Goal: Task Accomplishment & Management: Manage account settings

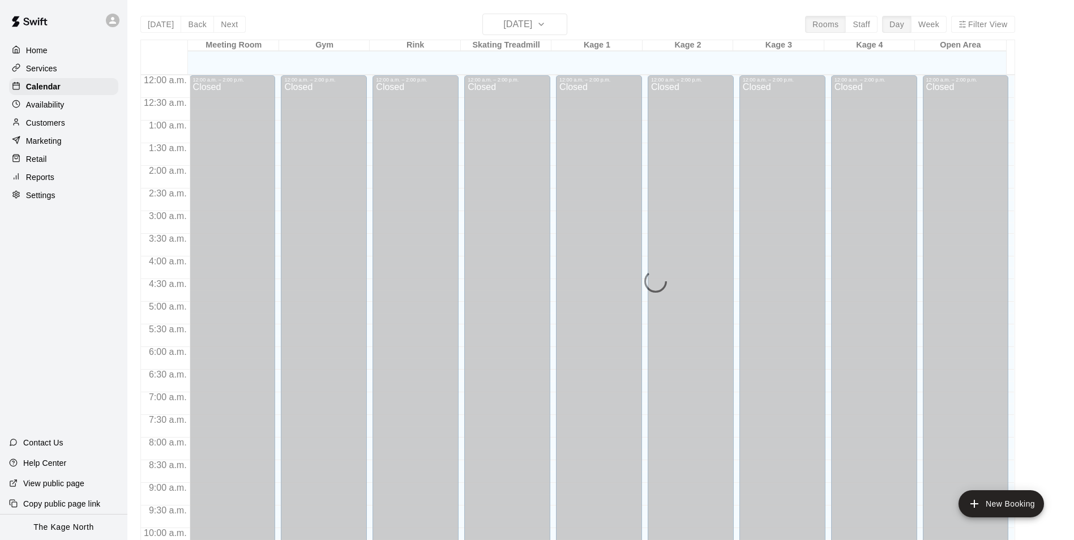
scroll to position [575, 0]
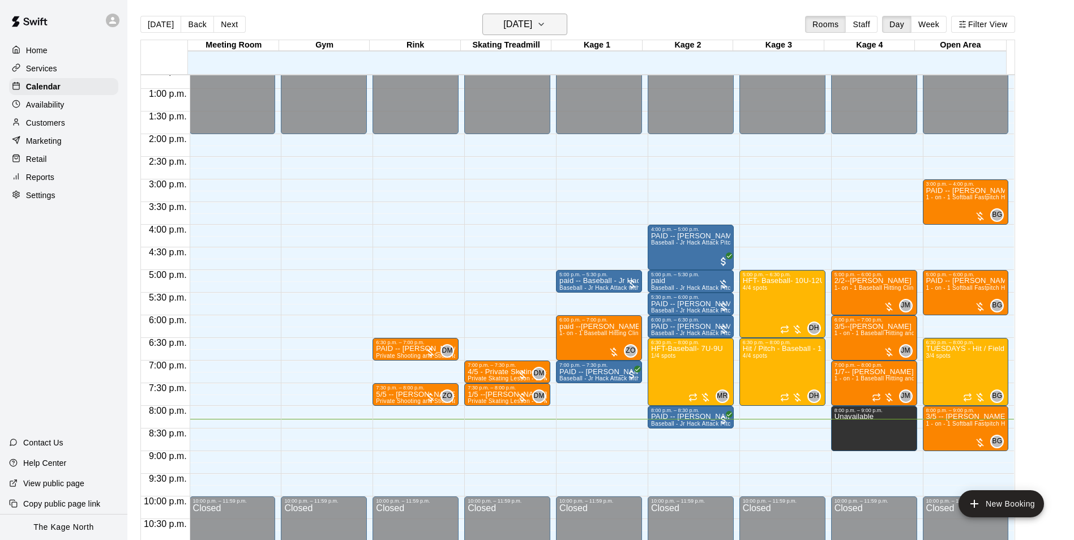
click at [532, 24] on h6 "[DATE]" at bounding box center [517, 24] width 29 height 16
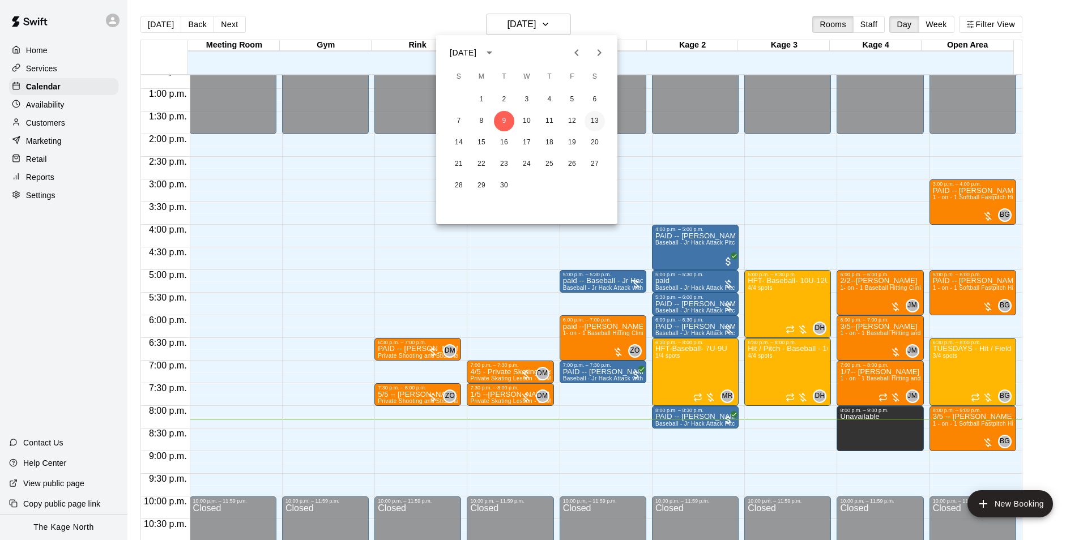
click at [595, 119] on button "13" at bounding box center [594, 121] width 20 height 20
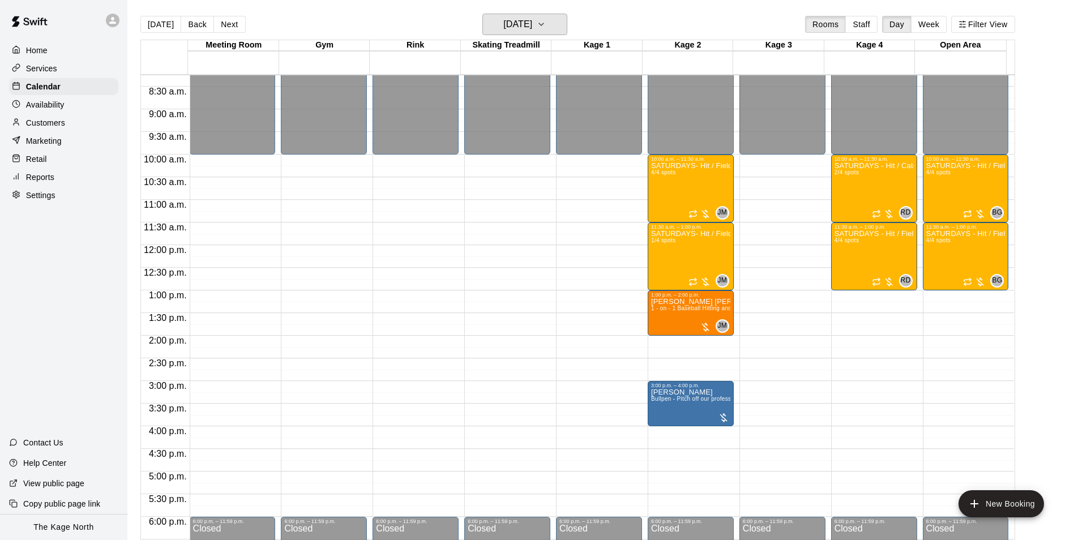
scroll to position [349, 0]
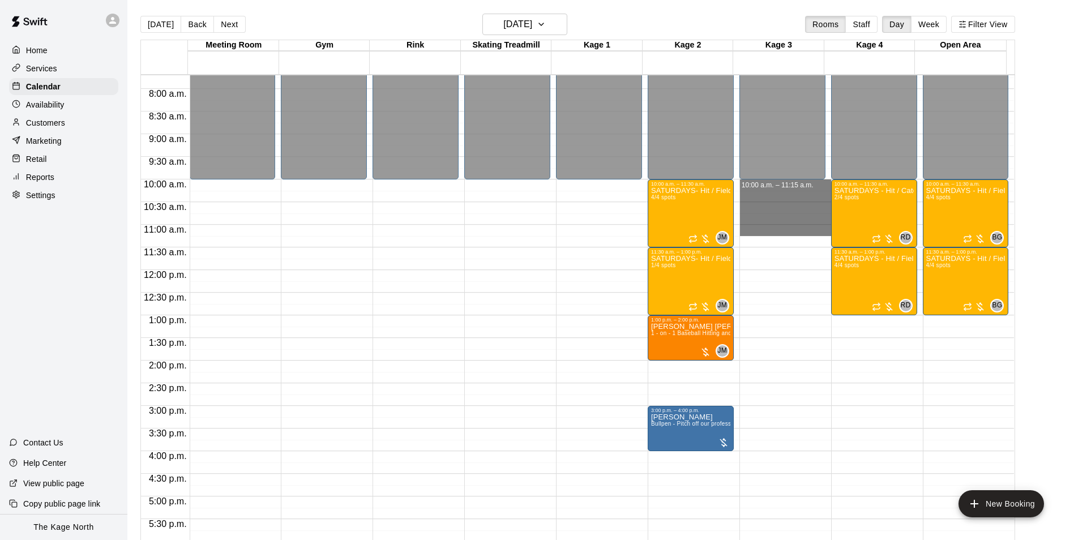
drag, startPoint x: 779, startPoint y: 187, endPoint x: 785, endPoint y: 226, distance: 39.0
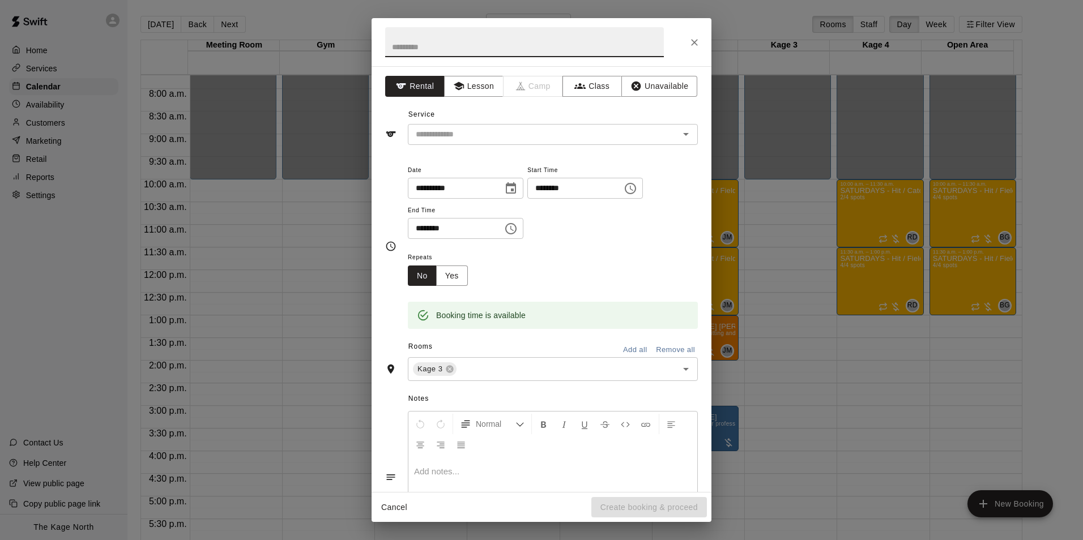
click at [697, 43] on icon "Close" at bounding box center [693, 42] width 11 height 11
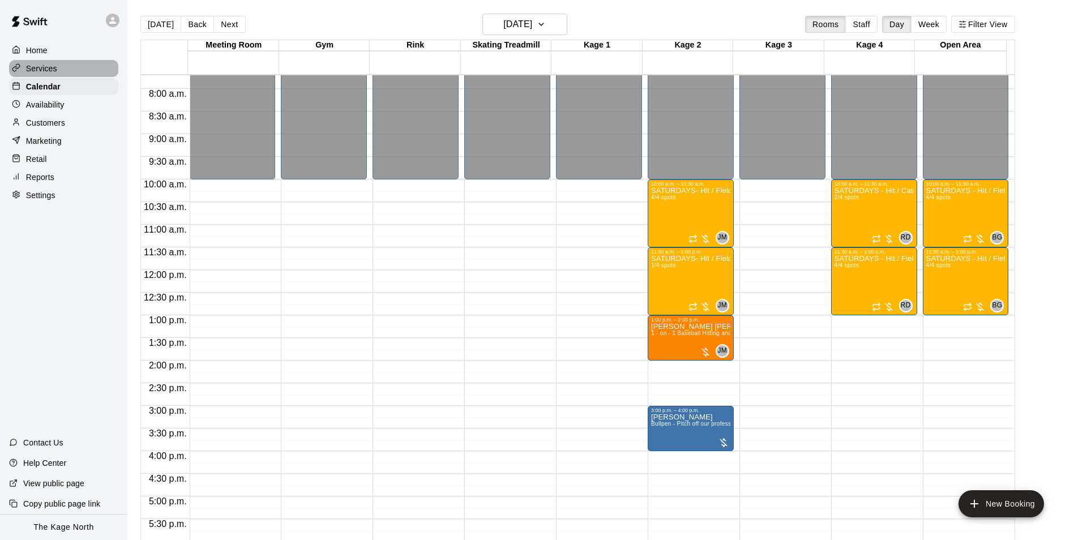
click at [48, 71] on p "Services" at bounding box center [41, 68] width 31 height 11
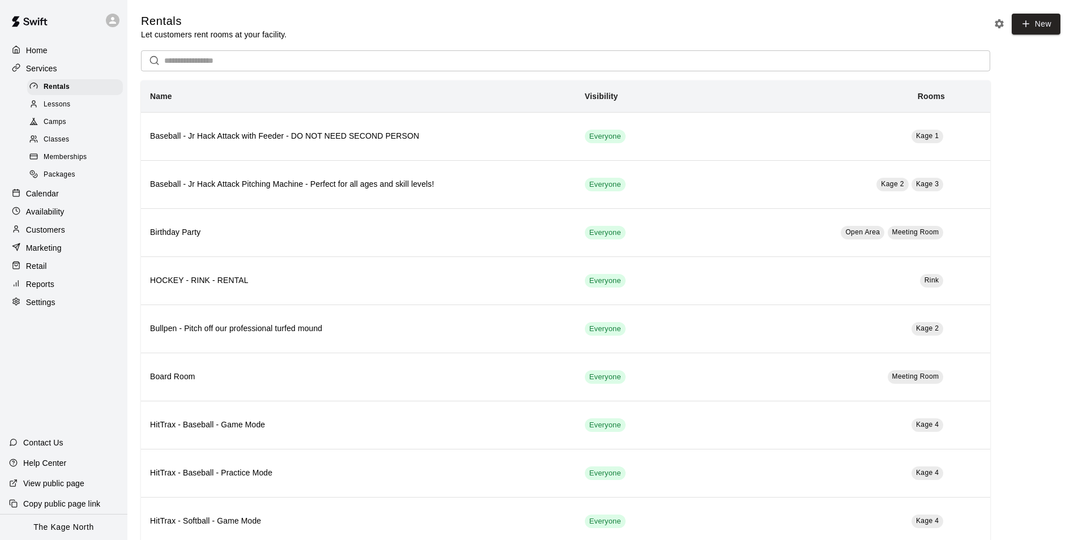
click at [39, 49] on p "Home" at bounding box center [37, 50] width 22 height 11
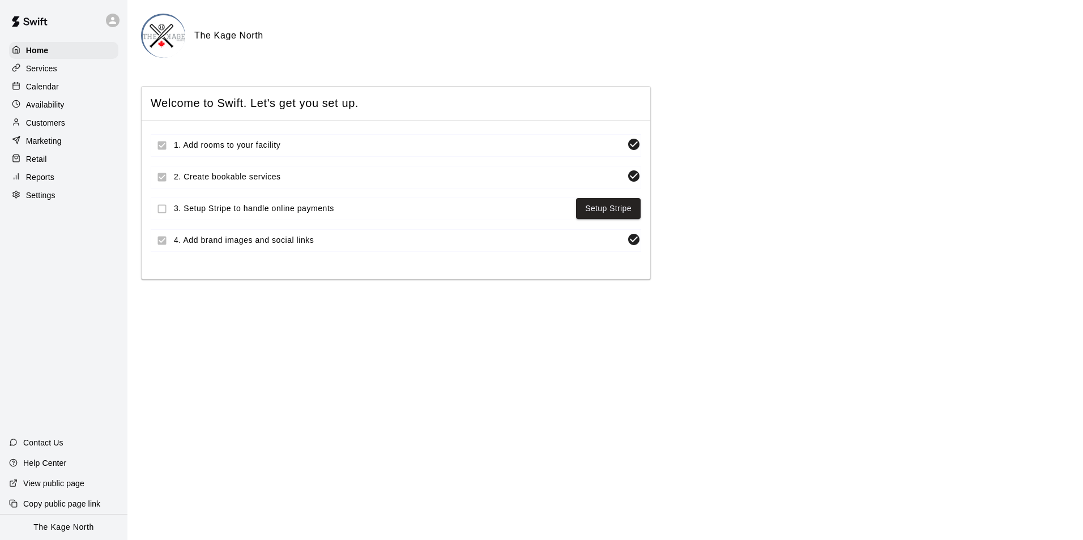
click at [51, 89] on p "Calendar" at bounding box center [42, 86] width 33 height 11
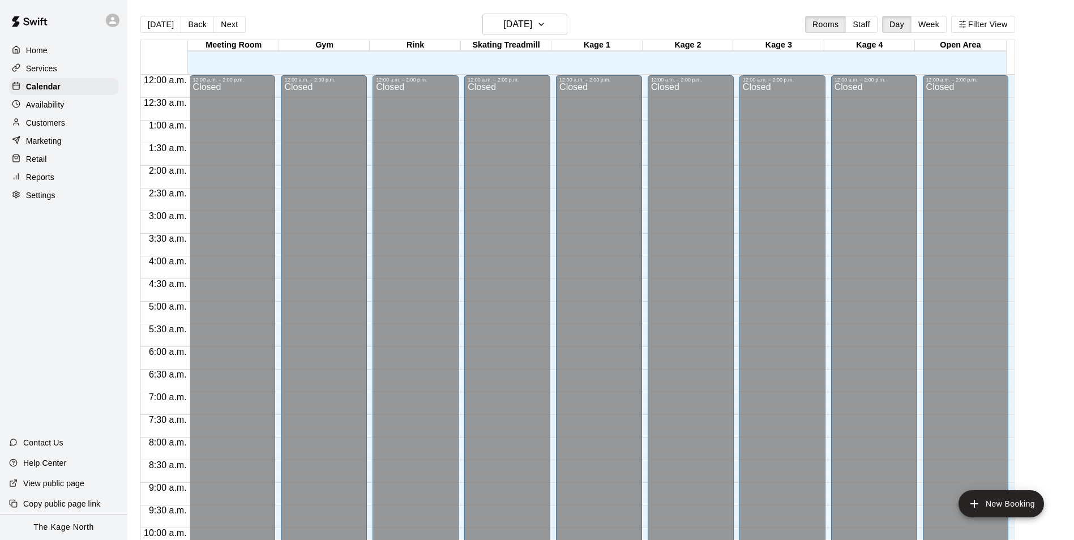
scroll to position [575, 0]
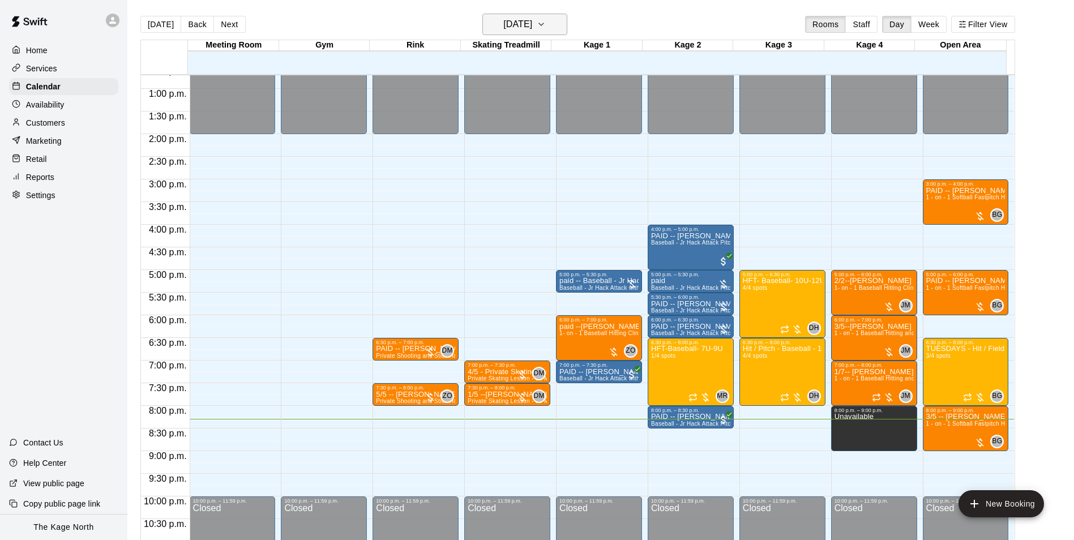
click at [527, 17] on h6 "[DATE]" at bounding box center [517, 24] width 29 height 16
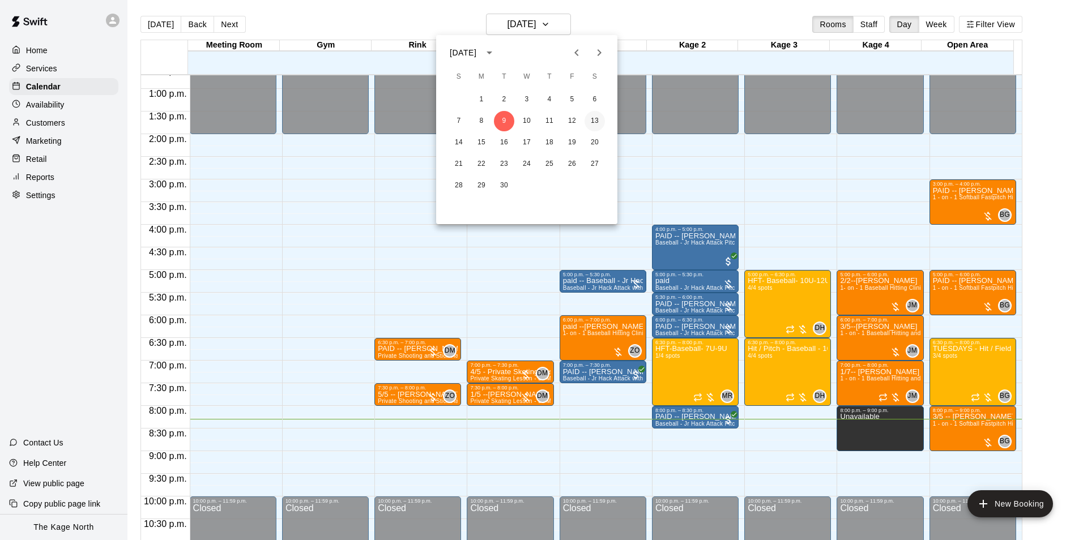
click at [595, 122] on button "13" at bounding box center [594, 121] width 20 height 20
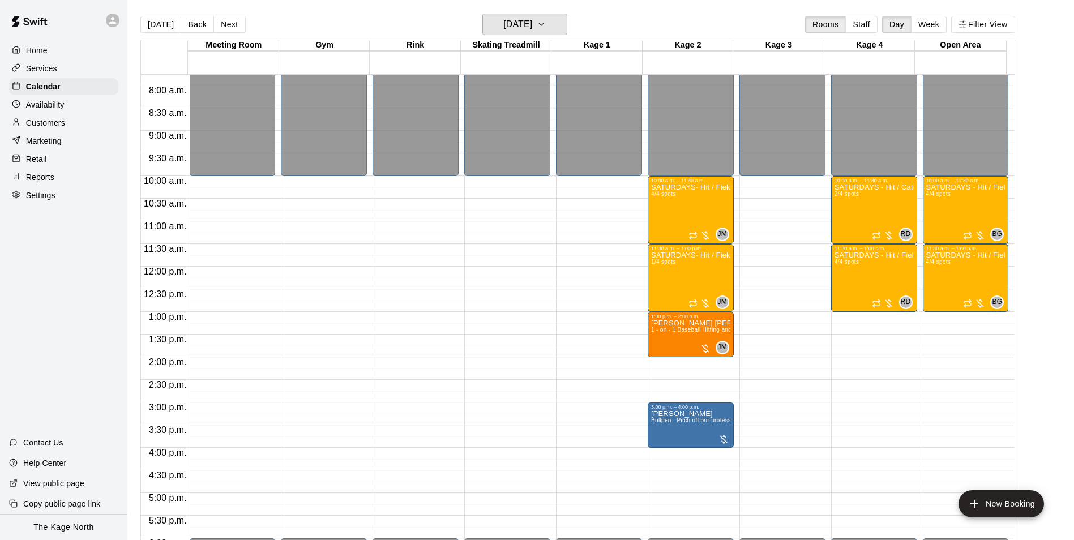
scroll to position [349, 0]
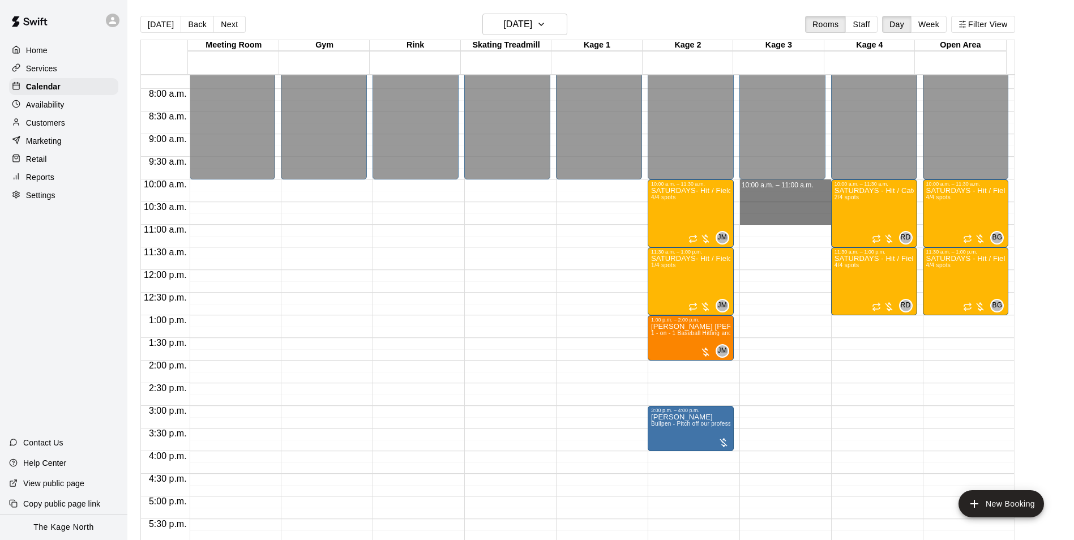
drag, startPoint x: 774, startPoint y: 187, endPoint x: 776, endPoint y: 215, distance: 27.8
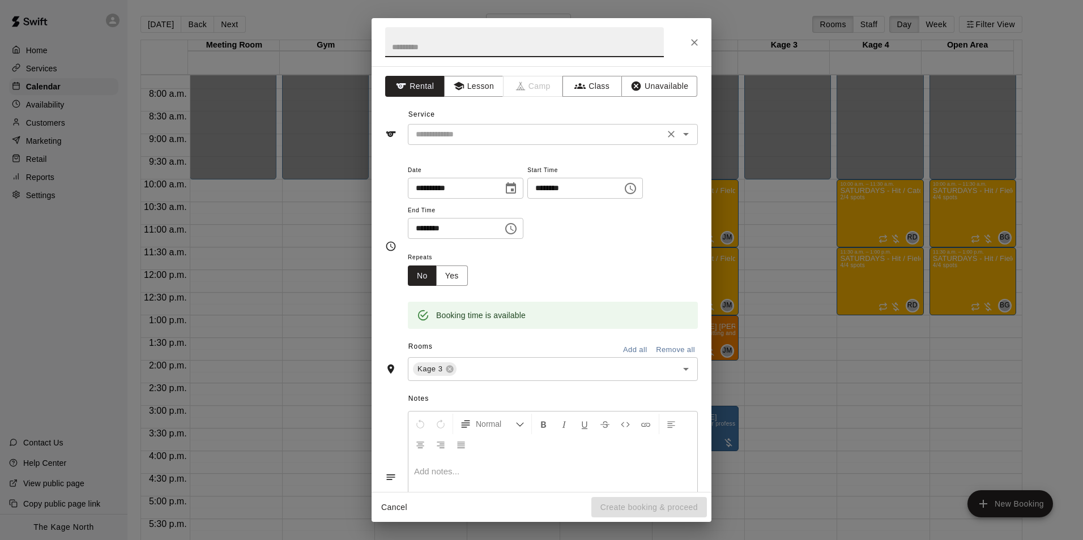
drag, startPoint x: 679, startPoint y: 138, endPoint x: 665, endPoint y: 139, distance: 13.6
click at [679, 138] on icon "Open" at bounding box center [686, 134] width 14 height 14
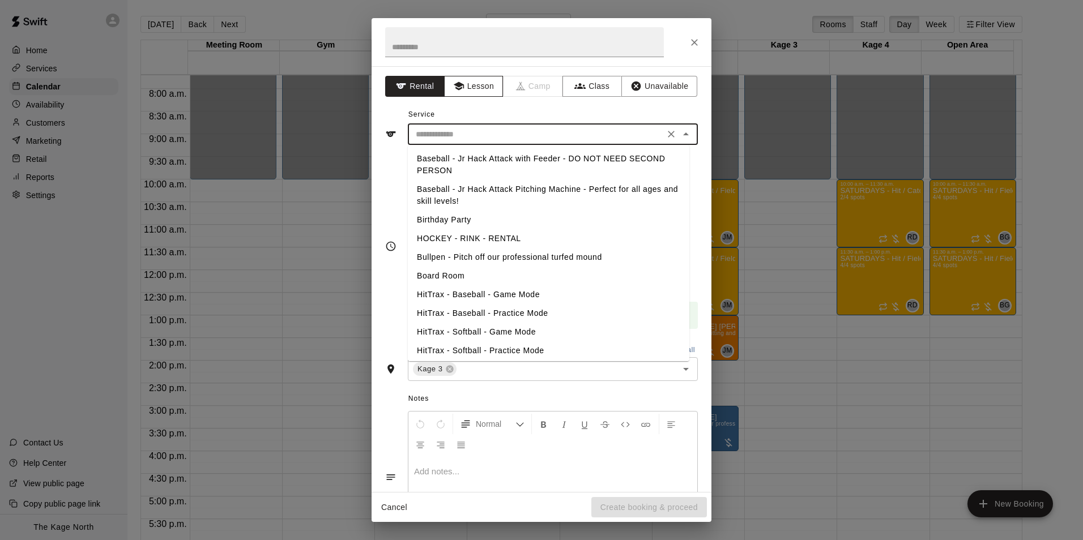
click at [465, 87] on button "Lesson" at bounding box center [473, 86] width 59 height 21
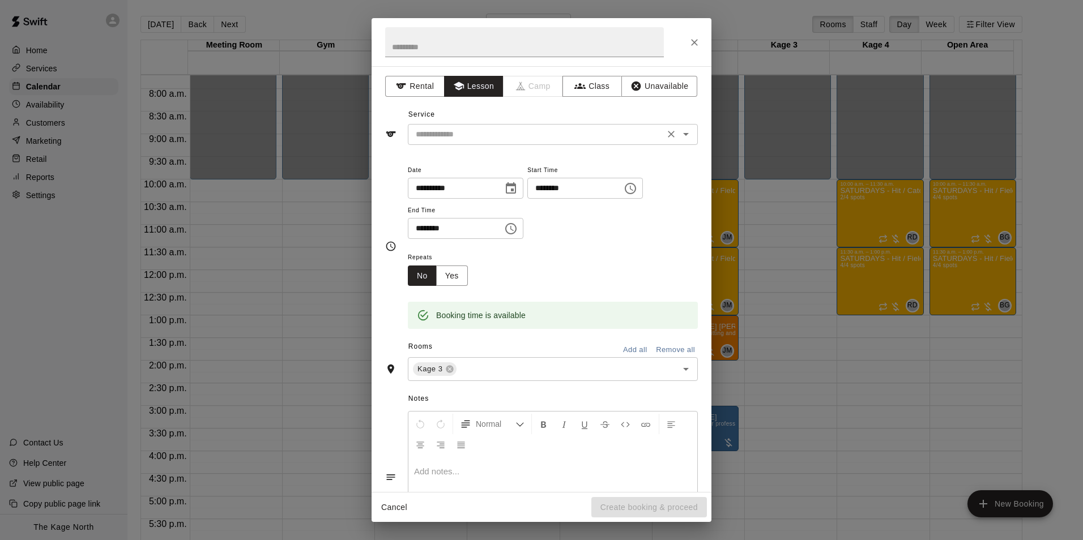
click at [683, 138] on icon "Open" at bounding box center [686, 134] width 14 height 14
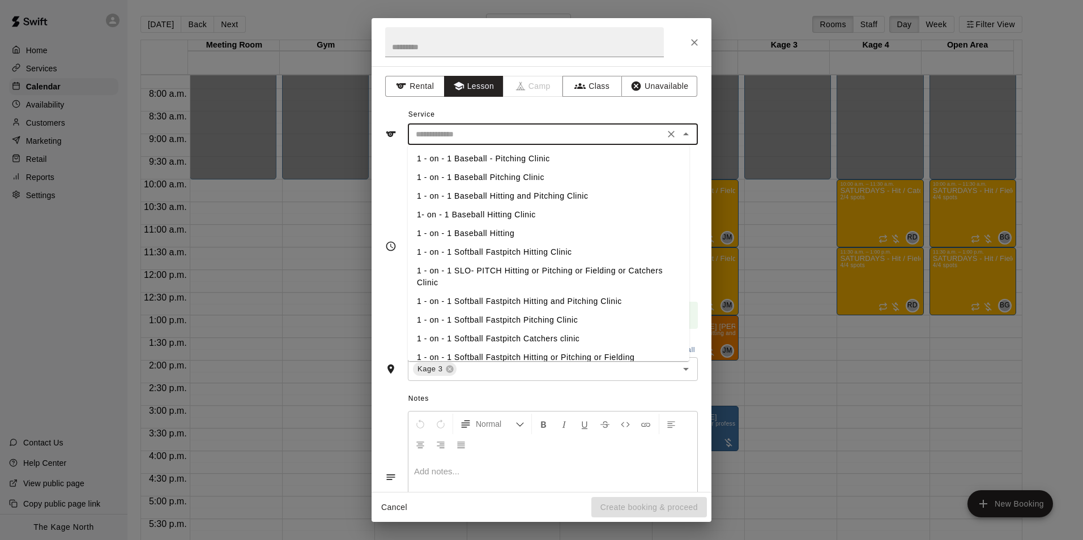
click at [692, 43] on icon "Close" at bounding box center [693, 42] width 11 height 11
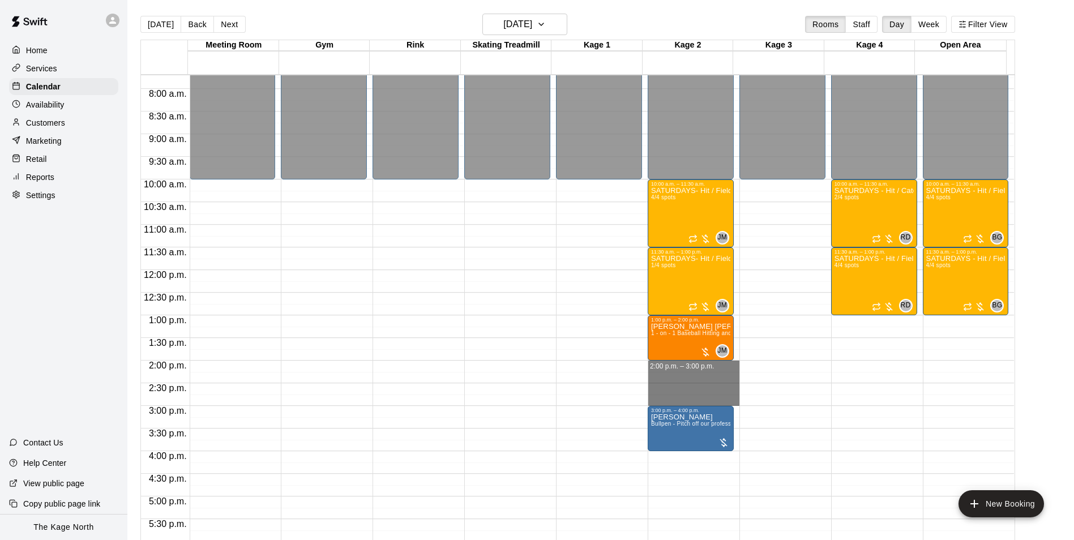
drag, startPoint x: 711, startPoint y: 363, endPoint x: 709, endPoint y: 401, distance: 38.0
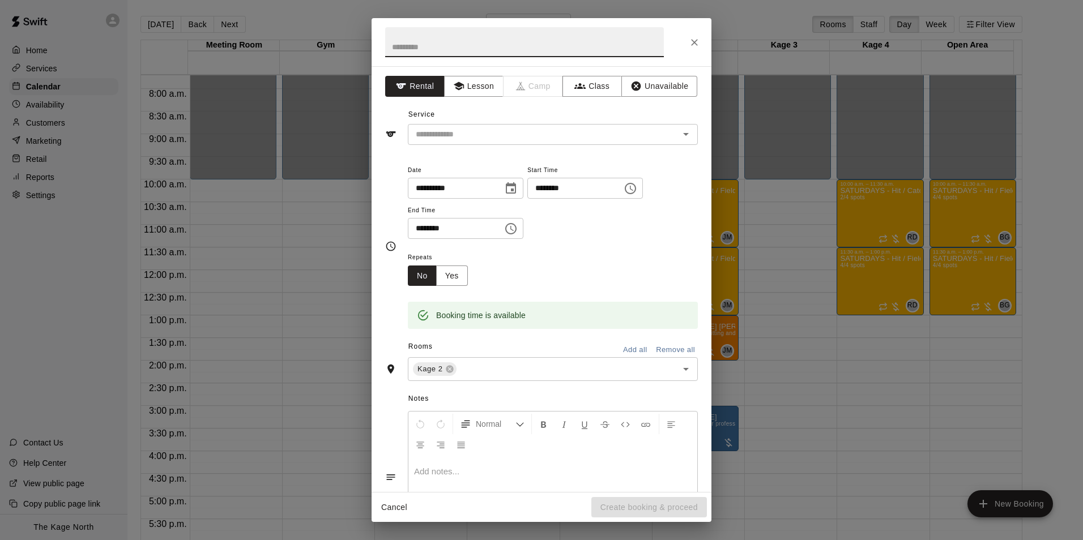
click at [700, 41] on button "Close" at bounding box center [694, 42] width 20 height 20
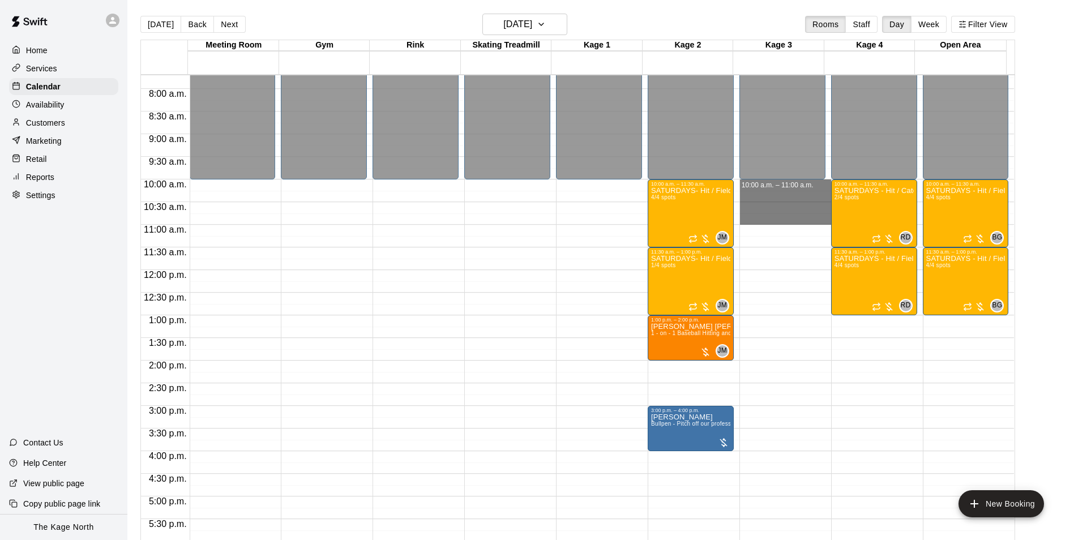
drag, startPoint x: 775, startPoint y: 186, endPoint x: 772, endPoint y: 224, distance: 38.0
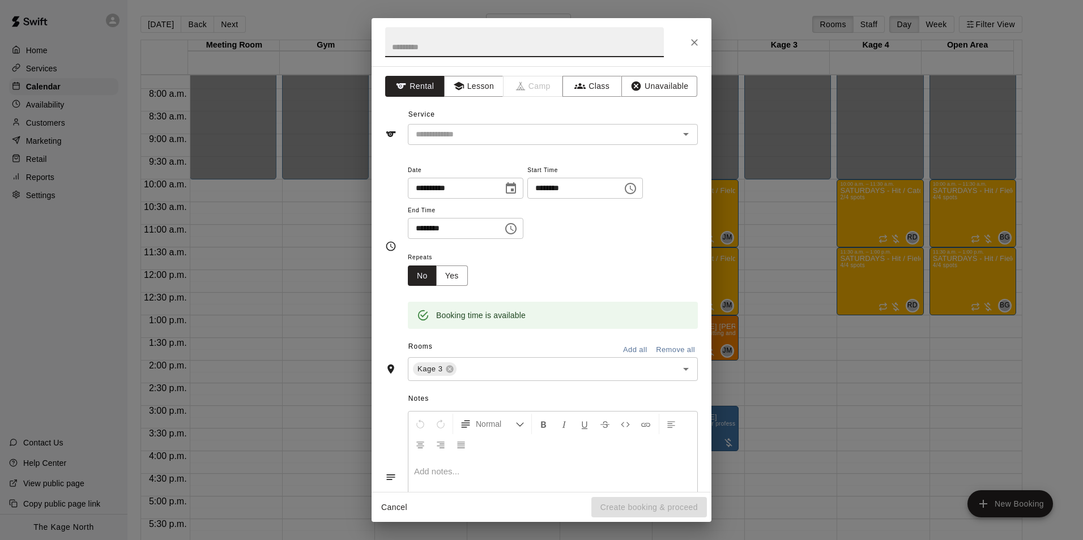
click at [695, 44] on icon "Close" at bounding box center [694, 42] width 7 height 7
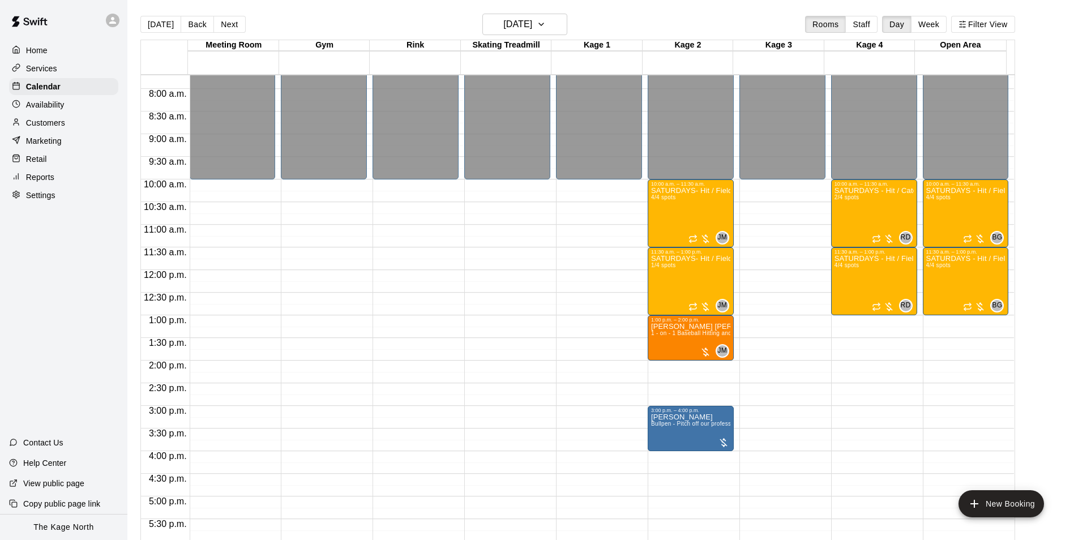
click at [53, 69] on p "Services" at bounding box center [41, 68] width 31 height 11
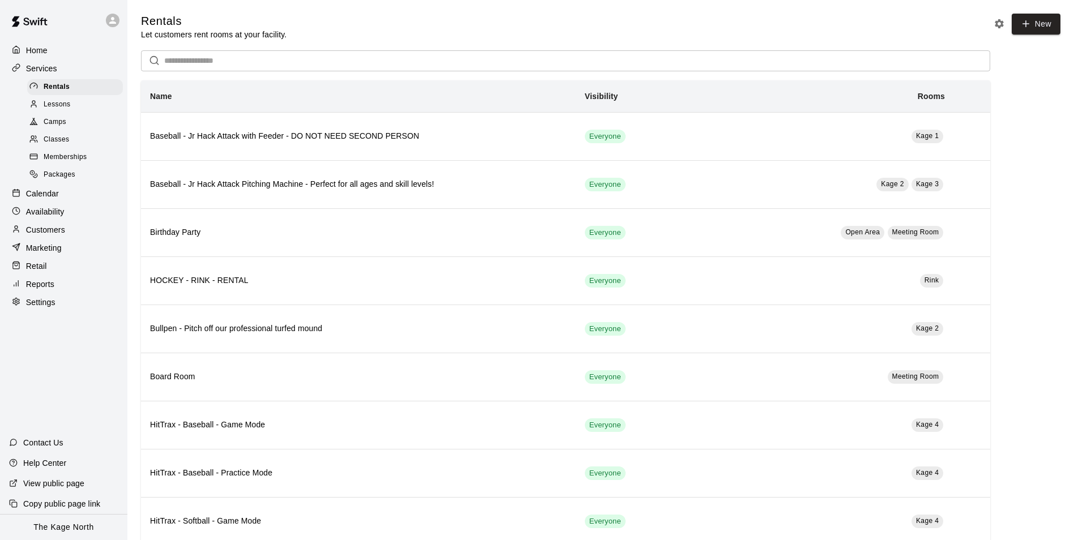
click at [37, 48] on p "Home" at bounding box center [37, 50] width 22 height 11
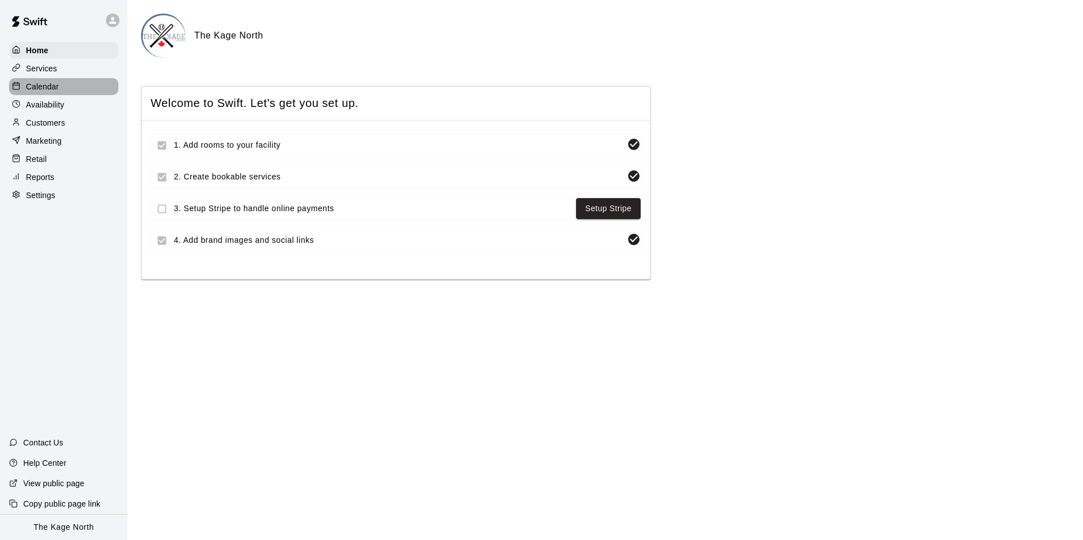
drag, startPoint x: 49, startPoint y: 89, endPoint x: 84, endPoint y: 96, distance: 35.8
click at [49, 89] on p "Calendar" at bounding box center [42, 86] width 33 height 11
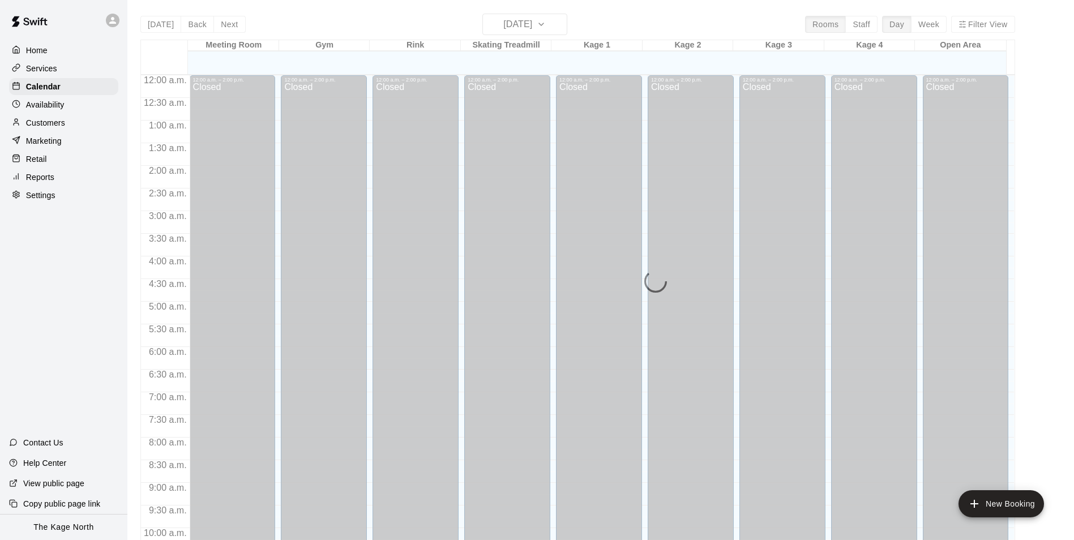
click at [57, 104] on p "Availability" at bounding box center [45, 104] width 39 height 11
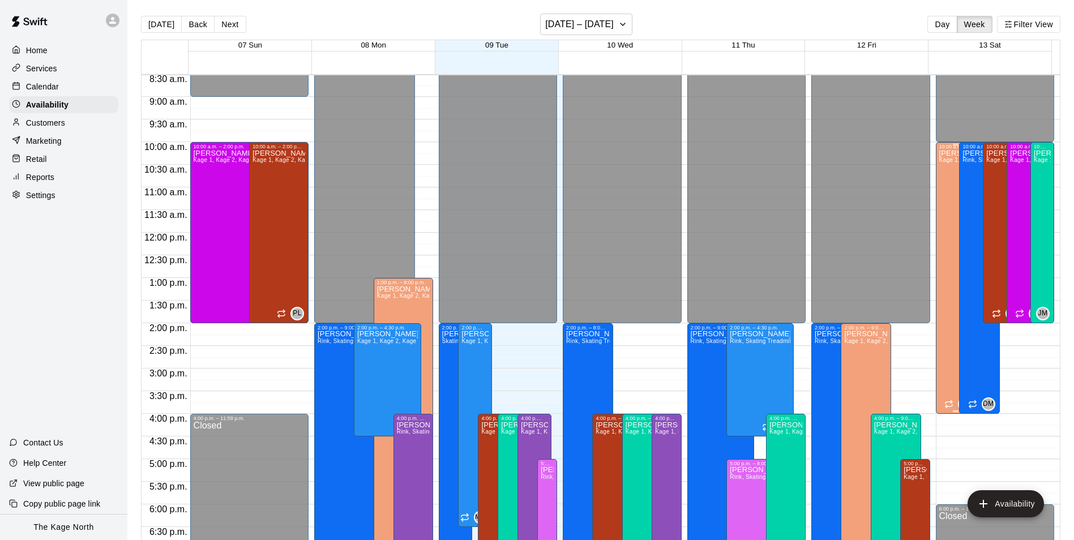
scroll to position [383, 0]
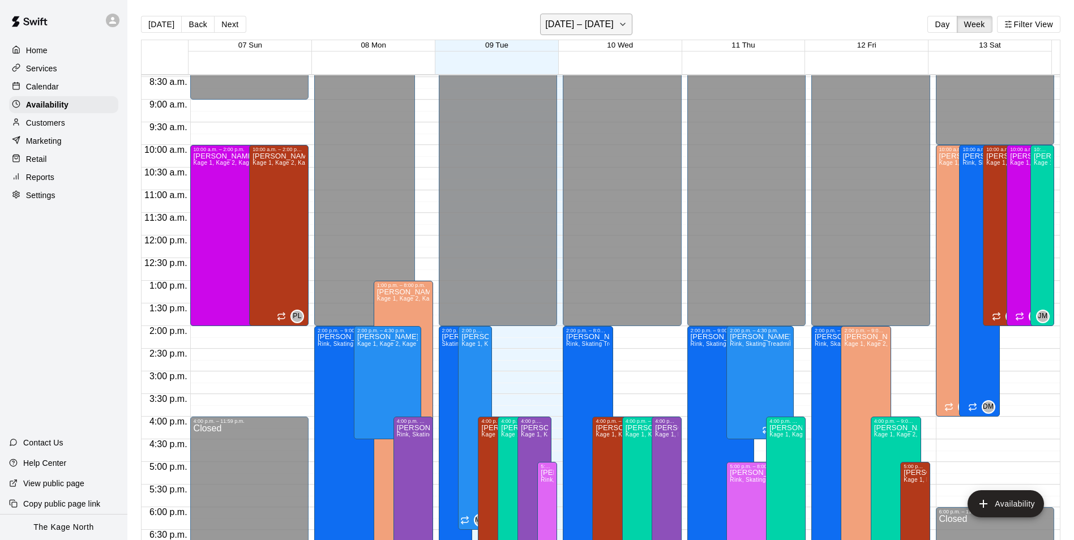
click at [609, 28] on h6 "[DATE] – [DATE]" at bounding box center [579, 24] width 69 height 16
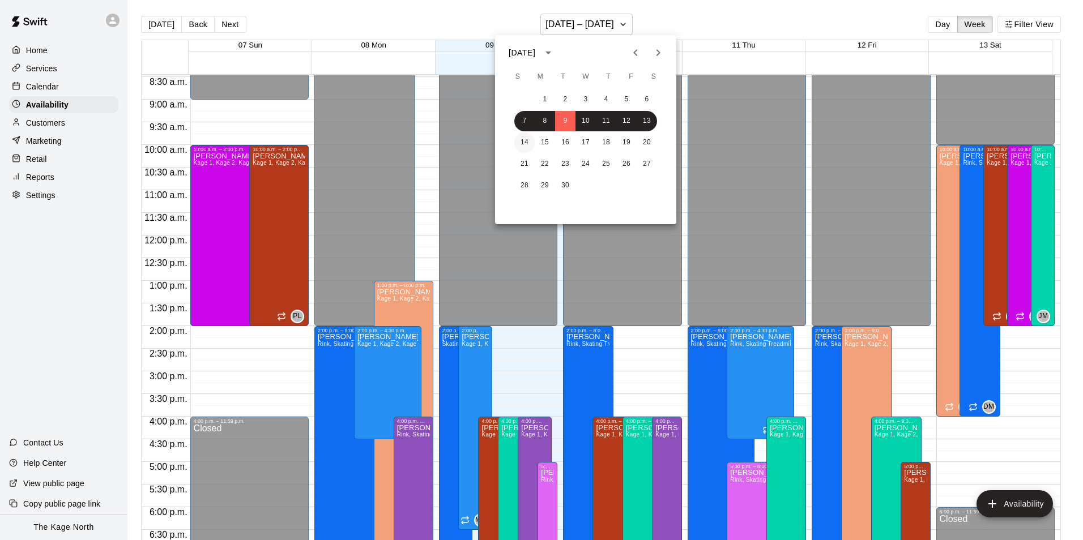
click at [524, 137] on button "14" at bounding box center [524, 142] width 20 height 20
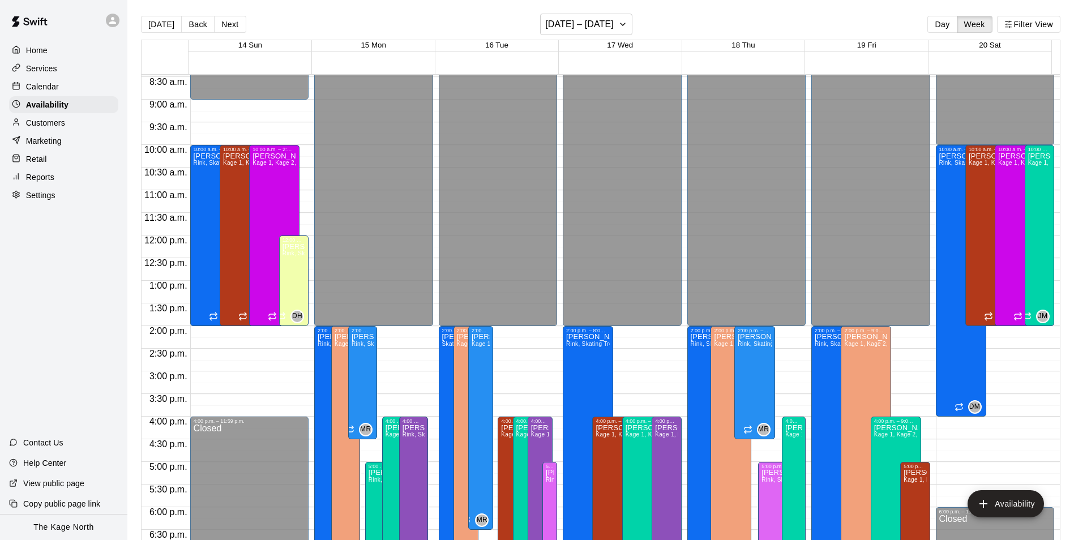
click at [51, 88] on p "Calendar" at bounding box center [42, 86] width 33 height 11
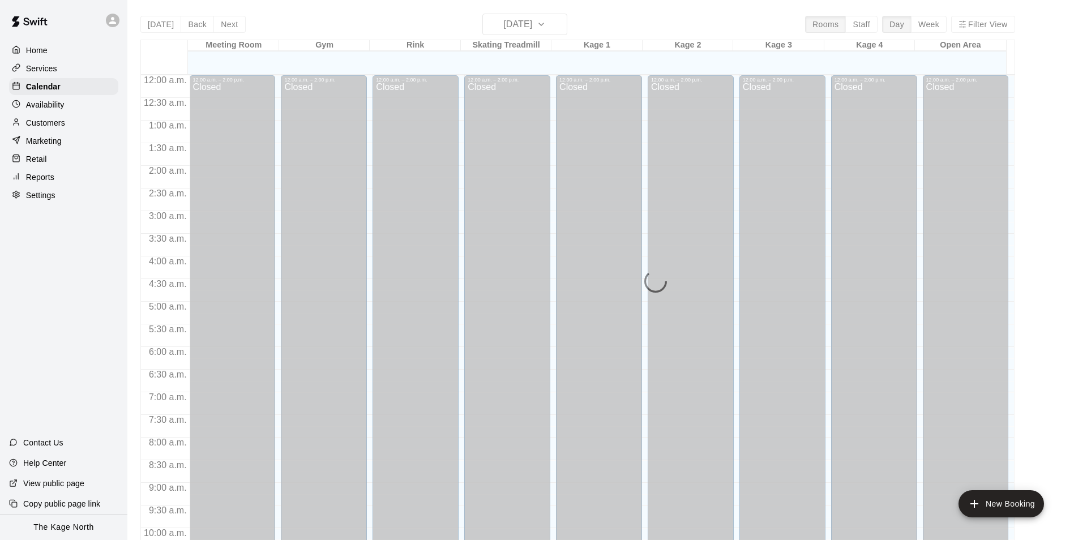
scroll to position [575, 0]
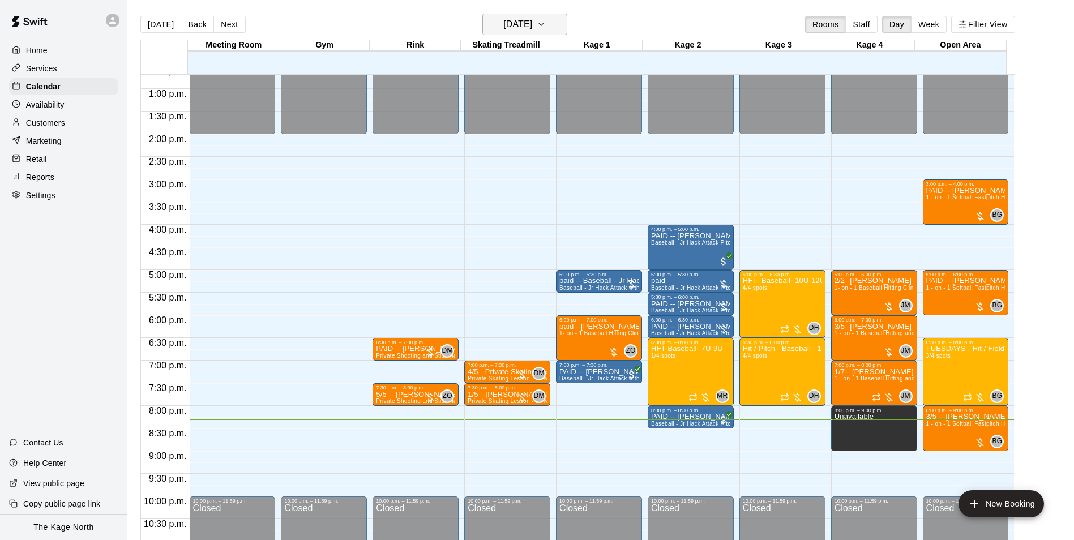
click at [551, 22] on button "[DATE]" at bounding box center [524, 25] width 85 height 22
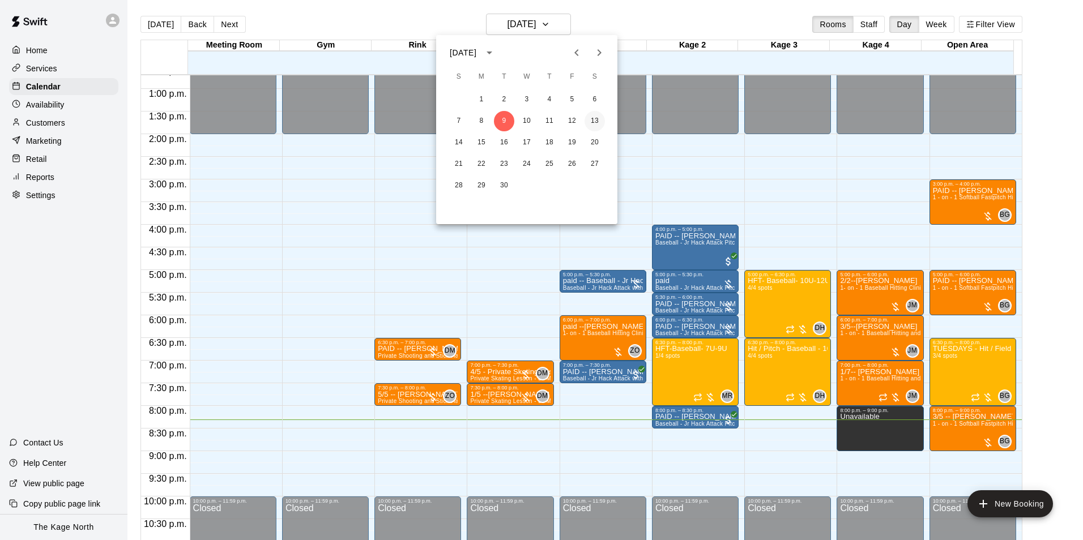
click at [592, 121] on button "13" at bounding box center [594, 121] width 20 height 20
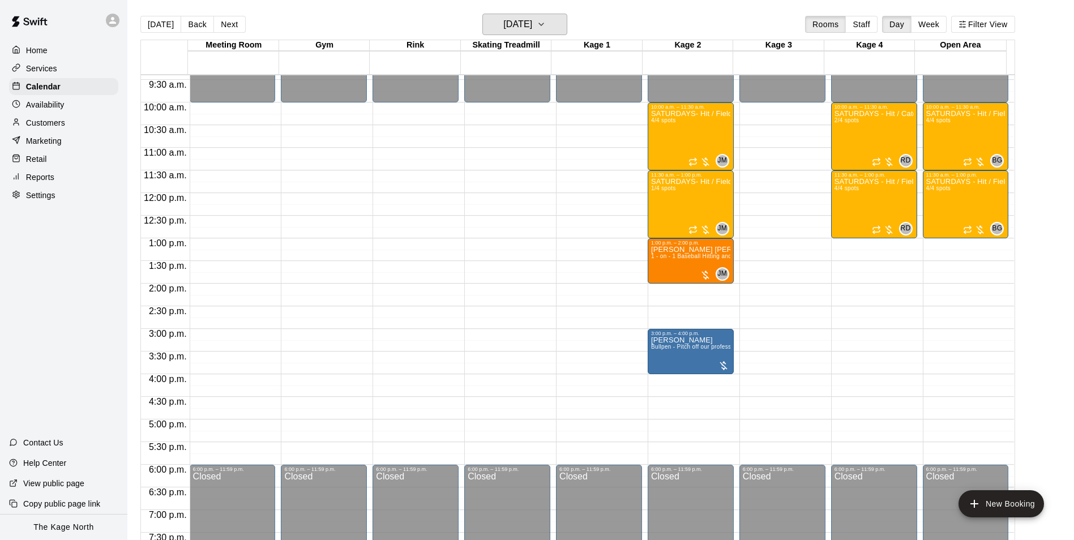
scroll to position [405, 0]
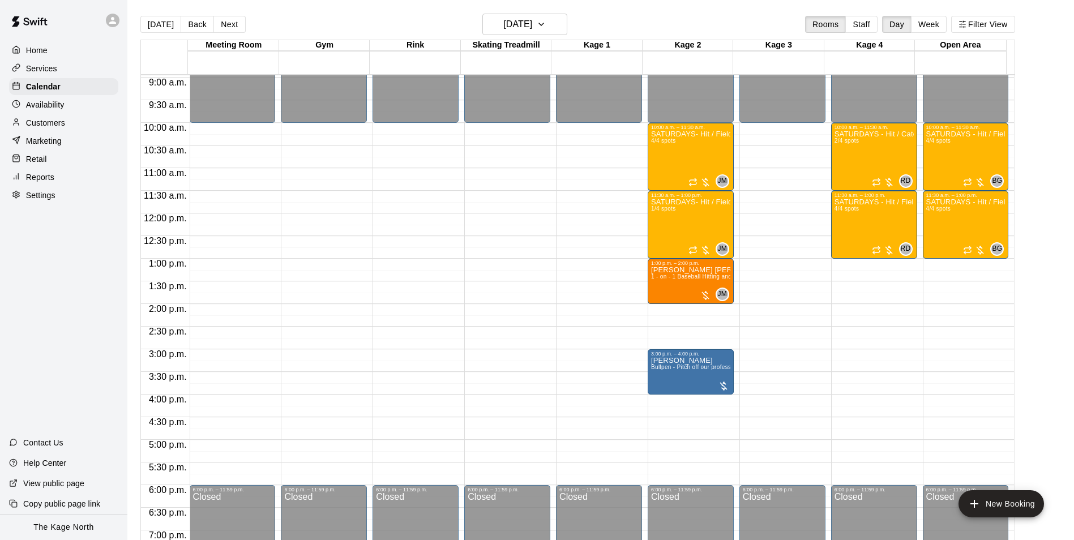
click at [65, 108] on p "Availability" at bounding box center [45, 104] width 39 height 11
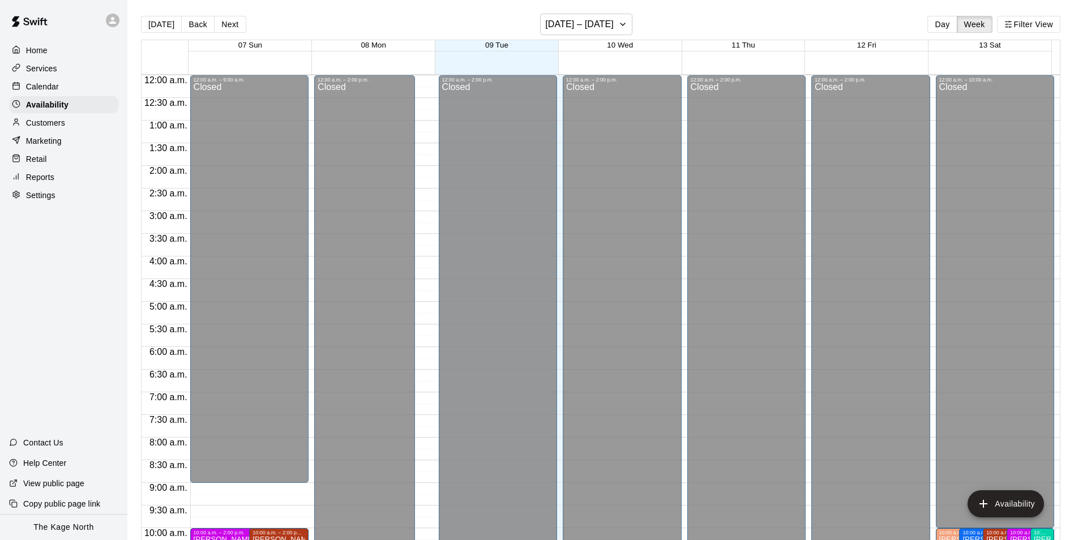
scroll to position [610, 0]
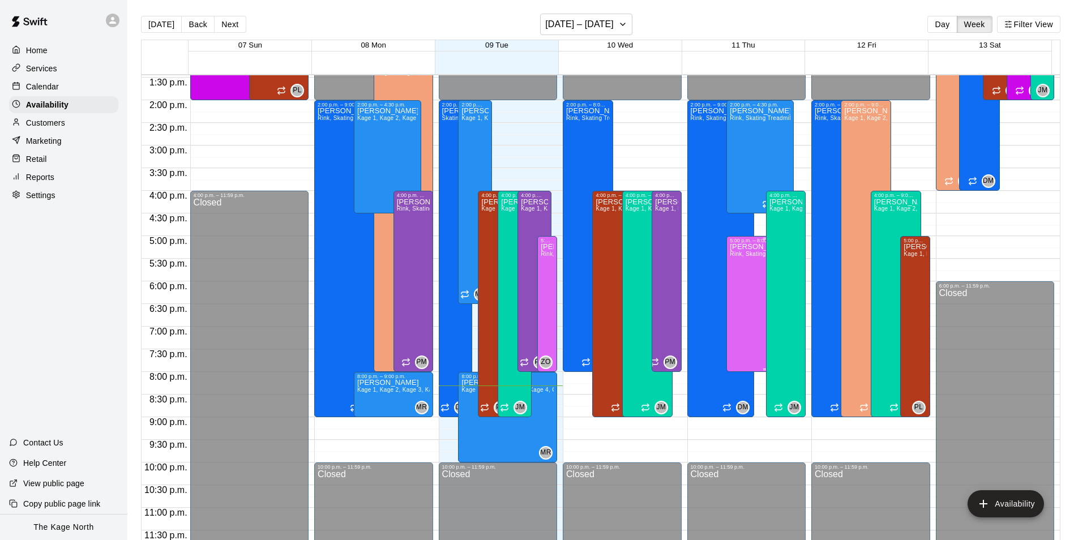
click at [738, 274] on div "[PERSON_NAME], Skating Treadmill , Kage 1, Kage 2, Kage 3, Kage 4, Open Area, M…" at bounding box center [766, 513] width 72 height 540
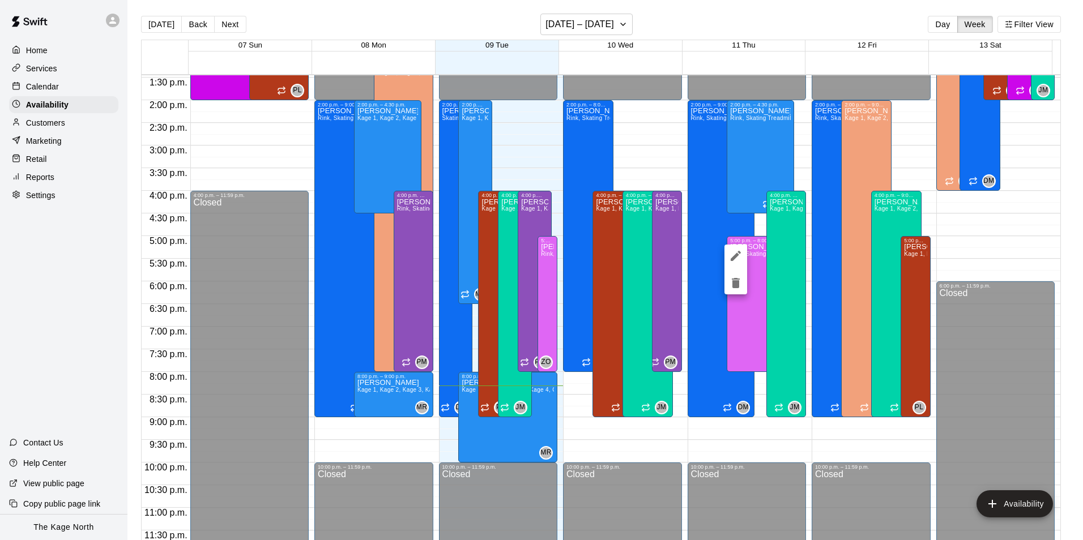
click at [46, 85] on div at bounding box center [541, 270] width 1083 height 540
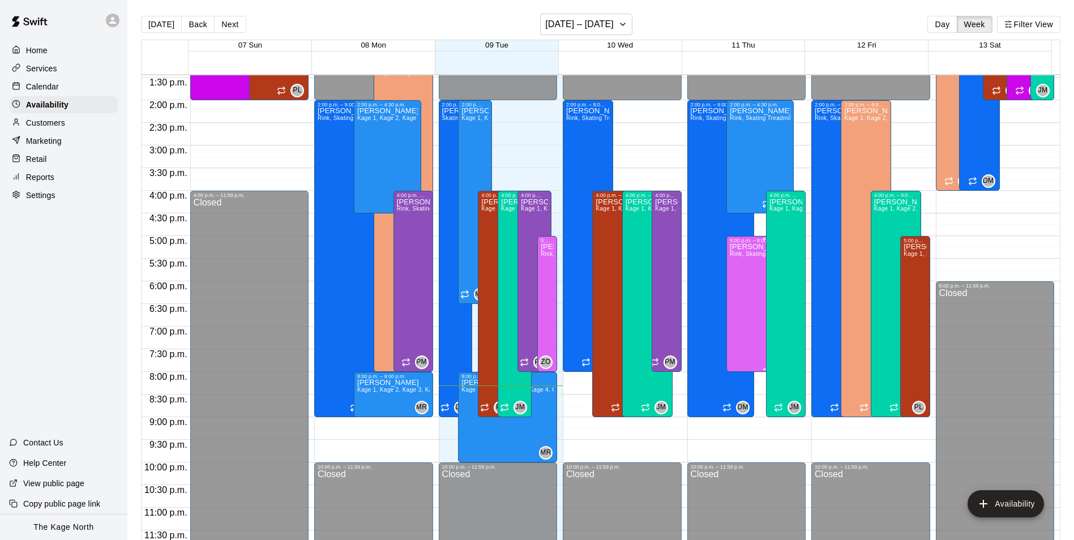
click at [735, 272] on div "[PERSON_NAME], Skating Treadmill , Kage 1, Kage 2, Kage 3, Kage 4, Open Area, M…" at bounding box center [766, 513] width 72 height 540
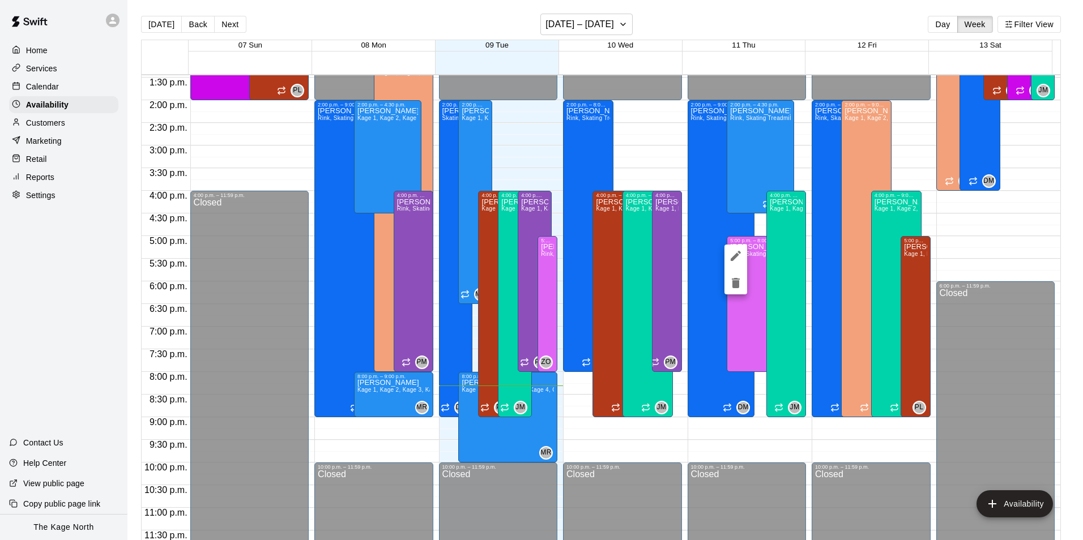
click at [732, 254] on icon "edit" at bounding box center [736, 256] width 14 height 14
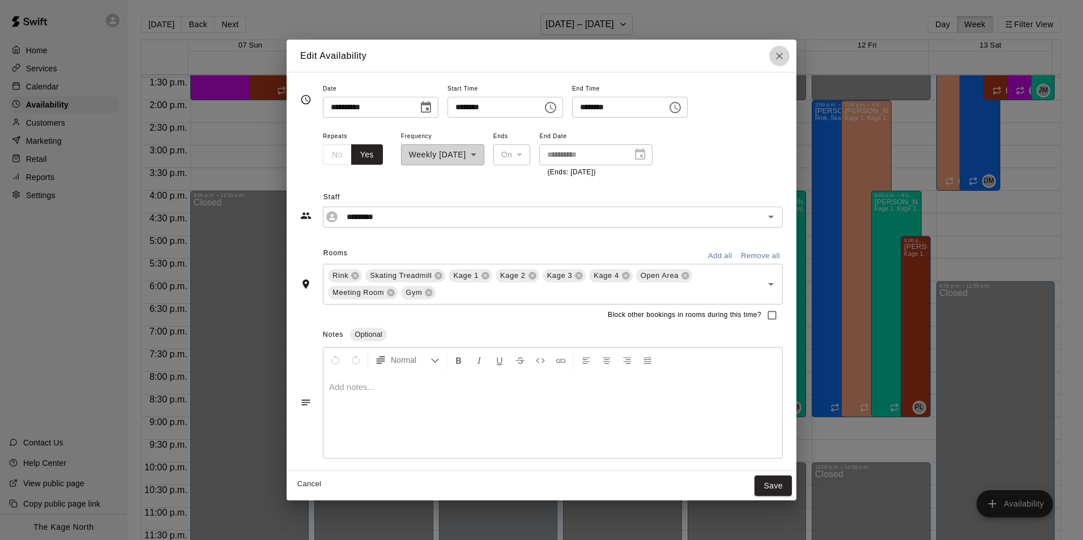
click at [779, 56] on icon "Close" at bounding box center [779, 56] width 7 height 7
type input "**********"
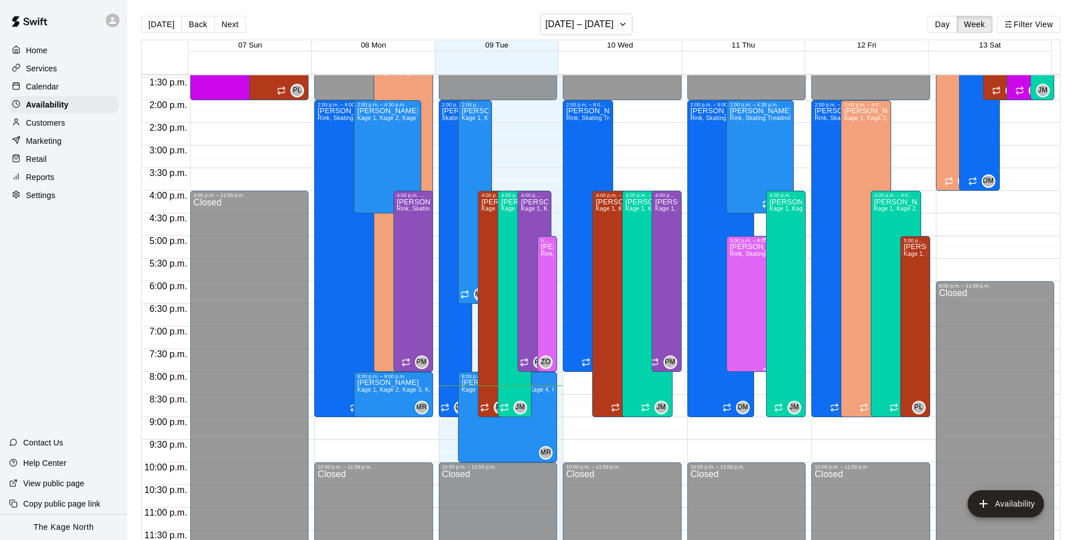
click at [743, 277] on div "[PERSON_NAME], Skating Treadmill , Kage 1, Kage 2, Kage 3, Kage 4, Open Area, M…" at bounding box center [766, 513] width 72 height 540
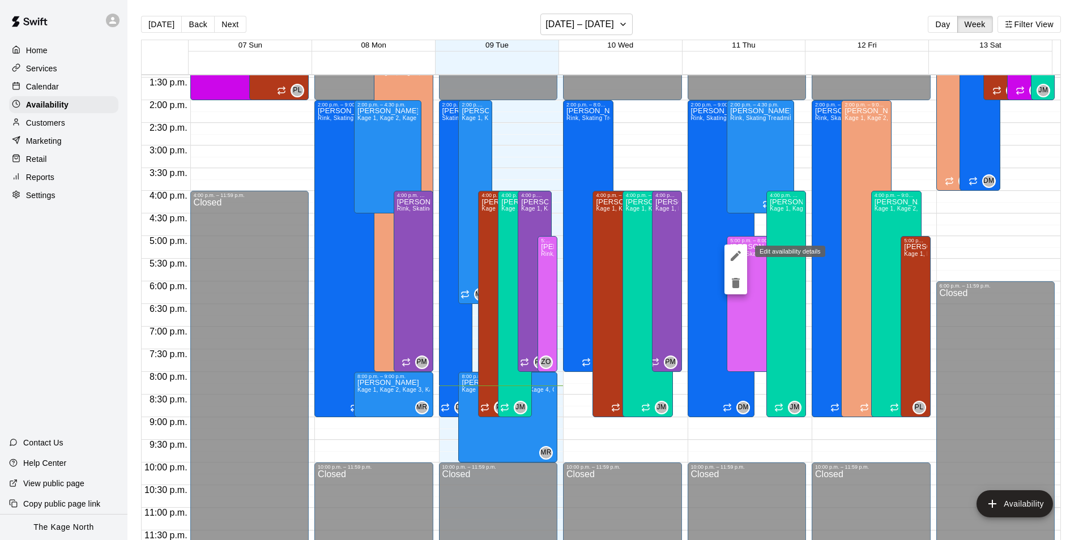
click at [734, 255] on icon "edit" at bounding box center [736, 256] width 14 height 14
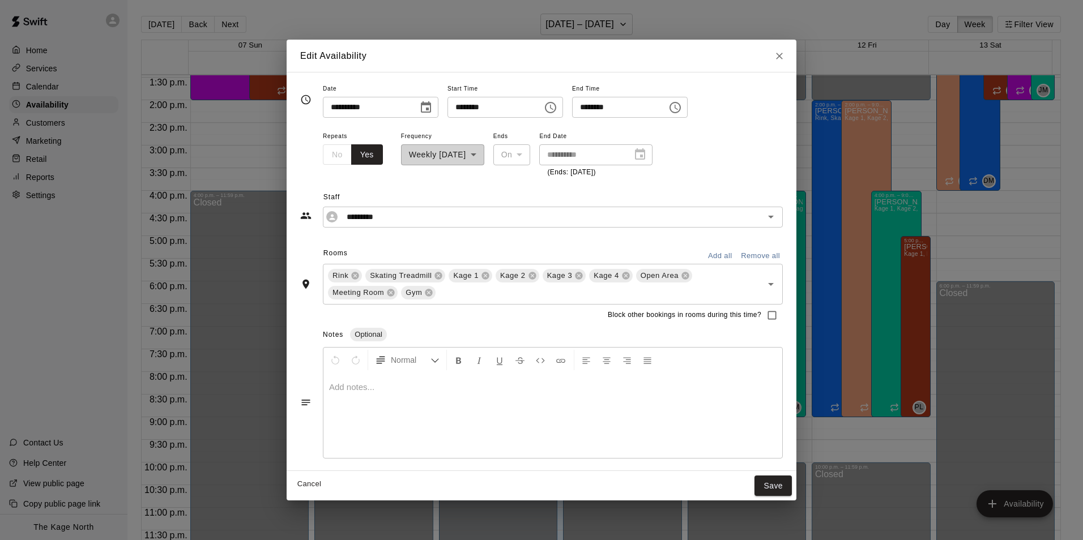
click at [775, 54] on icon "Close" at bounding box center [778, 55] width 11 height 11
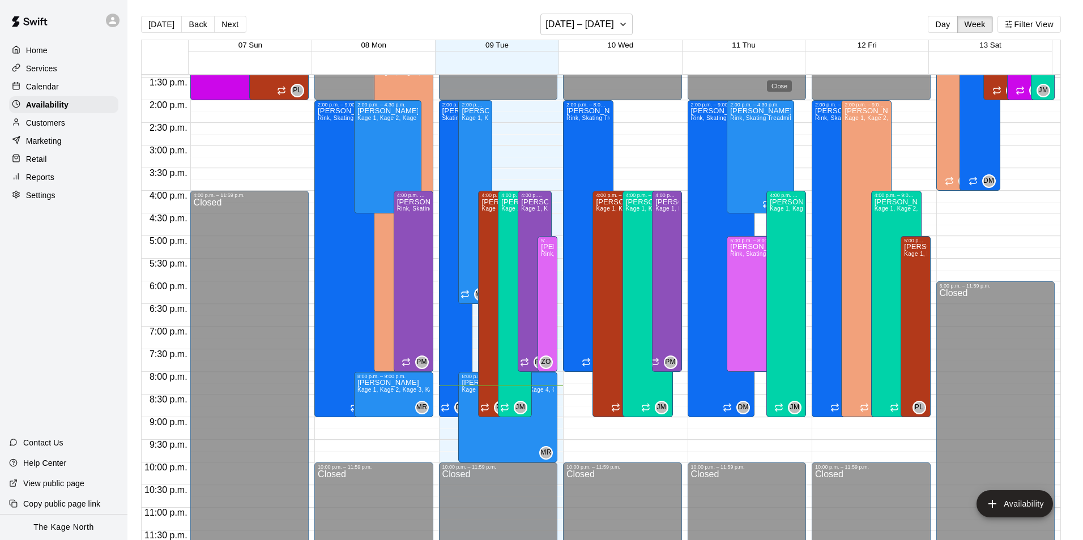
type input "**********"
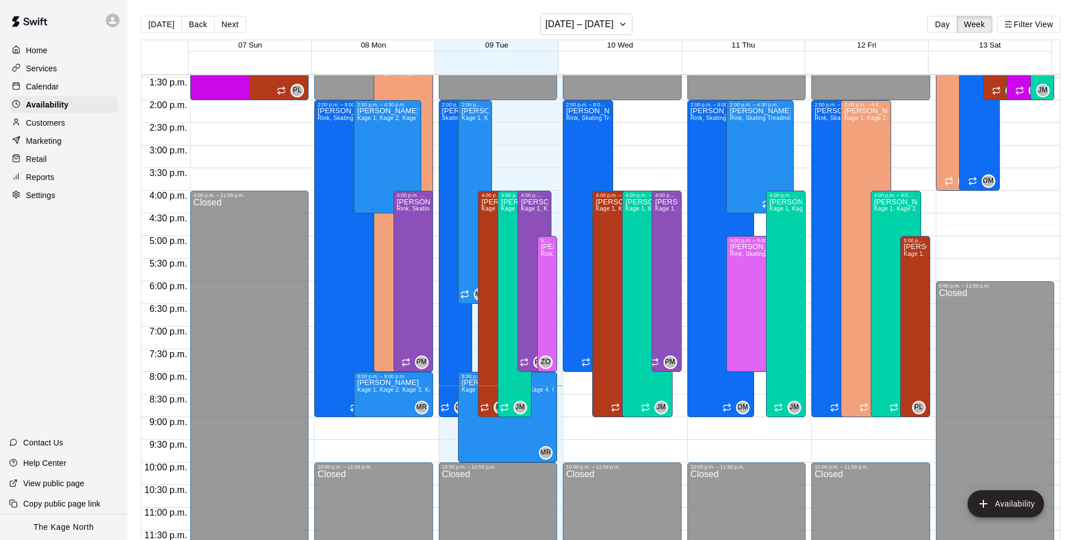
click at [61, 91] on div "Calendar" at bounding box center [63, 86] width 109 height 17
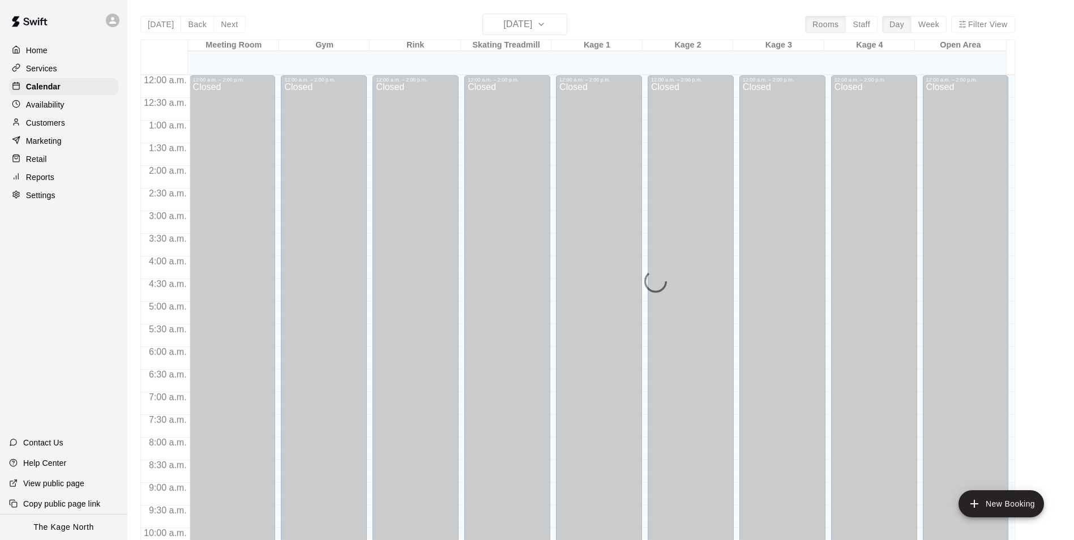
scroll to position [575, 0]
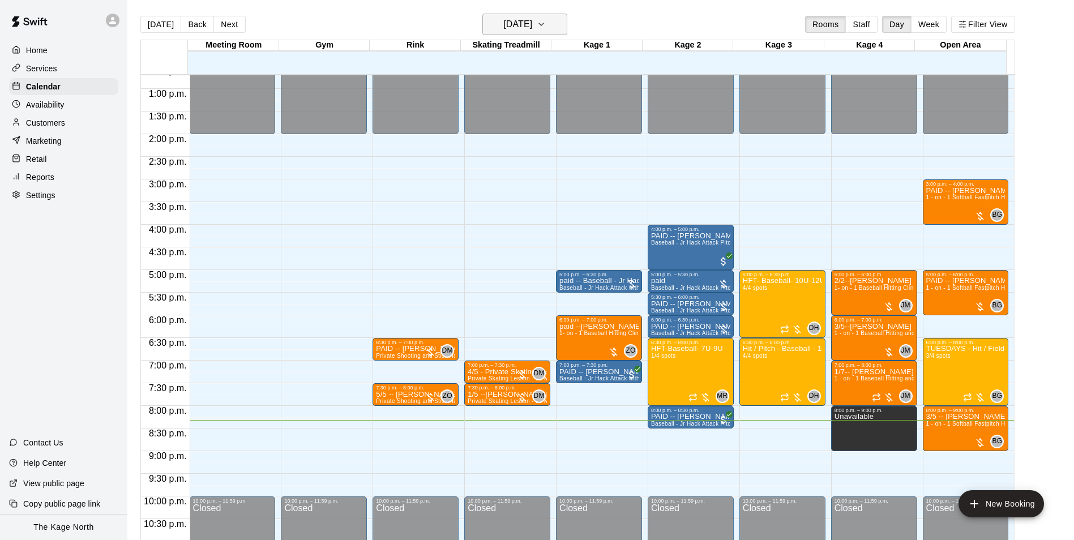
click at [532, 32] on h6 "[DATE]" at bounding box center [517, 24] width 29 height 16
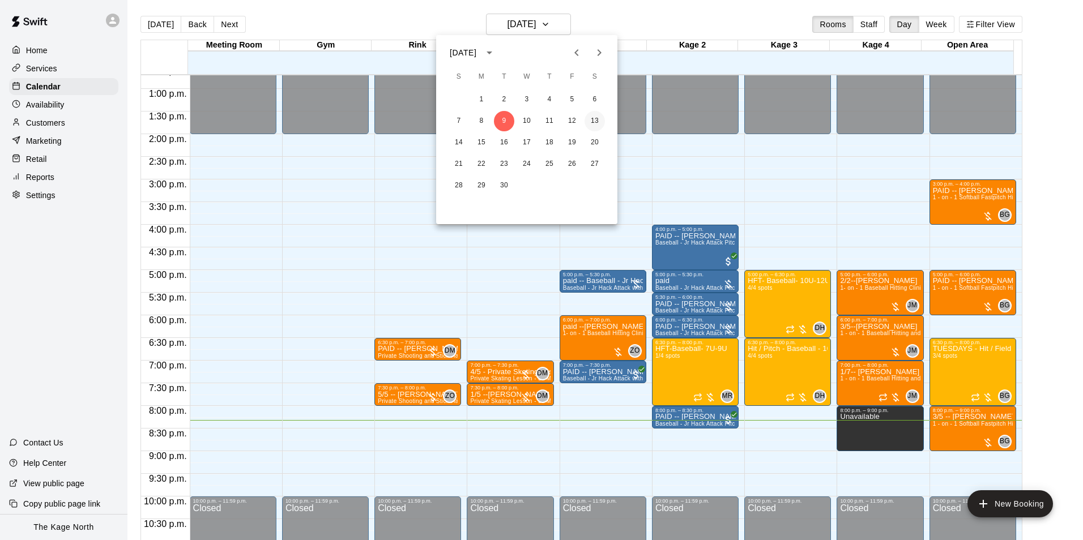
click at [594, 124] on button "13" at bounding box center [594, 121] width 20 height 20
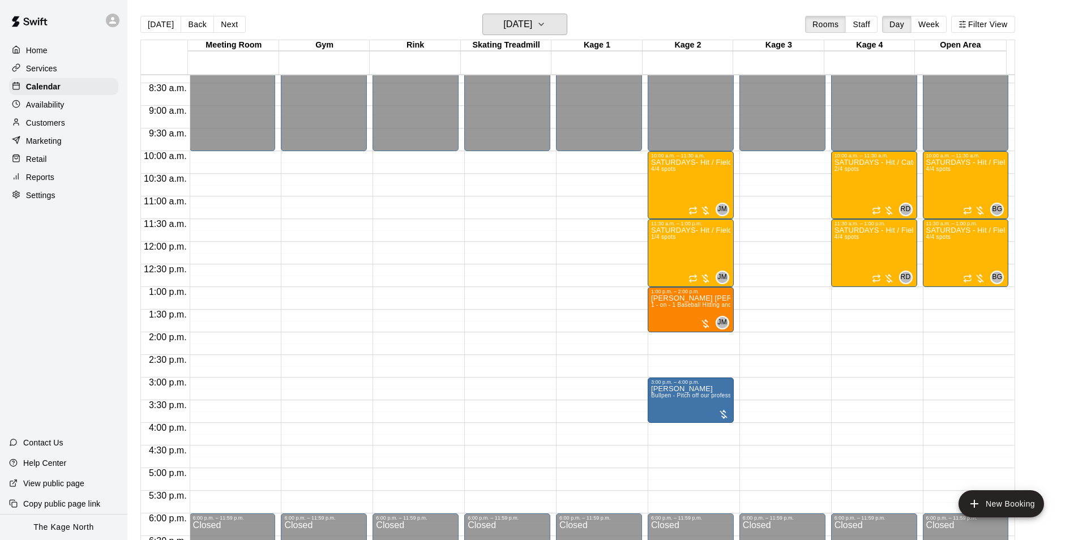
scroll to position [349, 0]
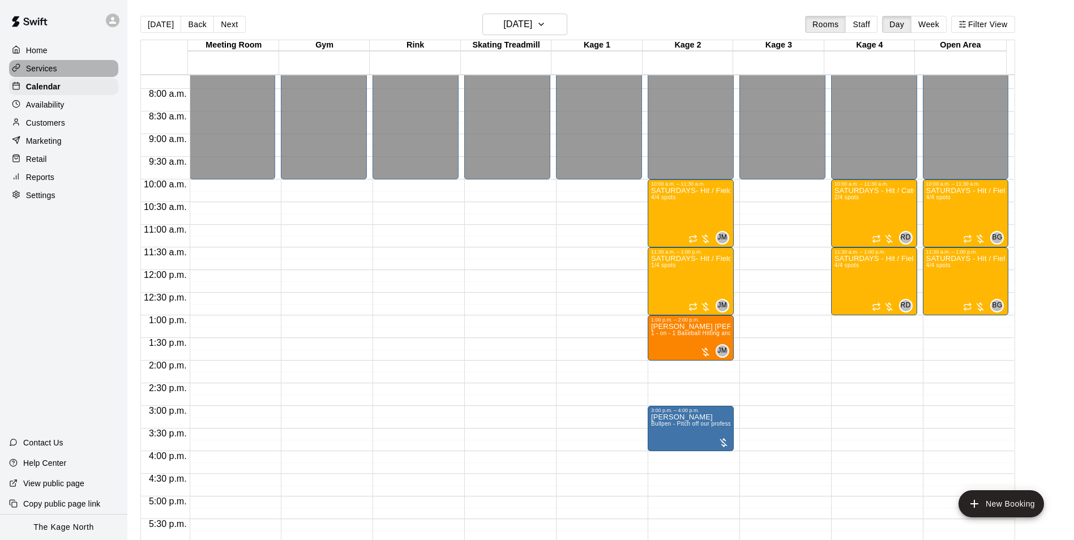
click at [49, 63] on div "Services" at bounding box center [63, 68] width 109 height 17
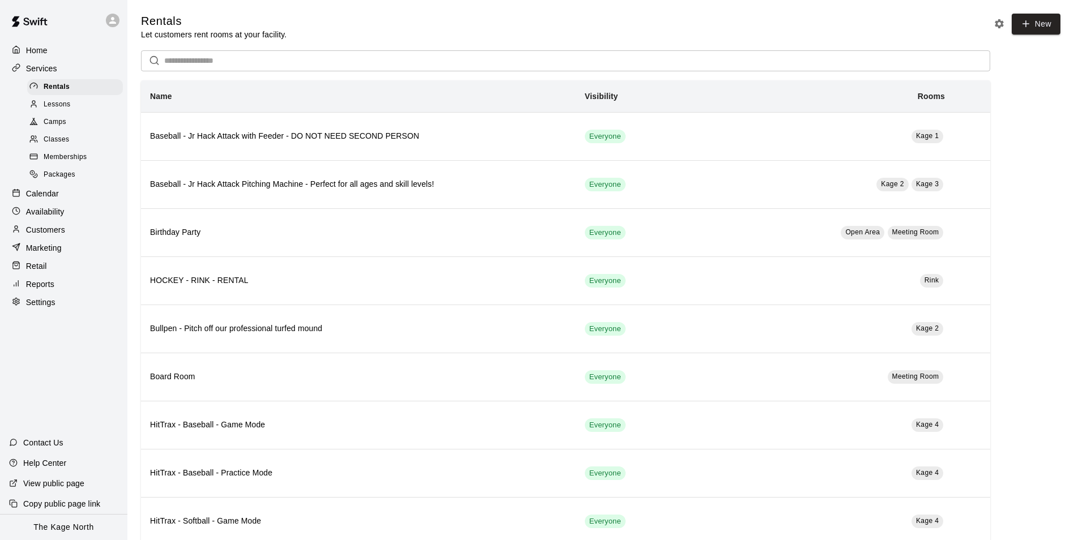
click at [67, 122] on div "Camps" at bounding box center [75, 122] width 96 height 16
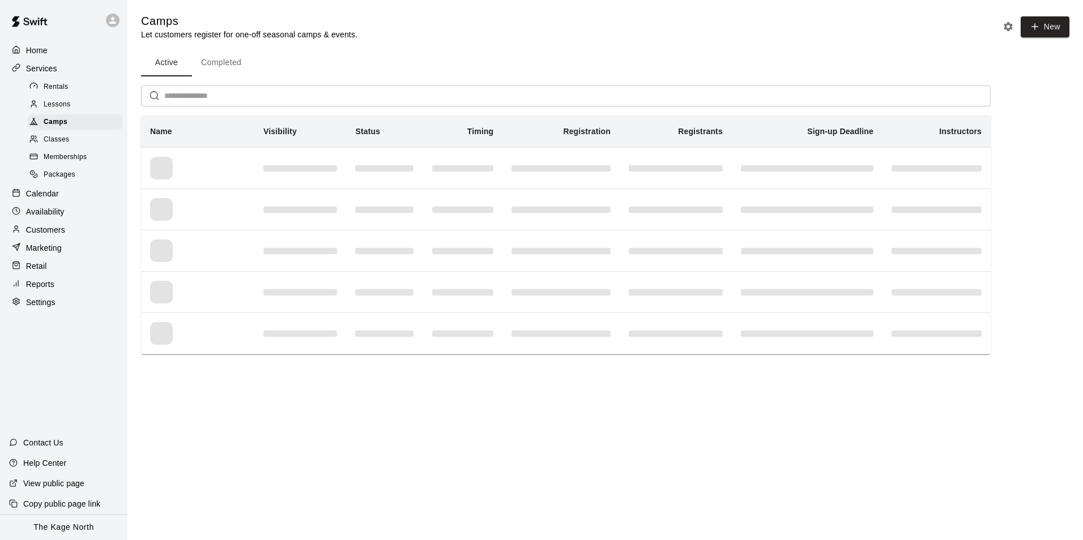
click at [52, 194] on p "Calendar" at bounding box center [42, 193] width 33 height 11
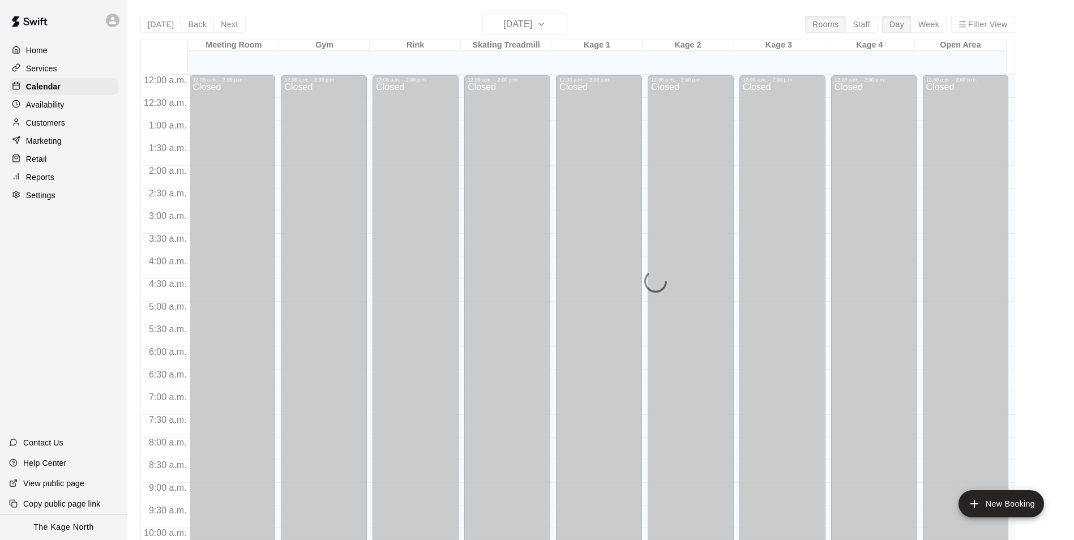
scroll to position [575, 0]
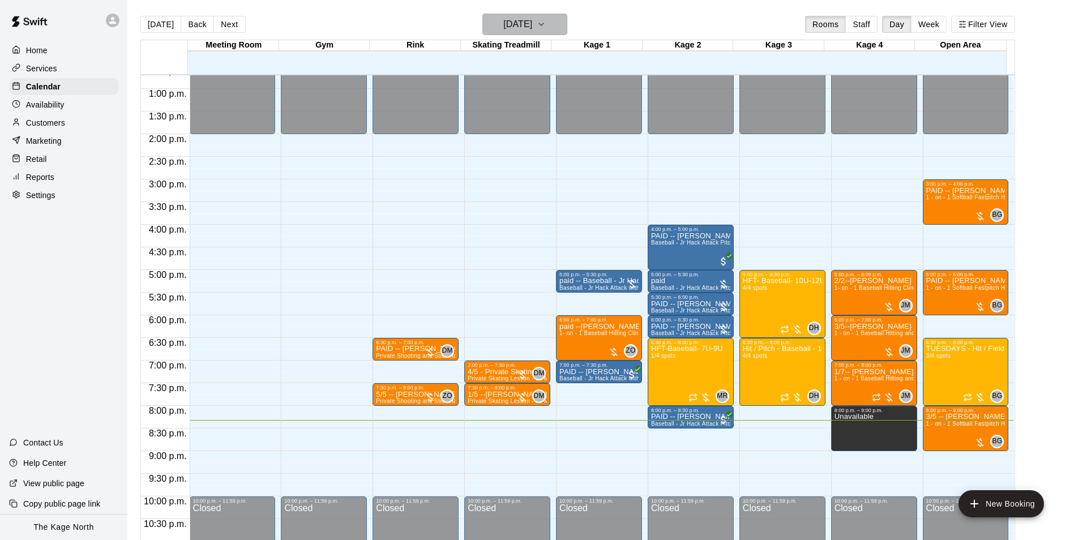
click at [532, 27] on h6 "[DATE]" at bounding box center [517, 24] width 29 height 16
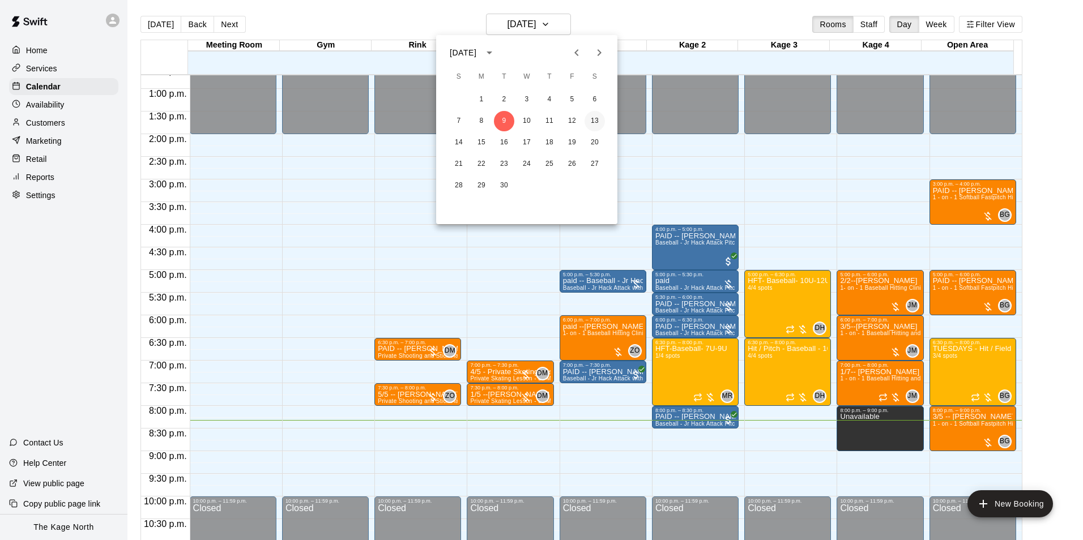
click at [595, 121] on button "13" at bounding box center [594, 121] width 20 height 20
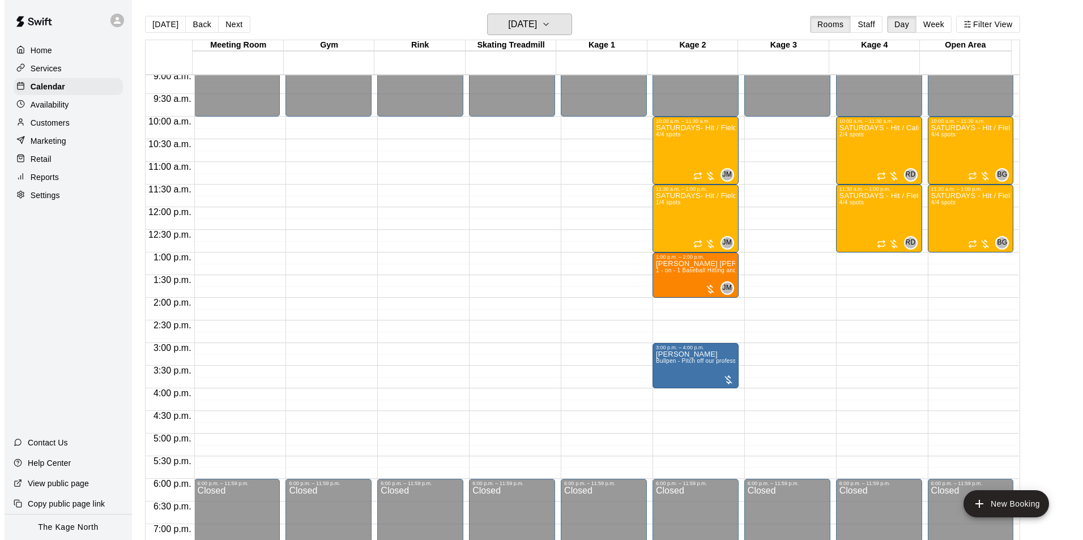
scroll to position [405, 0]
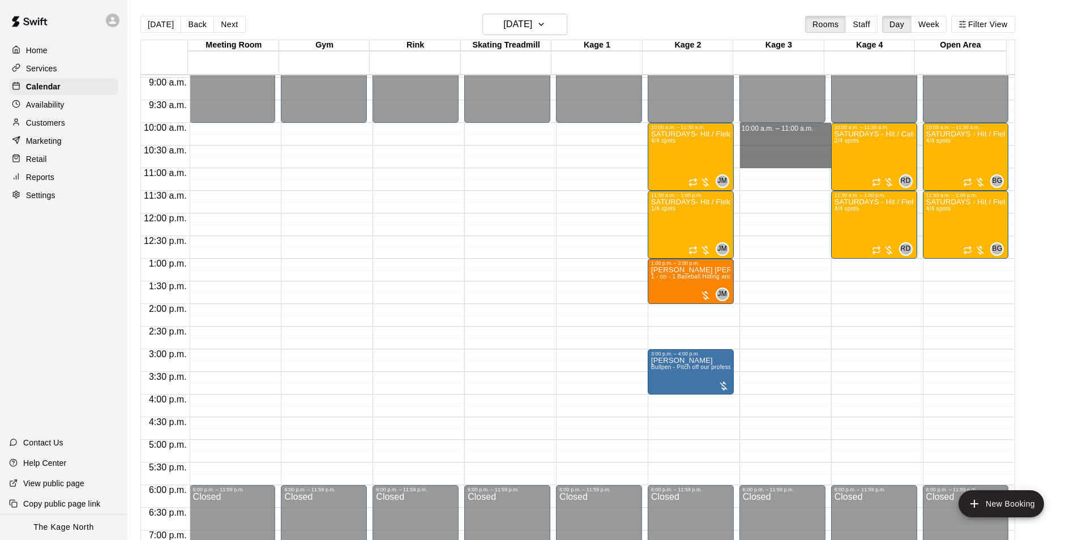
drag, startPoint x: 773, startPoint y: 133, endPoint x: 776, endPoint y: 163, distance: 30.2
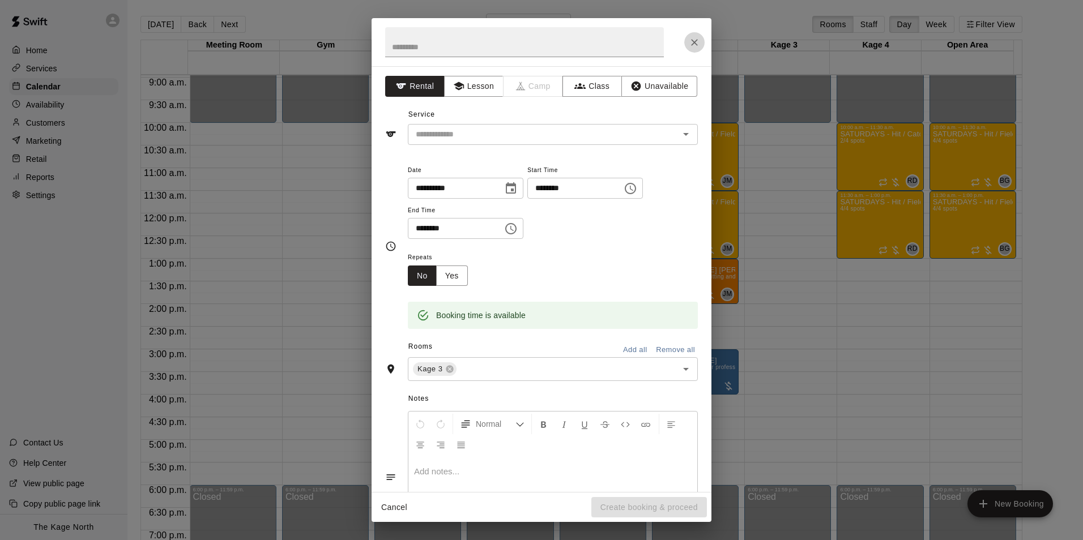
click at [695, 45] on icon "Close" at bounding box center [693, 42] width 11 height 11
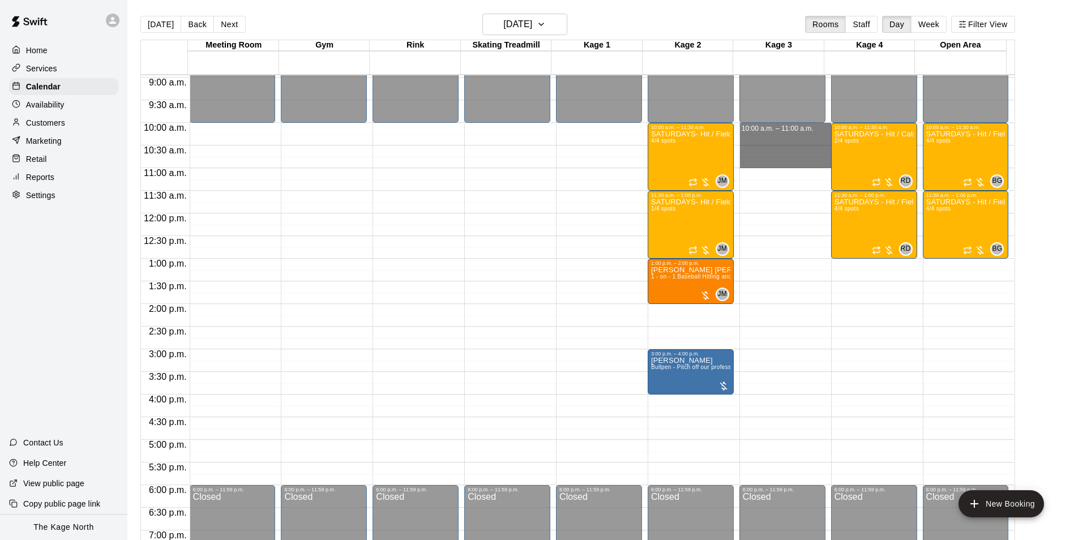
drag, startPoint x: 775, startPoint y: 130, endPoint x: 773, endPoint y: 162, distance: 32.3
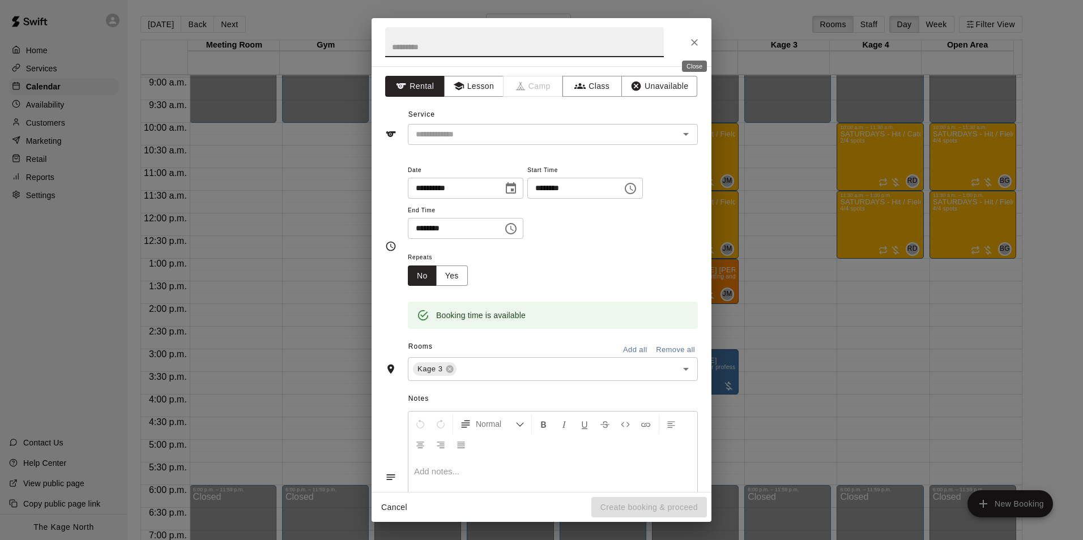
click at [694, 41] on icon "Close" at bounding box center [693, 42] width 11 height 11
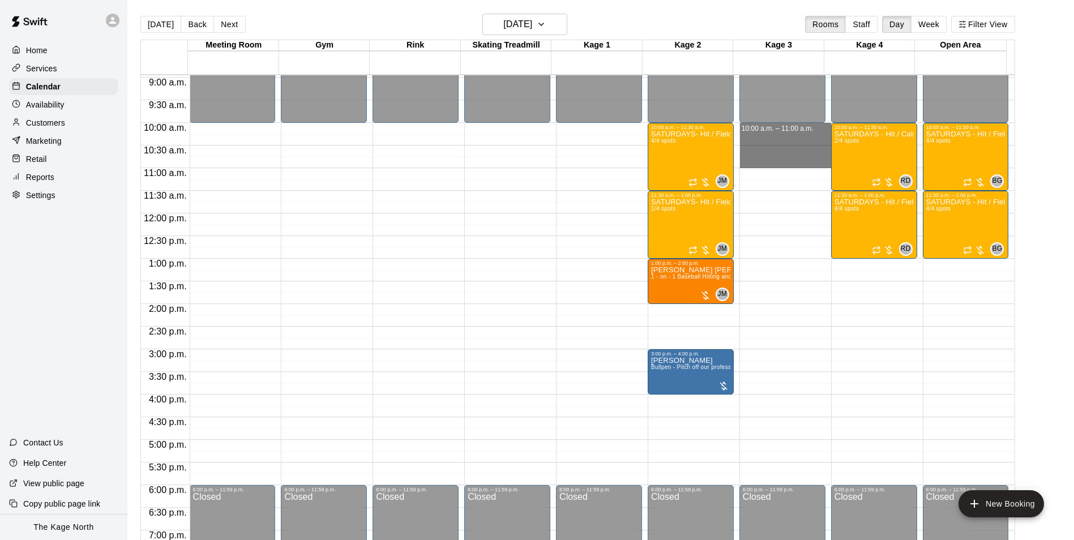
drag, startPoint x: 770, startPoint y: 130, endPoint x: 773, endPoint y: 166, distance: 36.4
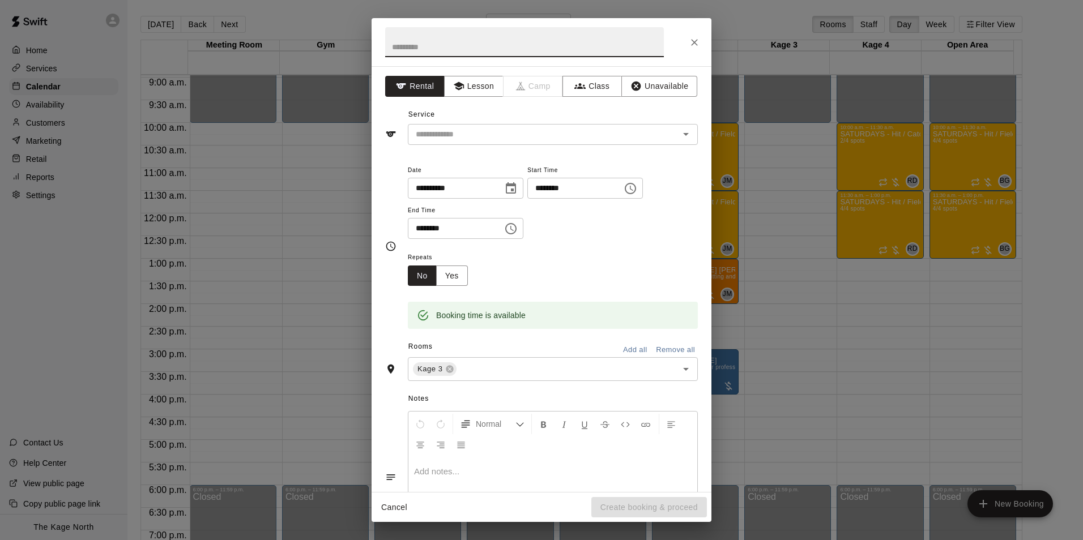
click at [694, 44] on icon "Close" at bounding box center [693, 42] width 11 height 11
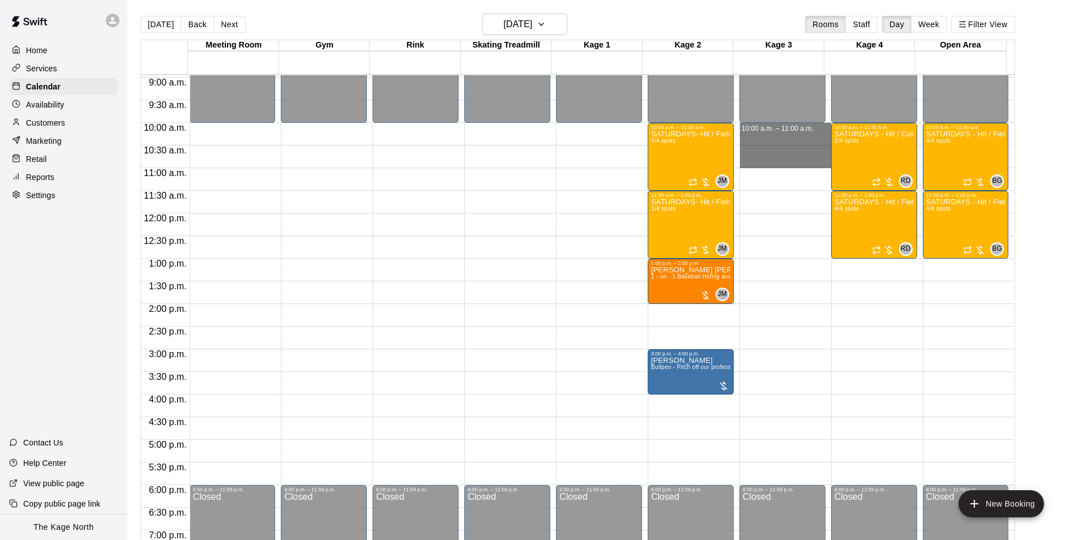
drag, startPoint x: 780, startPoint y: 128, endPoint x: 784, endPoint y: 166, distance: 38.8
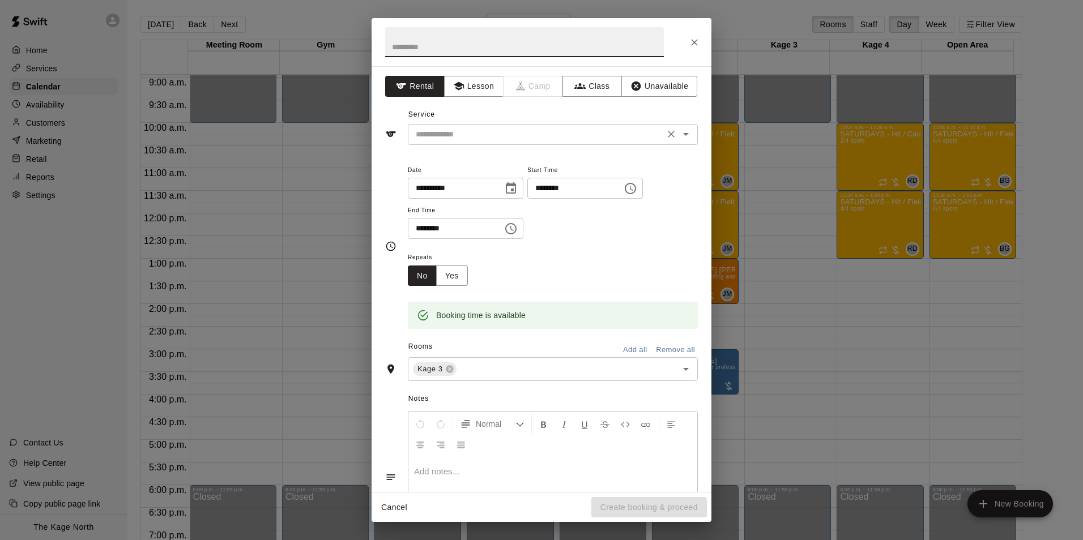
click at [679, 130] on icon "Open" at bounding box center [686, 134] width 14 height 14
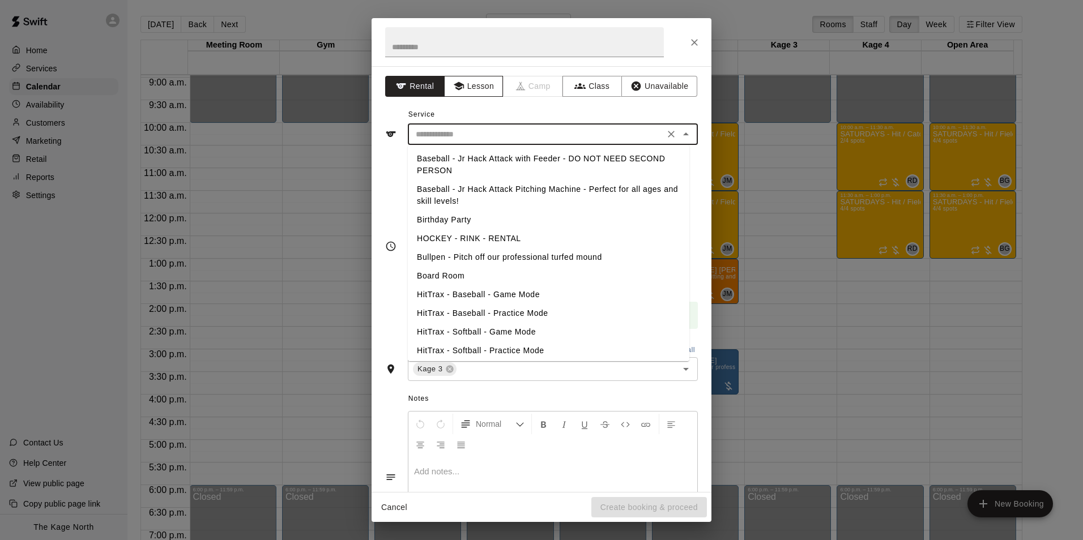
click at [473, 85] on button "Lesson" at bounding box center [473, 86] width 59 height 21
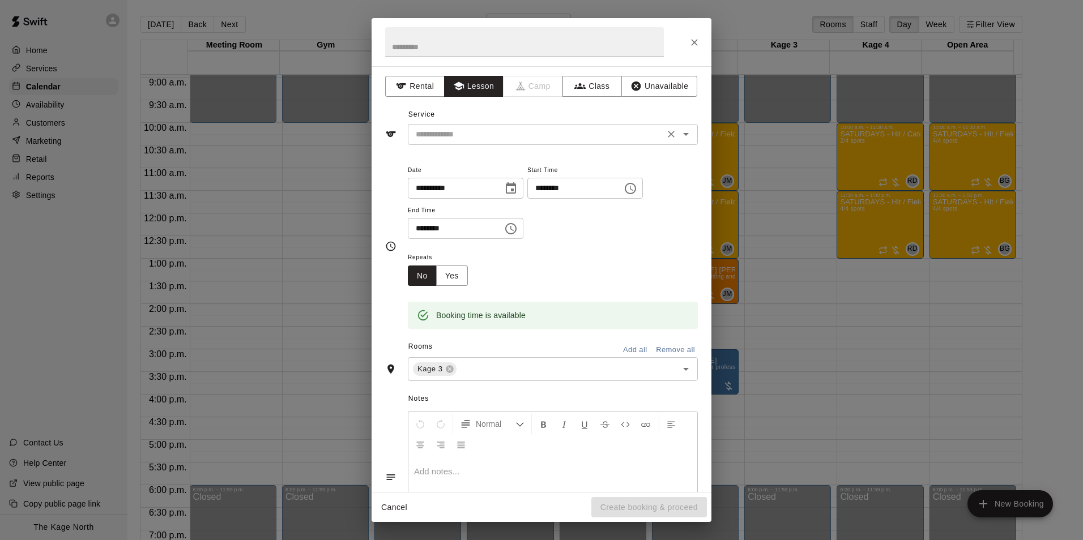
click at [665, 135] on icon "Clear" at bounding box center [670, 134] width 11 height 11
click at [679, 132] on icon "Open" at bounding box center [686, 134] width 14 height 14
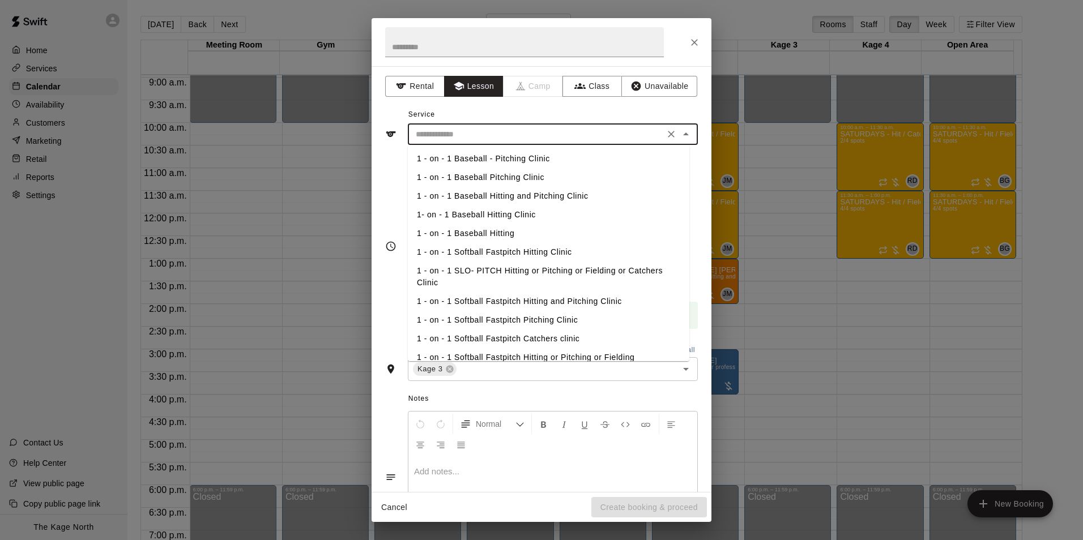
click at [529, 112] on div "Service ​ 1 - on - 1 Baseball - Pitching Clinic 1 - on - 1 Baseball Pitching Cl…" at bounding box center [541, 125] width 313 height 39
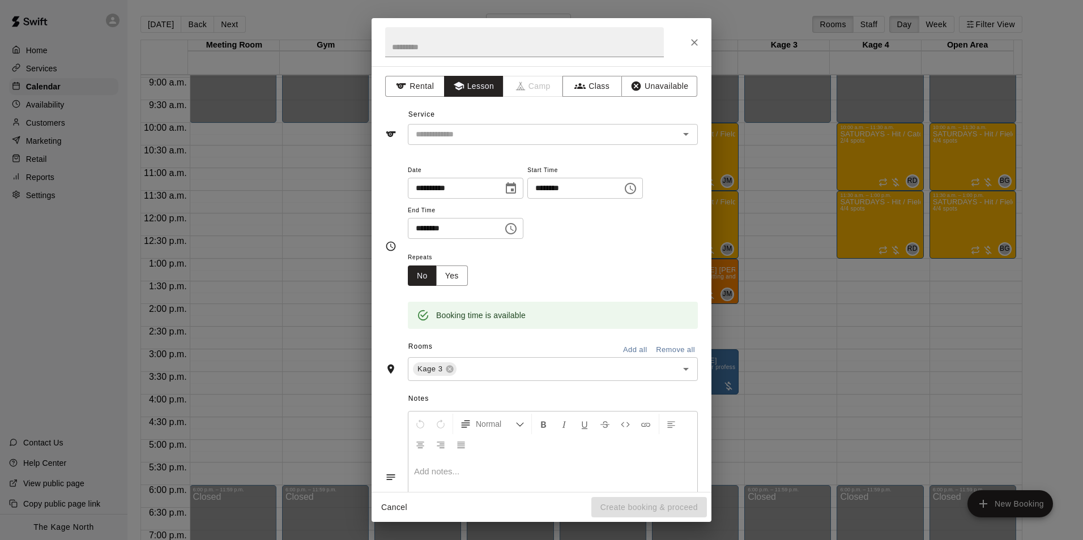
click at [760, 22] on div "**********" at bounding box center [541, 270] width 1083 height 540
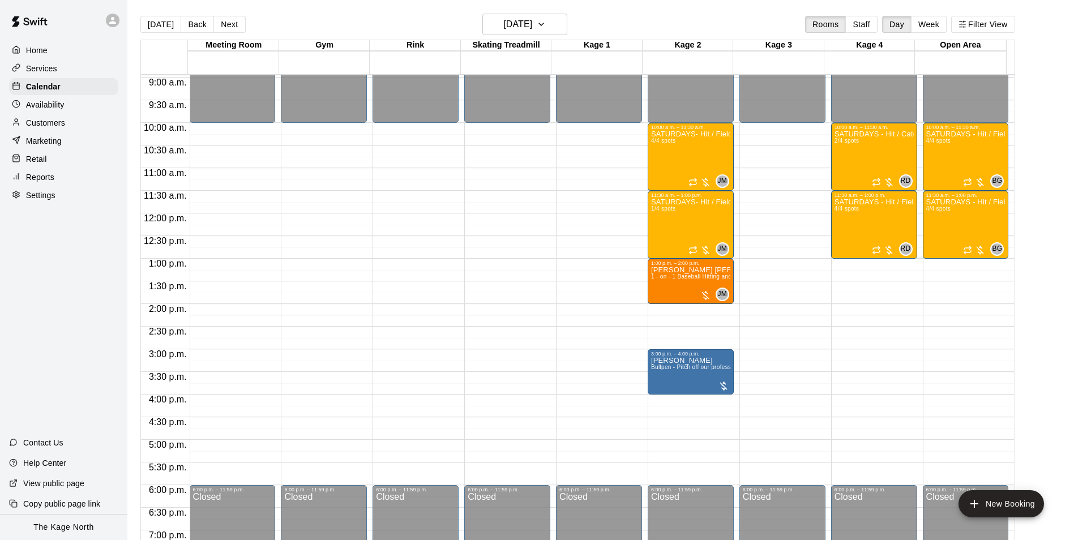
click at [649, 18] on div "[DATE] Back [DATE][DATE] Rooms Staff Day Week Filter View" at bounding box center [577, 27] width 875 height 26
drag, startPoint x: 786, startPoint y: 131, endPoint x: 788, endPoint y: 161, distance: 30.6
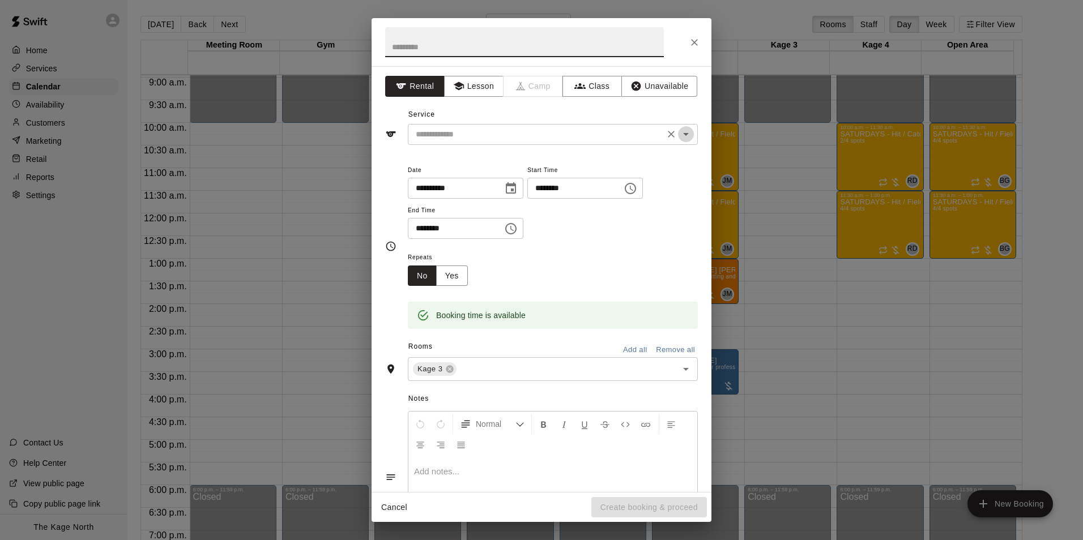
click at [683, 135] on icon "Open" at bounding box center [686, 134] width 6 height 3
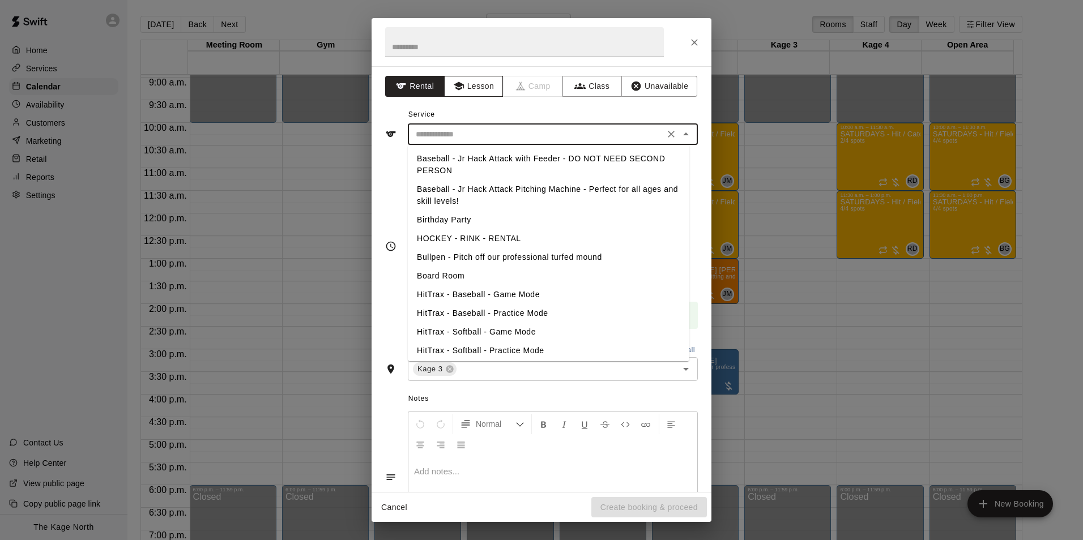
click at [474, 87] on button "Lesson" at bounding box center [473, 86] width 59 height 21
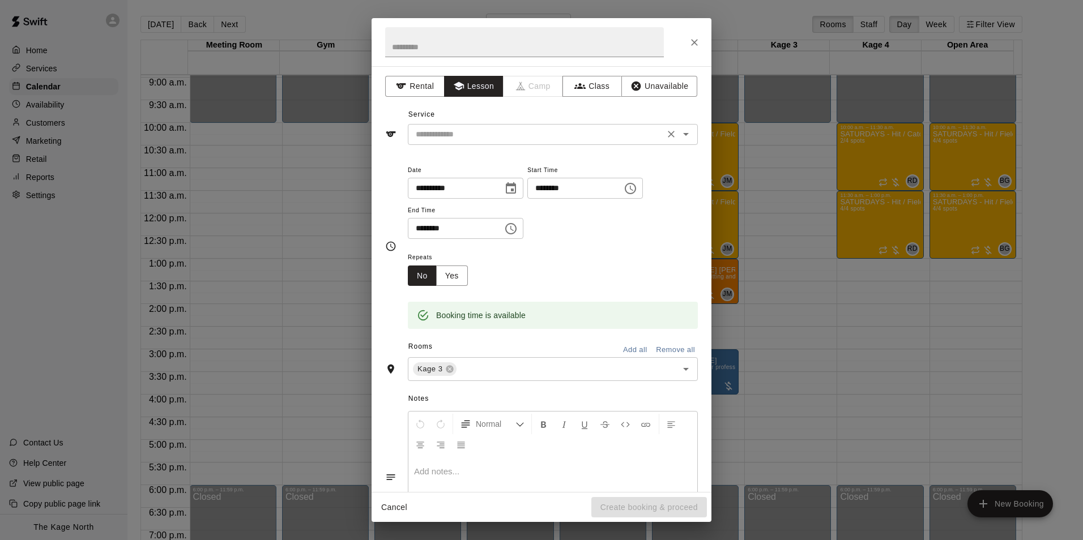
click at [679, 131] on icon "Open" at bounding box center [686, 134] width 14 height 14
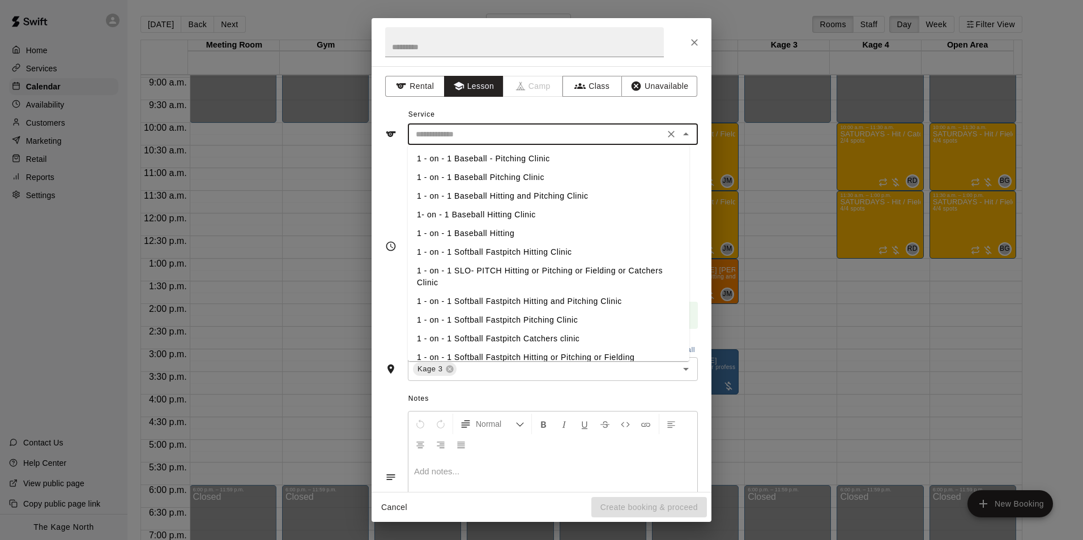
click at [537, 157] on li "1 - on - 1 Baseball - Pitching Clinic" at bounding box center [548, 158] width 281 height 19
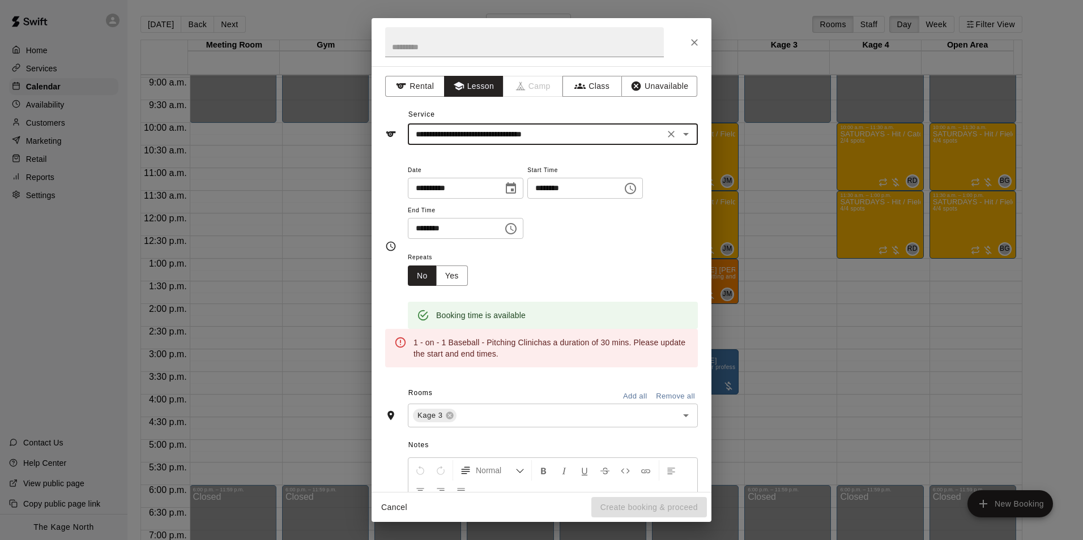
drag, startPoint x: 679, startPoint y: 135, endPoint x: 655, endPoint y: 143, distance: 25.6
click at [679, 135] on icon "Open" at bounding box center [686, 134] width 14 height 14
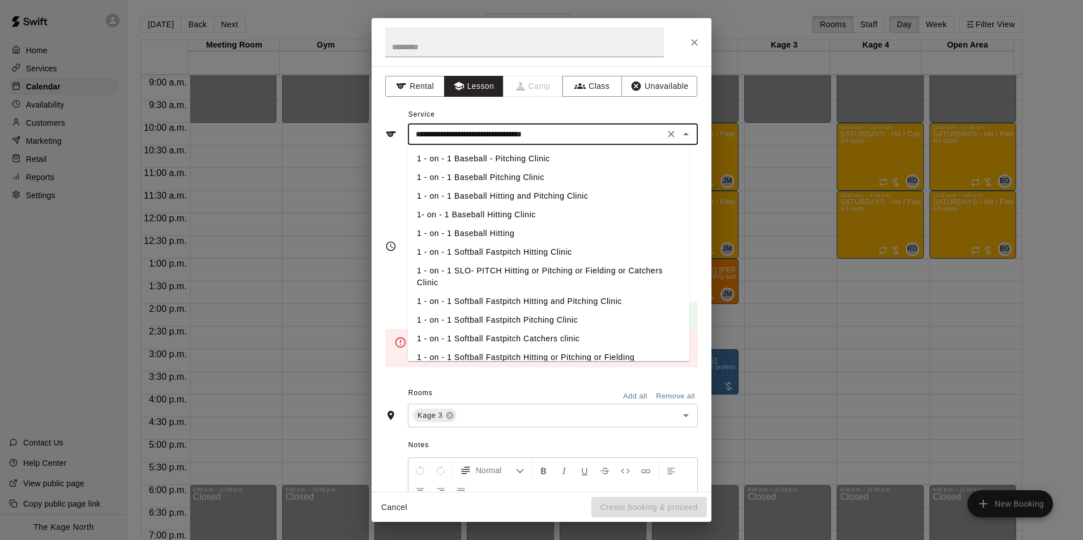
click at [535, 174] on li "1 - on - 1 Baseball Pitching Clinic" at bounding box center [548, 177] width 281 height 19
type input "**********"
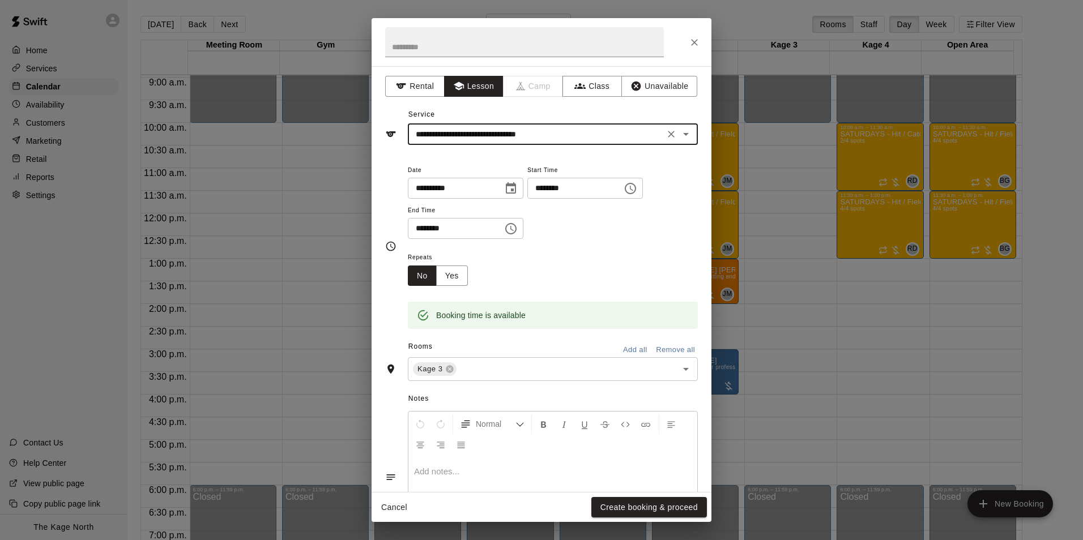
drag, startPoint x: 656, startPoint y: 511, endPoint x: 660, endPoint y: 502, distance: 10.1
click at [656, 510] on button "Create booking & proceed" at bounding box center [649, 507] width 116 height 21
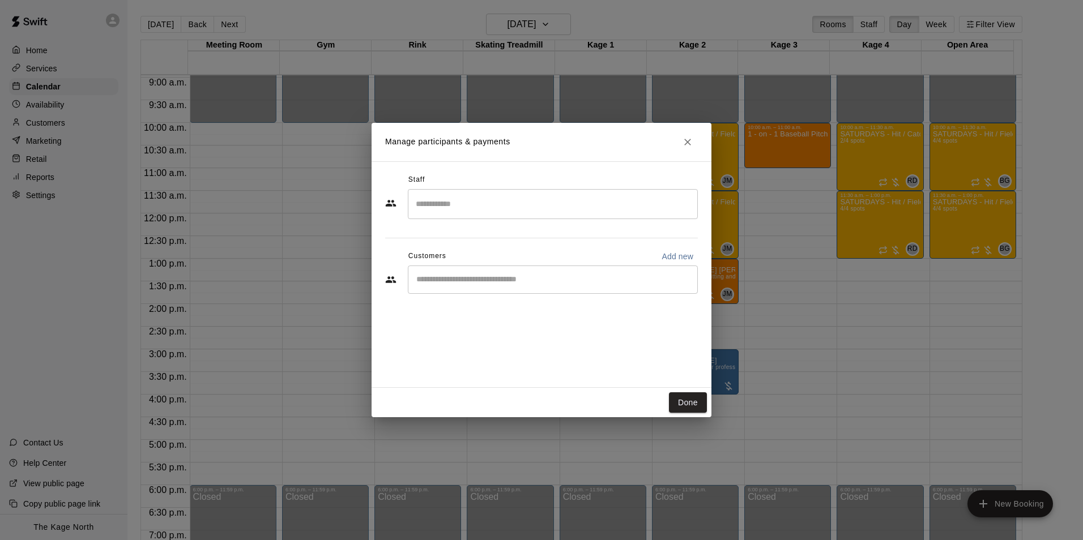
click at [450, 216] on div "​" at bounding box center [553, 204] width 290 height 30
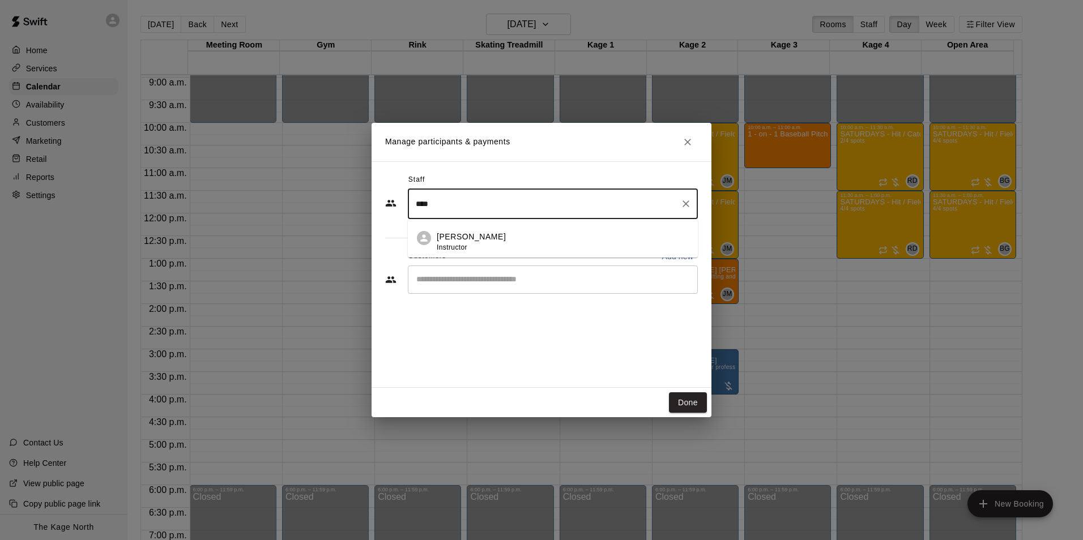
click at [511, 247] on div "[PERSON_NAME] Instructor" at bounding box center [563, 242] width 252 height 22
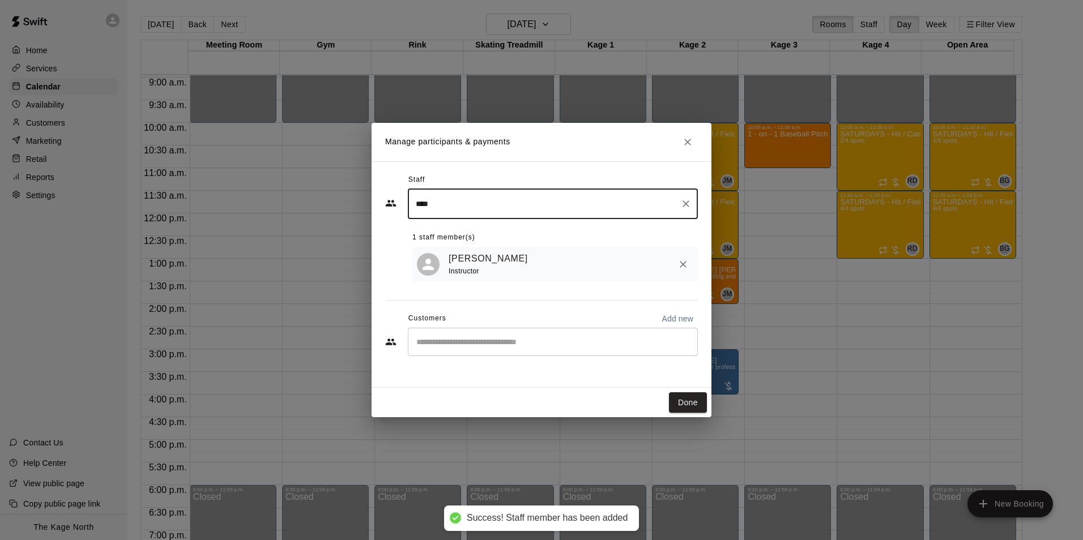
type input "****"
click at [516, 340] on input "Start typing to search customers..." at bounding box center [553, 341] width 280 height 11
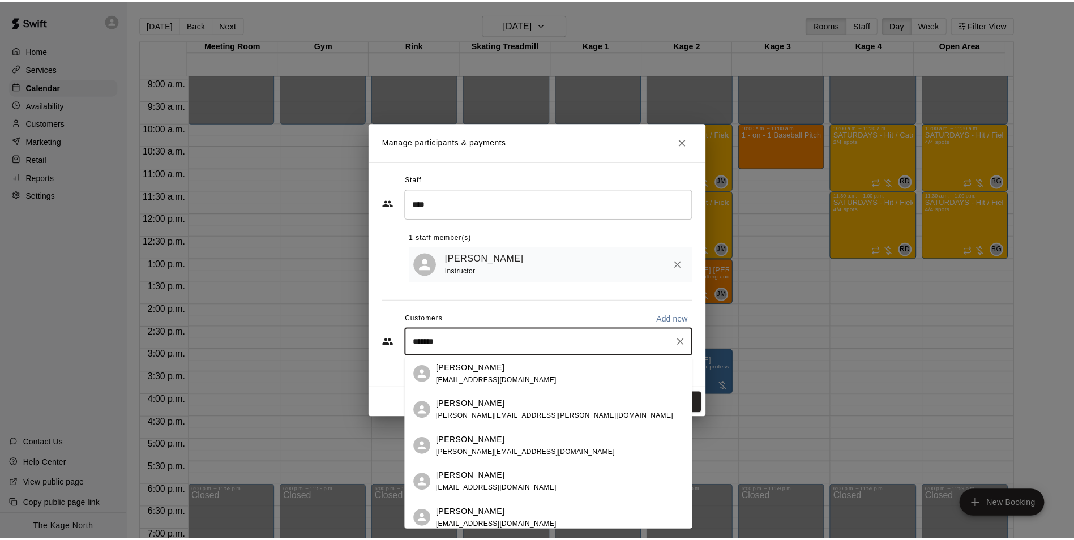
scroll to position [0, 0]
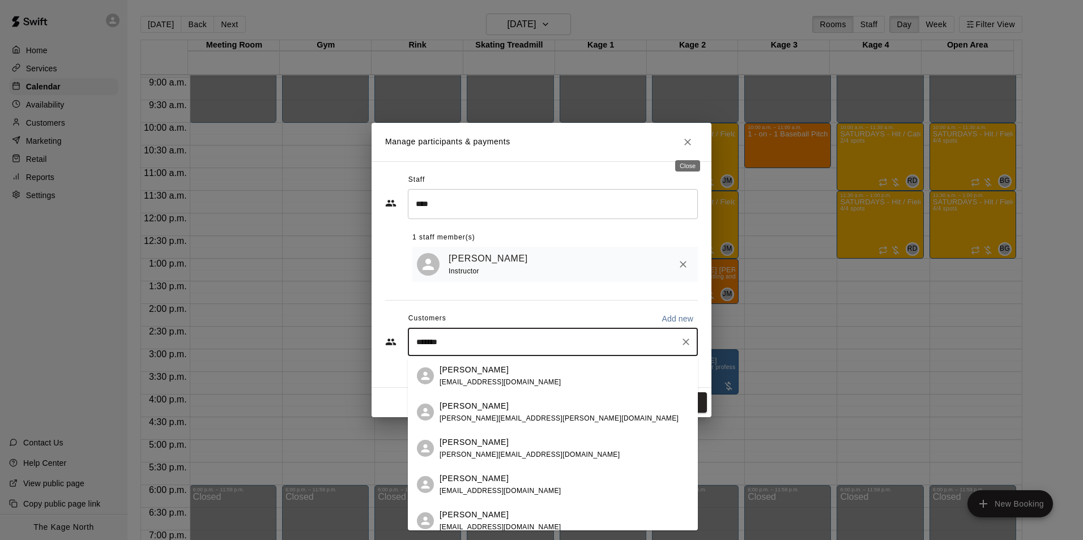
type input "*******"
click at [692, 140] on icon "Close" at bounding box center [687, 141] width 11 height 11
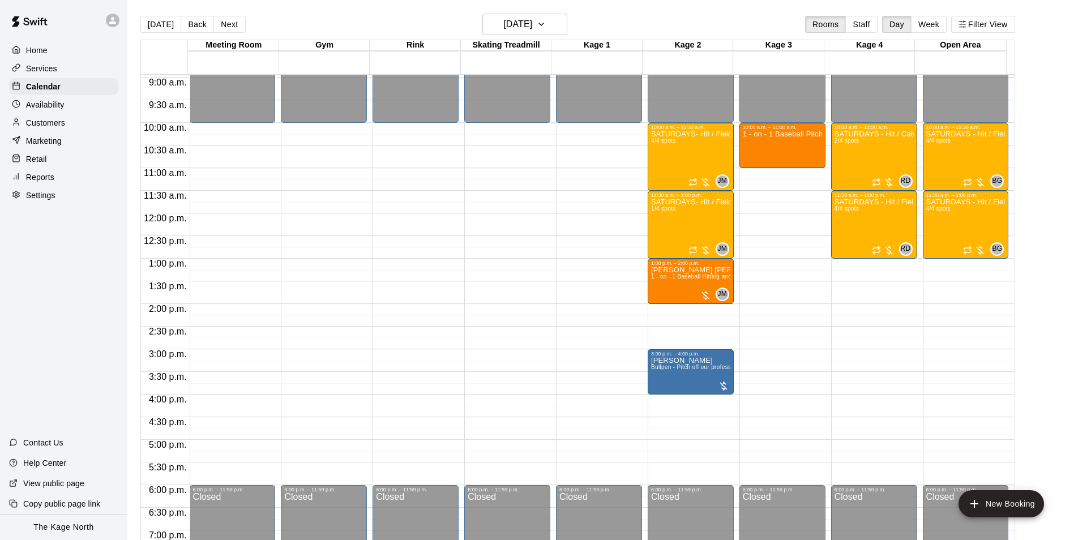
click at [54, 118] on div "Customers" at bounding box center [63, 122] width 109 height 17
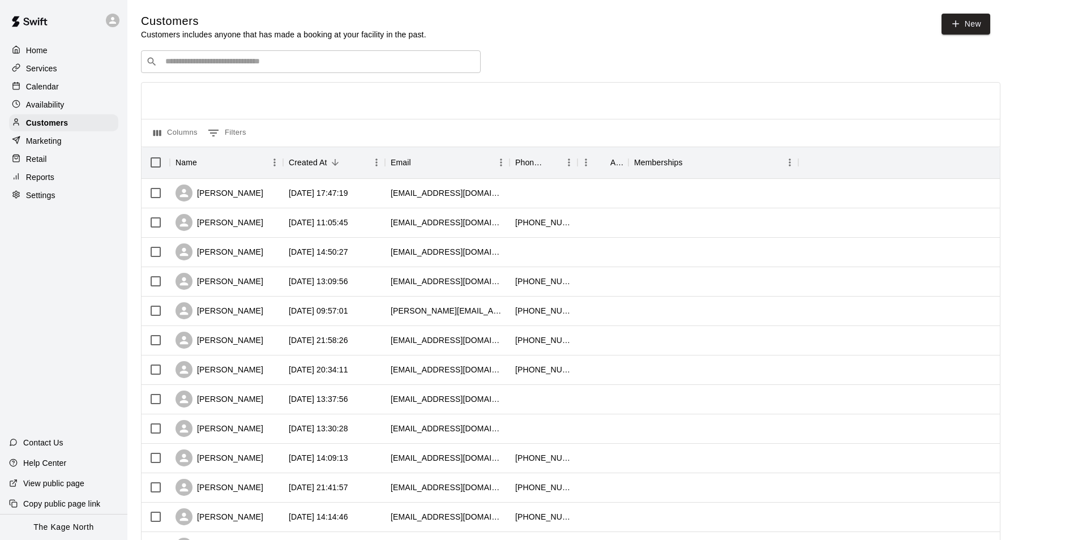
click at [213, 63] on input "Search customers by name or email" at bounding box center [319, 61] width 314 height 11
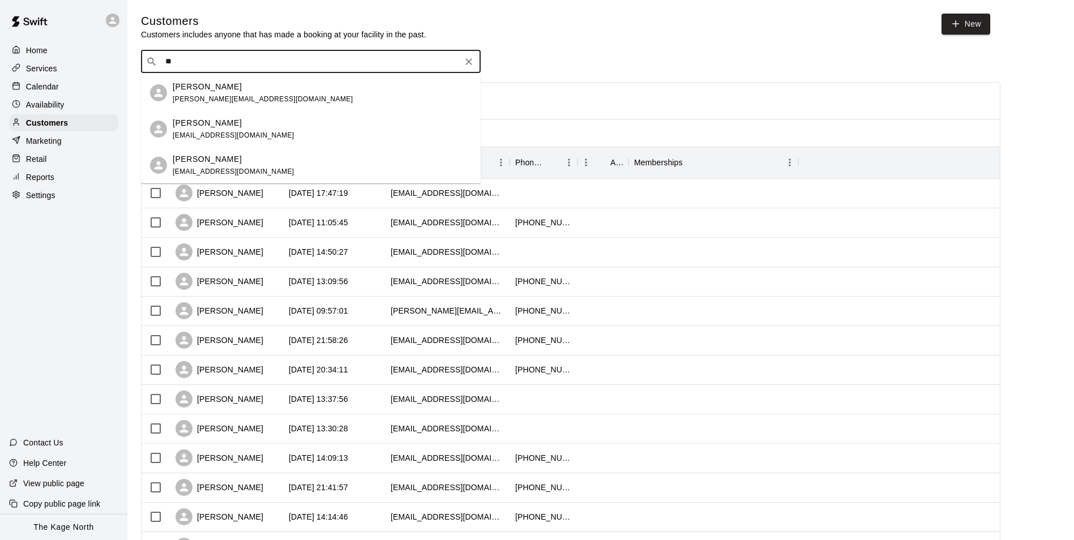
type input "*"
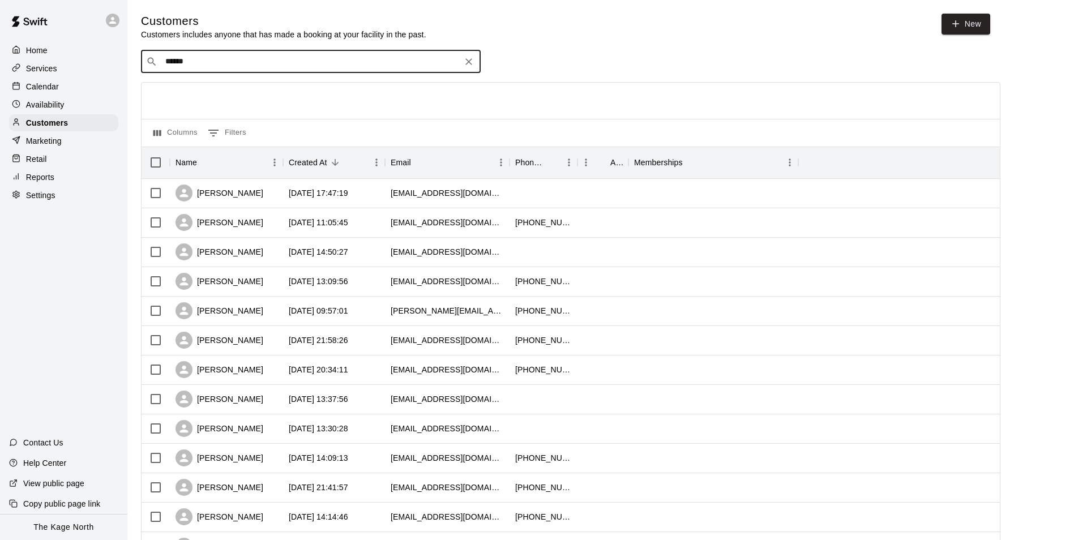
click at [216, 60] on input "******" at bounding box center [310, 61] width 297 height 11
type input "*"
click at [54, 49] on div "Home" at bounding box center [63, 50] width 109 height 17
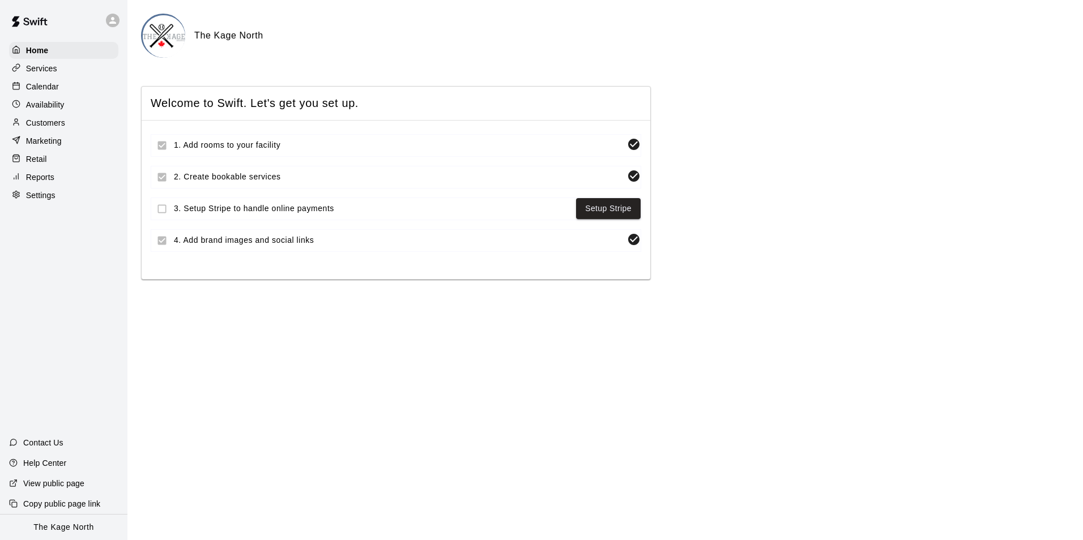
click at [52, 85] on p "Calendar" at bounding box center [42, 86] width 33 height 11
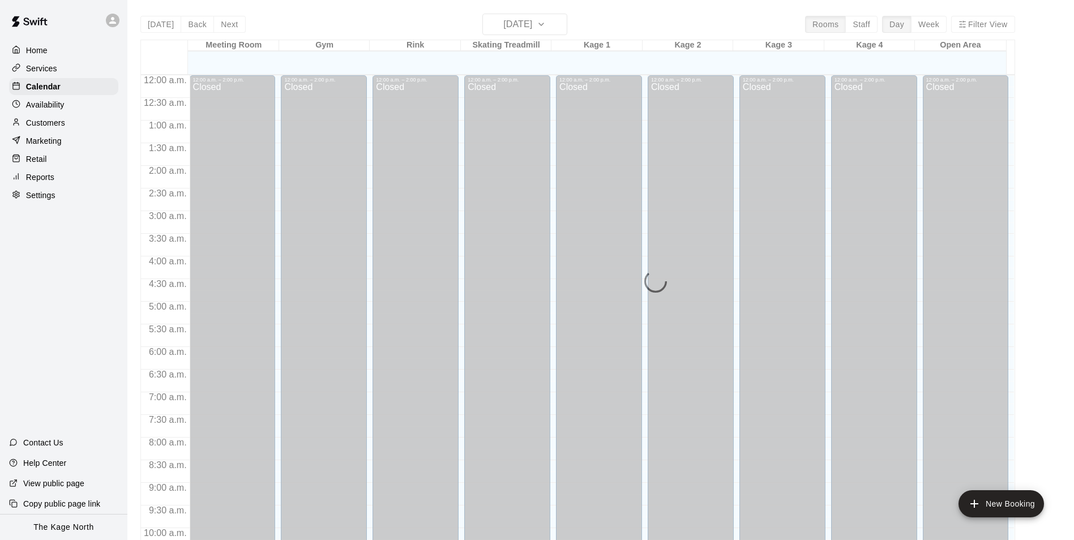
scroll to position [575, 0]
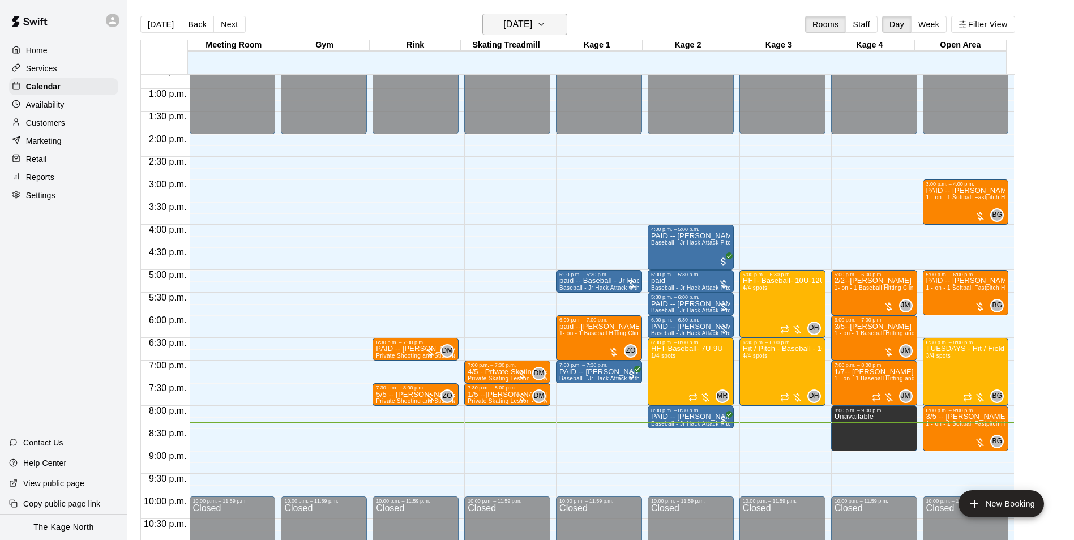
click at [532, 23] on h6 "[DATE]" at bounding box center [517, 24] width 29 height 16
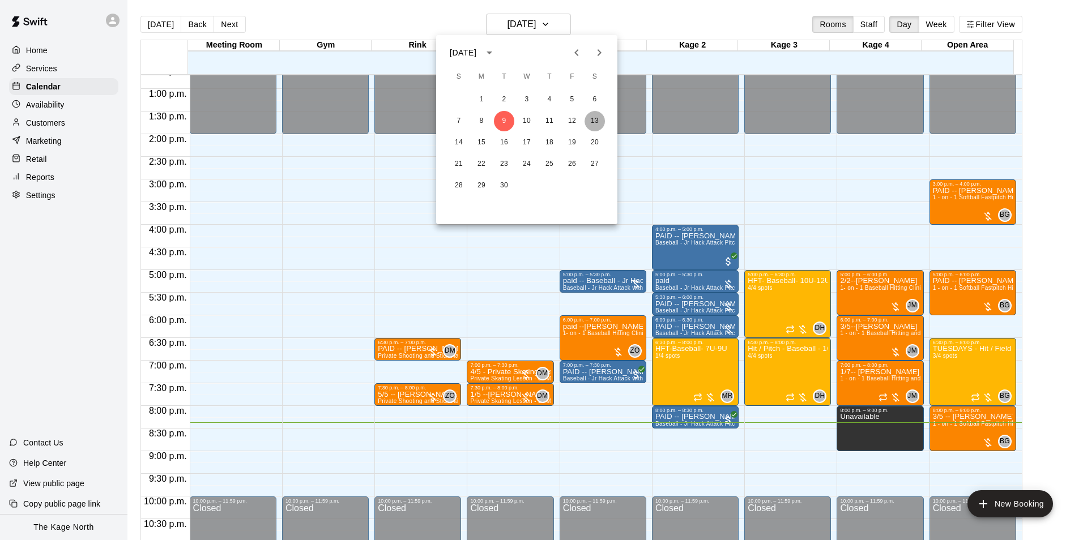
click at [591, 118] on button "13" at bounding box center [594, 121] width 20 height 20
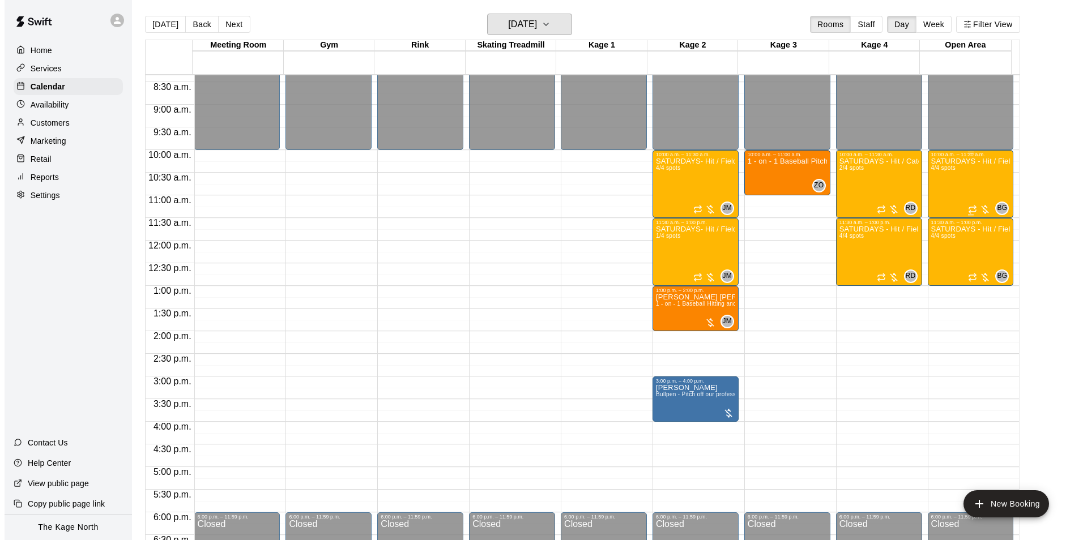
scroll to position [349, 0]
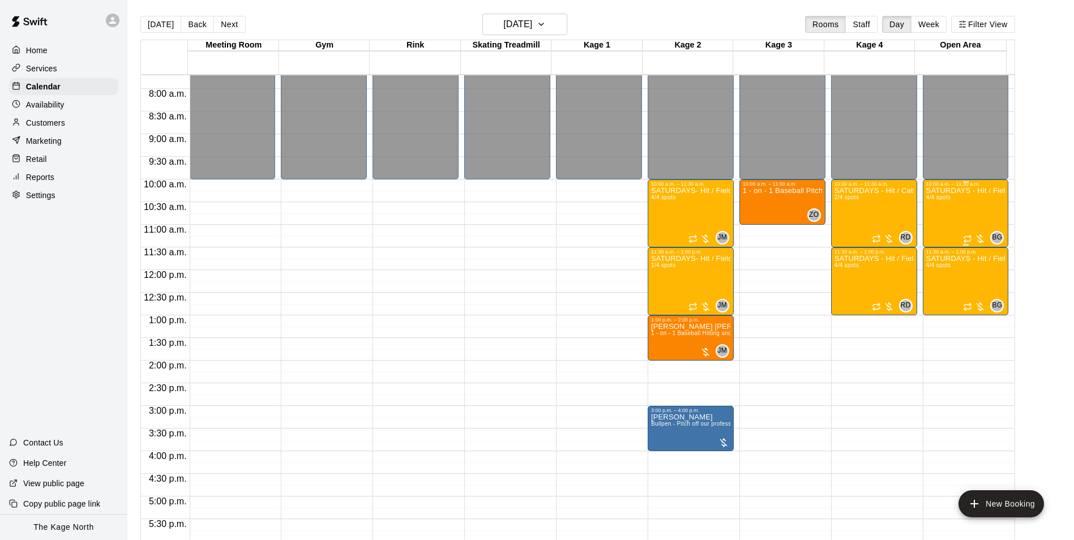
click at [959, 204] on div "SATURDAYS - Hit / Field / Throw - Softball Program - [PERSON_NAME] 4/4 spots" at bounding box center [965, 457] width 79 height 540
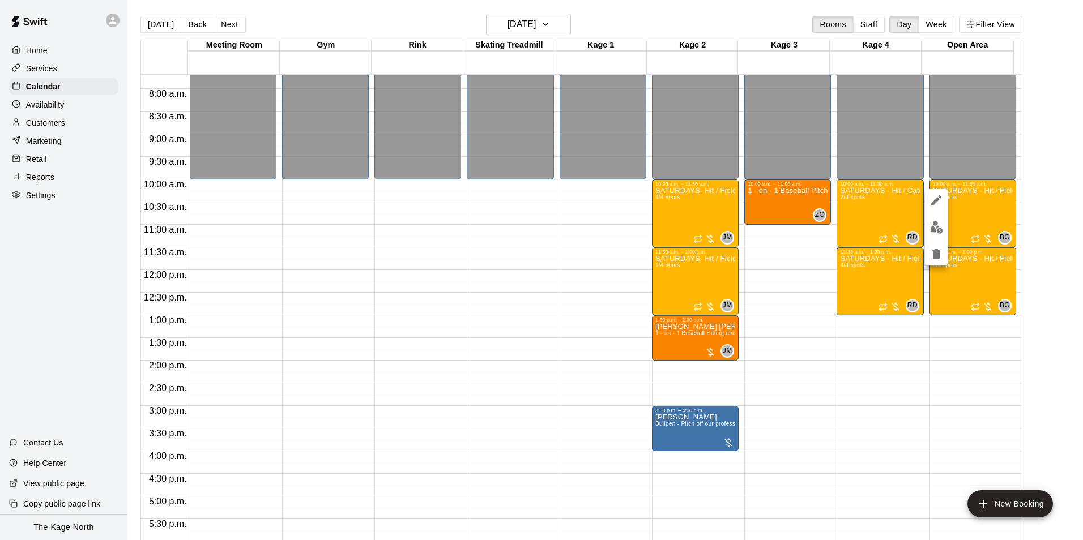
click at [935, 226] on img "edit" at bounding box center [936, 227] width 13 height 13
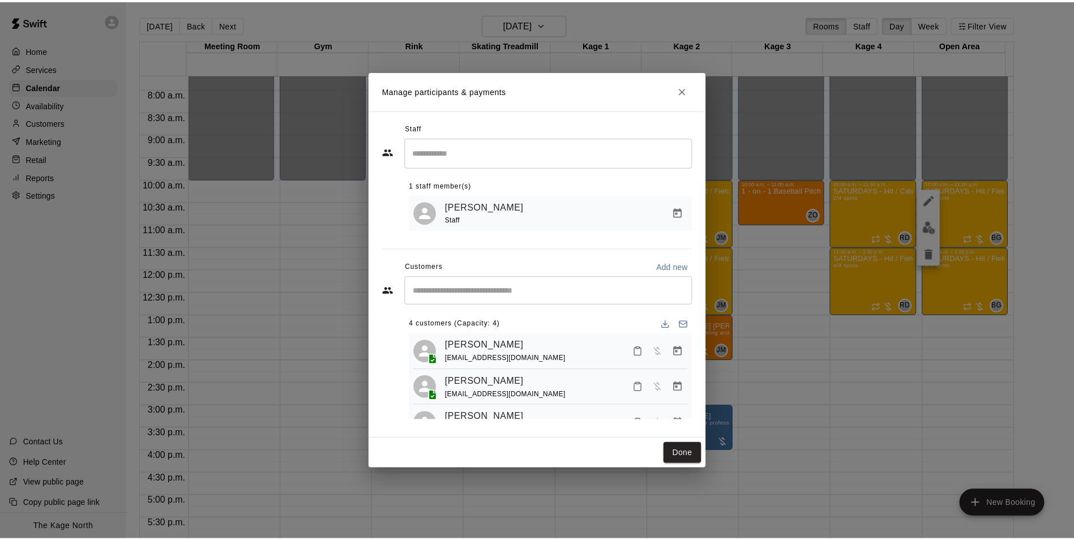
scroll to position [0, 0]
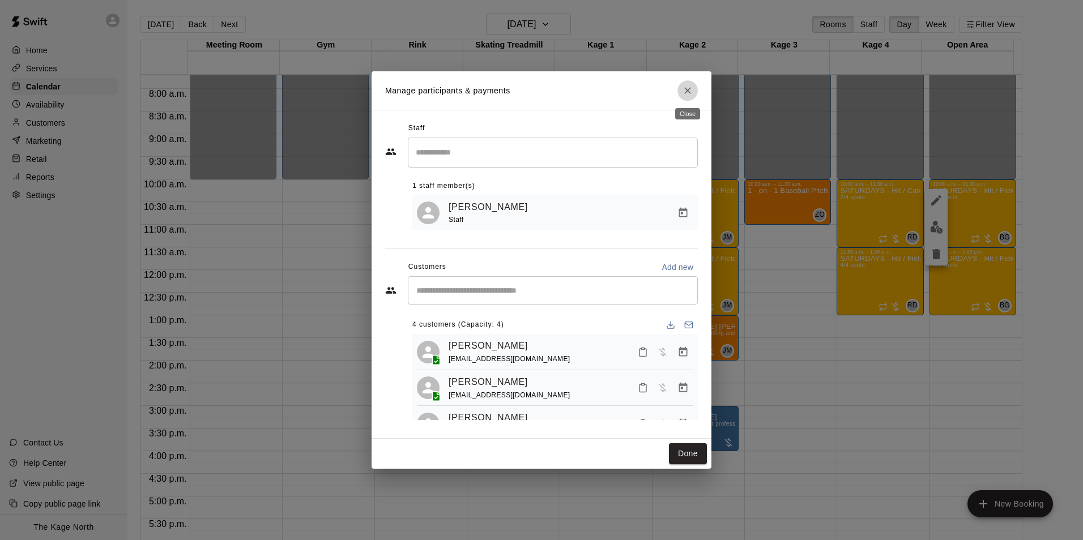
click at [691, 89] on icon "Close" at bounding box center [687, 90] width 11 height 11
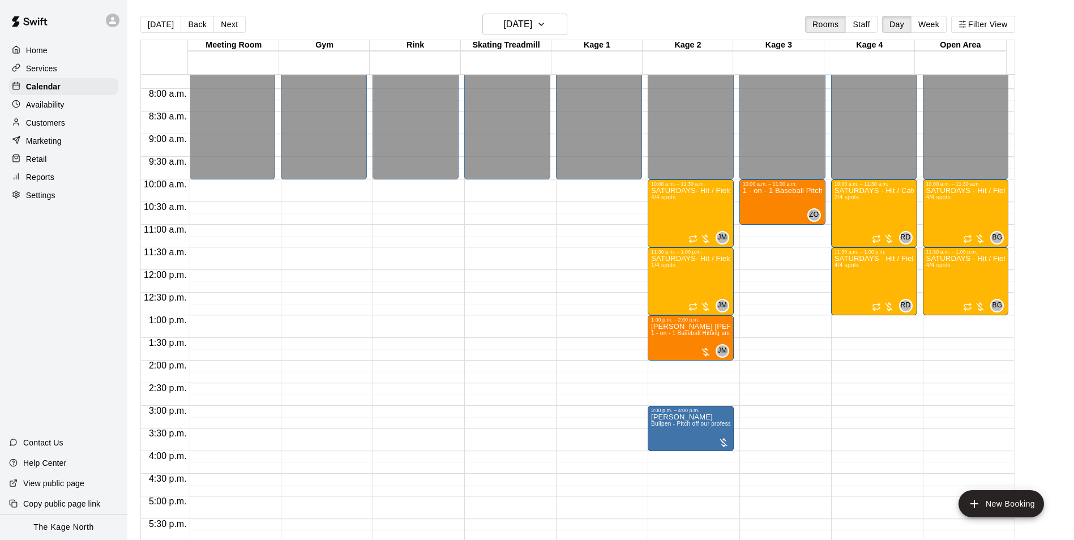
click at [54, 126] on p "Customers" at bounding box center [45, 122] width 39 height 11
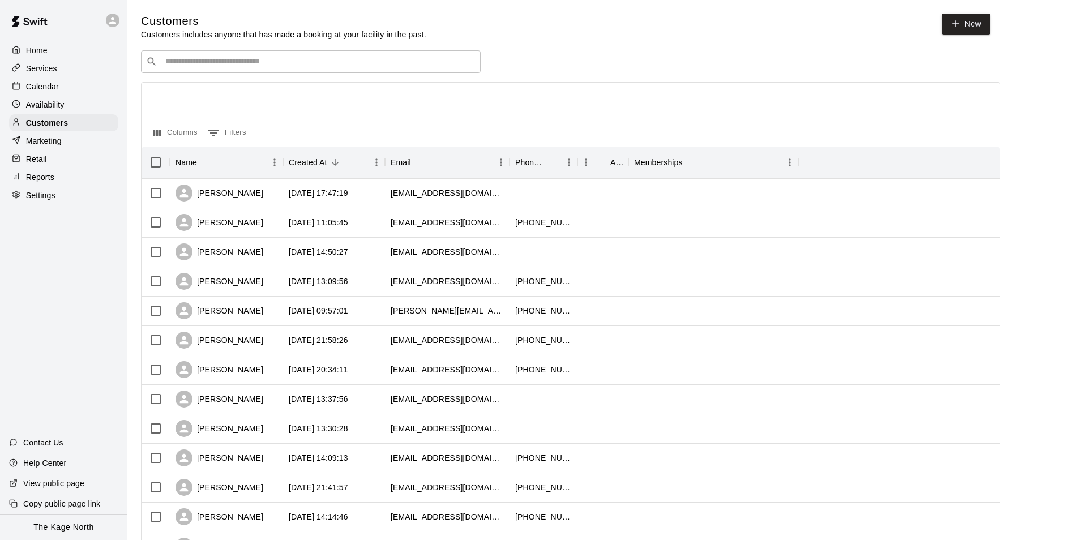
click at [223, 58] on input "Search customers by name or email" at bounding box center [319, 61] width 314 height 11
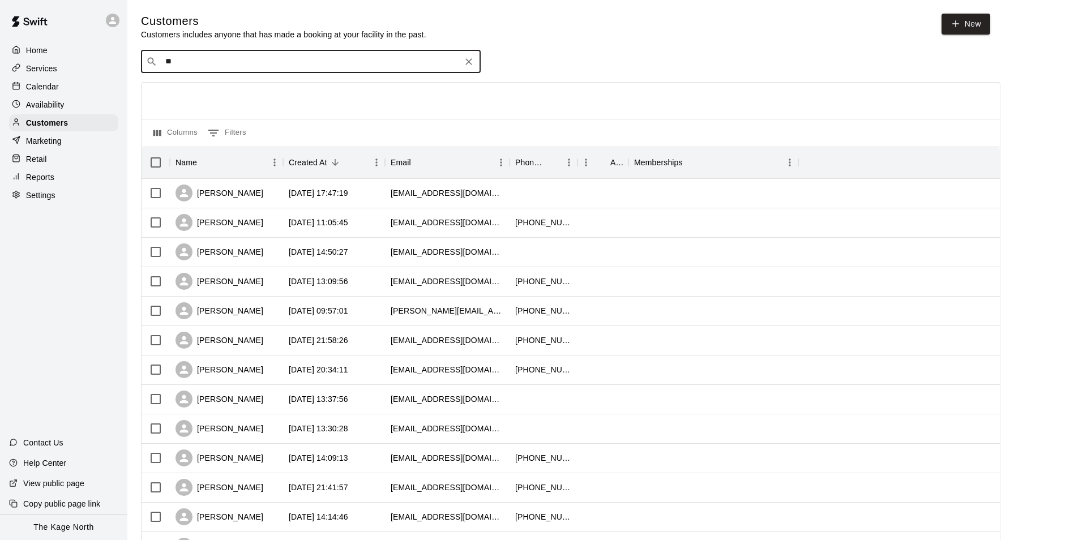
type input "***"
click at [222, 57] on input "***" at bounding box center [310, 61] width 297 height 11
click at [221, 58] on input "***" at bounding box center [310, 61] width 297 height 11
click at [217, 59] on input "***" at bounding box center [310, 61] width 297 height 11
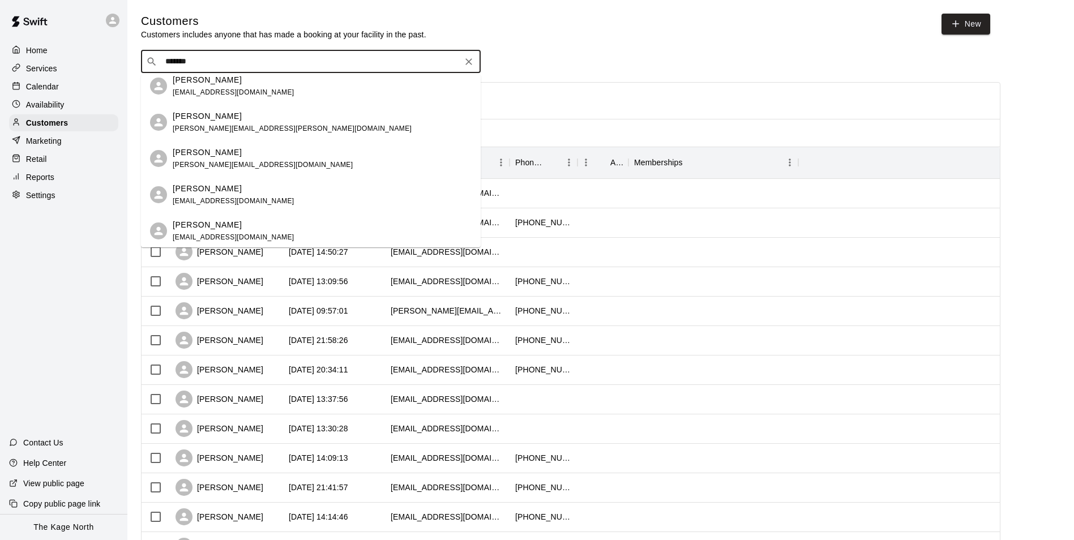
scroll to position [8, 0]
type input "*******"
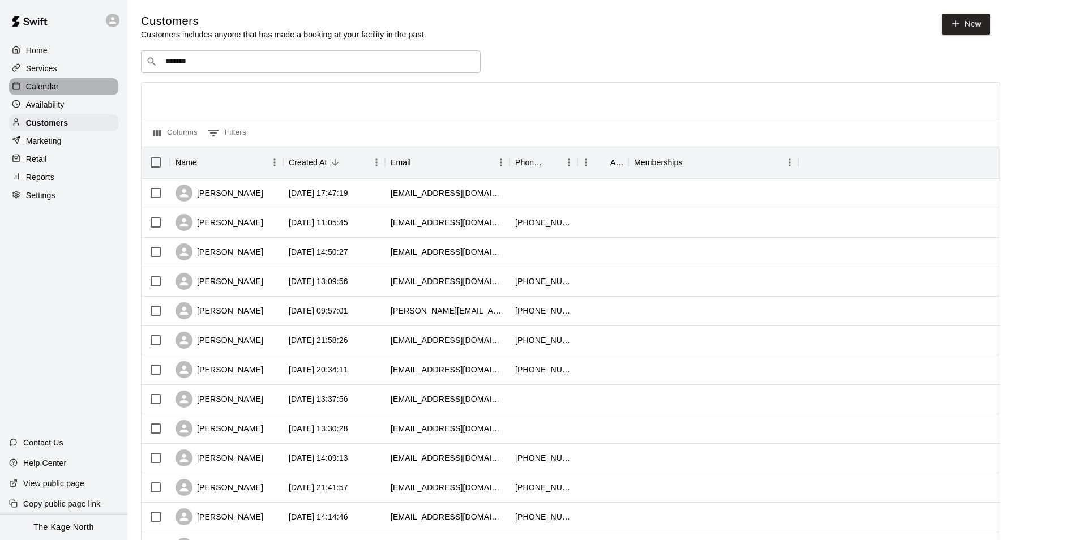
click at [57, 88] on p "Calendar" at bounding box center [42, 86] width 33 height 11
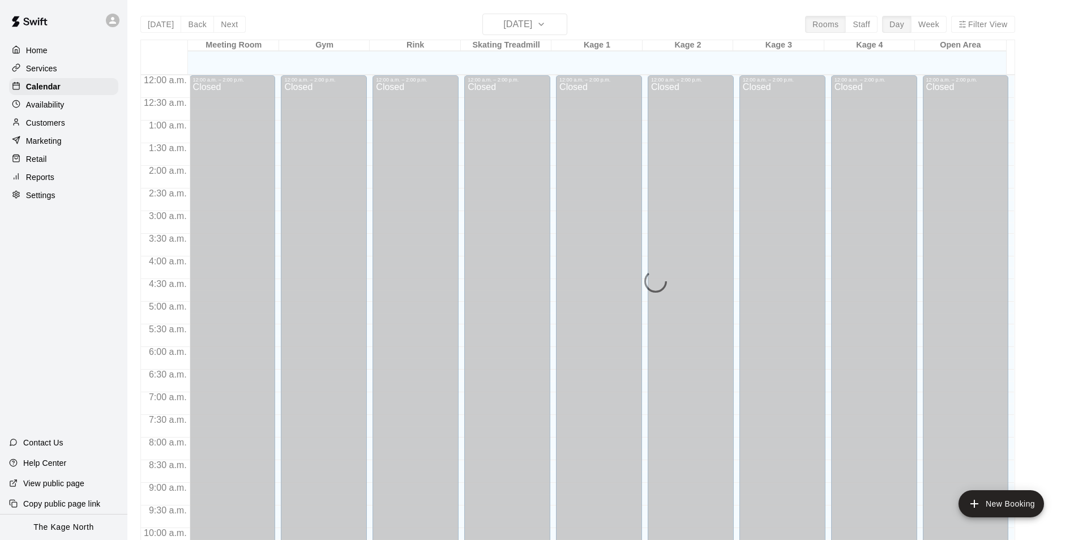
scroll to position [575, 0]
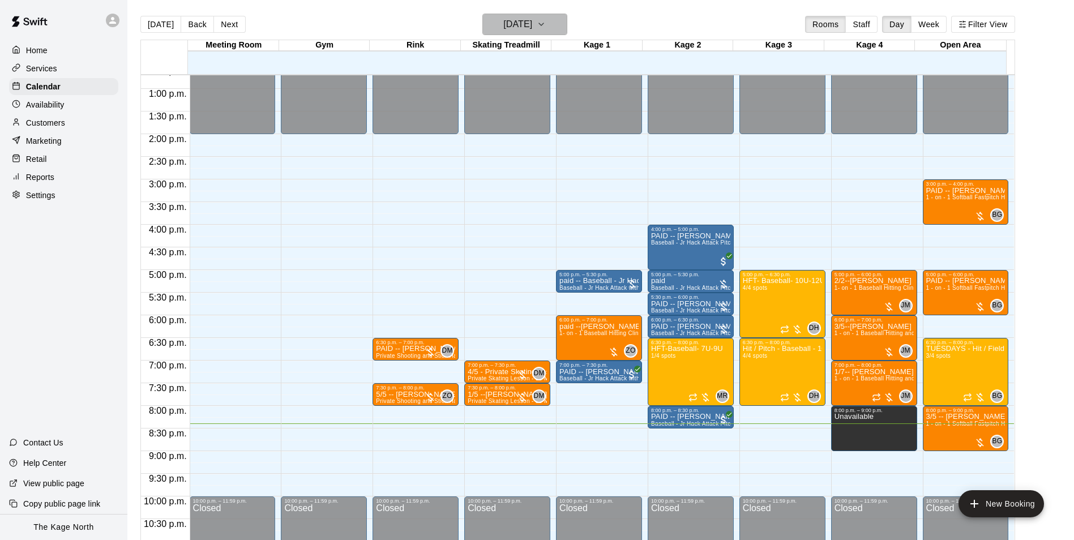
click at [532, 20] on h6 "[DATE]" at bounding box center [517, 24] width 29 height 16
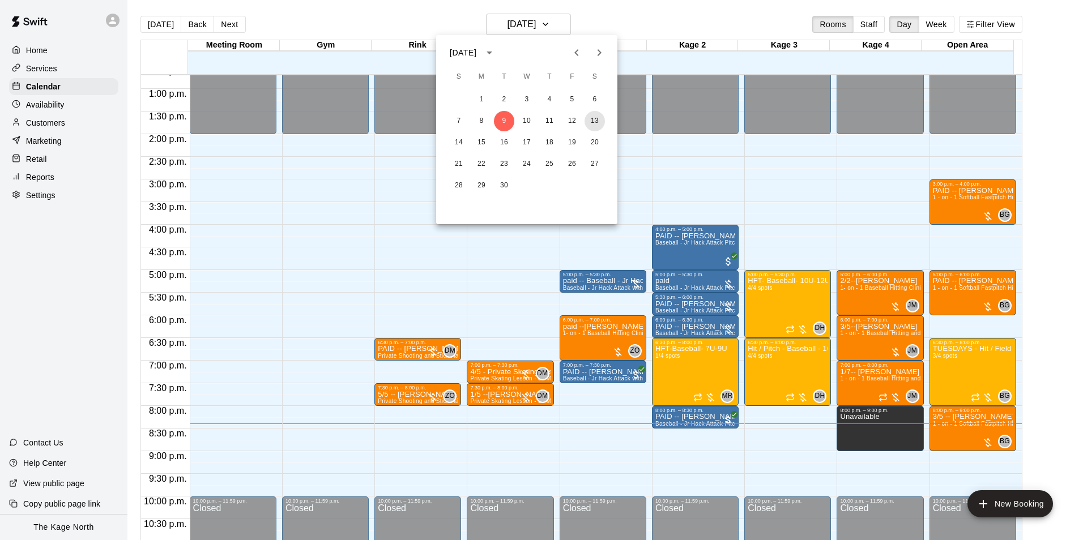
drag, startPoint x: 593, startPoint y: 121, endPoint x: 812, endPoint y: 165, distance: 224.1
click at [593, 121] on button "13" at bounding box center [594, 121] width 20 height 20
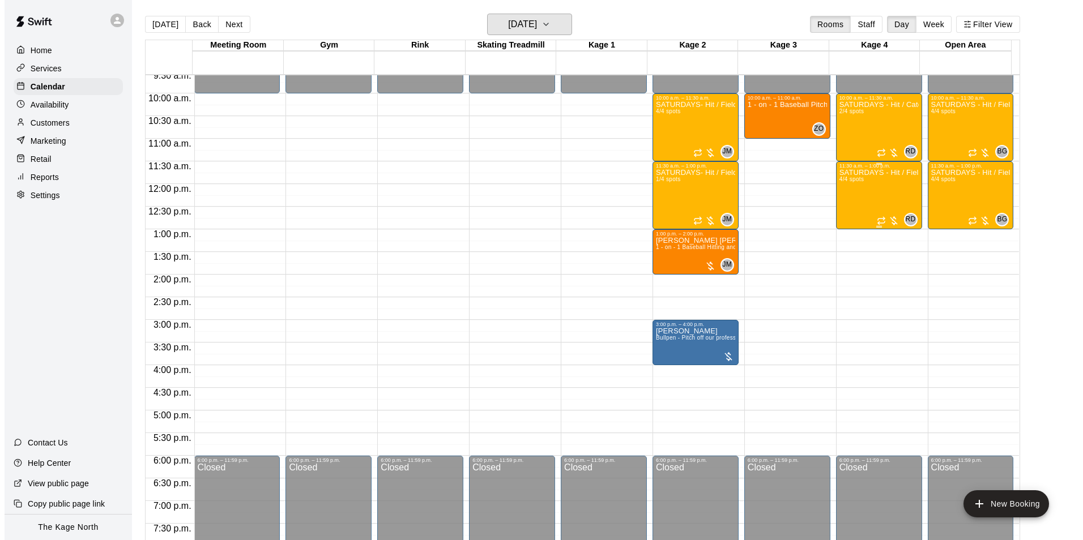
scroll to position [405, 0]
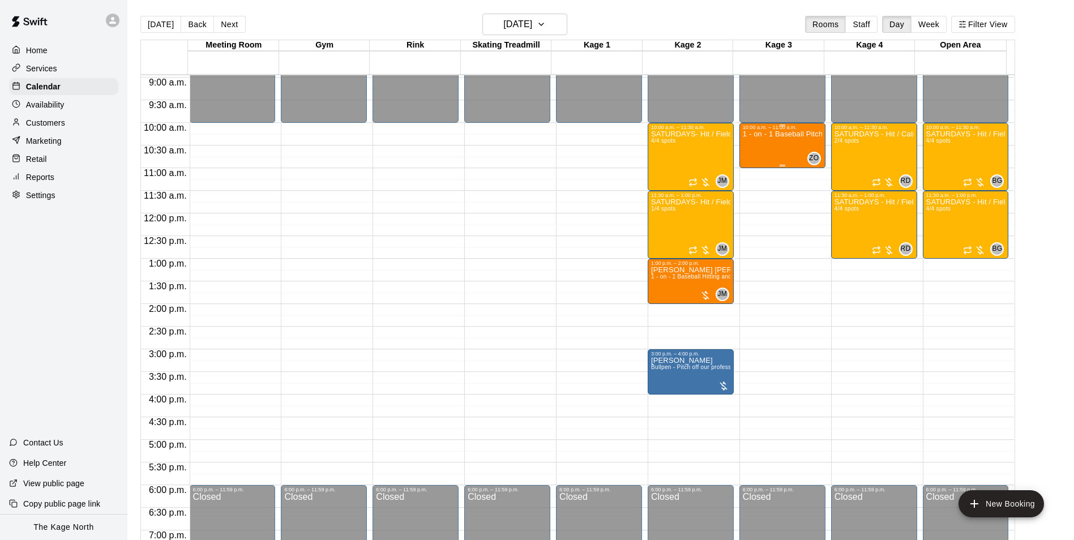
click at [789, 146] on div "1 - on - 1 Baseball Pitching Clinic" at bounding box center [782, 400] width 79 height 540
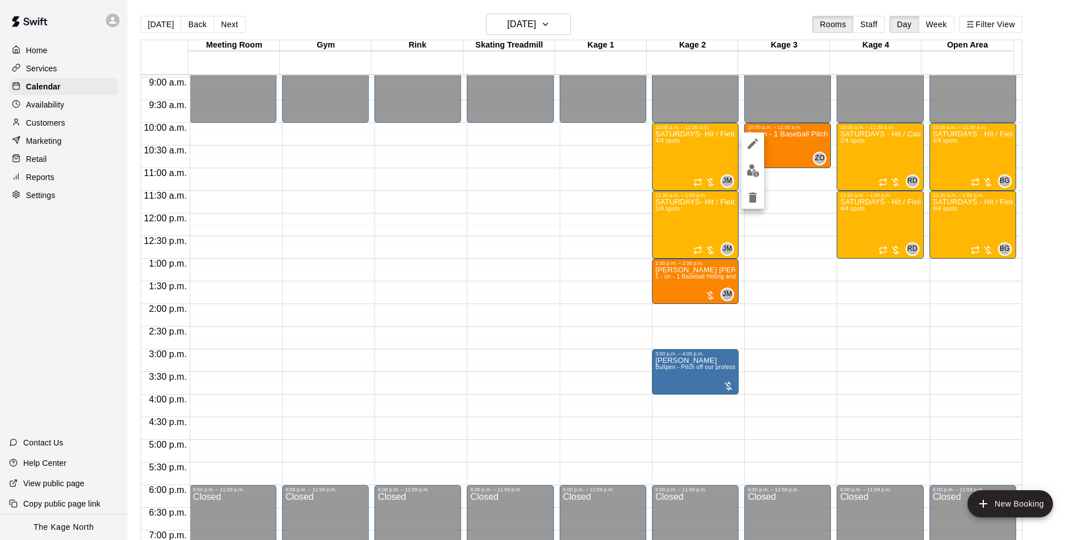
click at [758, 170] on img "edit" at bounding box center [752, 170] width 13 height 13
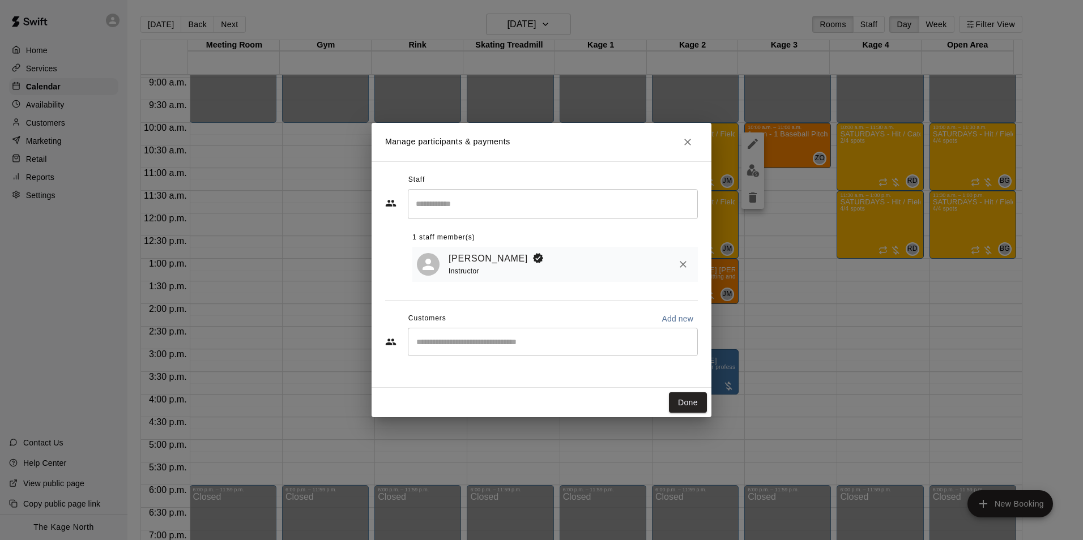
click at [459, 345] on input "Start typing to search customers..." at bounding box center [553, 341] width 280 height 11
click at [533, 344] on input "**********" at bounding box center [544, 341] width 263 height 11
drag, startPoint x: 517, startPoint y: 337, endPoint x: 407, endPoint y: 339, distance: 109.8
click at [407, 339] on div "**********" at bounding box center [541, 342] width 313 height 28
drag, startPoint x: 485, startPoint y: 344, endPoint x: 414, endPoint y: 344, distance: 70.8
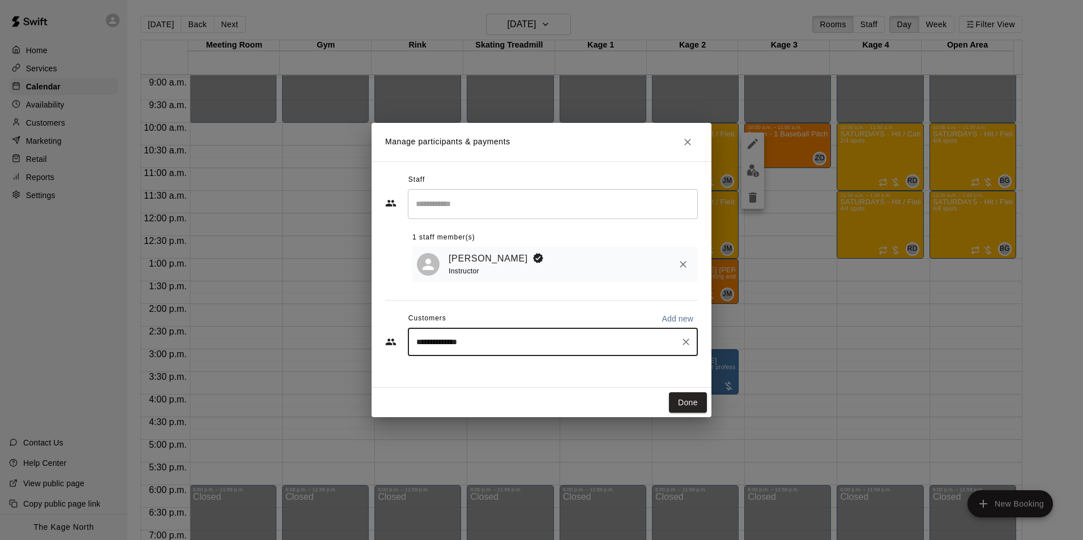
click at [414, 344] on input "**********" at bounding box center [544, 341] width 263 height 11
type input "**********"
click at [553, 314] on div "Customers Add new" at bounding box center [541, 319] width 313 height 18
click at [667, 316] on p "Add new" at bounding box center [677, 318] width 32 height 11
select select "**"
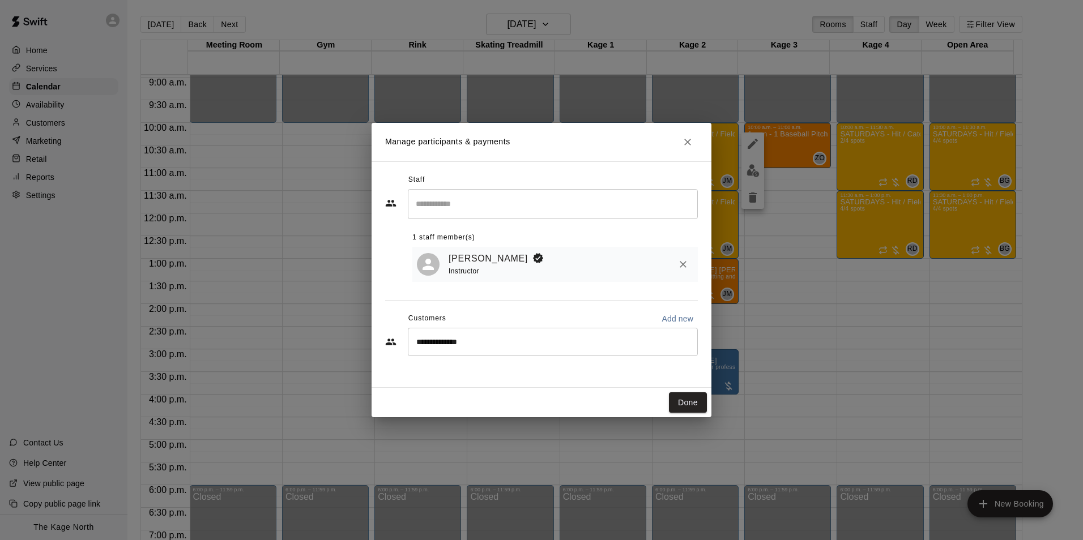
select select "**"
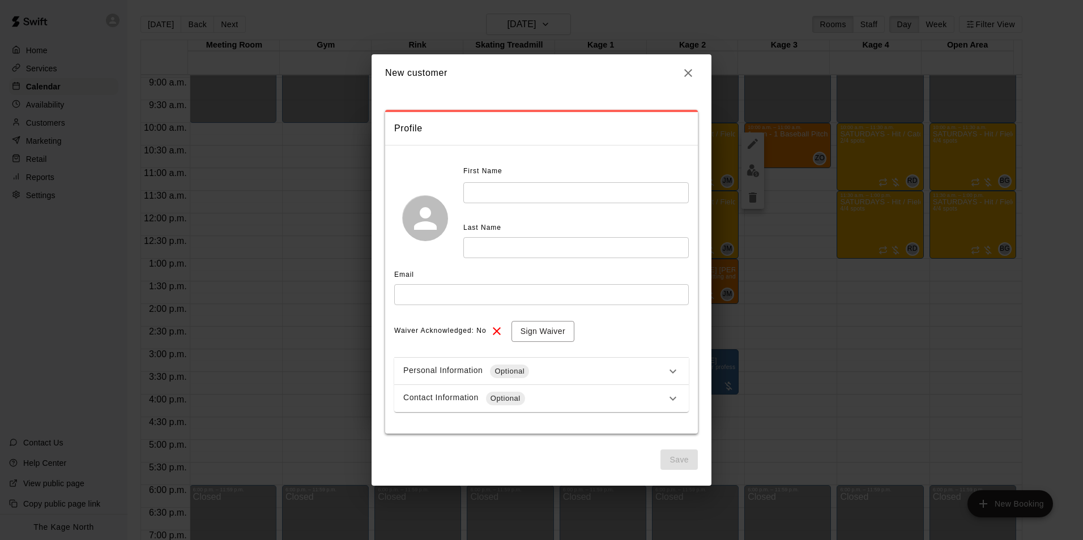
drag, startPoint x: 484, startPoint y: 188, endPoint x: 497, endPoint y: 190, distance: 12.7
click at [484, 187] on input "text" at bounding box center [575, 192] width 225 height 21
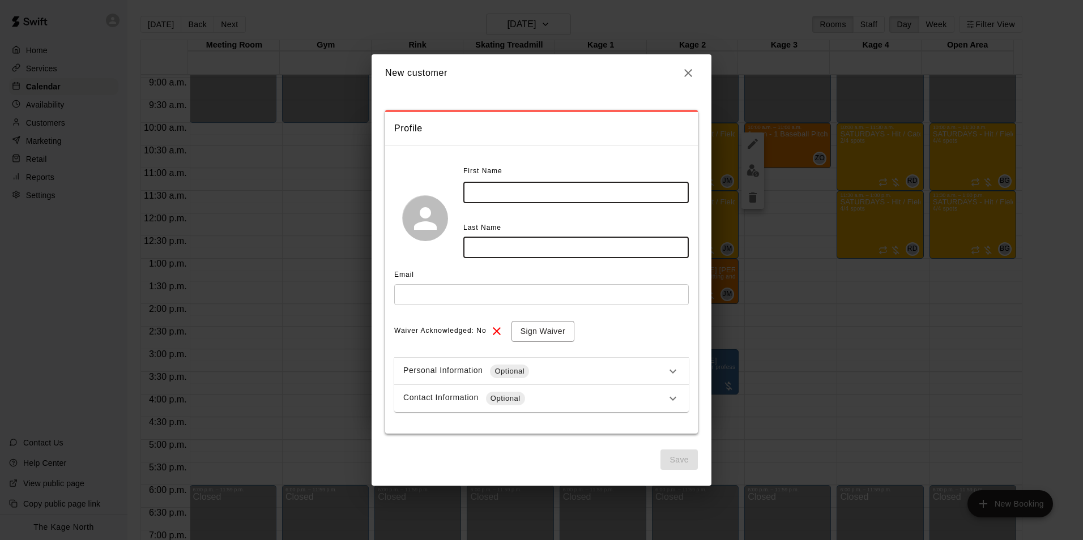
click at [689, 75] on icon "button" at bounding box center [688, 73] width 8 height 8
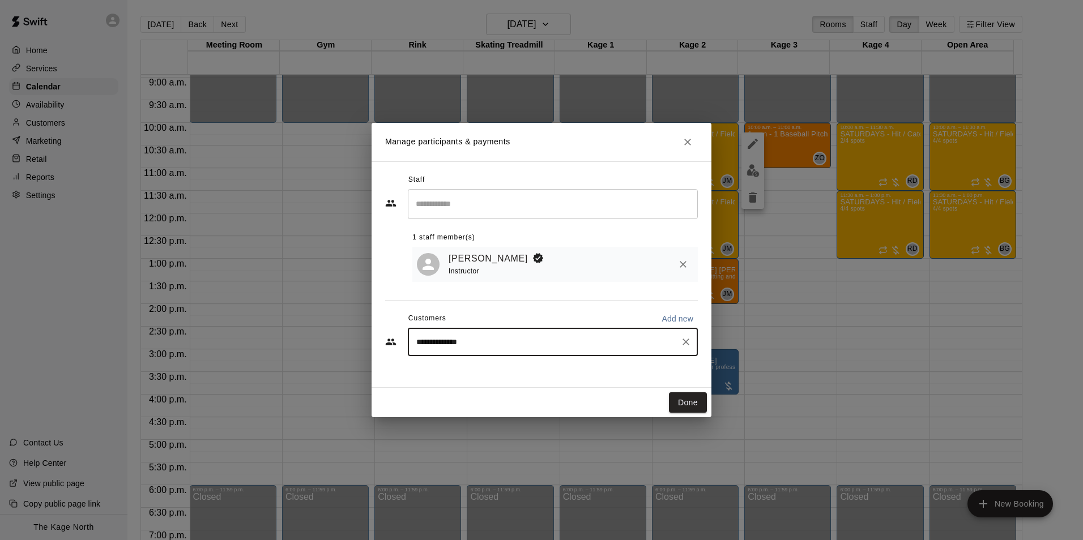
drag, startPoint x: 517, startPoint y: 342, endPoint x: 362, endPoint y: 336, distance: 155.8
click at [361, 335] on div "**********" at bounding box center [541, 270] width 1083 height 540
click at [444, 341] on input "Start typing to search customers..." at bounding box center [553, 341] width 280 height 11
type input "*"
drag, startPoint x: 528, startPoint y: 342, endPoint x: 399, endPoint y: 339, distance: 129.1
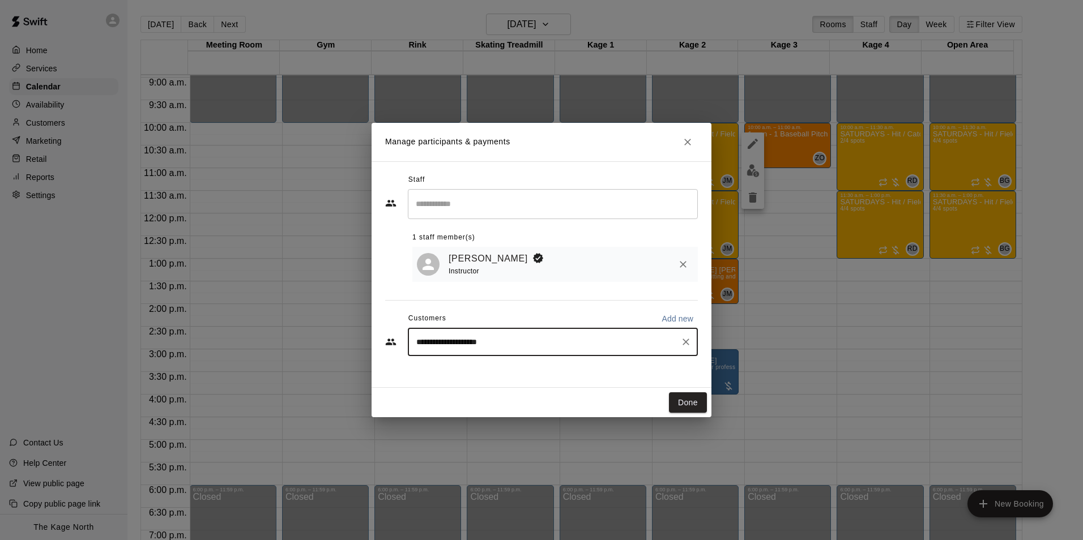
click at [399, 339] on div "**********" at bounding box center [541, 342] width 313 height 28
drag, startPoint x: 469, startPoint y: 345, endPoint x: 543, endPoint y: 358, distance: 74.7
click at [543, 358] on div "**********" at bounding box center [541, 343] width 313 height 31
click at [437, 345] on input "**********" at bounding box center [544, 341] width 263 height 11
click at [442, 344] on input "**********" at bounding box center [544, 341] width 263 height 11
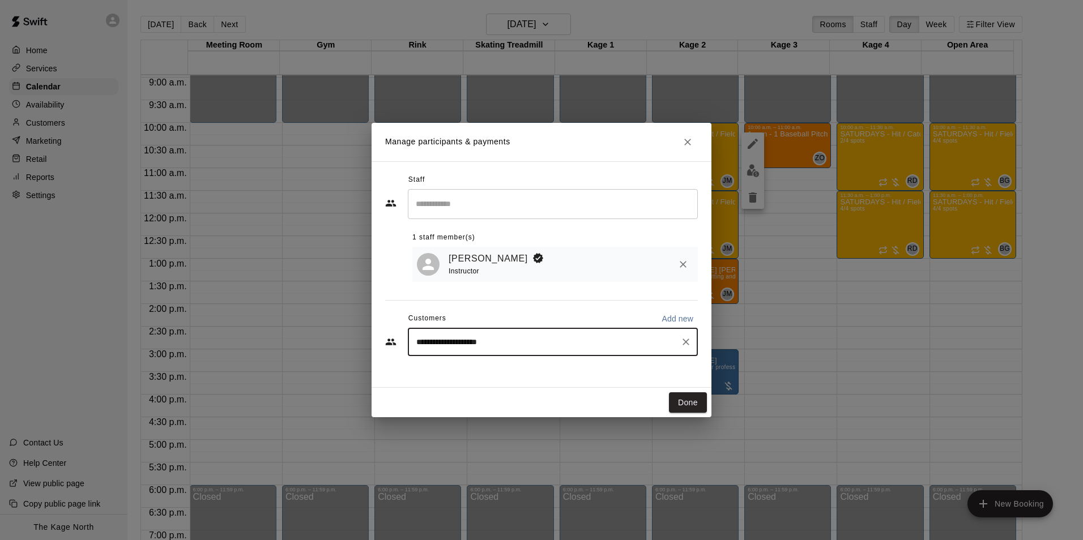
drag, startPoint x: 533, startPoint y: 339, endPoint x: 405, endPoint y: 339, distance: 128.5
click at [405, 339] on div "**********" at bounding box center [541, 342] width 313 height 28
click at [525, 351] on div "**********" at bounding box center [553, 342] width 290 height 28
type input "**********"
drag, startPoint x: 684, startPoint y: 146, endPoint x: 659, endPoint y: 153, distance: 26.0
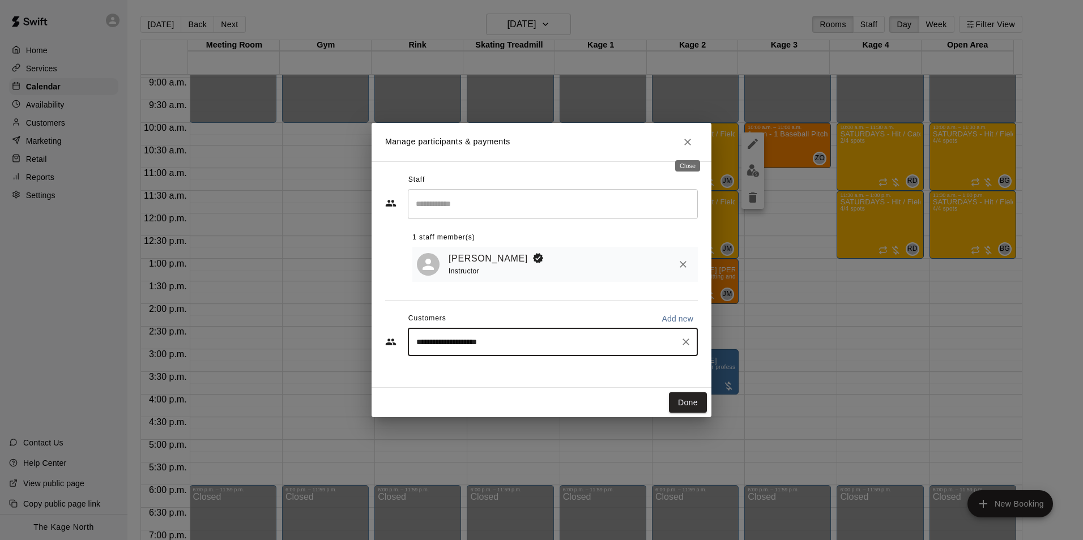
click at [684, 146] on icon "Close" at bounding box center [687, 141] width 11 height 11
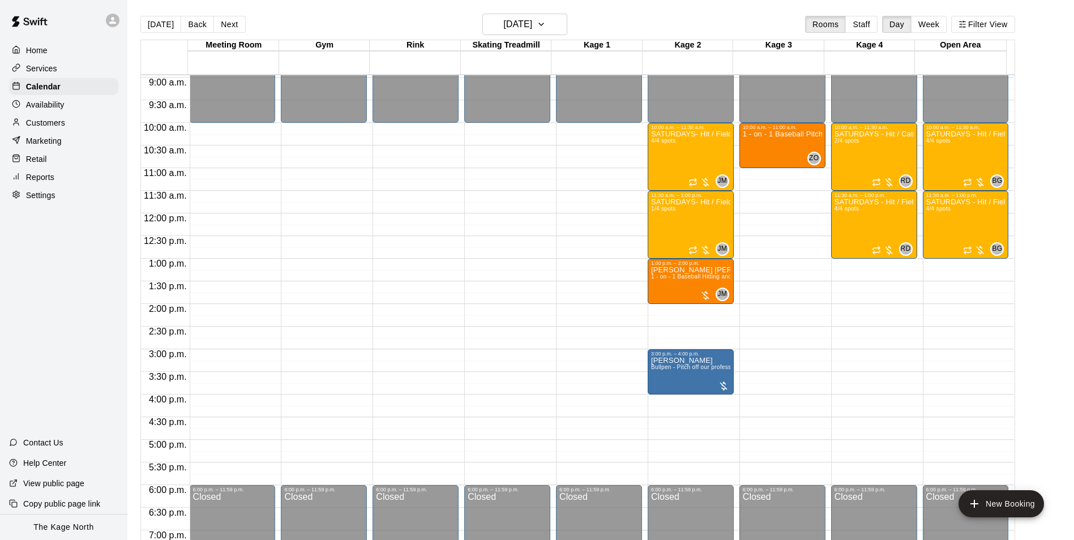
click at [58, 122] on p "Customers" at bounding box center [45, 122] width 39 height 11
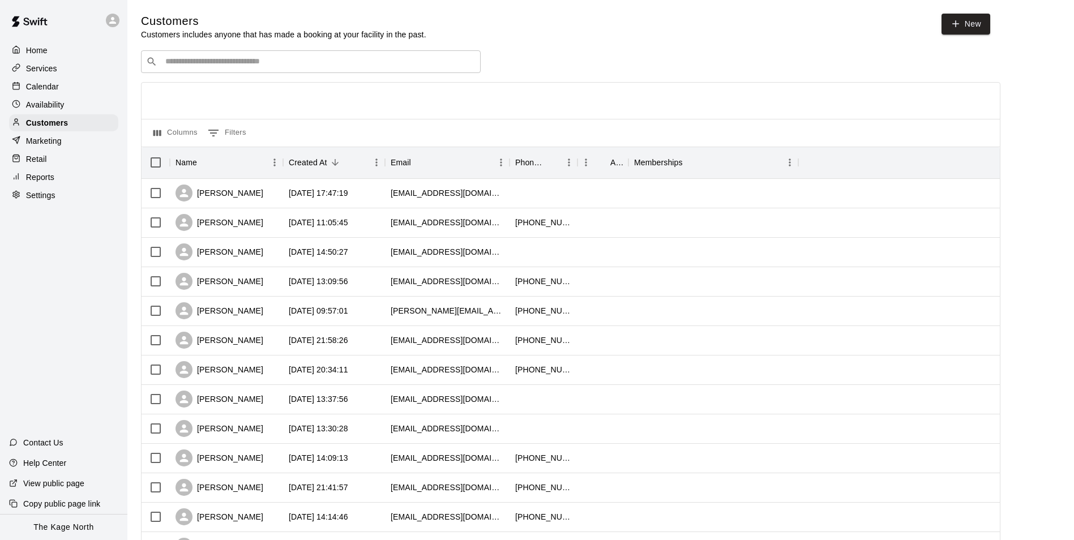
click at [206, 65] on input "Search customers by name or email" at bounding box center [319, 61] width 314 height 11
paste input "**********"
type input "**********"
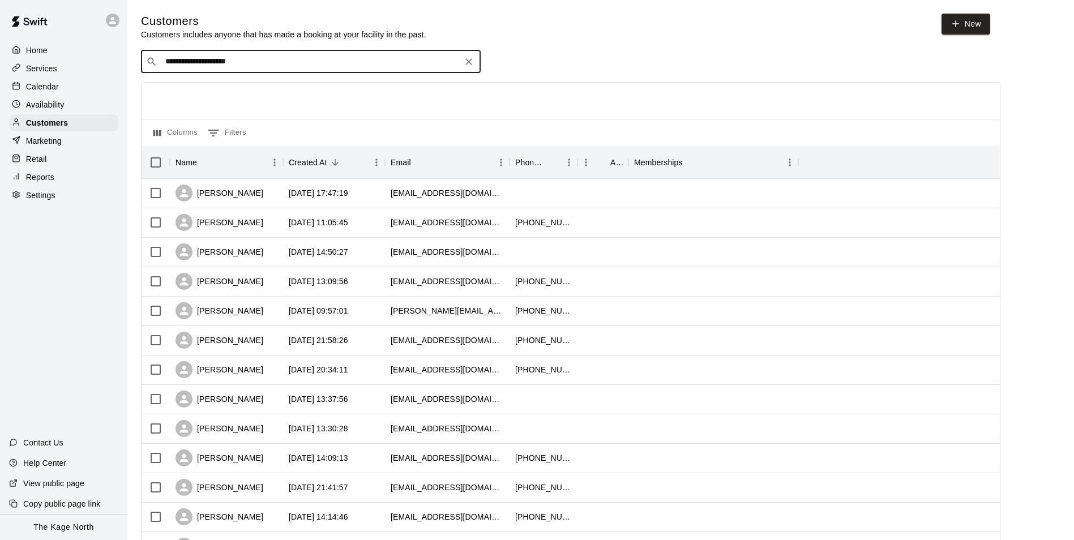
click at [292, 65] on input "**********" at bounding box center [310, 61] width 297 height 11
drag, startPoint x: 292, startPoint y: 64, endPoint x: 124, endPoint y: 54, distance: 167.9
click at [124, 54] on div "**********" at bounding box center [537, 488] width 1074 height 977
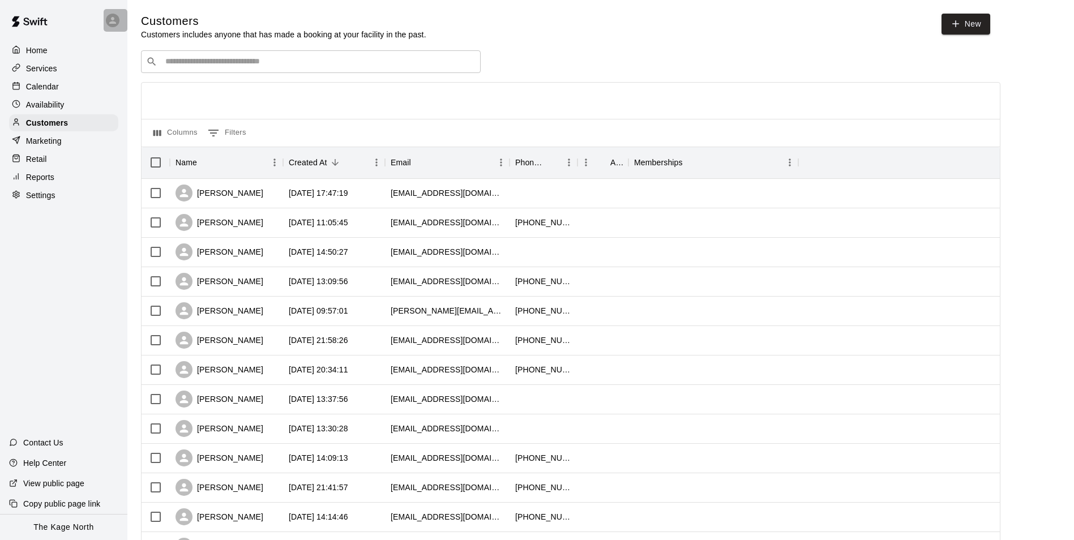
click at [107, 17] on div at bounding box center [113, 21] width 14 height 14
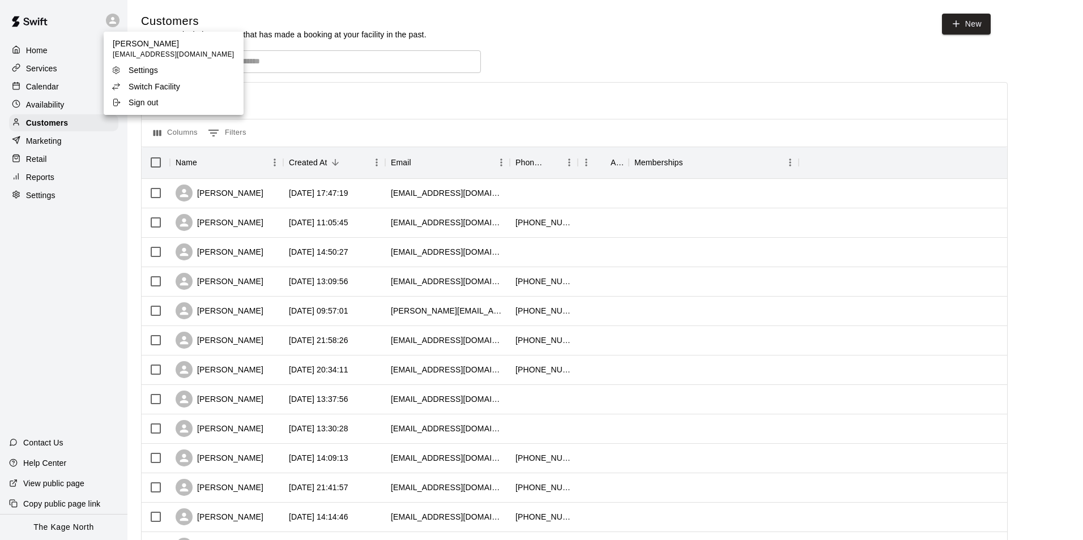
click at [162, 83] on p "Switch Facility" at bounding box center [155, 86] width 52 height 11
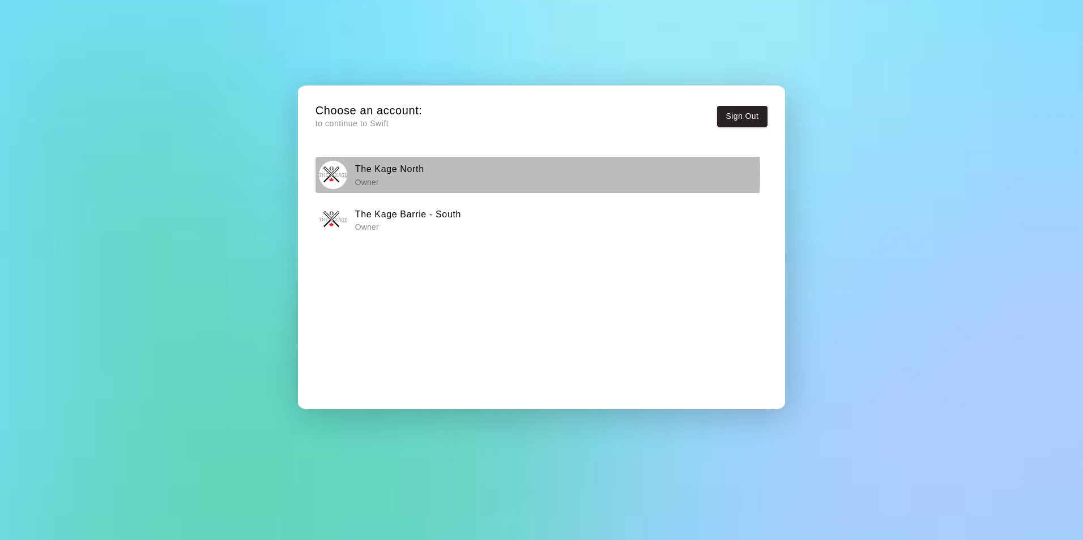
click at [416, 173] on h6 "The Kage North" at bounding box center [389, 169] width 69 height 15
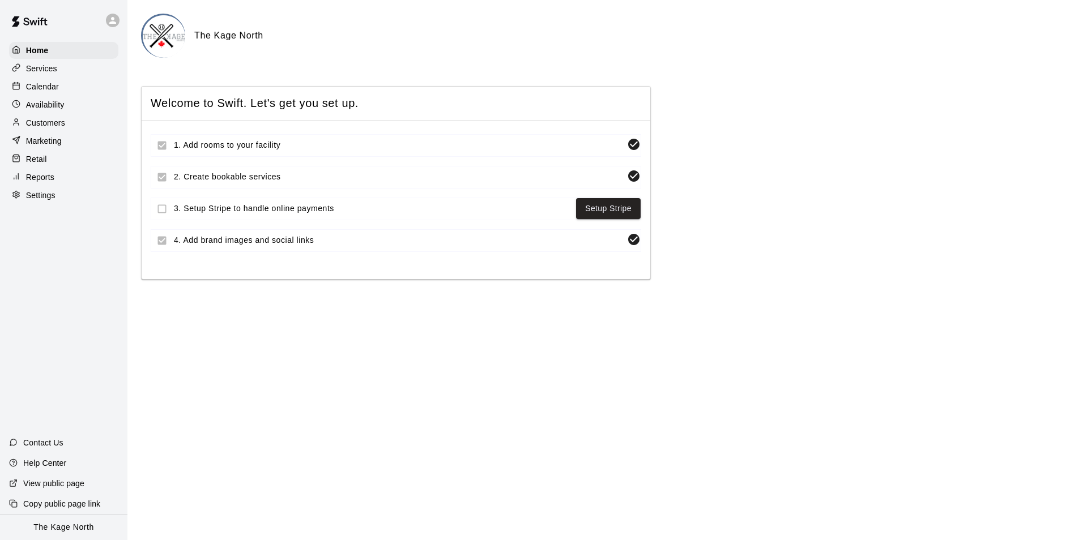
click at [59, 92] on div "Calendar" at bounding box center [63, 86] width 109 height 17
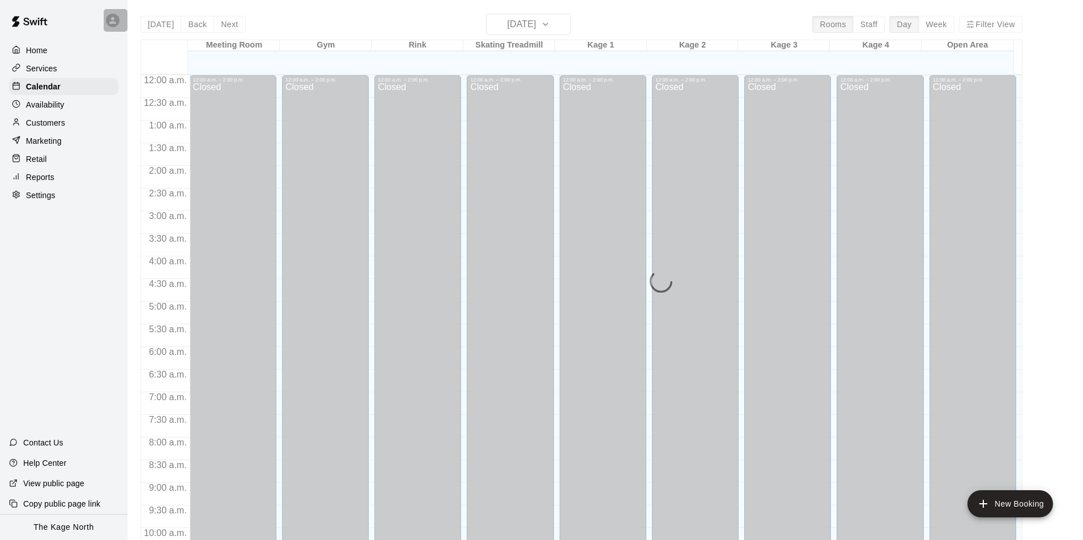
click at [112, 22] on icon at bounding box center [112, 20] width 7 height 7
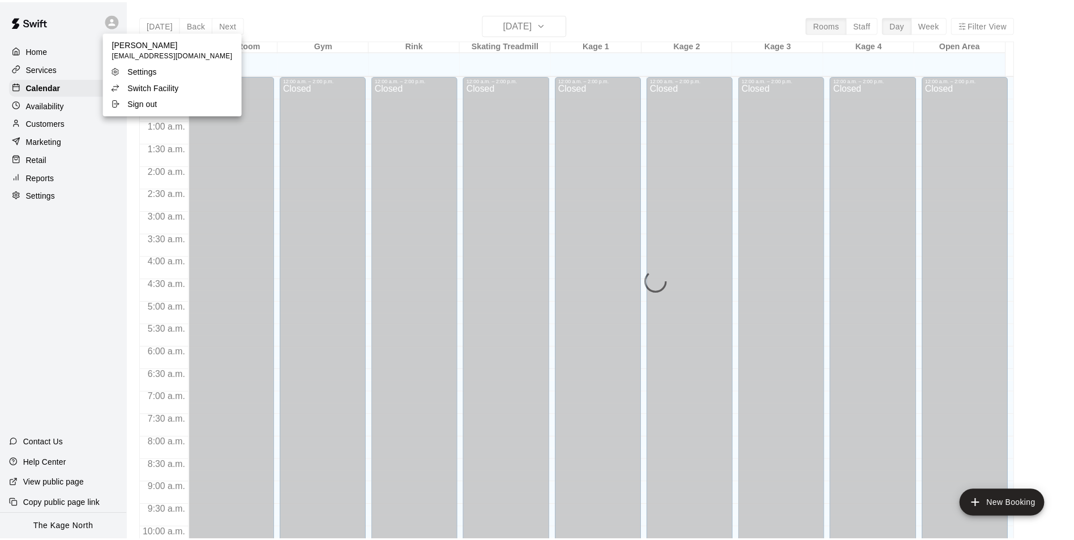
scroll to position [575, 0]
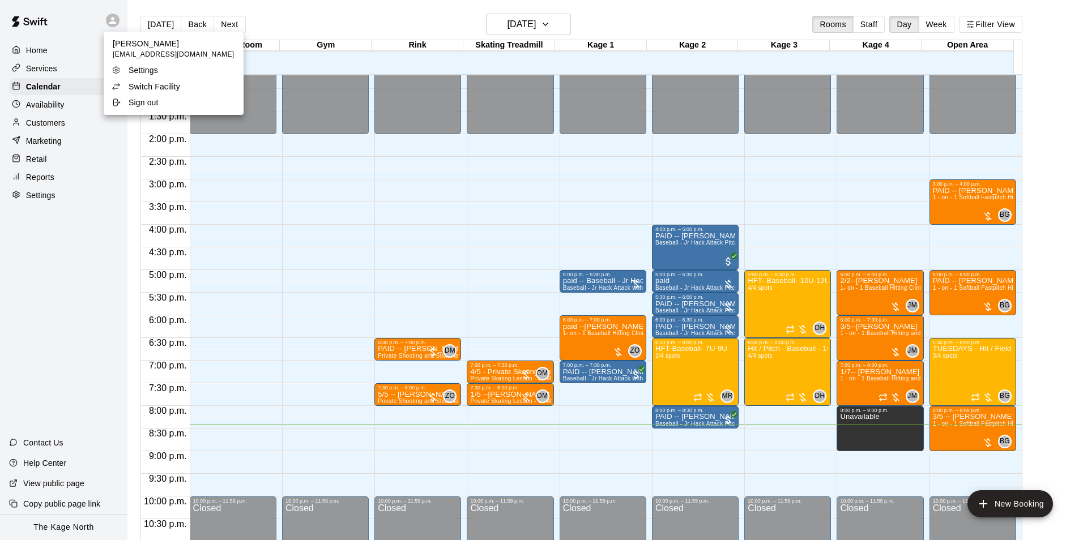
click at [165, 86] on p "Switch Facility" at bounding box center [155, 86] width 52 height 11
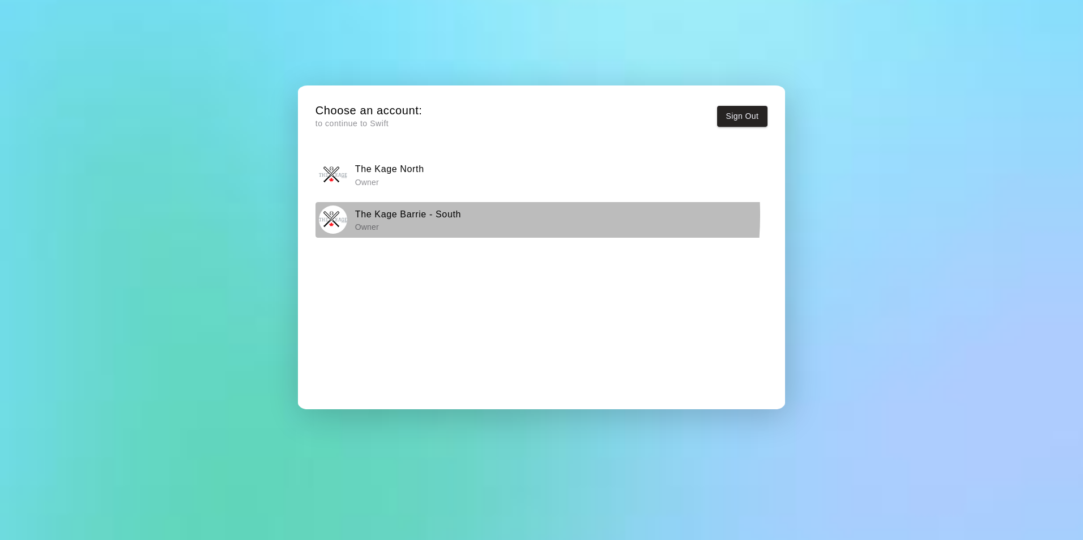
click at [442, 216] on h6 "The Kage Barrie - South" at bounding box center [408, 214] width 106 height 15
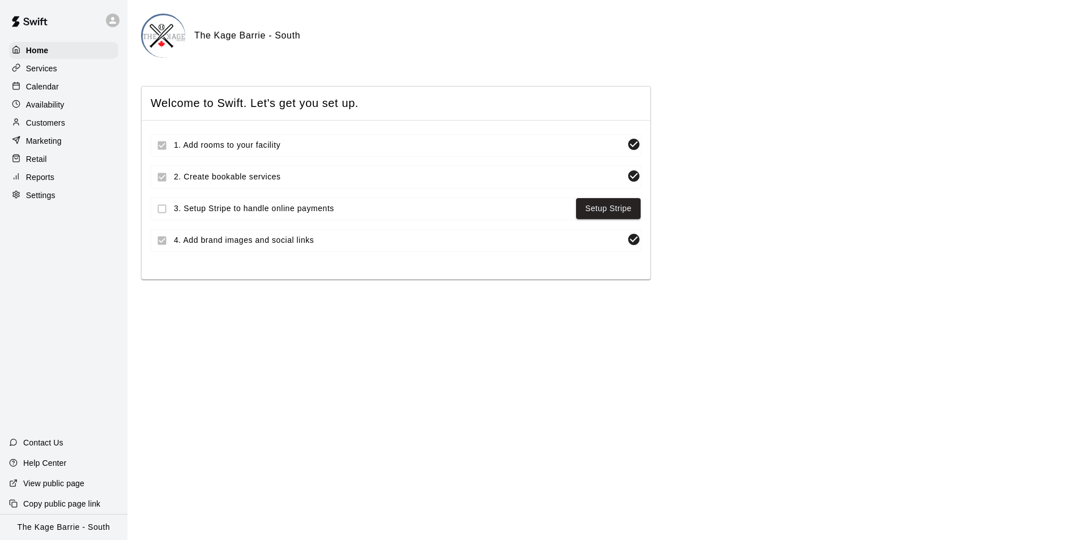
click at [55, 122] on p "Customers" at bounding box center [45, 122] width 39 height 11
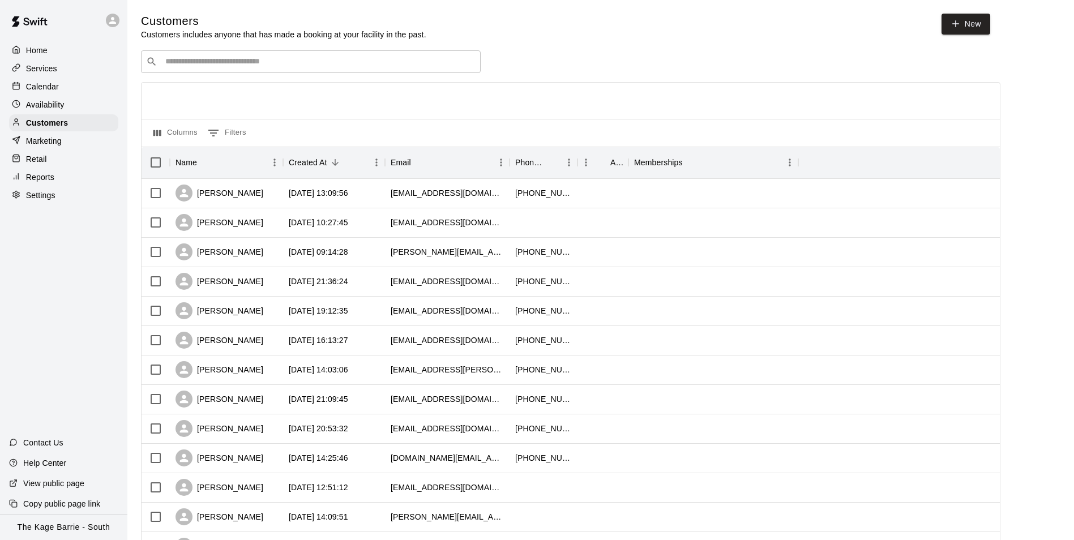
click at [213, 58] on input "Search customers by name or email" at bounding box center [319, 61] width 314 height 11
paste input "**********"
type input "**********"
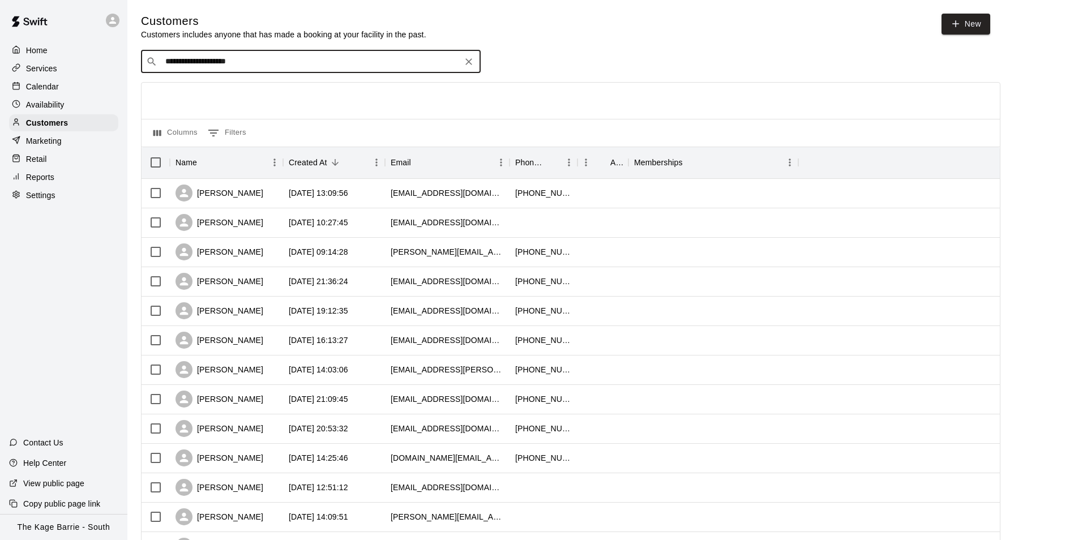
drag, startPoint x: 283, startPoint y: 66, endPoint x: 142, endPoint y: 49, distance: 142.0
click at [143, 49] on div "**********" at bounding box center [600, 480] width 919 height 932
type input "*"
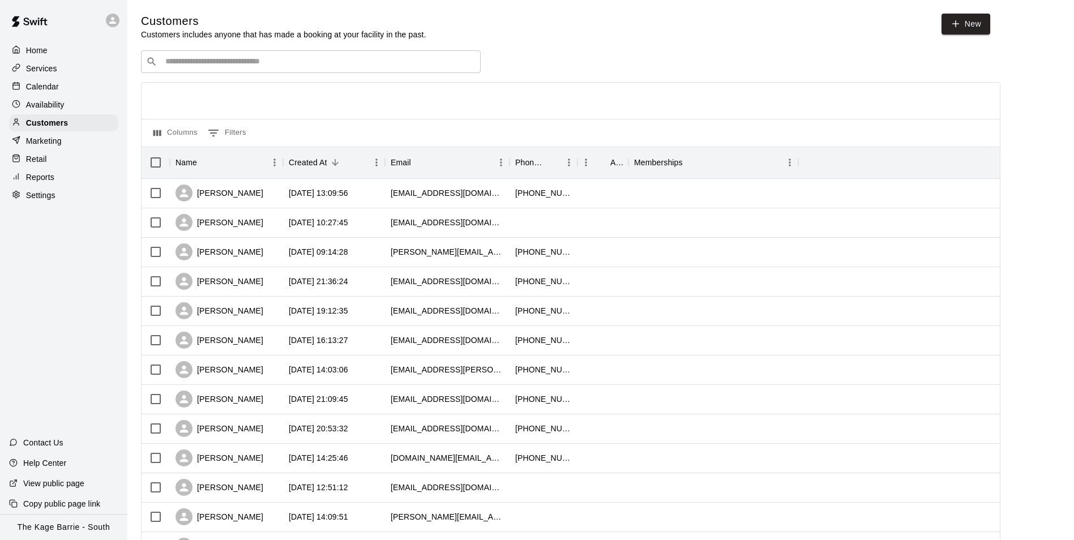
click at [108, 25] on icon at bounding box center [113, 20] width 10 height 10
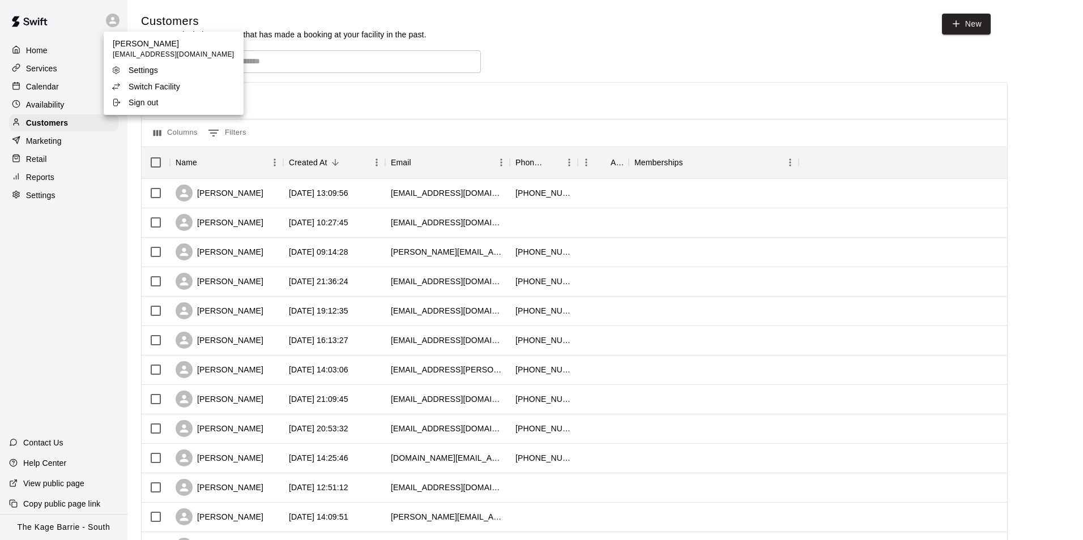
click at [162, 87] on p "Switch Facility" at bounding box center [155, 86] width 52 height 11
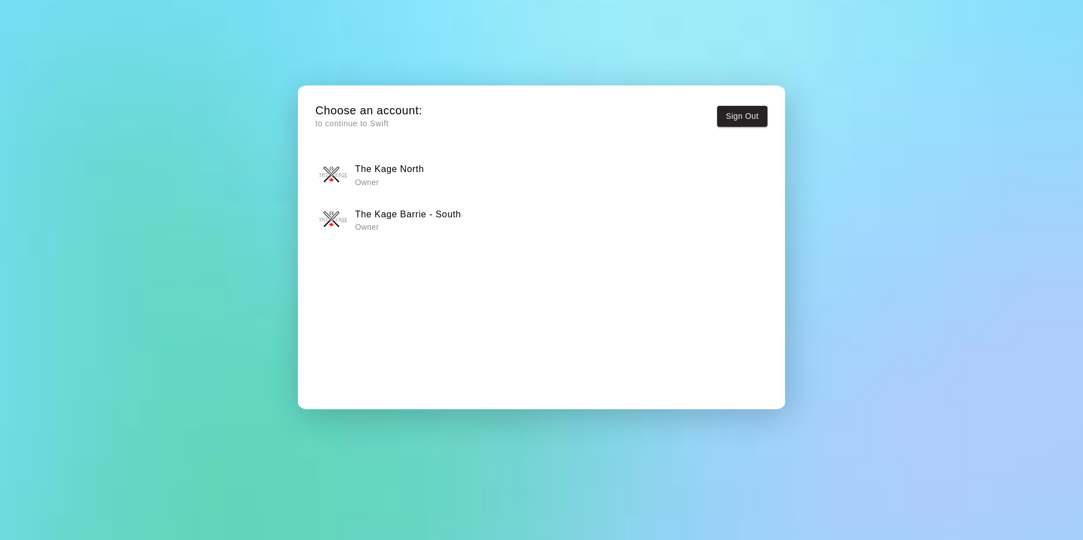
click at [448, 174] on div "The Kage North Owner" at bounding box center [541, 175] width 444 height 28
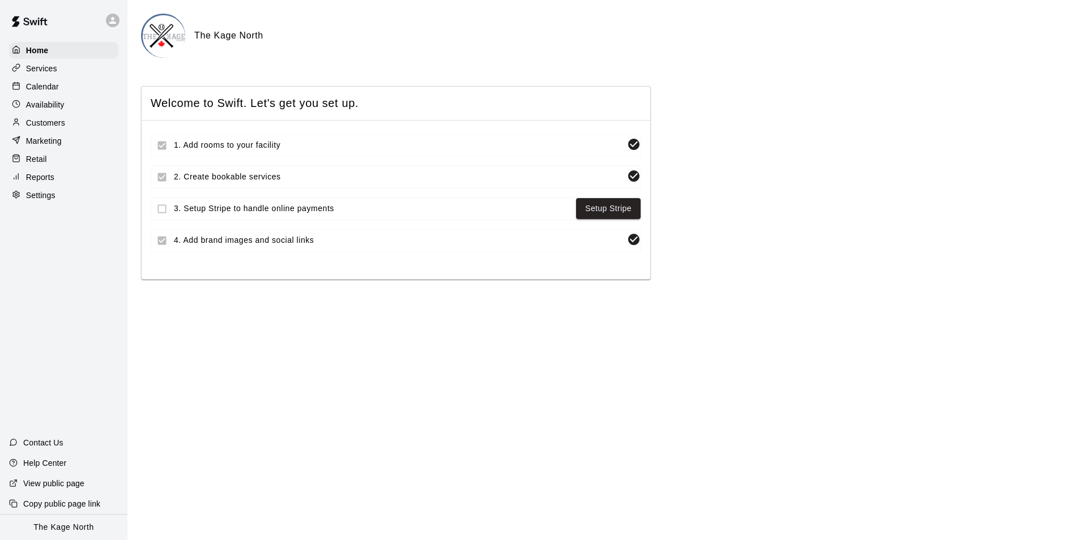
click at [61, 119] on div "Customers" at bounding box center [63, 122] width 109 height 17
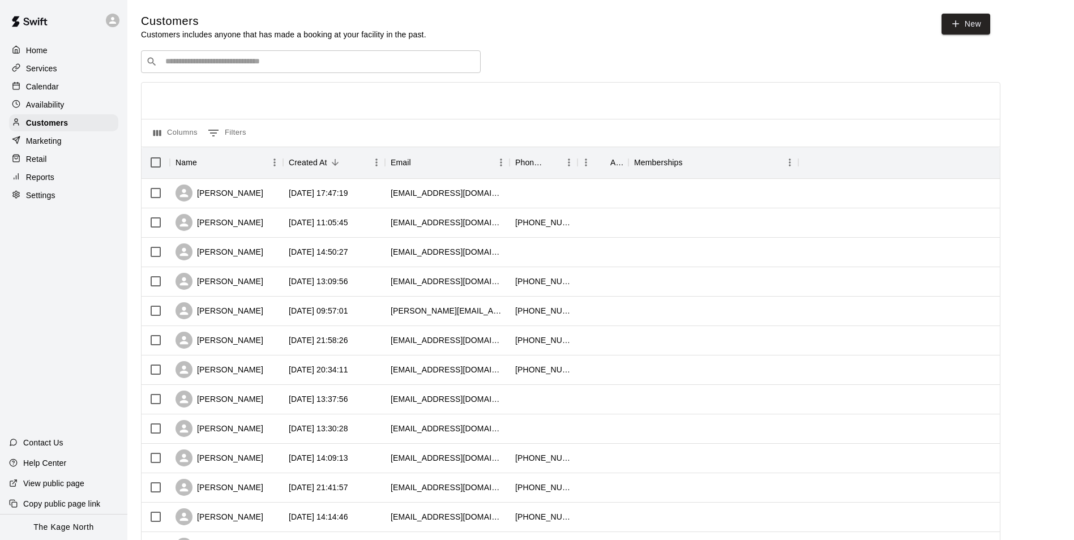
click at [254, 66] on input "Search customers by name or email" at bounding box center [319, 61] width 314 height 11
paste input "**********"
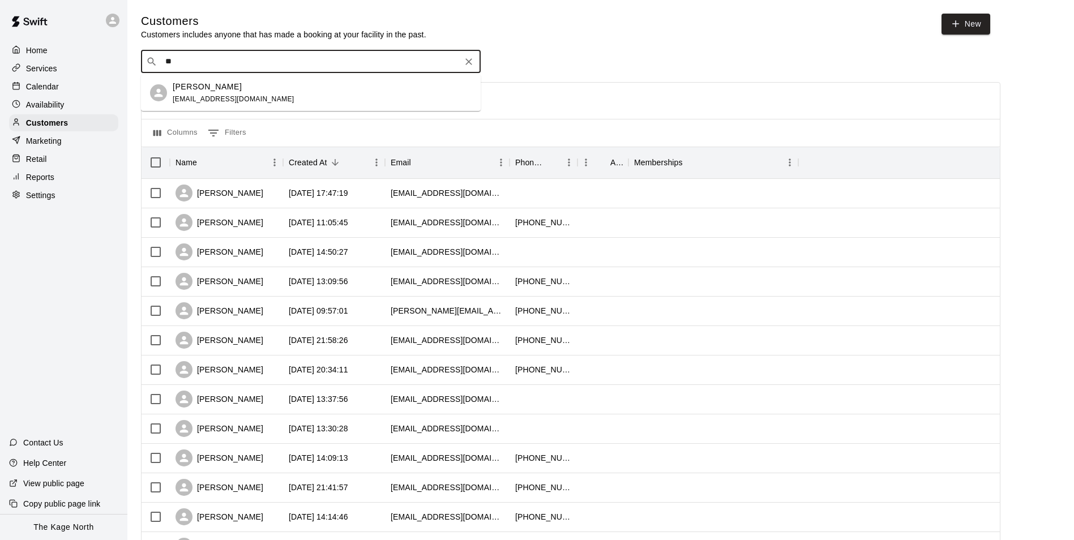
type input "*"
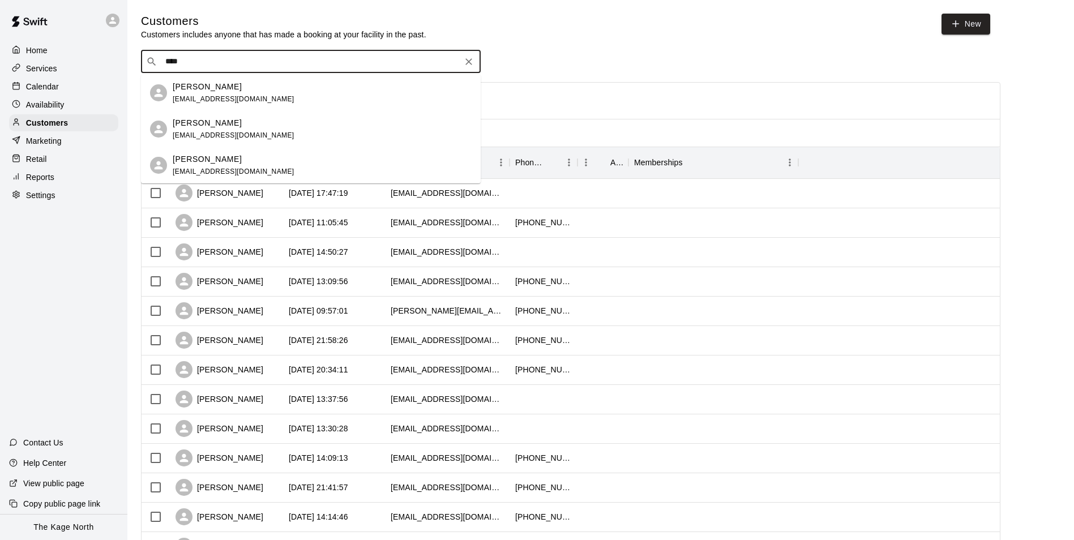
type input "*****"
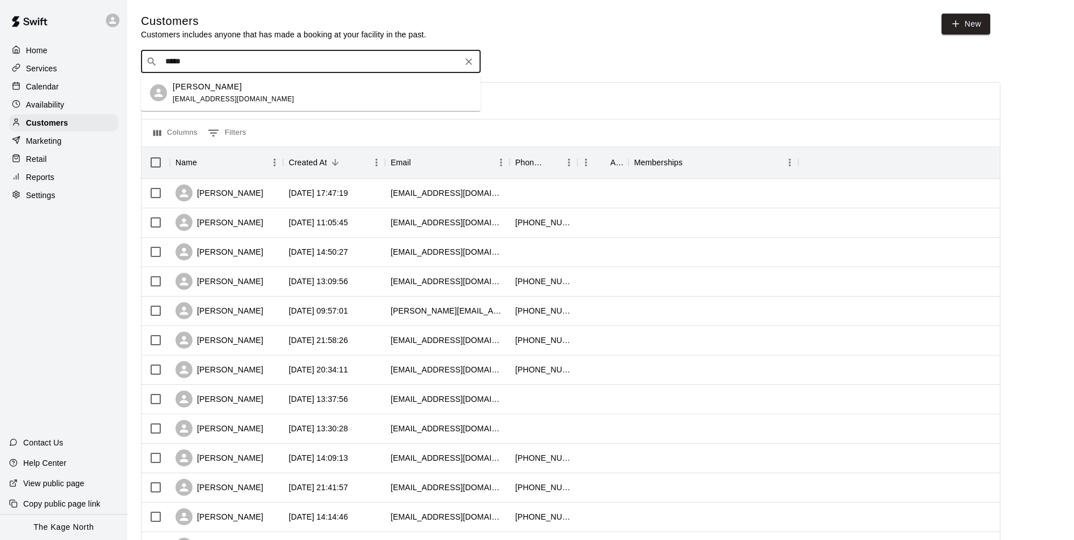
click at [253, 89] on div "[PERSON_NAME]" at bounding box center [234, 87] width 122 height 12
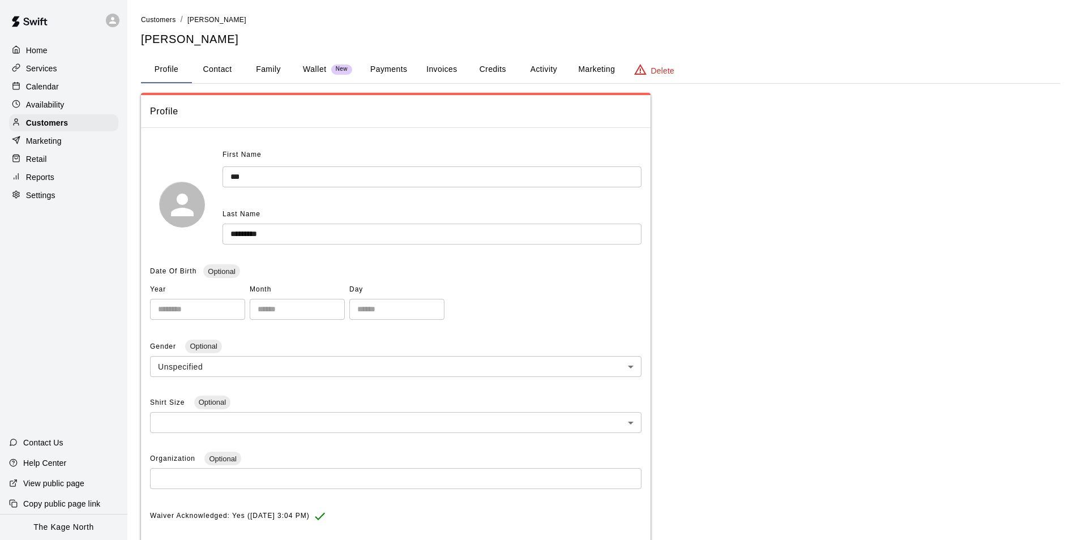
click at [275, 65] on button "Family" at bounding box center [268, 69] width 51 height 27
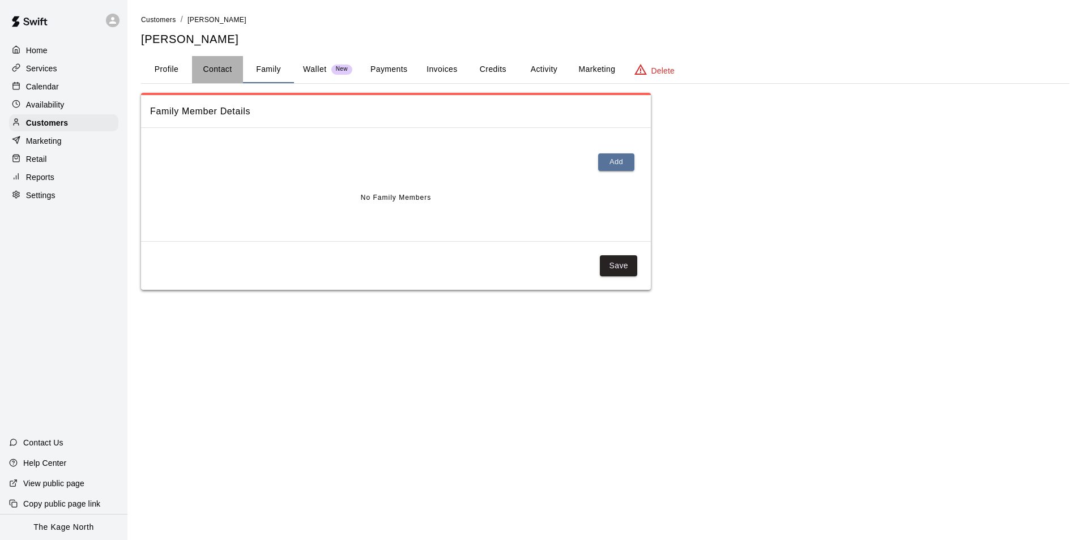
click at [232, 65] on button "Contact" at bounding box center [217, 69] width 51 height 27
select select "**"
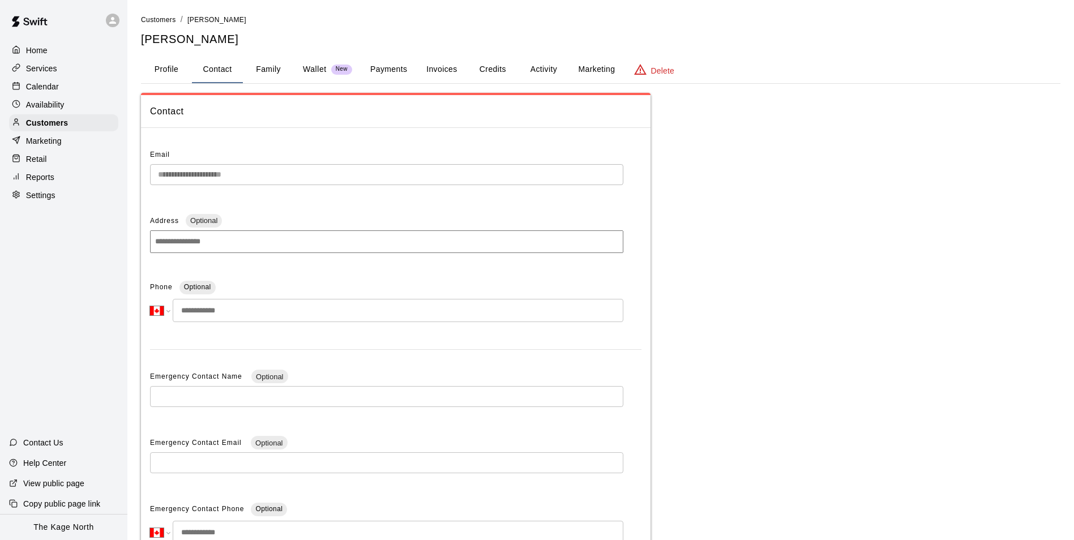
click at [161, 67] on button "Profile" at bounding box center [166, 69] width 51 height 27
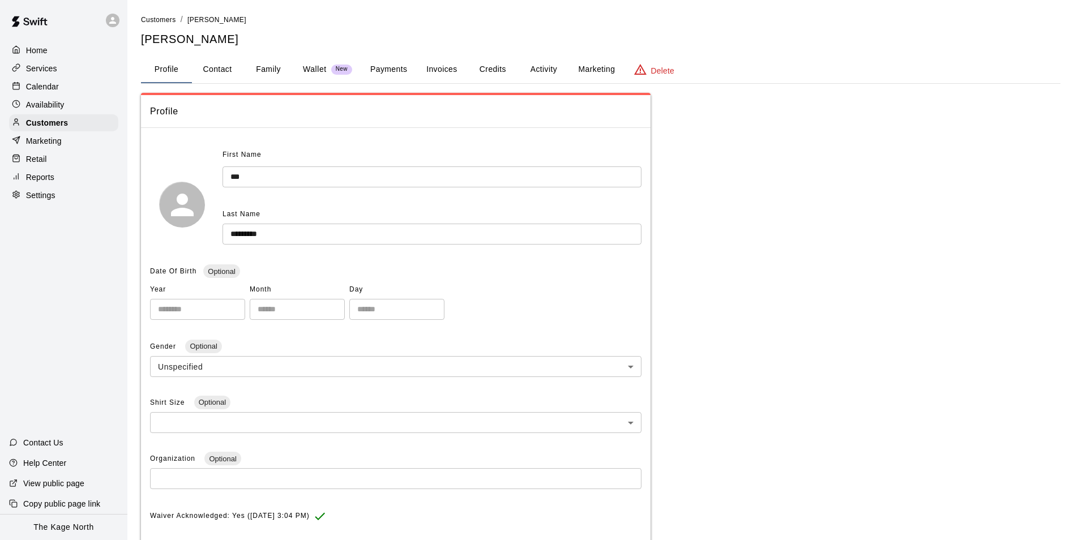
click at [50, 85] on p "Calendar" at bounding box center [42, 86] width 33 height 11
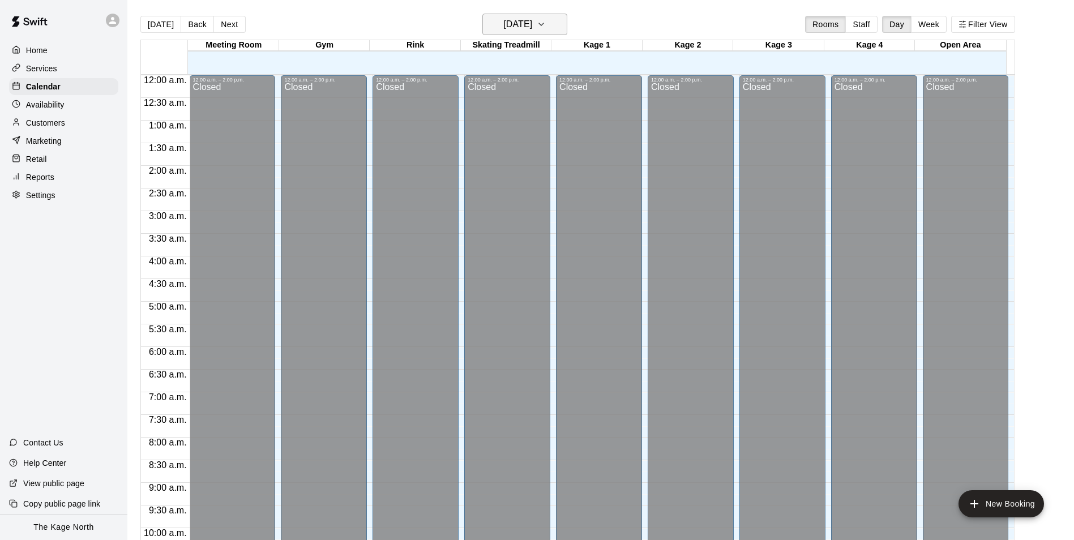
scroll to position [575, 0]
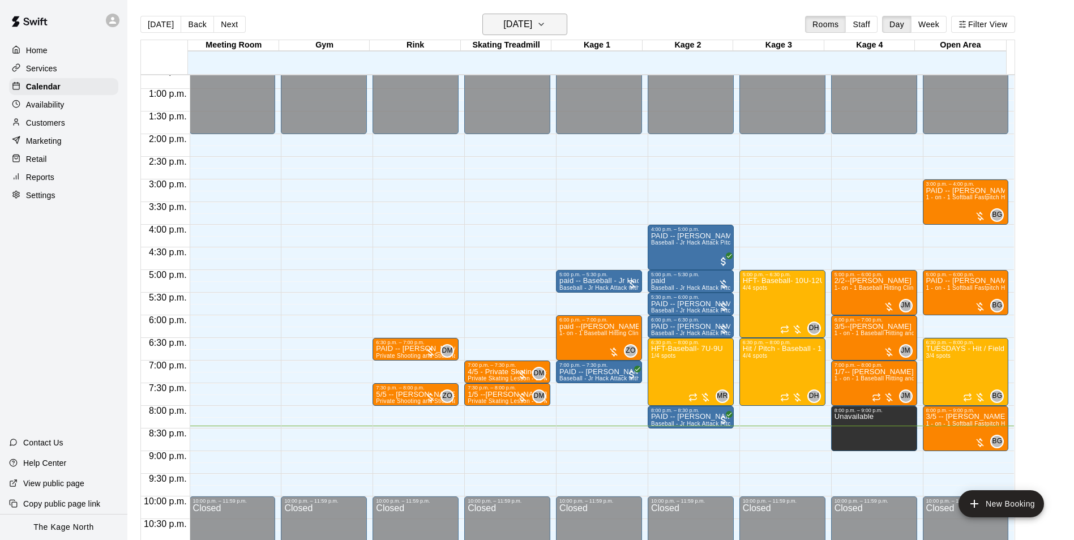
click at [530, 15] on button "[DATE]" at bounding box center [524, 25] width 85 height 22
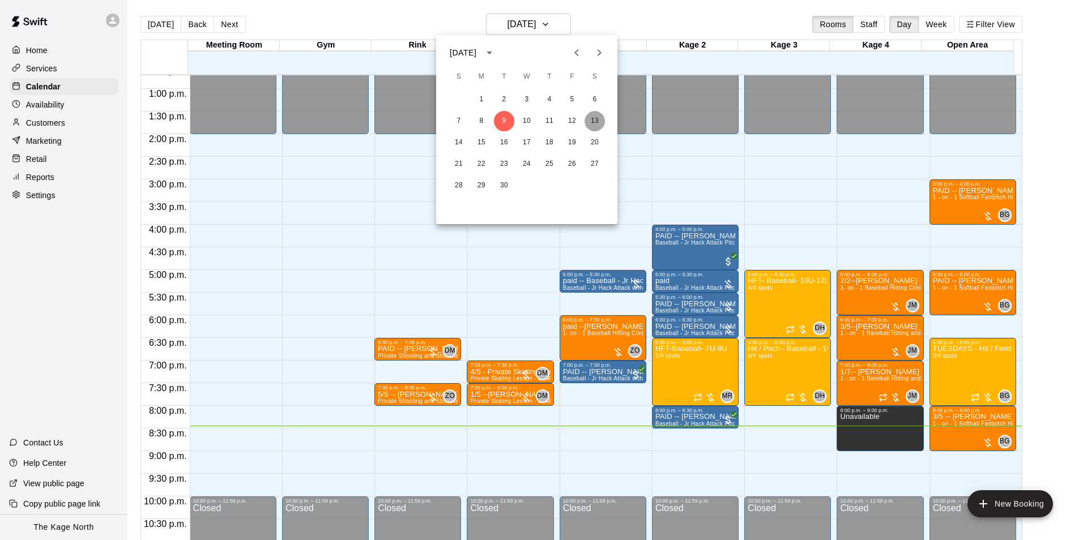
drag, startPoint x: 591, startPoint y: 121, endPoint x: 686, endPoint y: 183, distance: 114.0
click at [591, 120] on button "13" at bounding box center [594, 121] width 20 height 20
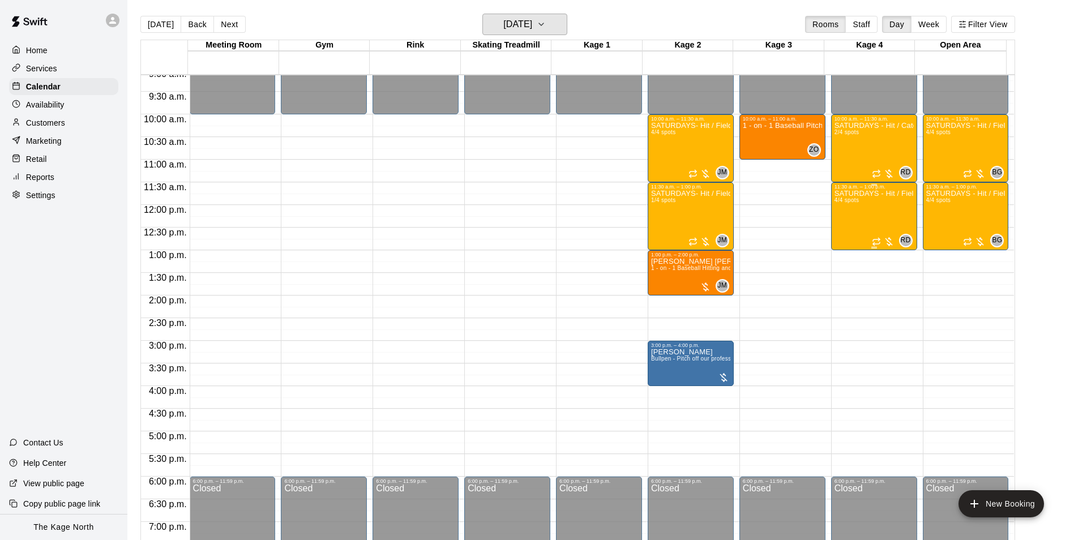
scroll to position [405, 0]
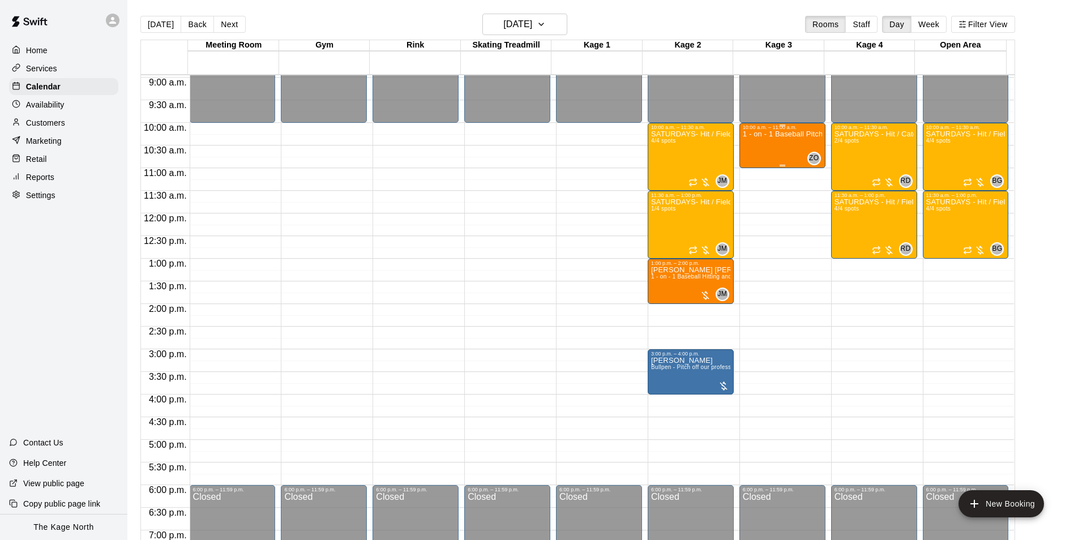
click at [771, 134] on p "1 - on - 1 Baseball Pitching Clinic" at bounding box center [782, 134] width 79 height 0
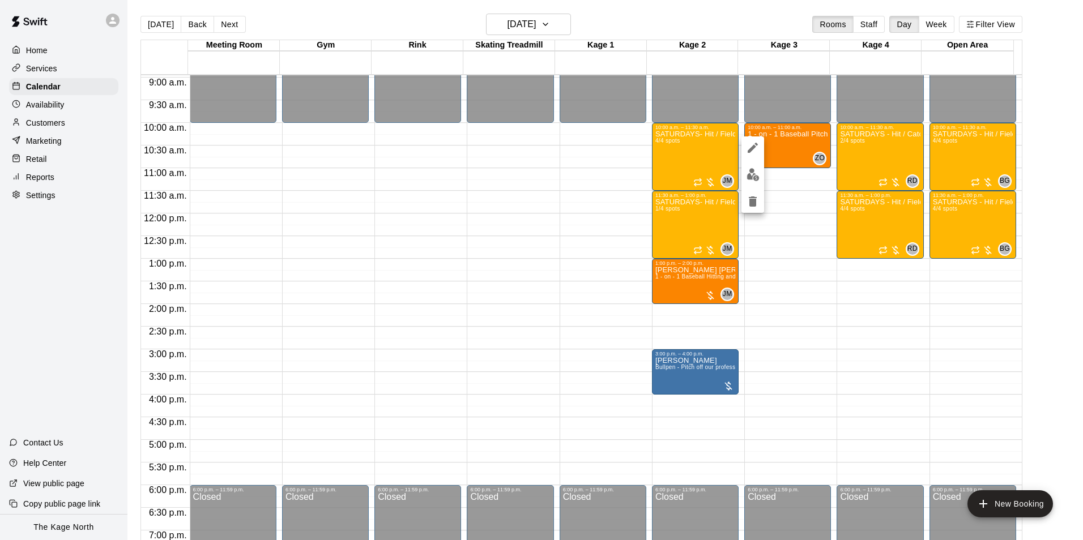
click at [756, 172] on img "edit" at bounding box center [752, 174] width 13 height 13
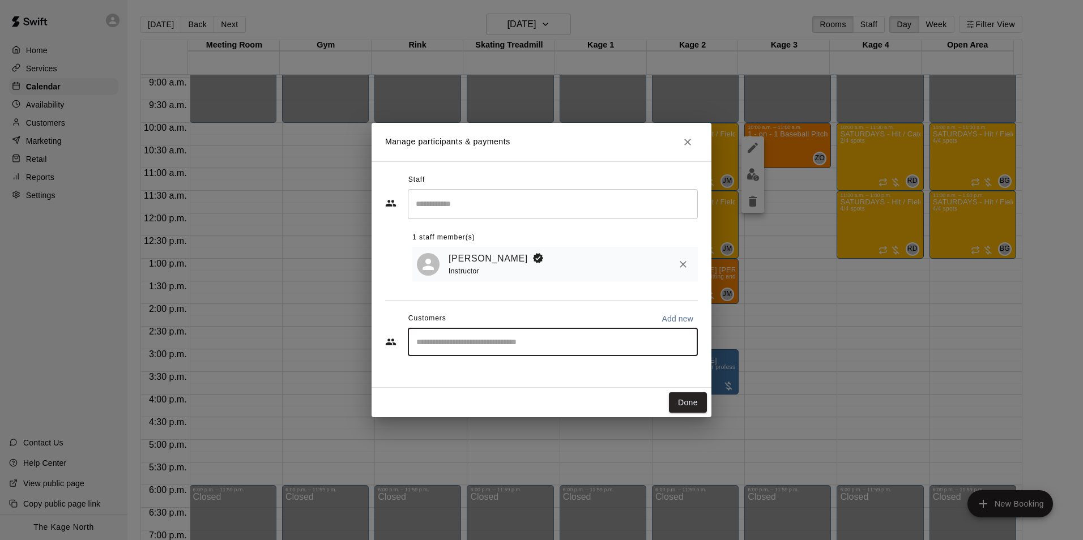
click at [465, 344] on input "Start typing to search customers..." at bounding box center [553, 341] width 280 height 11
paste input "**********"
type input "**********"
click at [502, 374] on div "[PERSON_NAME]" at bounding box center [500, 370] width 122 height 12
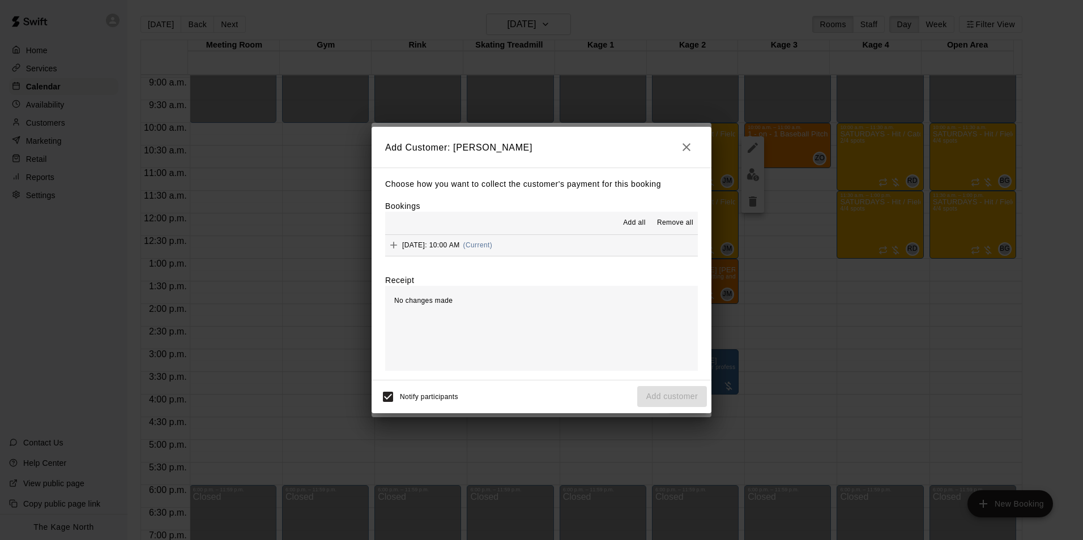
click at [634, 219] on span "Add all" at bounding box center [634, 222] width 23 height 11
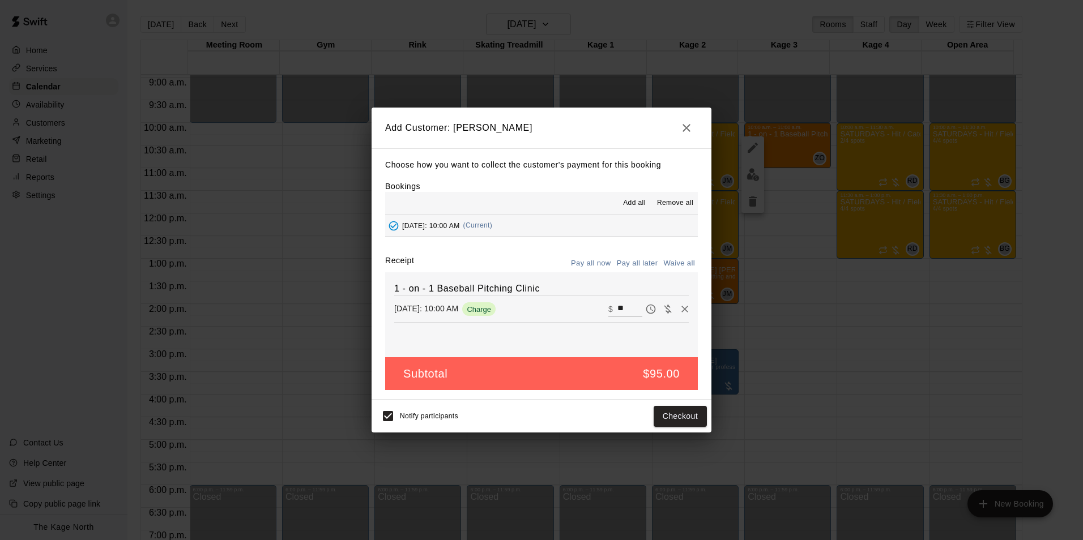
click at [634, 255] on button "Pay all later" at bounding box center [637, 264] width 47 height 18
click at [672, 411] on button "Add customer" at bounding box center [672, 416] width 70 height 21
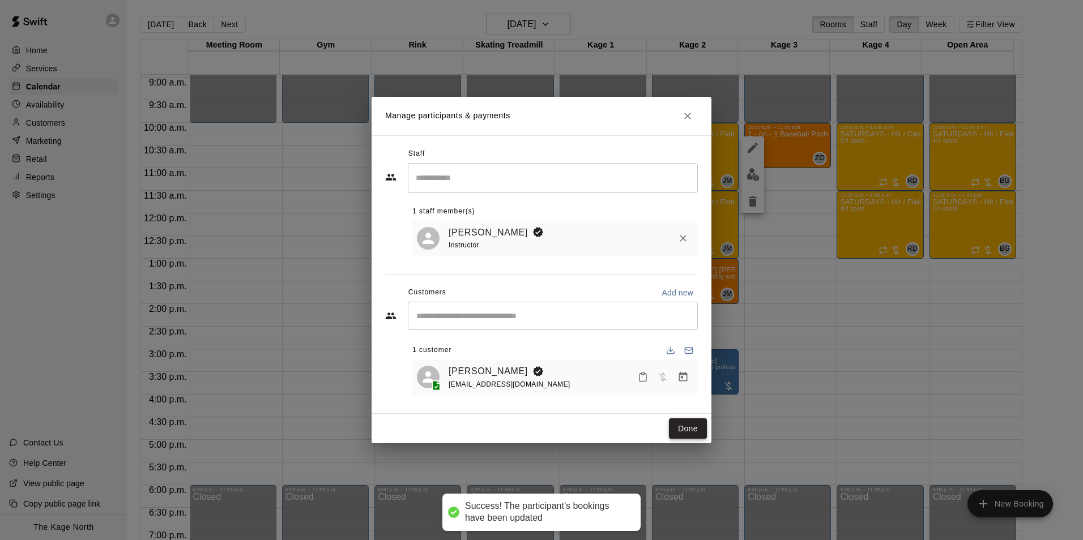
click at [688, 425] on button "Done" at bounding box center [688, 428] width 38 height 21
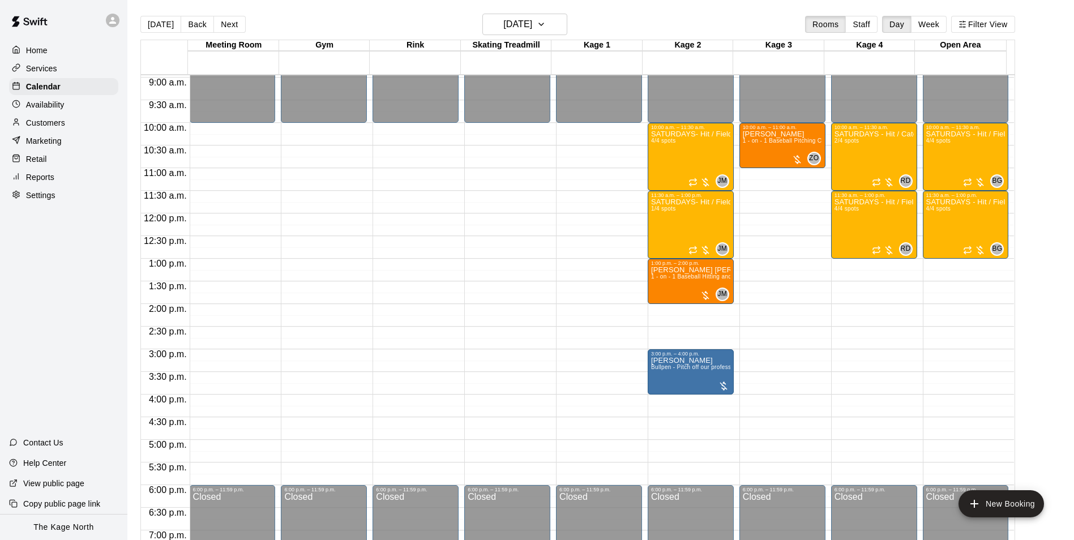
drag, startPoint x: 35, startPoint y: 49, endPoint x: 38, endPoint y: 55, distance: 6.6
click at [35, 49] on p "Home" at bounding box center [37, 50] width 22 height 11
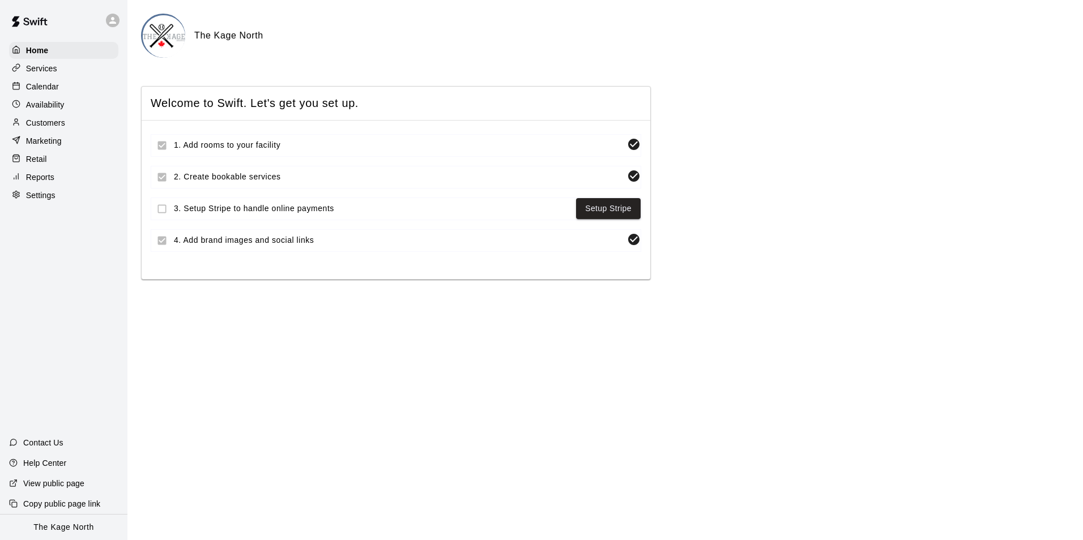
click at [54, 87] on p "Calendar" at bounding box center [42, 86] width 33 height 11
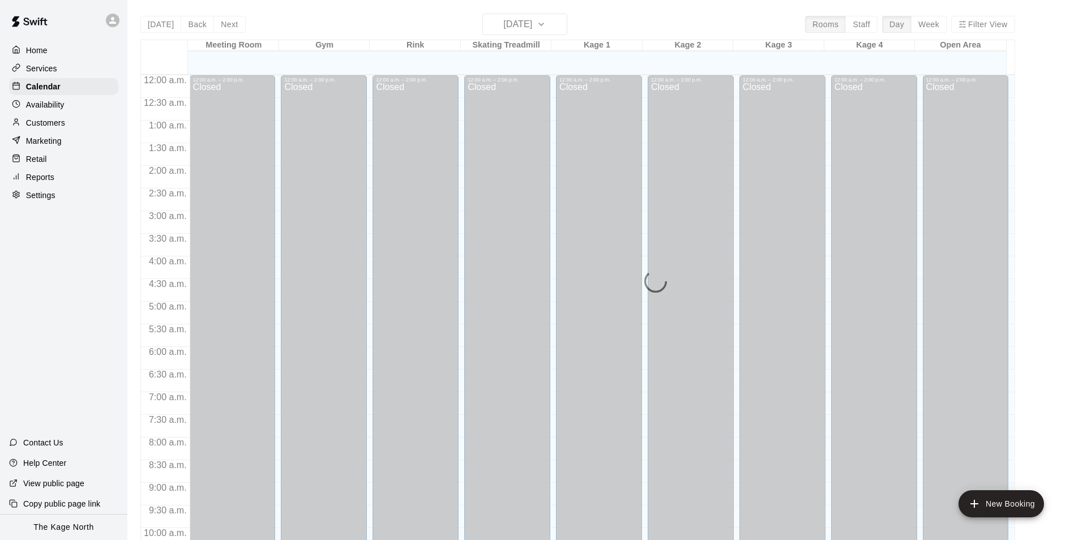
scroll to position [575, 0]
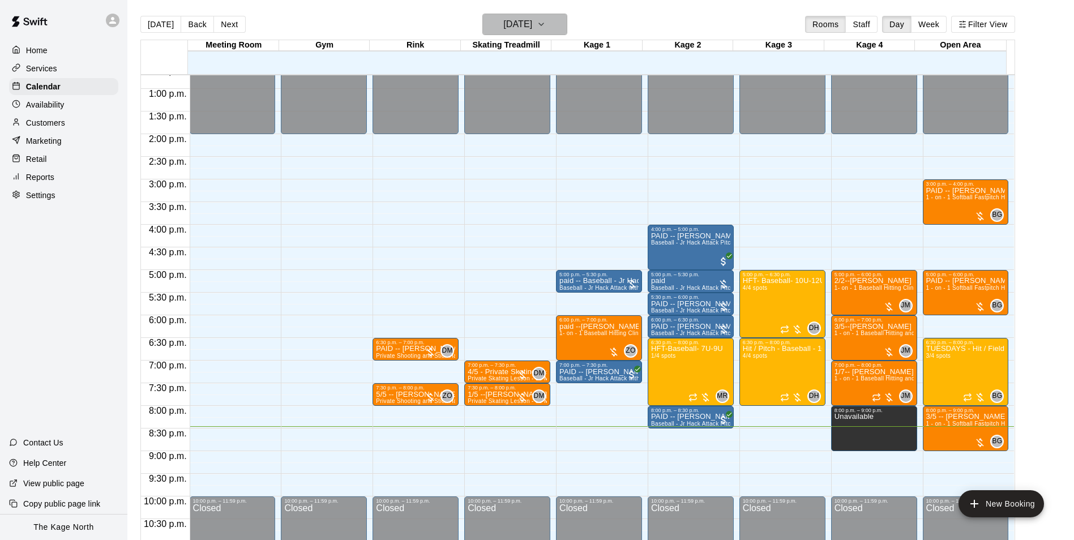
click at [532, 25] on h6 "[DATE]" at bounding box center [517, 24] width 29 height 16
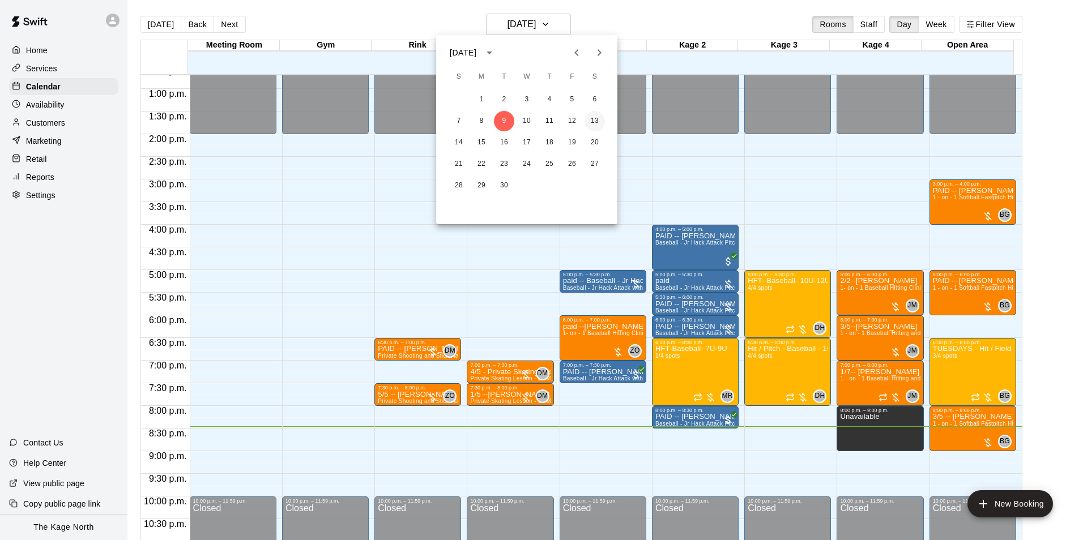
click at [595, 117] on button "13" at bounding box center [594, 121] width 20 height 20
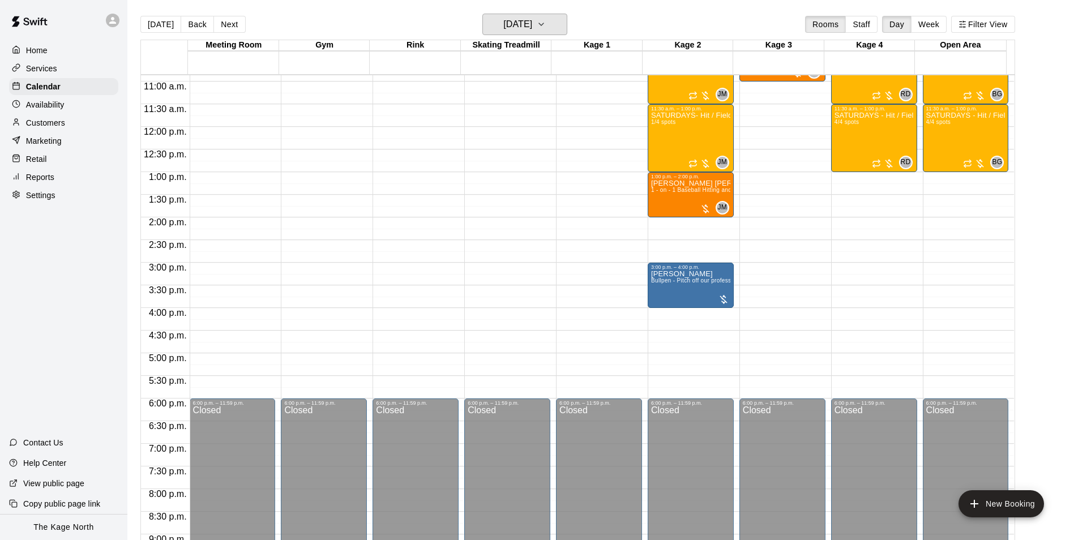
scroll to position [405, 0]
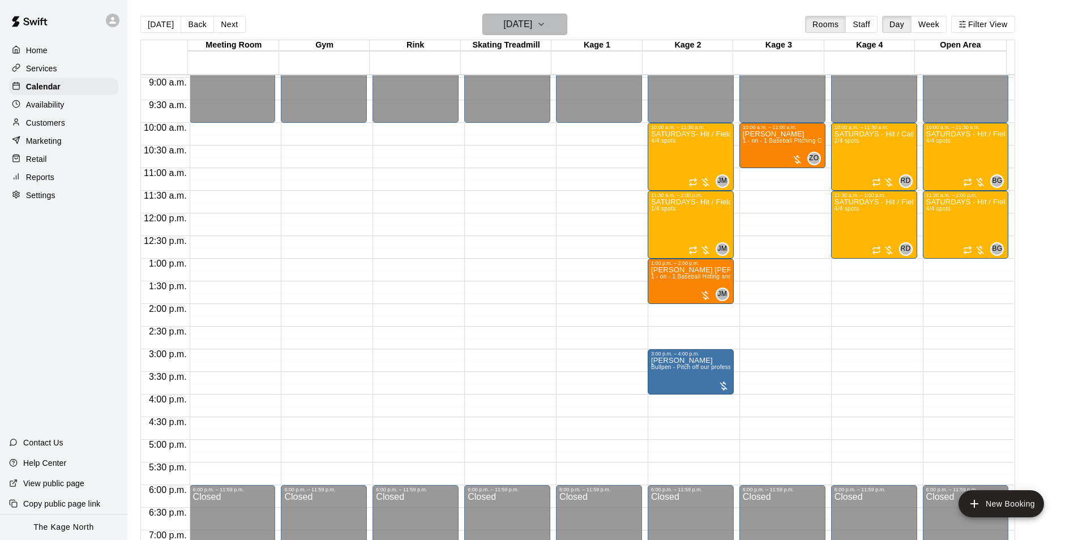
click at [532, 19] on h6 "[DATE]" at bounding box center [517, 24] width 29 height 16
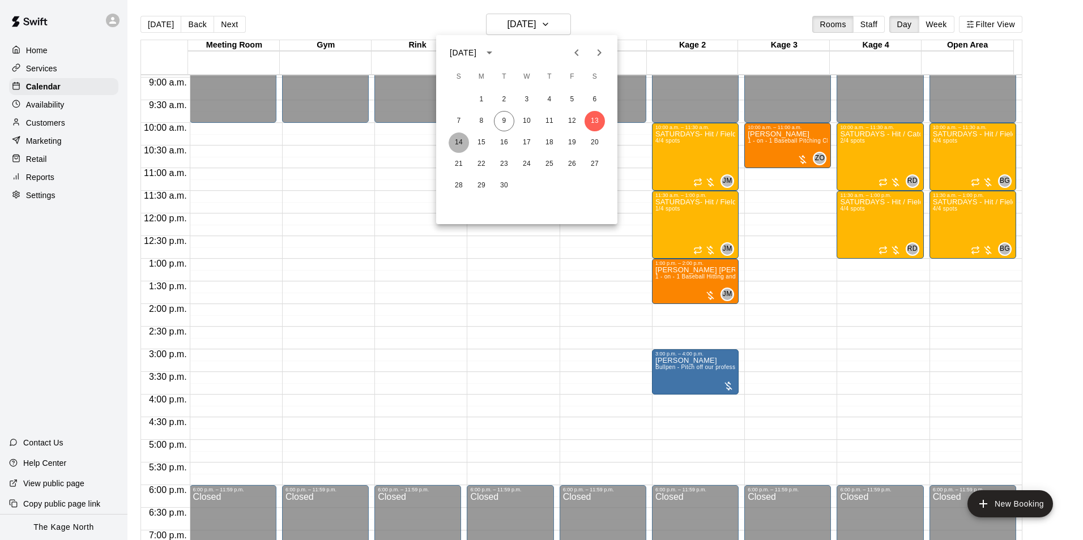
click at [460, 140] on button "14" at bounding box center [458, 142] width 20 height 20
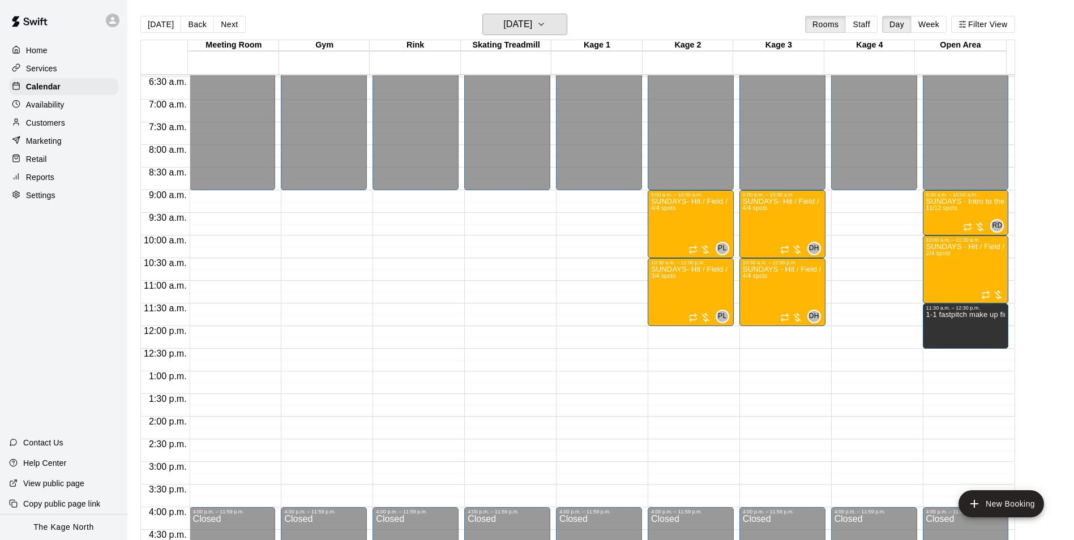
scroll to position [292, 0]
click at [532, 22] on h6 "[DATE]" at bounding box center [517, 24] width 29 height 16
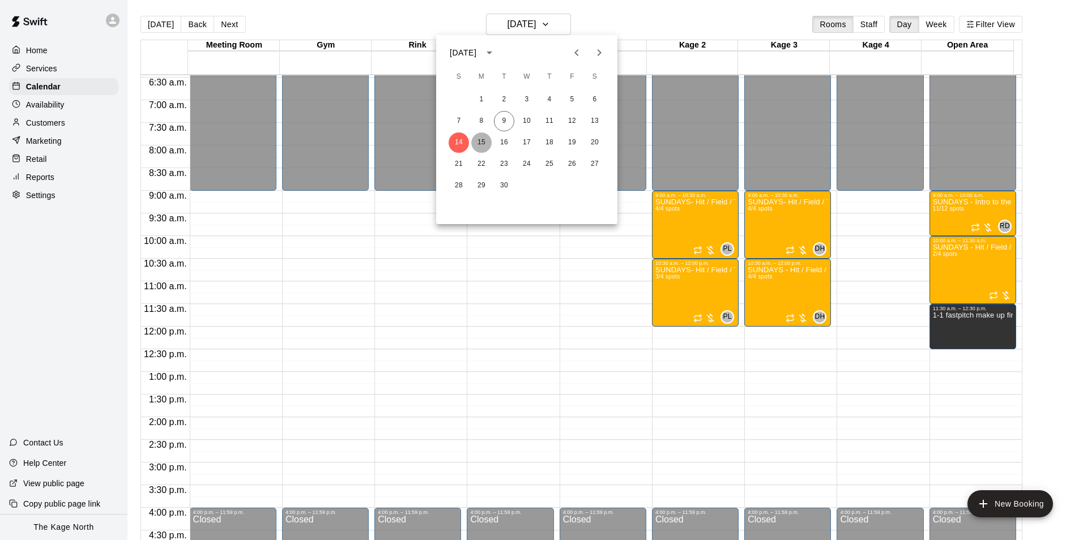
click at [477, 150] on button "15" at bounding box center [481, 142] width 20 height 20
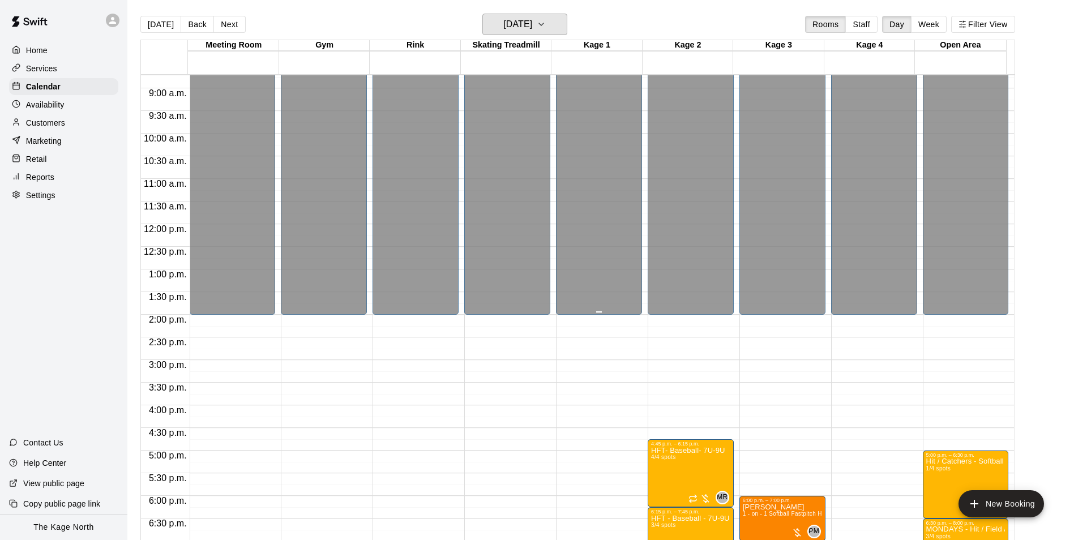
scroll to position [519, 0]
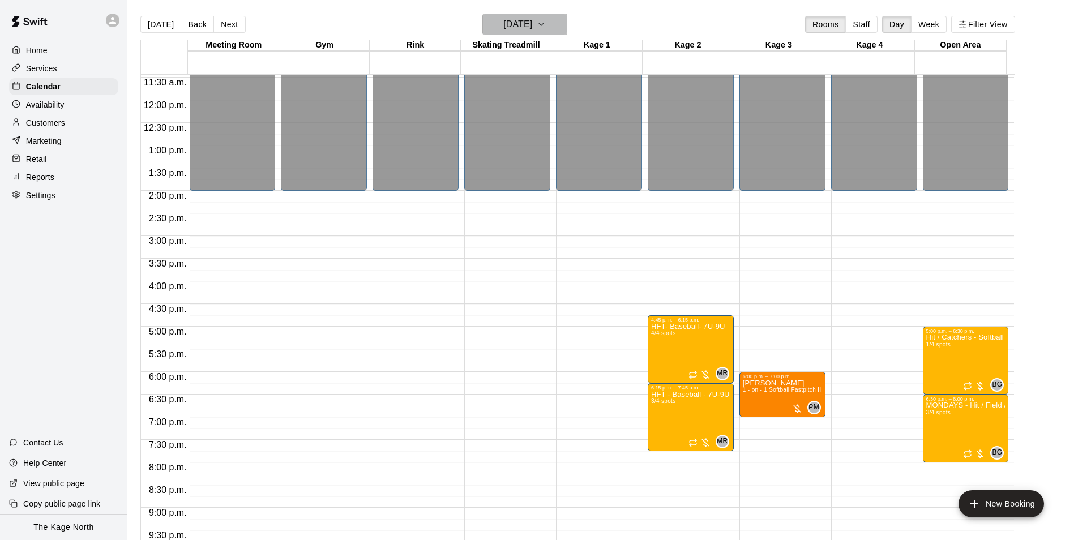
click at [532, 27] on h6 "[DATE]" at bounding box center [517, 24] width 29 height 16
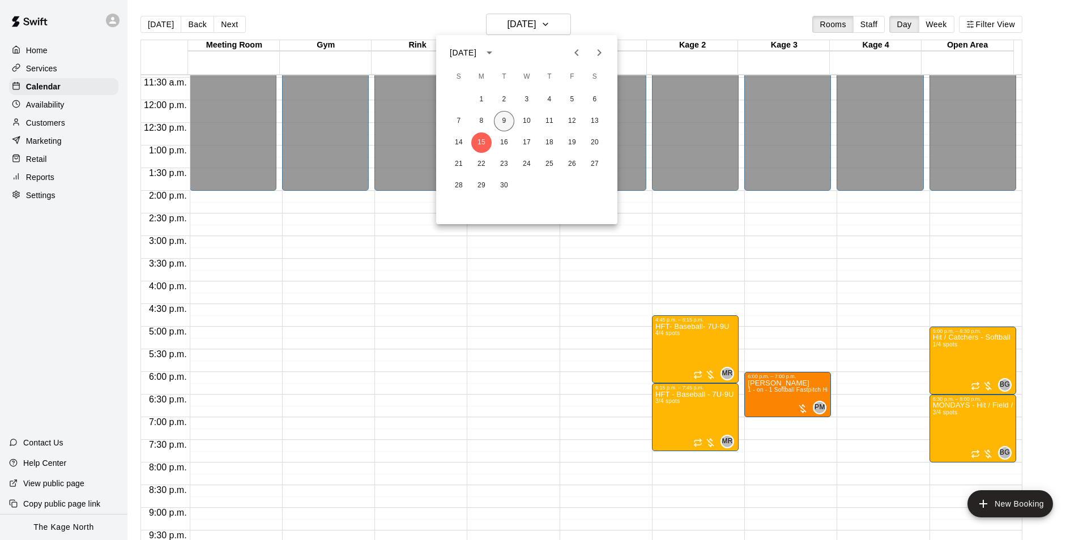
click at [504, 120] on button "9" at bounding box center [504, 121] width 20 height 20
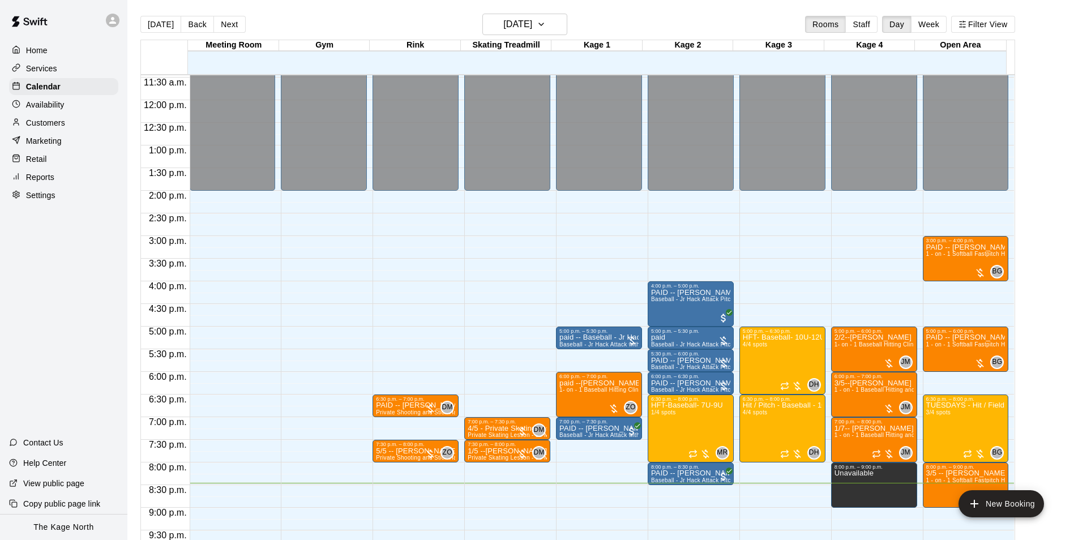
click at [50, 201] on p "Settings" at bounding box center [40, 195] width 29 height 11
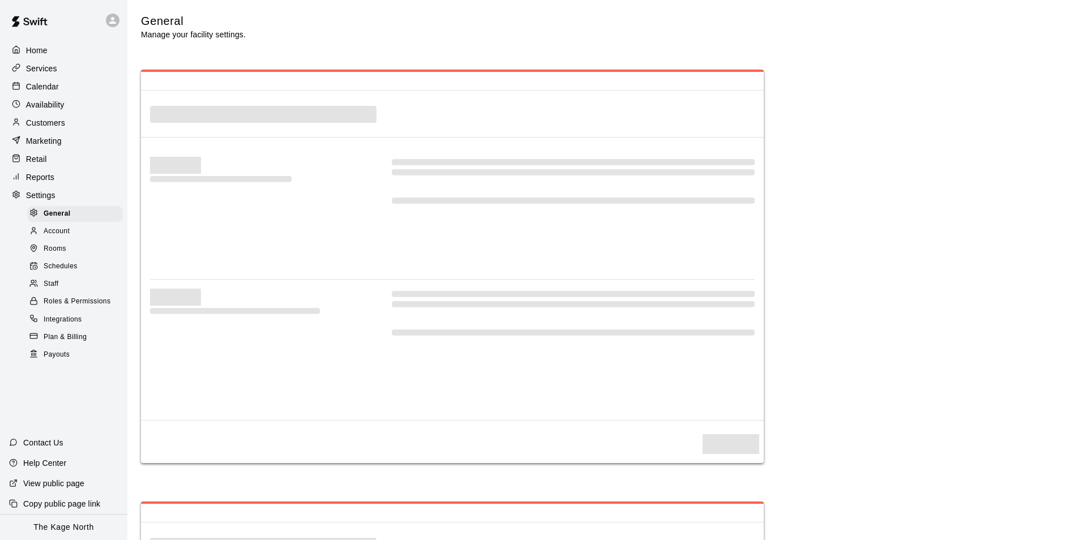
select select "**"
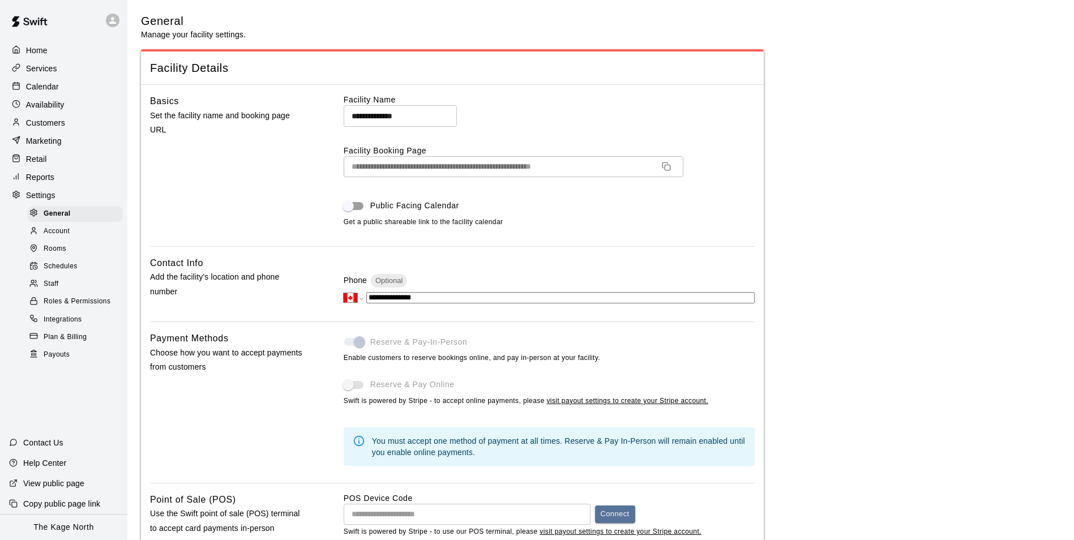
scroll to position [2222, 0]
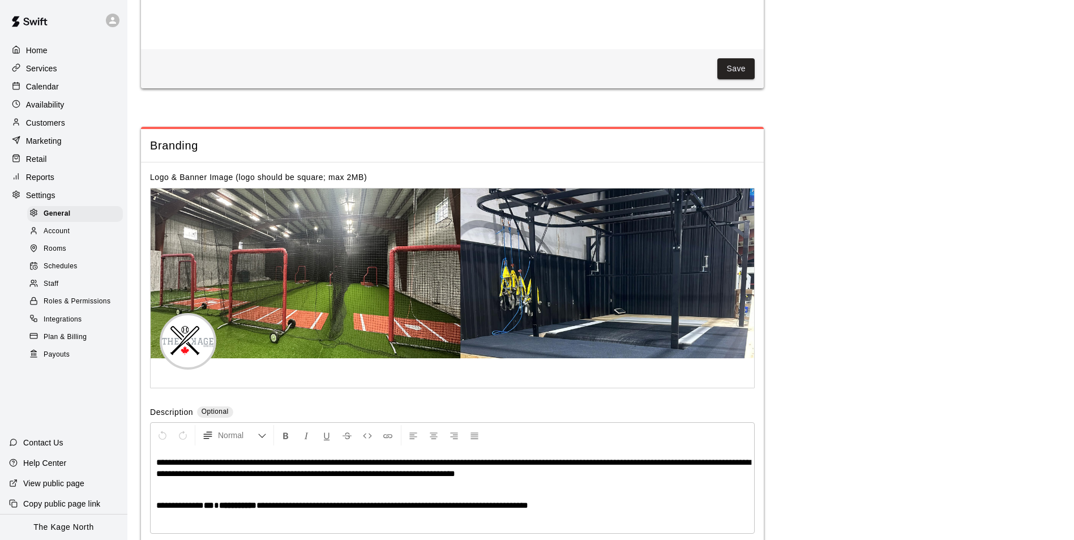
click at [62, 292] on div "Staff" at bounding box center [75, 284] width 96 height 16
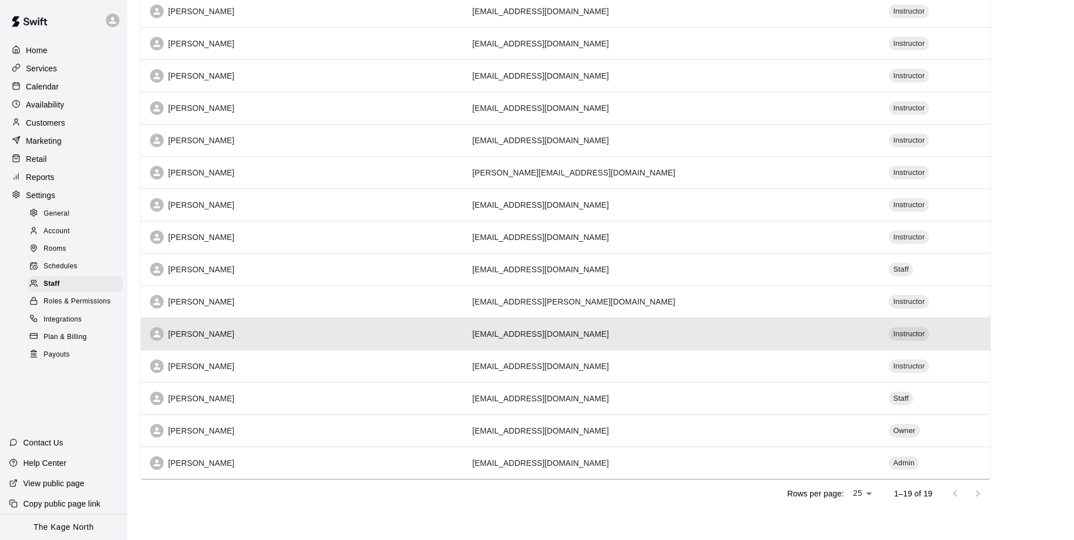
scroll to position [284, 0]
click at [263, 331] on div "[PERSON_NAME]" at bounding box center [302, 334] width 304 height 14
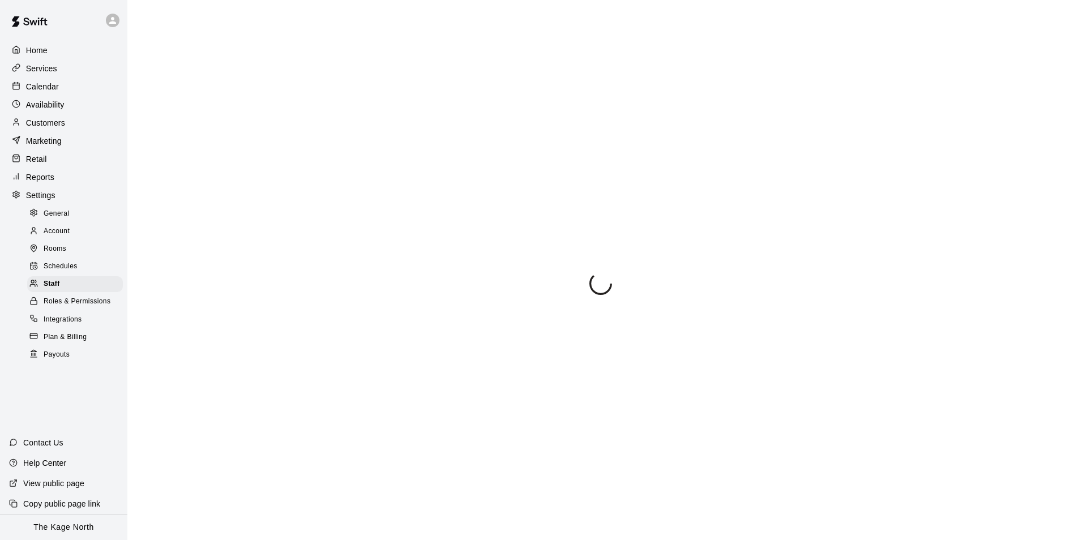
select select "**"
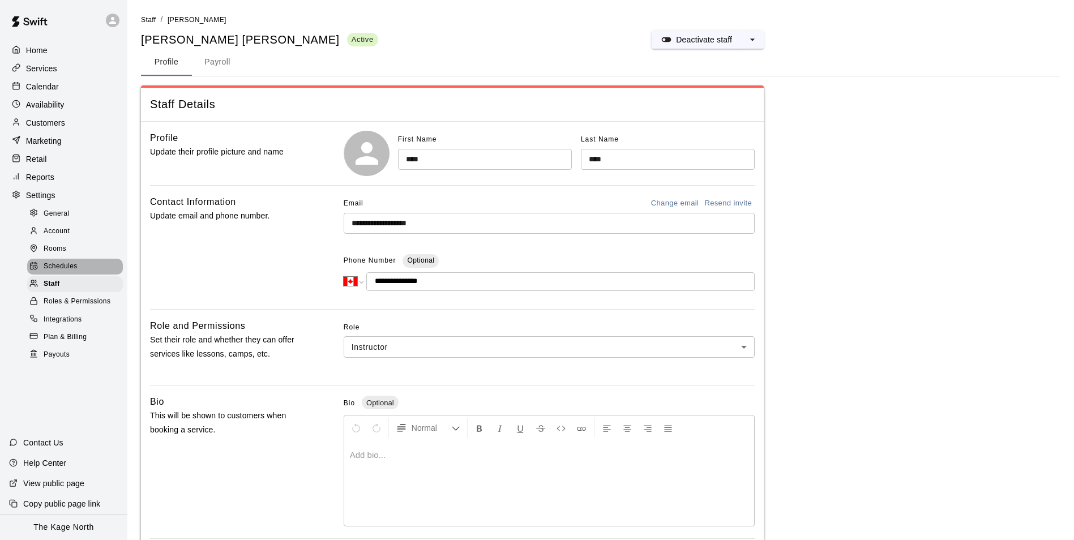
click at [74, 270] on span "Schedules" at bounding box center [61, 266] width 34 height 11
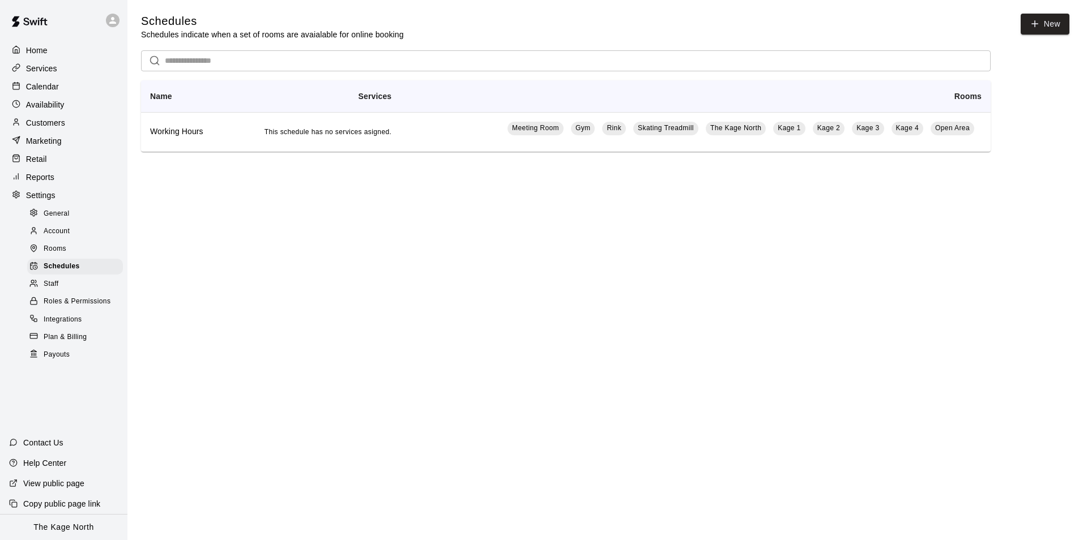
click at [55, 107] on p "Availability" at bounding box center [45, 104] width 39 height 11
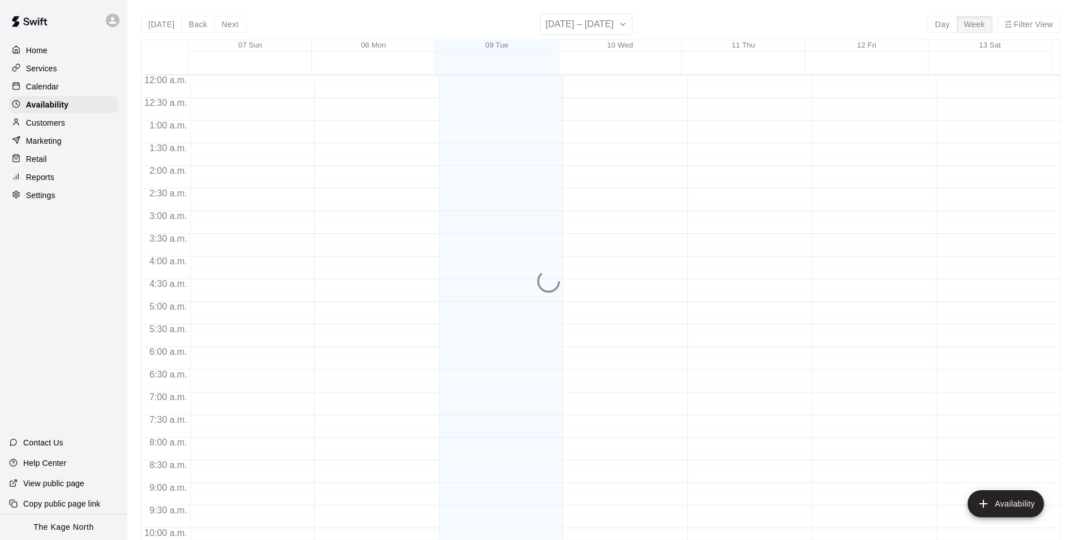
scroll to position [610, 0]
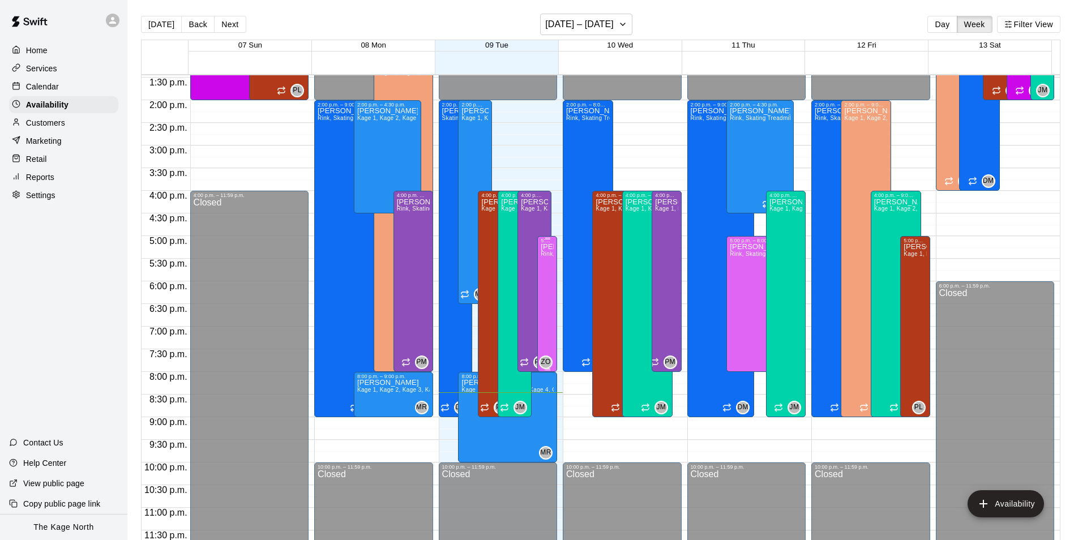
click at [542, 272] on div "[PERSON_NAME], Skating Treadmill , Kage 1, Kage 2, Kage 3, Kage 4, Open Area, M…" at bounding box center [547, 513] width 13 height 540
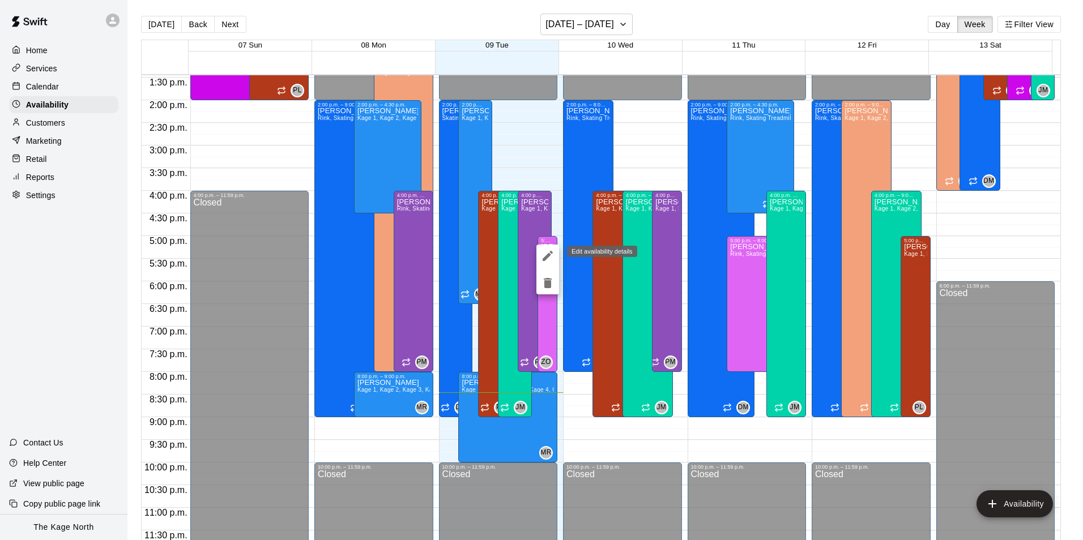
click at [548, 255] on icon "edit" at bounding box center [547, 256] width 10 height 10
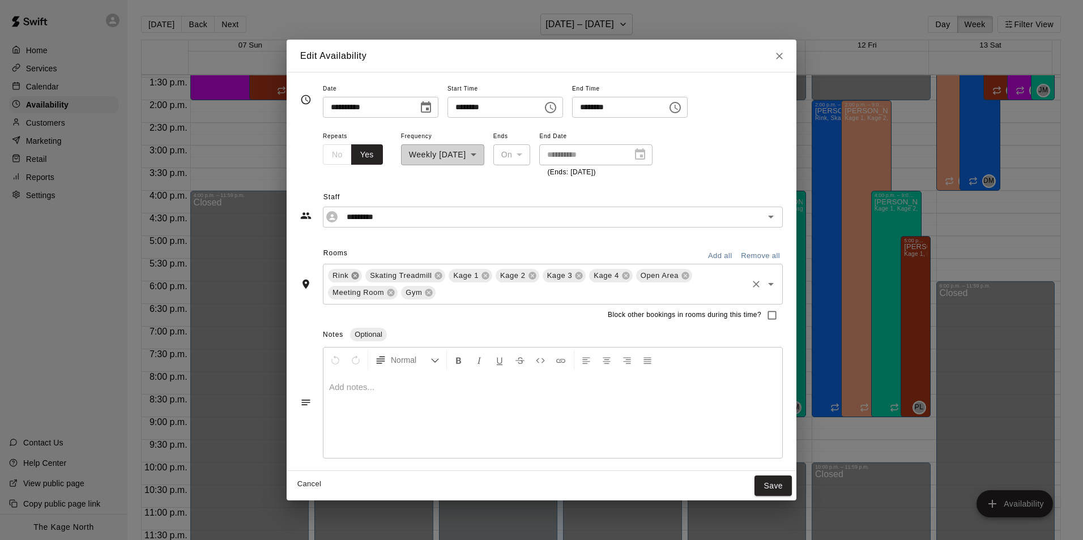
click at [356, 274] on icon at bounding box center [354, 275] width 9 height 9
click at [399, 275] on icon at bounding box center [400, 275] width 7 height 7
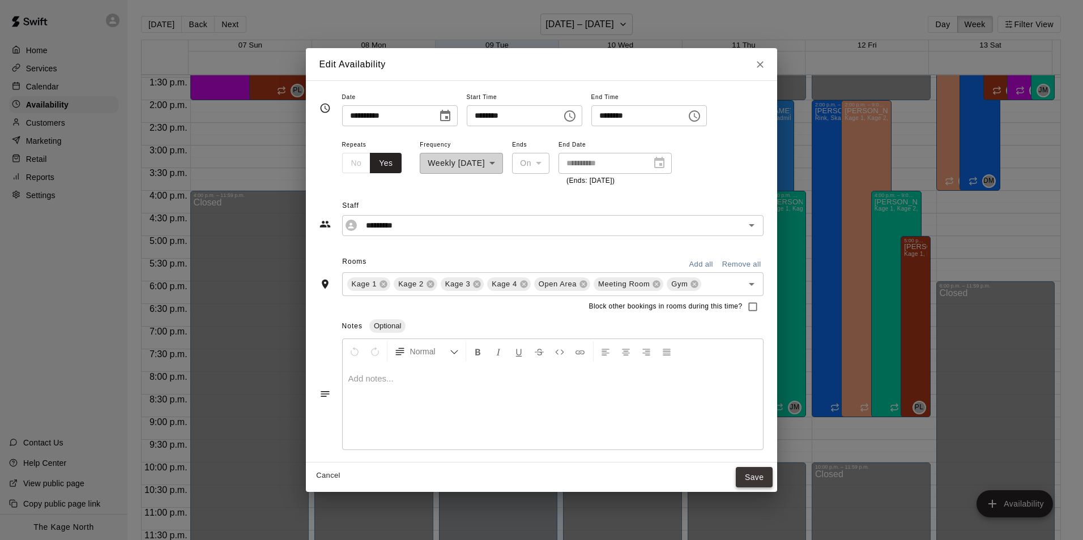
click at [748, 474] on button "Save" at bounding box center [753, 477] width 37 height 21
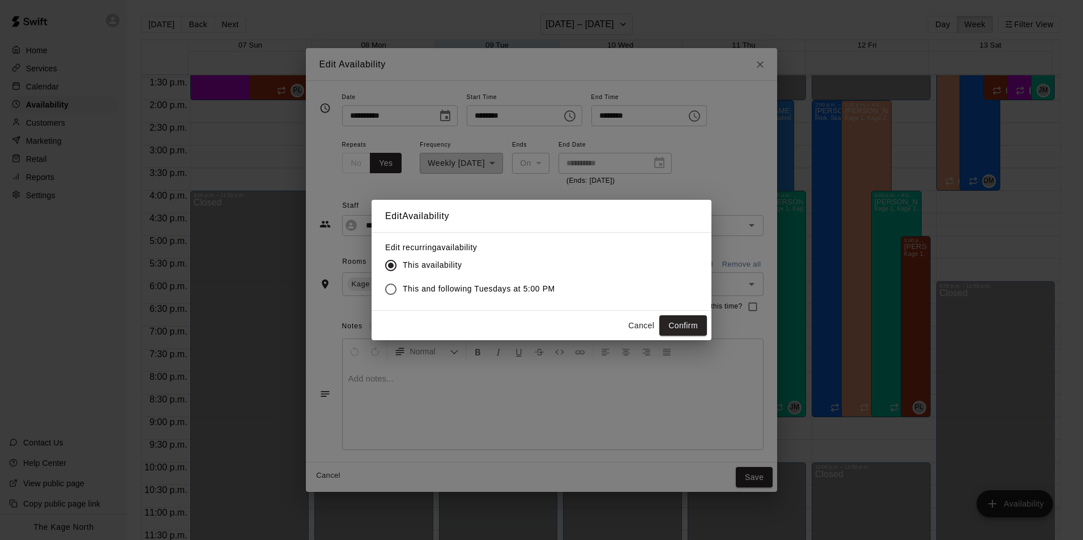
drag, startPoint x: 427, startPoint y: 286, endPoint x: 591, endPoint y: 309, distance: 165.2
click at [428, 287] on span "This and following Tuesdays at 5:00 PM" at bounding box center [479, 289] width 152 height 12
drag, startPoint x: 674, startPoint y: 325, endPoint x: 750, endPoint y: 339, distance: 76.6
click at [675, 326] on button "Confirm" at bounding box center [683, 325] width 48 height 21
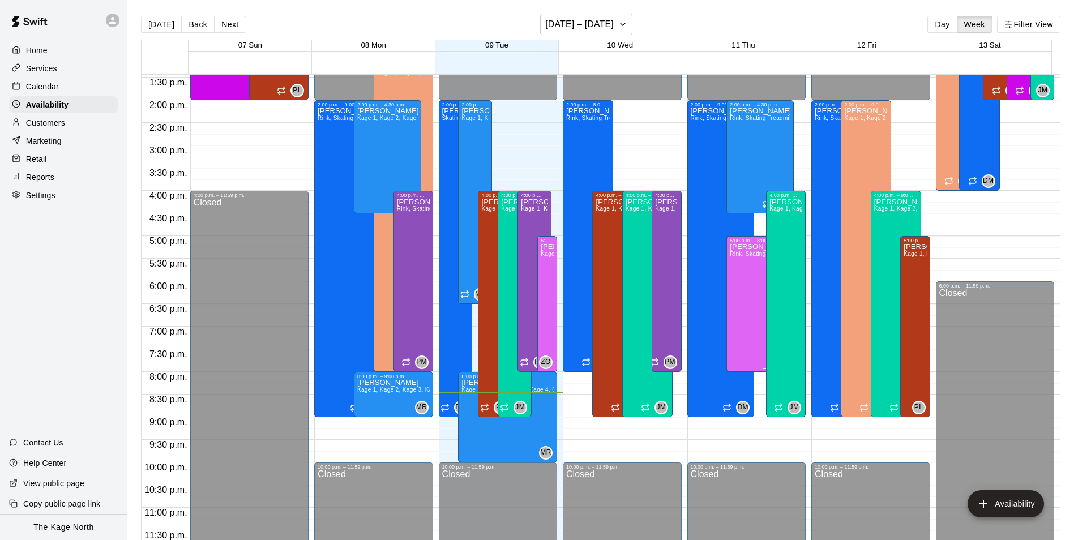
click at [742, 289] on div "[PERSON_NAME], Skating Treadmill , Kage 1, Kage 2, Kage 3, Kage 4, Open Area, M…" at bounding box center [766, 513] width 72 height 540
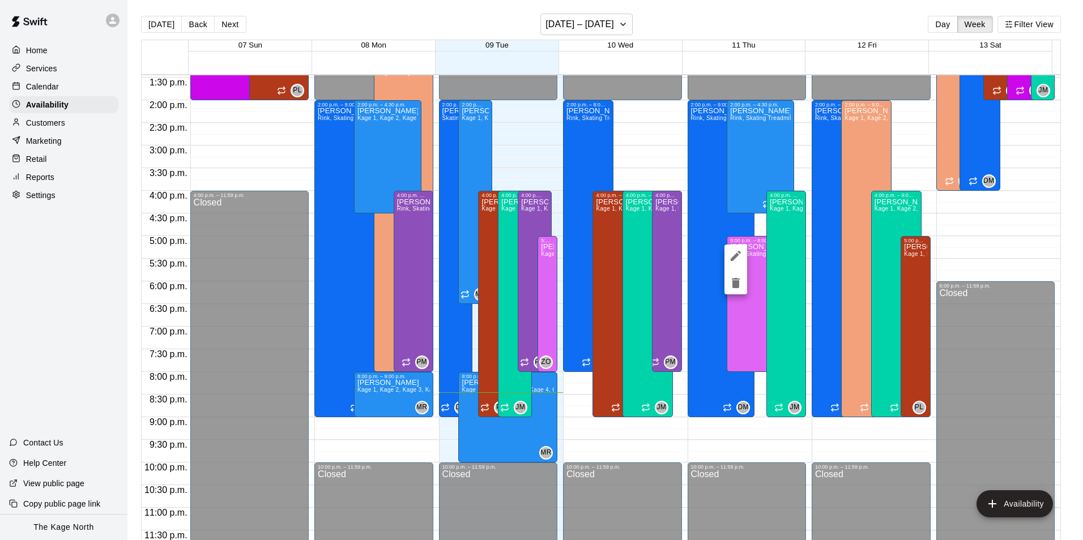
click at [732, 258] on icon "edit" at bounding box center [736, 256] width 14 height 14
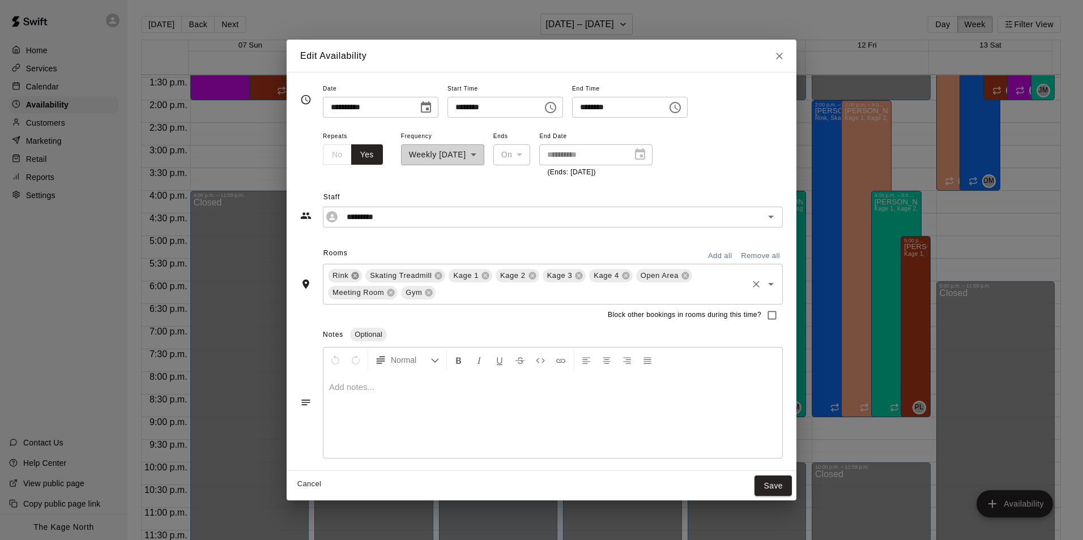
click at [354, 273] on icon at bounding box center [355, 275] width 7 height 7
click at [394, 274] on span "Skating Treadmill" at bounding box center [363, 275] width 71 height 11
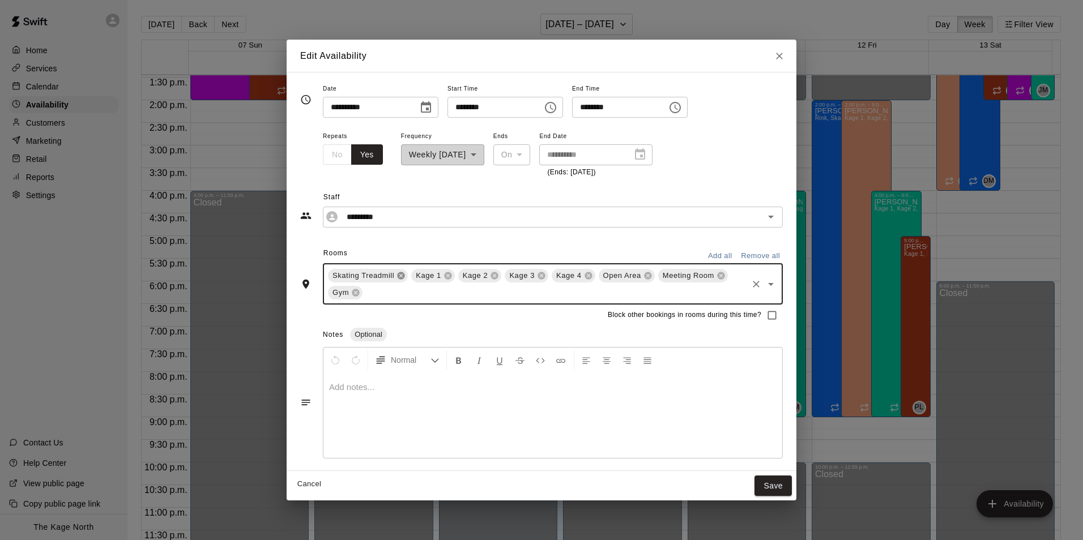
click at [400, 274] on icon at bounding box center [400, 275] width 7 height 7
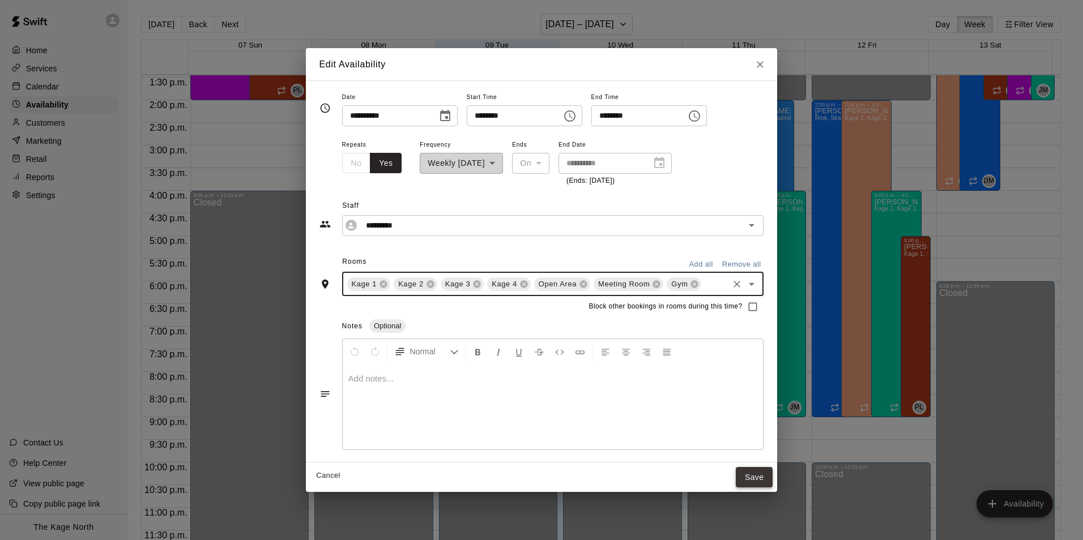
click at [747, 478] on button "Save" at bounding box center [753, 477] width 37 height 21
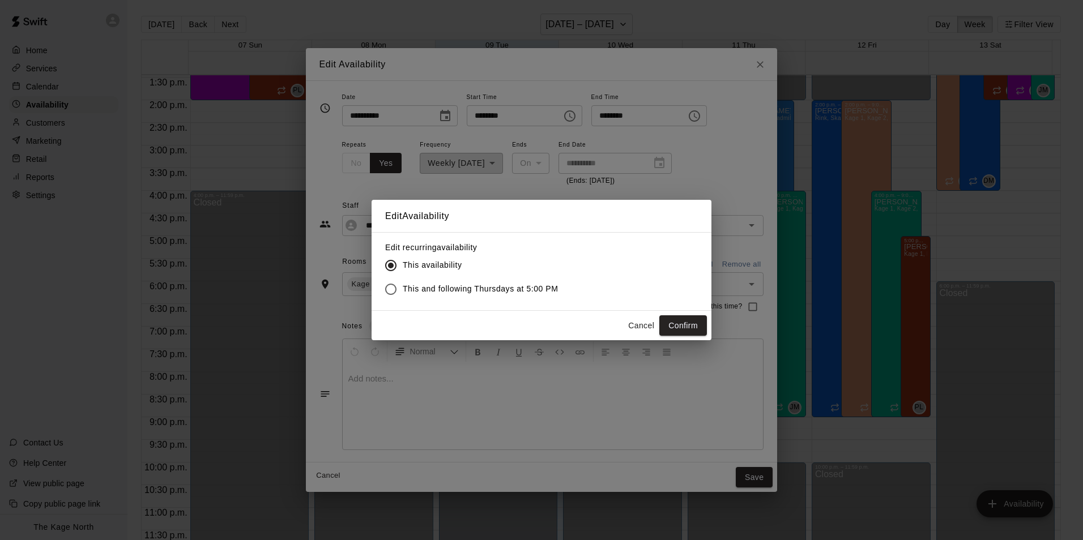
click at [504, 289] on span "This and following Thursdays at 5:00 PM" at bounding box center [481, 289] width 156 height 12
click at [679, 328] on button "Confirm" at bounding box center [683, 325] width 48 height 21
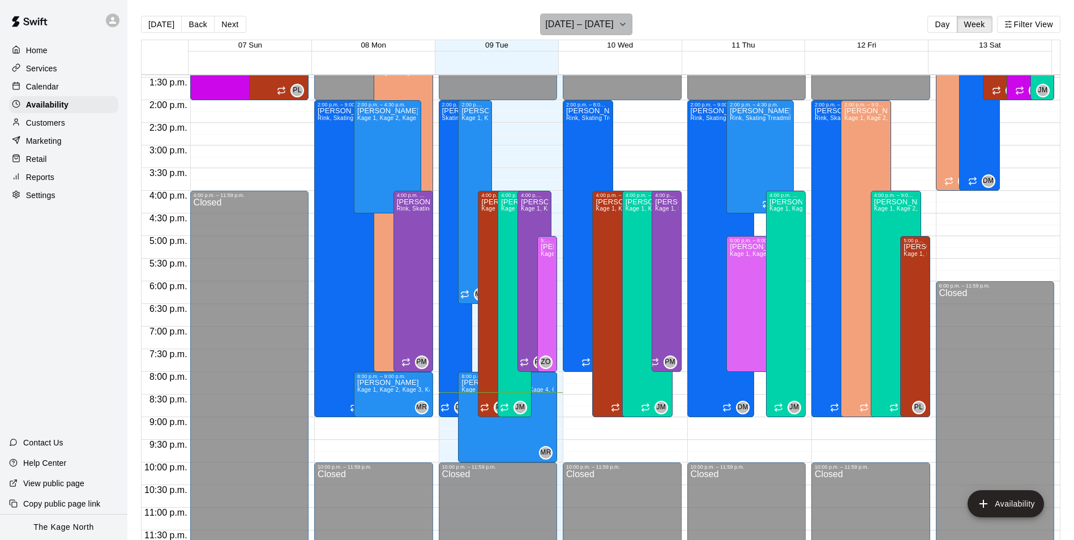
click at [606, 30] on h6 "[DATE] – [DATE]" at bounding box center [579, 24] width 69 height 16
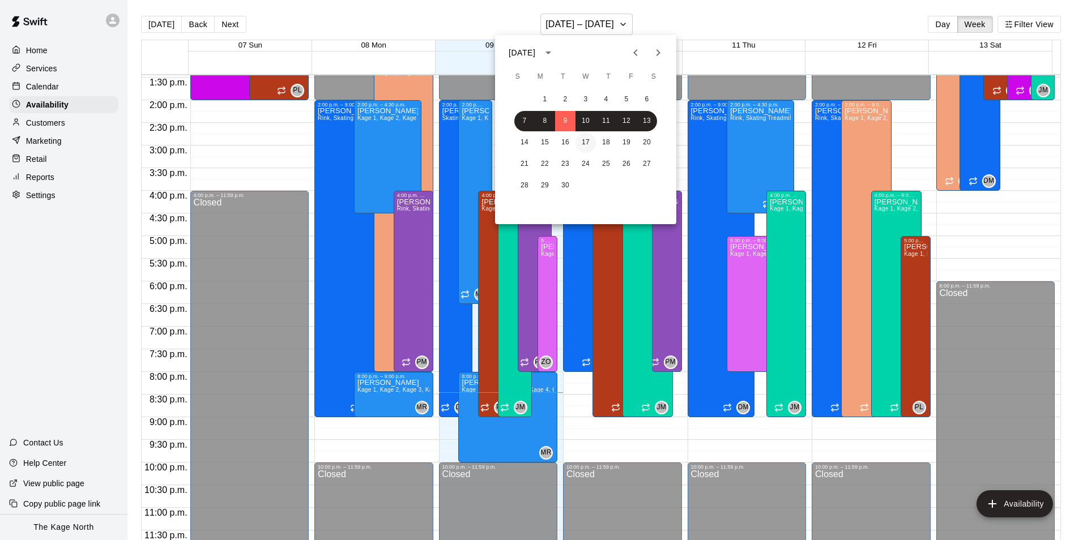
click at [589, 139] on button "17" at bounding box center [585, 142] width 20 height 20
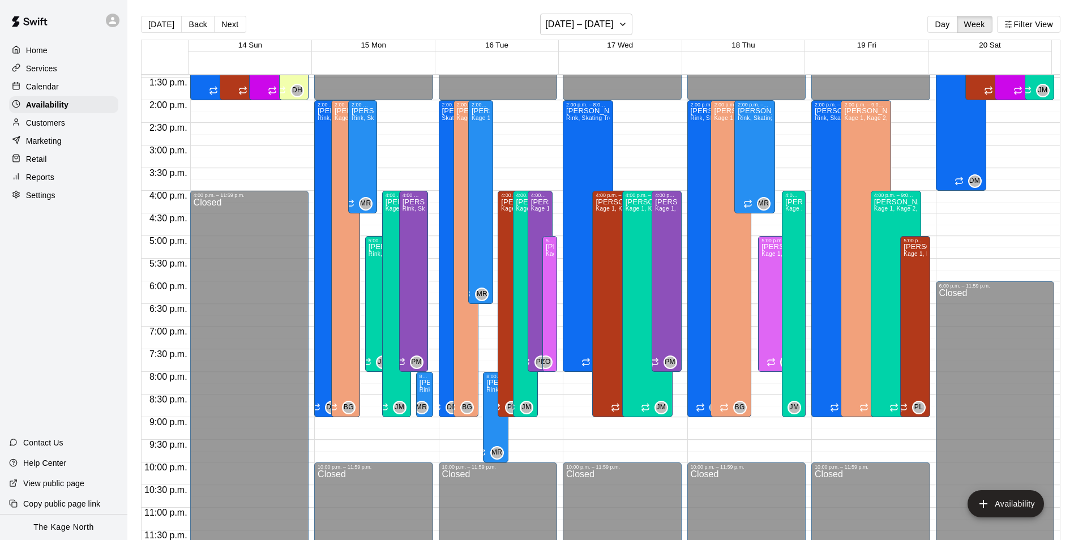
click at [50, 91] on p "Calendar" at bounding box center [42, 86] width 33 height 11
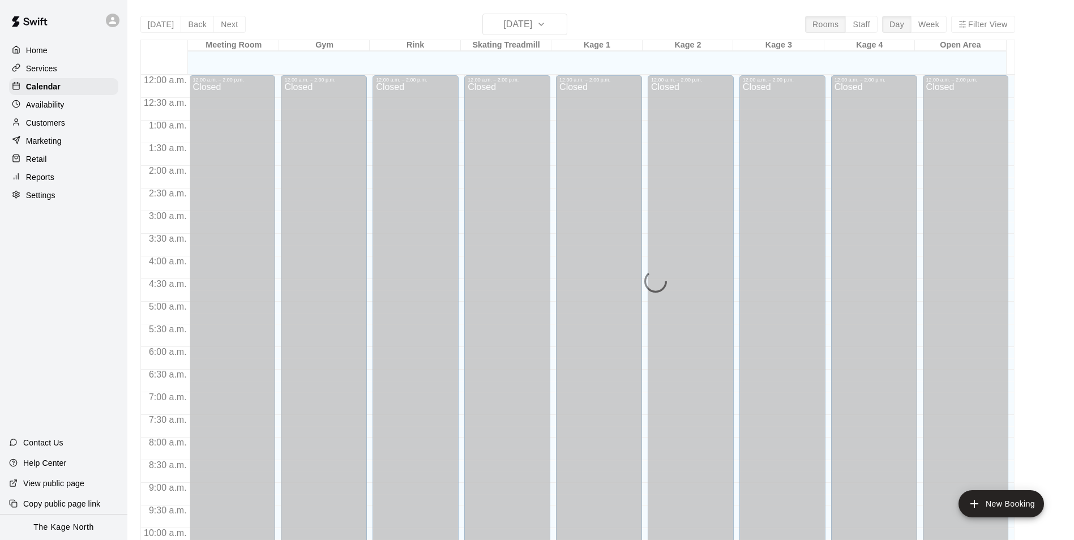
scroll to position [575, 0]
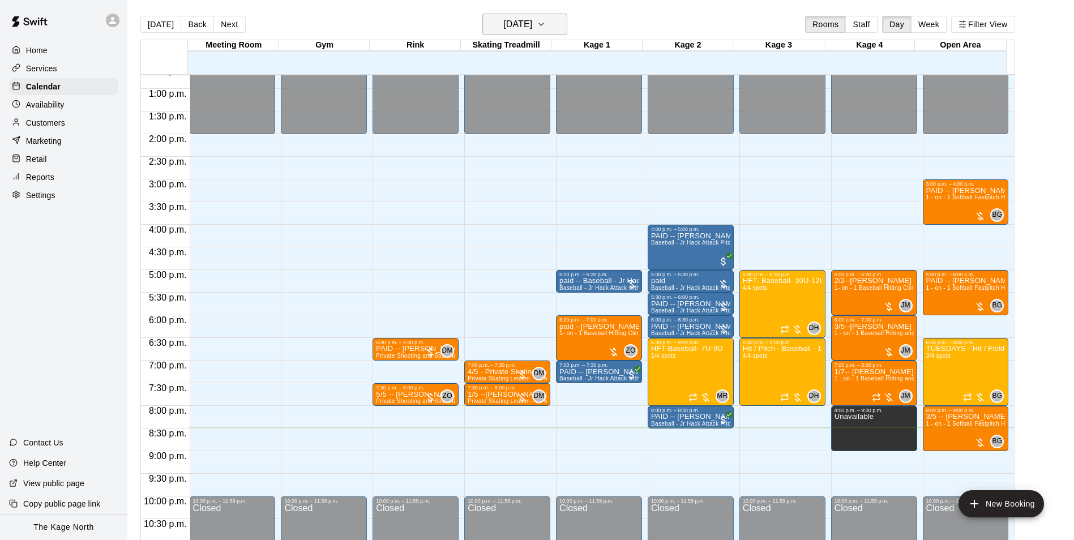
click at [554, 25] on button "[DATE]" at bounding box center [524, 25] width 85 height 22
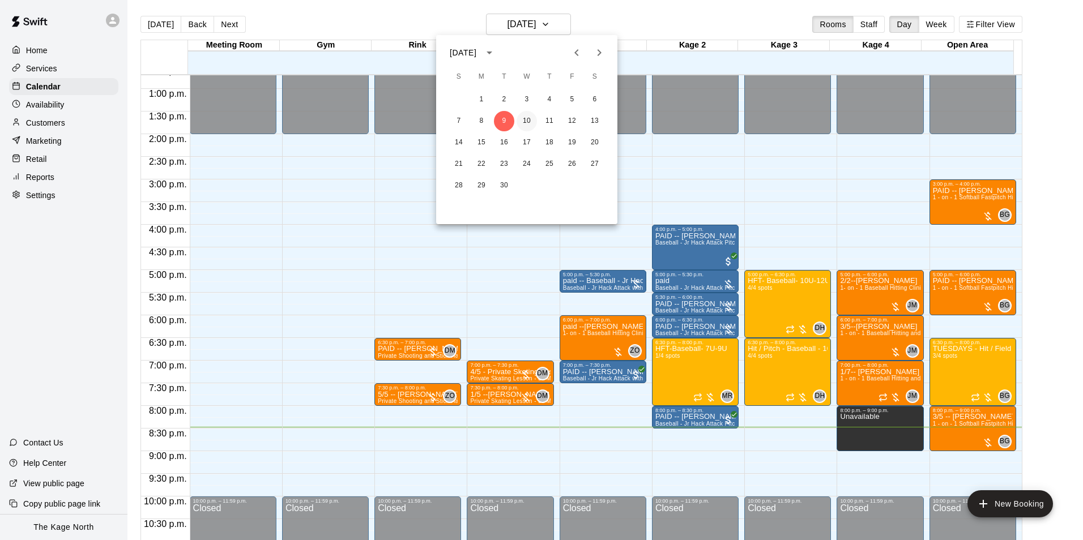
click at [524, 117] on button "10" at bounding box center [526, 121] width 20 height 20
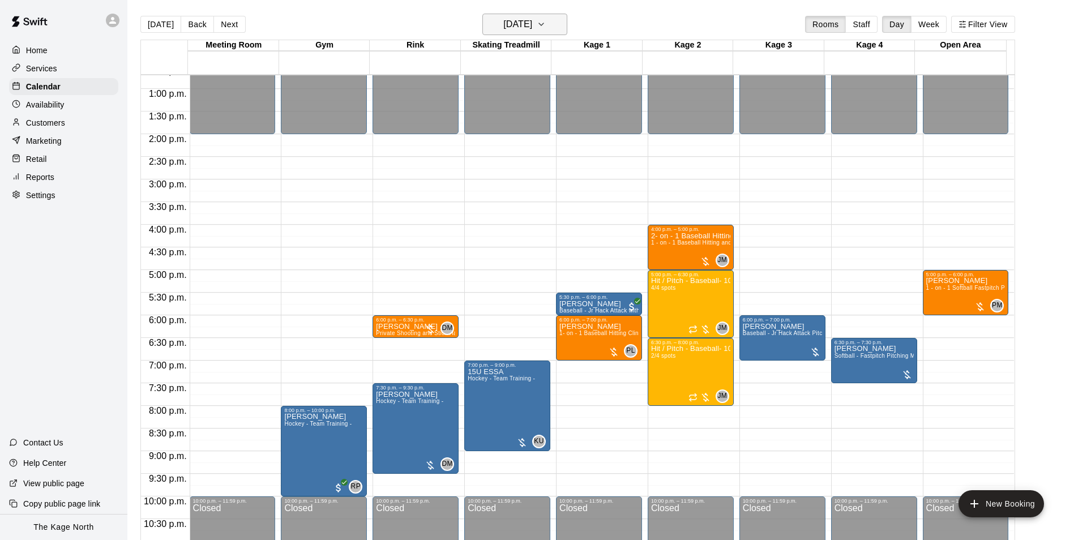
click at [532, 29] on h6 "[DATE]" at bounding box center [517, 24] width 29 height 16
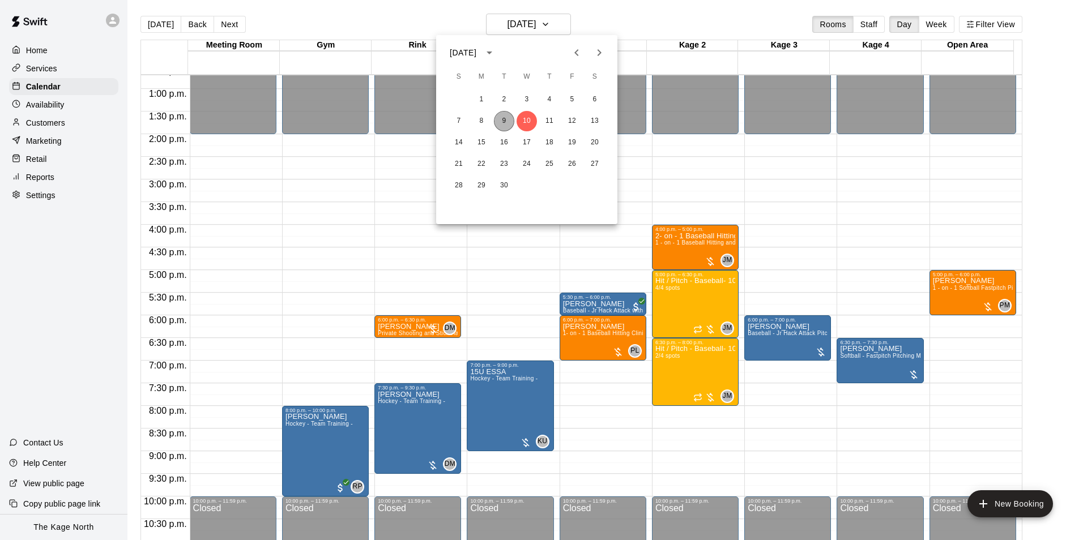
click at [504, 119] on button "9" at bounding box center [504, 121] width 20 height 20
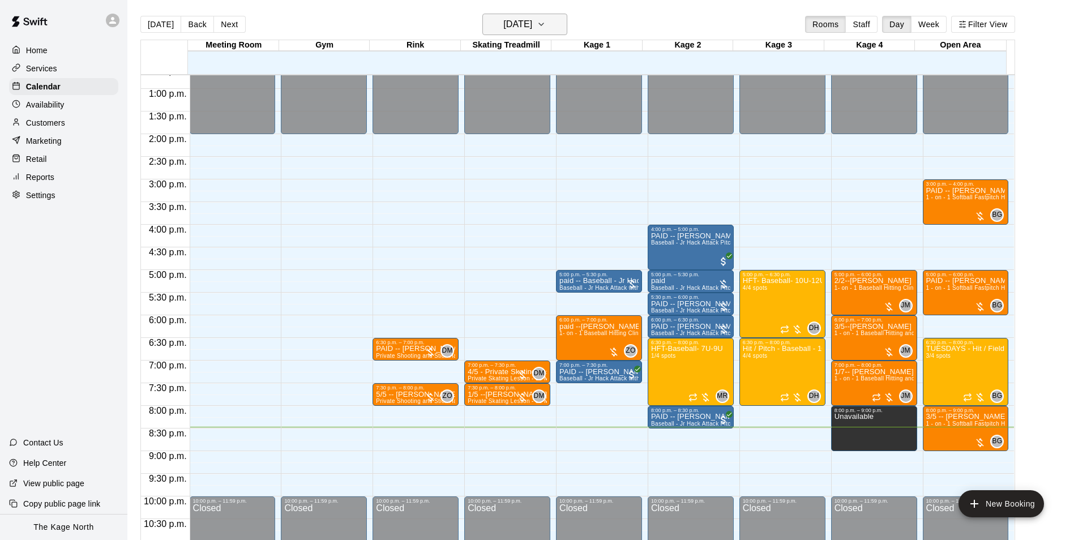
click at [532, 29] on h6 "[DATE]" at bounding box center [517, 24] width 29 height 16
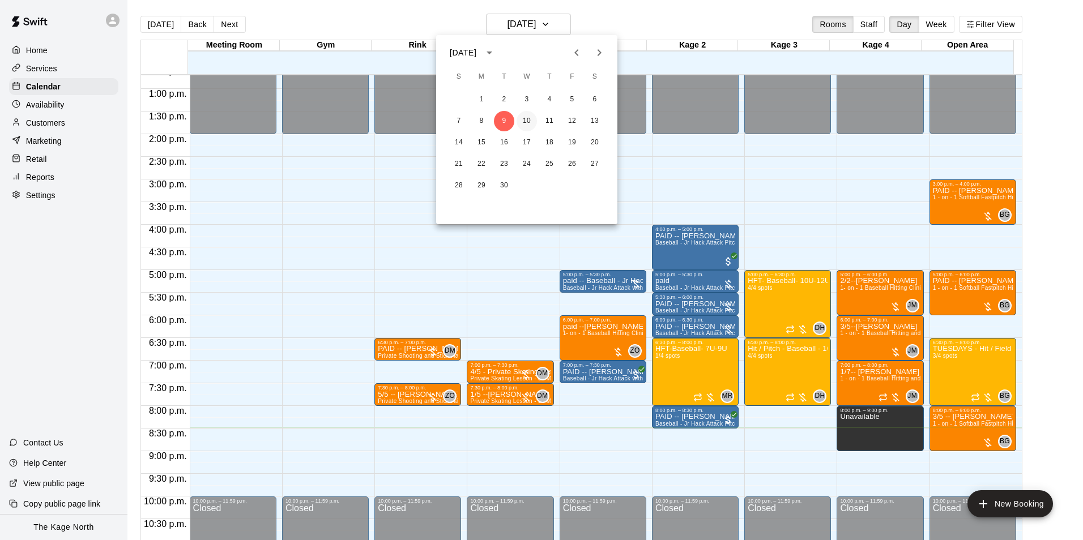
click at [525, 121] on button "10" at bounding box center [526, 121] width 20 height 20
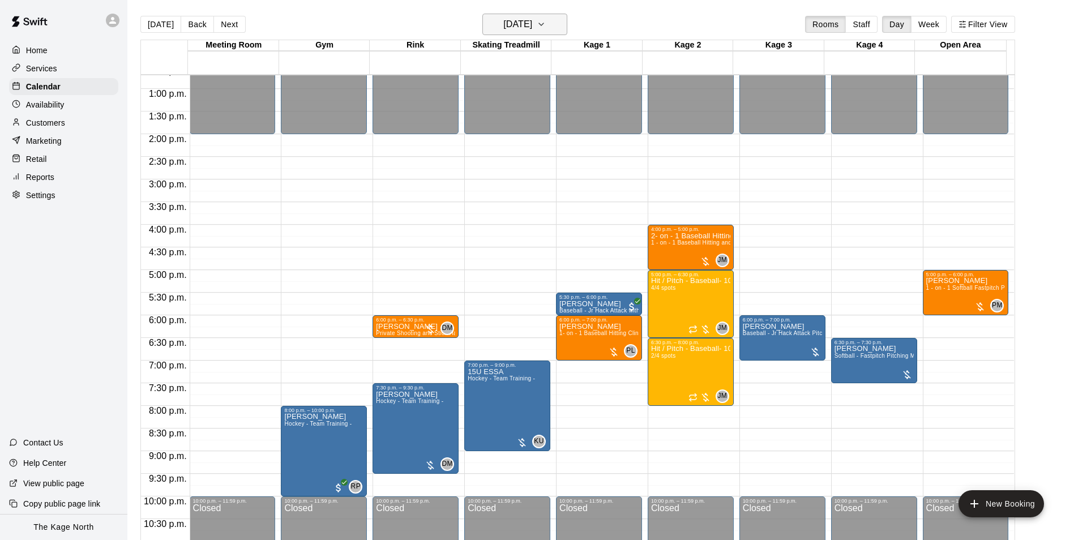
click at [532, 25] on h6 "[DATE]" at bounding box center [517, 24] width 29 height 16
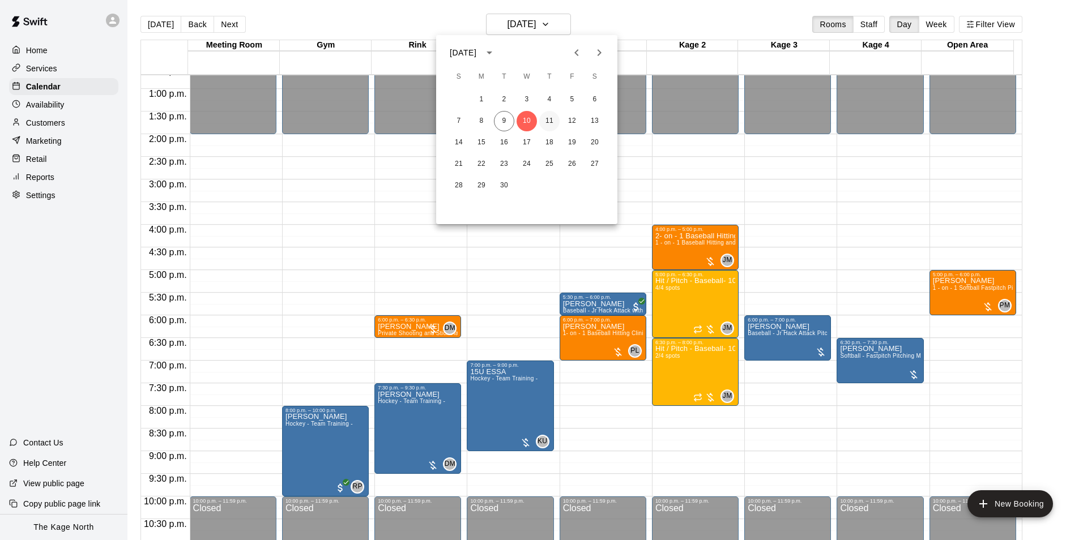
click at [544, 121] on button "11" at bounding box center [549, 121] width 20 height 20
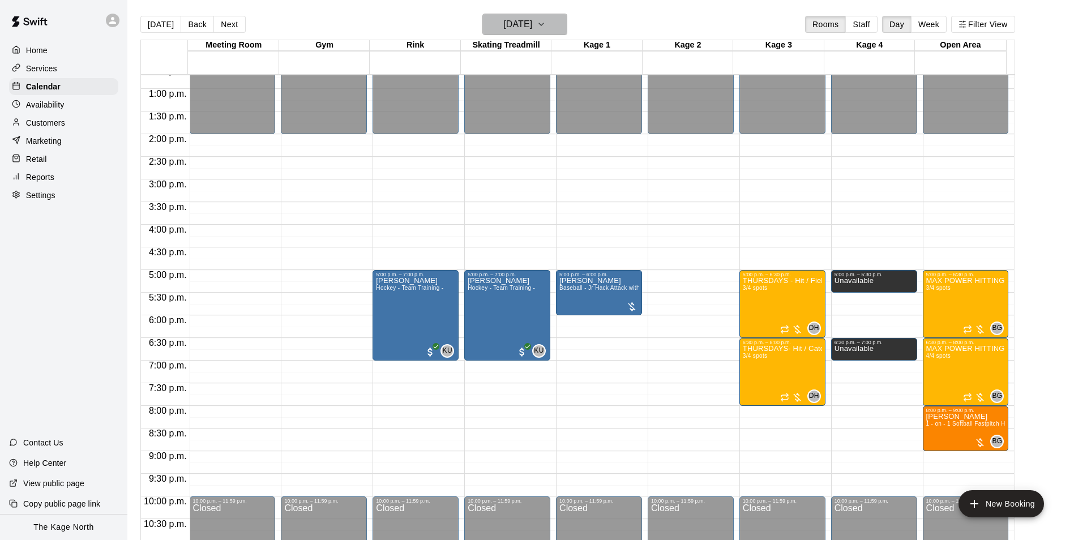
click at [546, 25] on icon "button" at bounding box center [541, 25] width 9 height 14
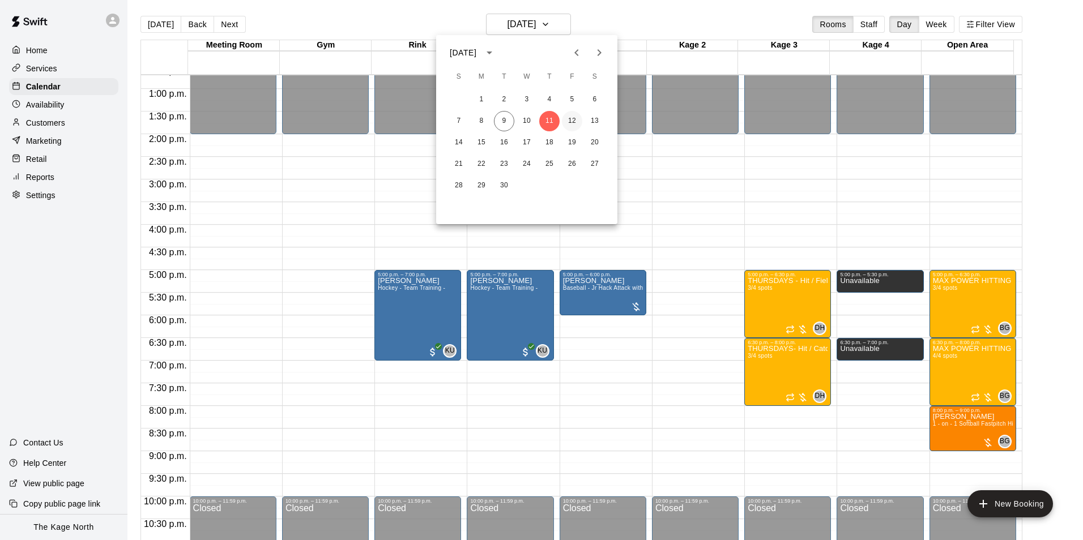
click at [574, 121] on button "12" at bounding box center [572, 121] width 20 height 20
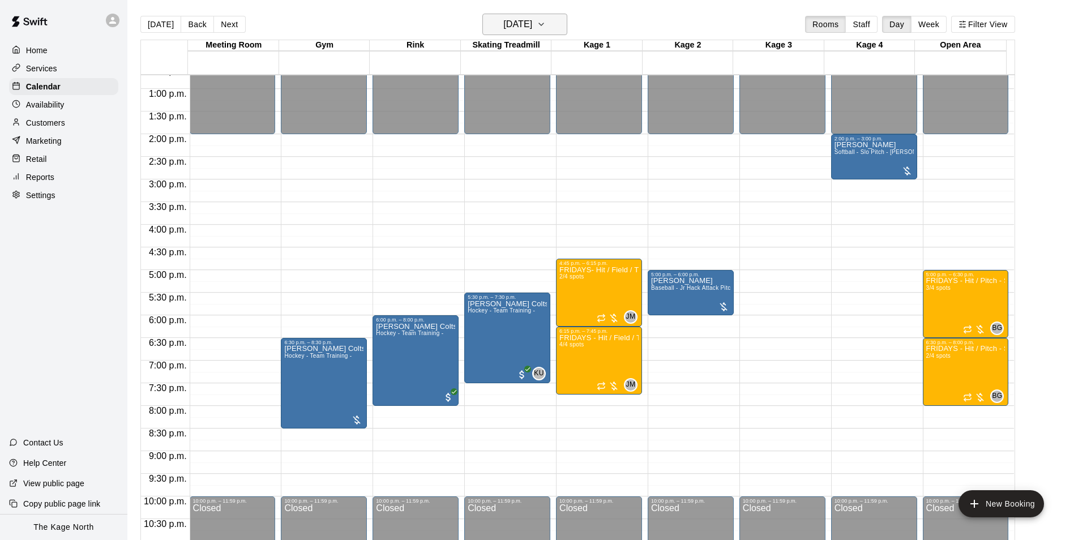
click at [517, 18] on h6 "[DATE]" at bounding box center [517, 24] width 29 height 16
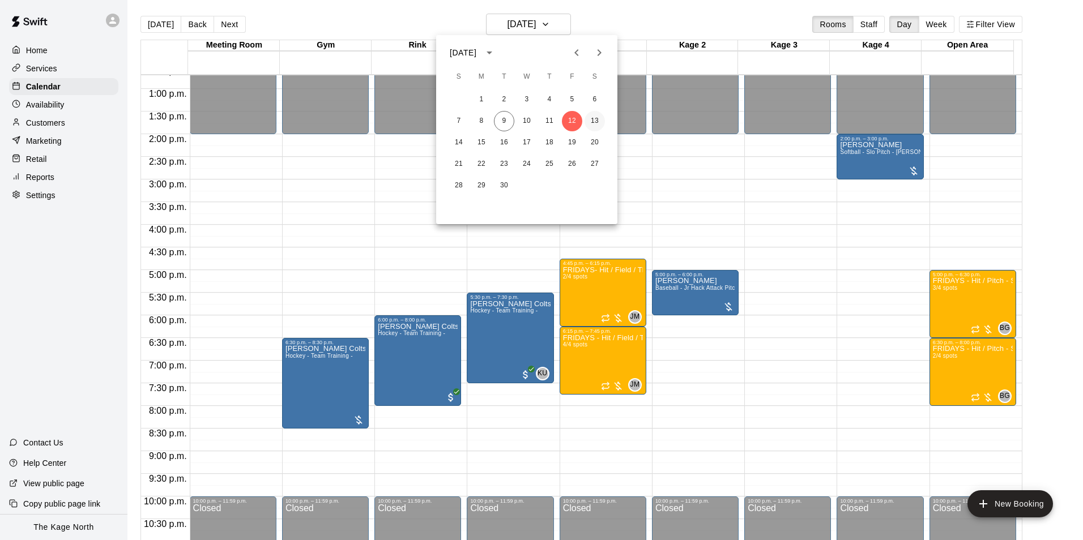
click at [592, 119] on button "13" at bounding box center [594, 121] width 20 height 20
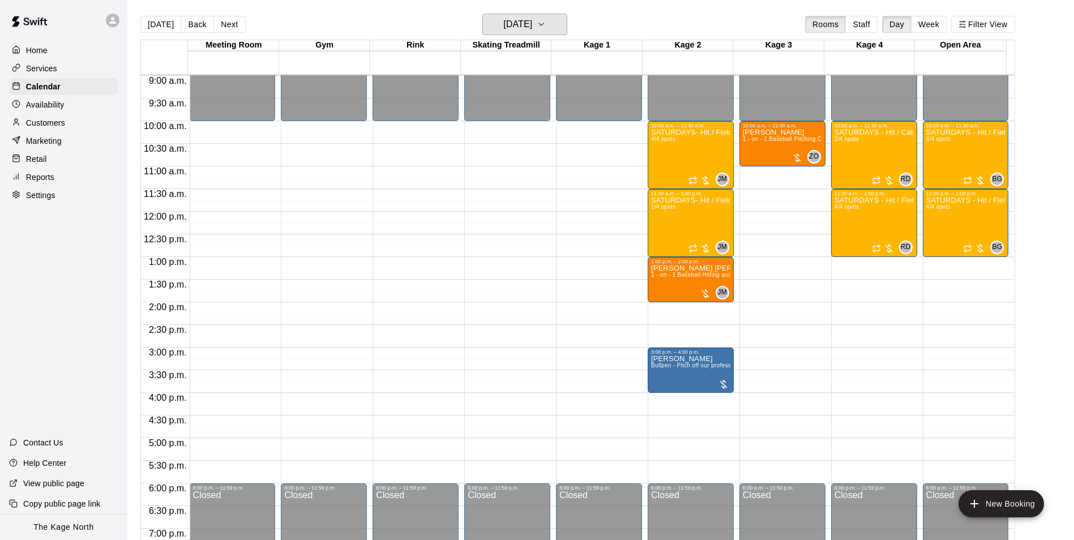
scroll to position [405, 0]
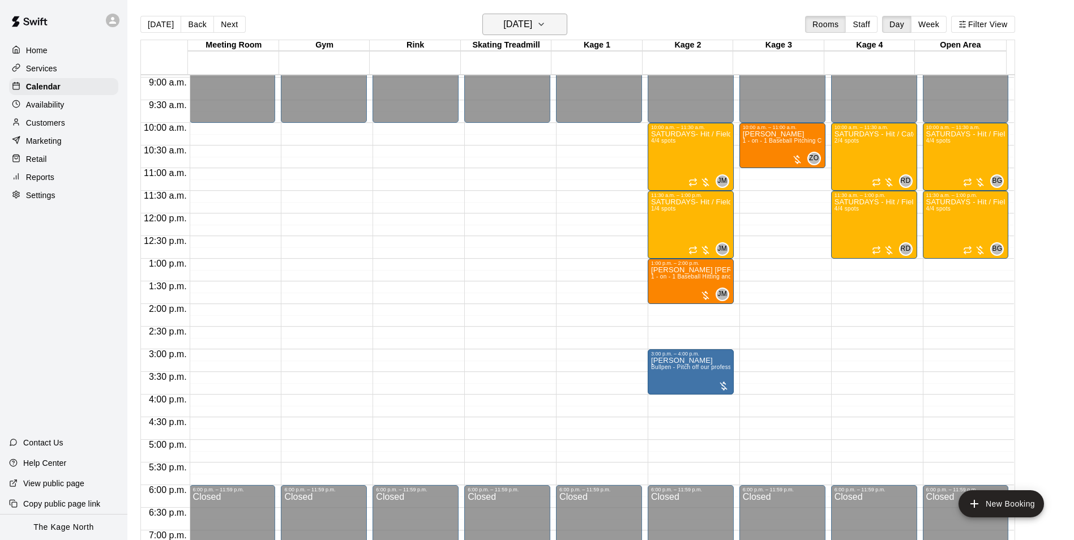
click at [532, 27] on h6 "[DATE]" at bounding box center [517, 24] width 29 height 16
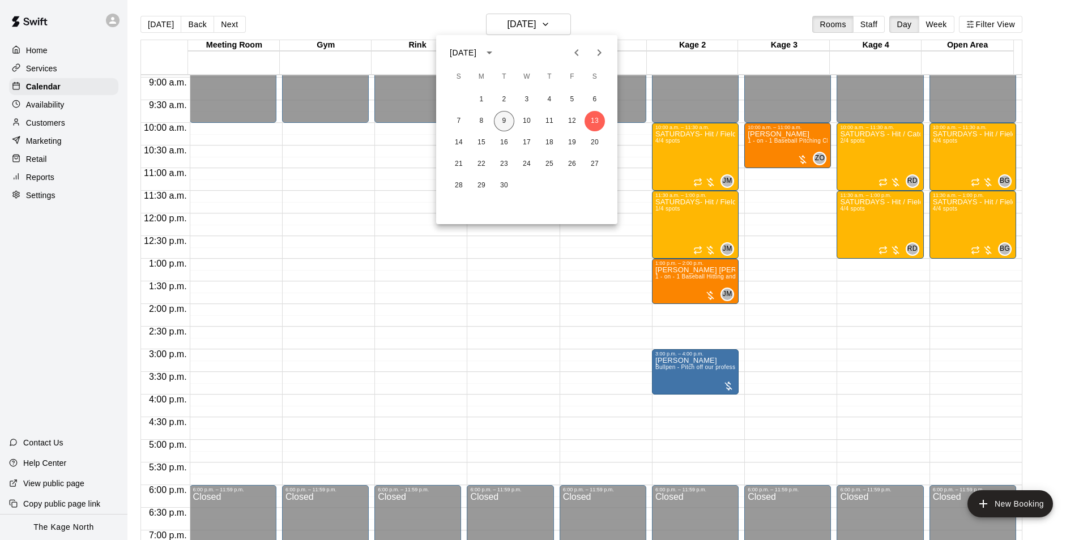
click at [503, 119] on button "9" at bounding box center [504, 121] width 20 height 20
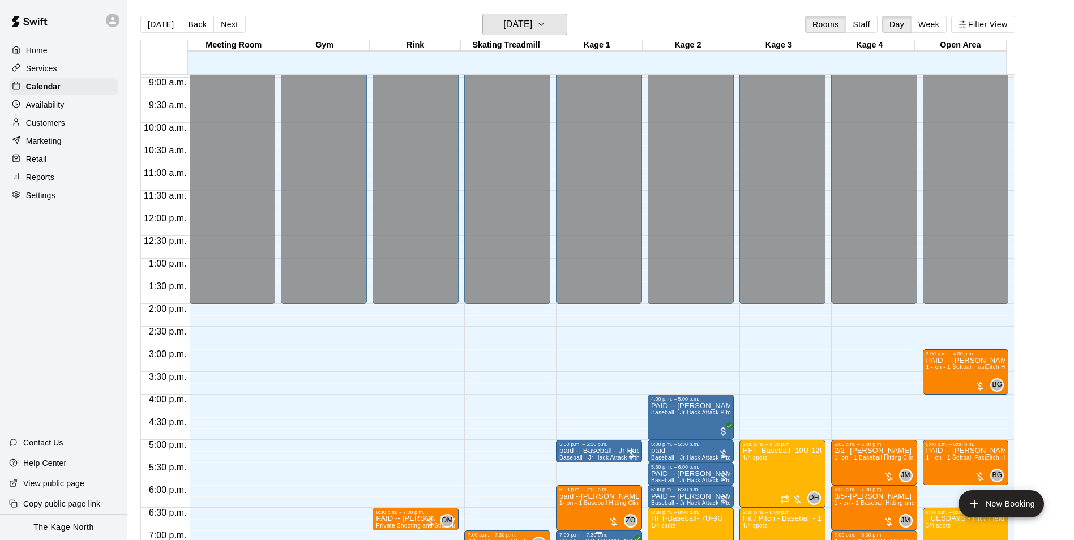
scroll to position [610, 0]
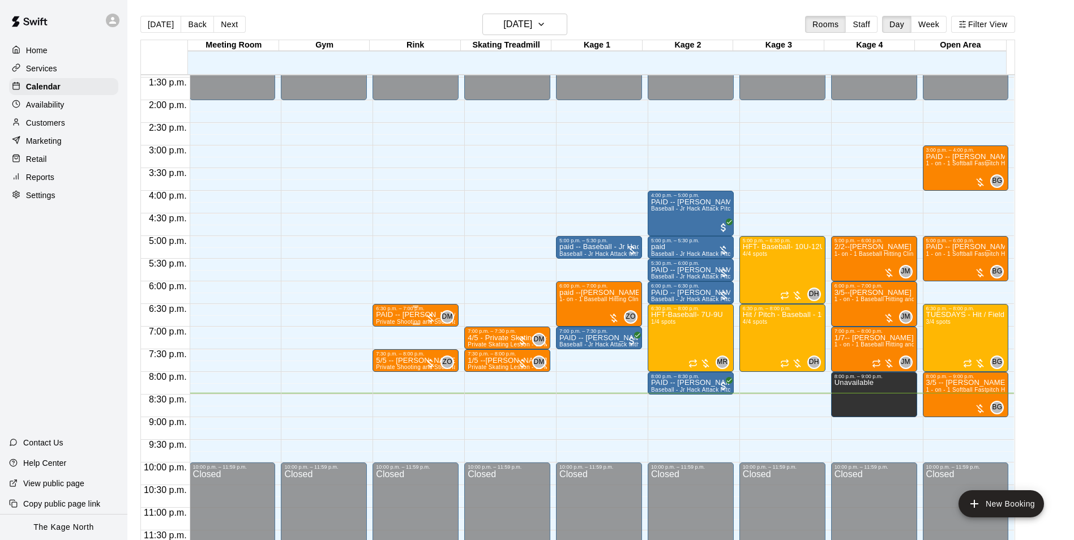
click at [417, 315] on p "PAID -- [PERSON_NAME]" at bounding box center [415, 315] width 79 height 0
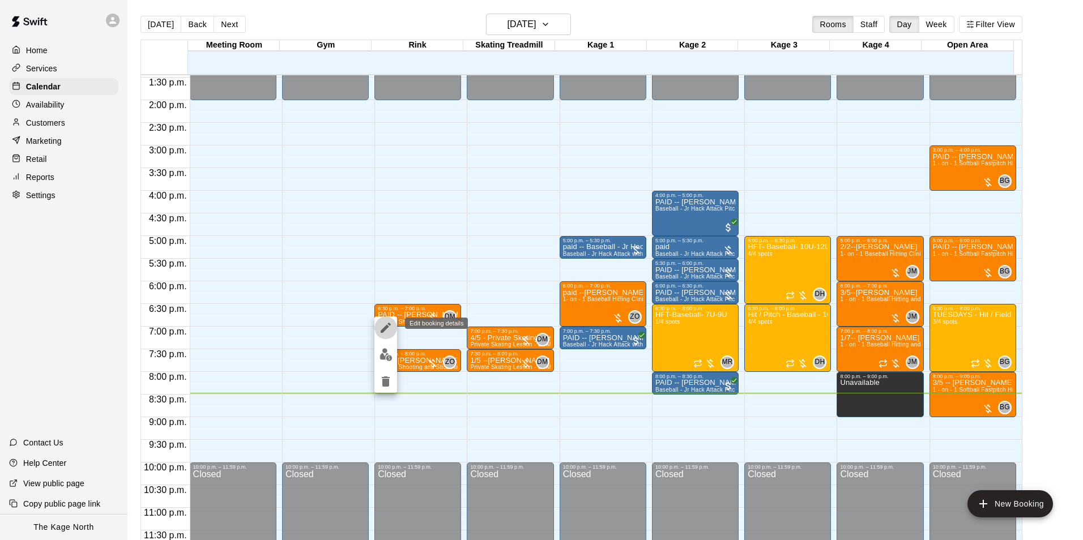
click at [390, 325] on icon "edit" at bounding box center [385, 328] width 10 height 10
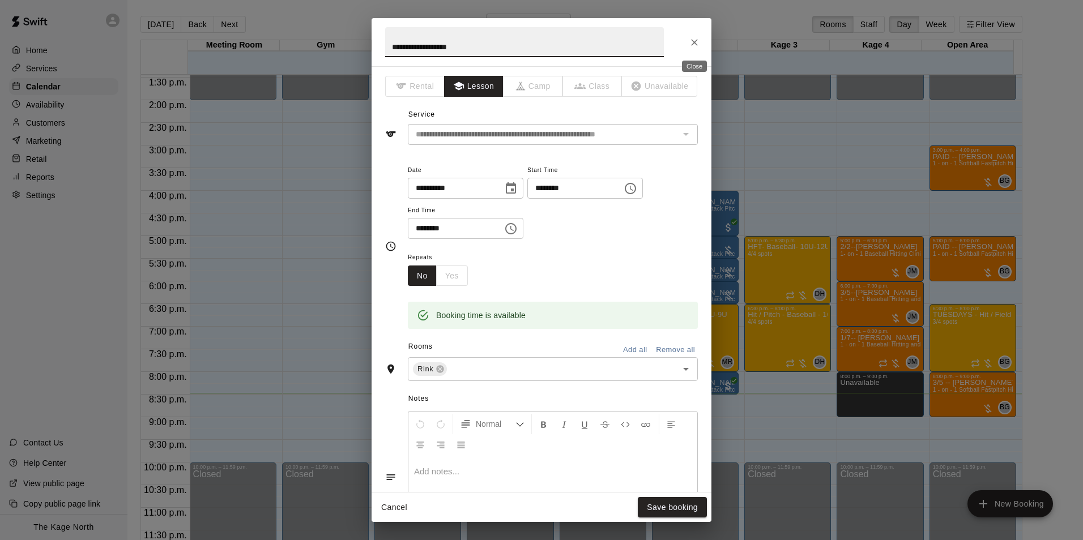
click at [688, 39] on icon "Close" at bounding box center [693, 42] width 11 height 11
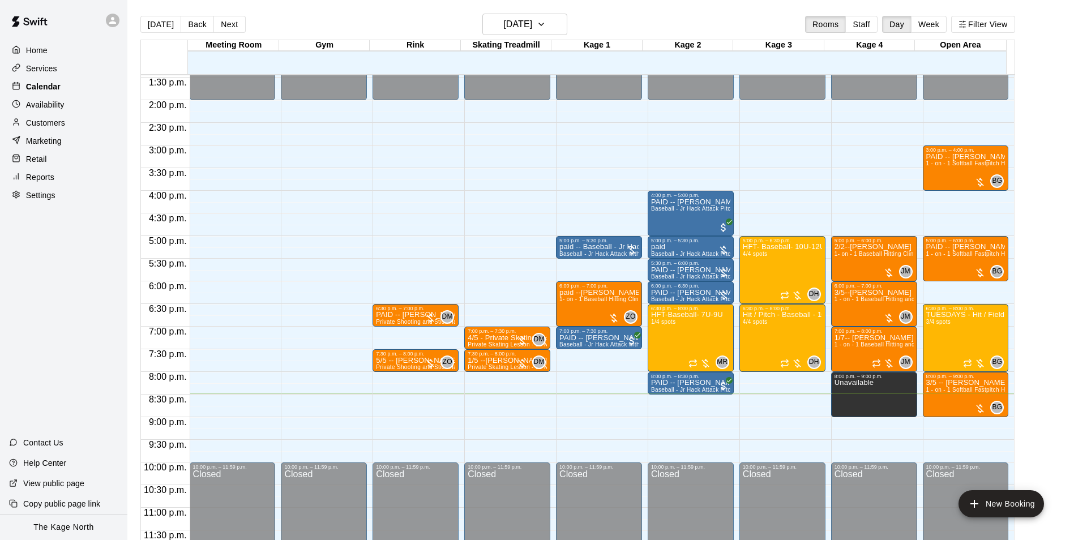
click at [54, 87] on p "Calendar" at bounding box center [43, 86] width 35 height 11
click at [532, 20] on h6 "[DATE]" at bounding box center [517, 24] width 29 height 16
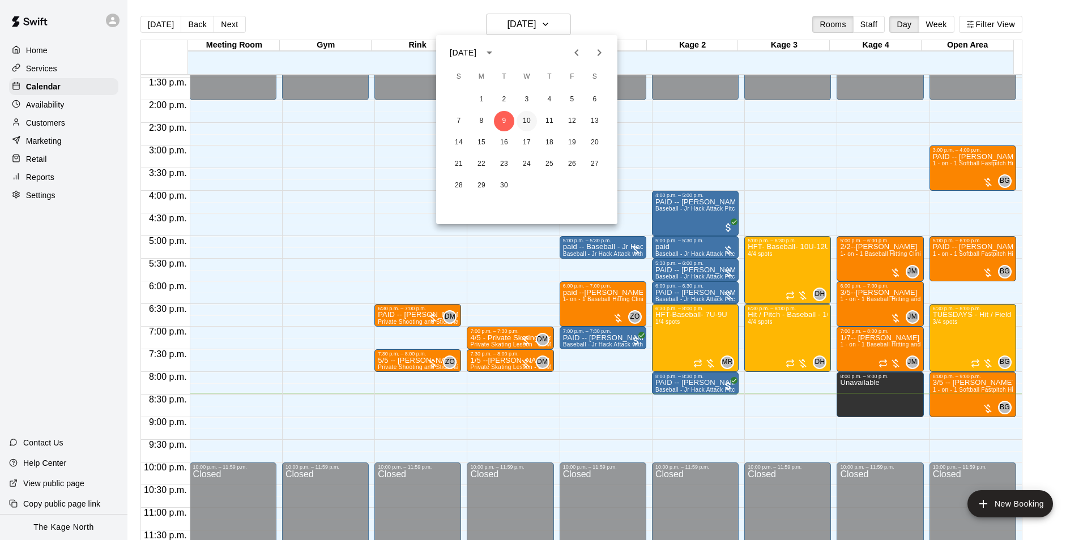
click at [526, 121] on button "10" at bounding box center [526, 121] width 20 height 20
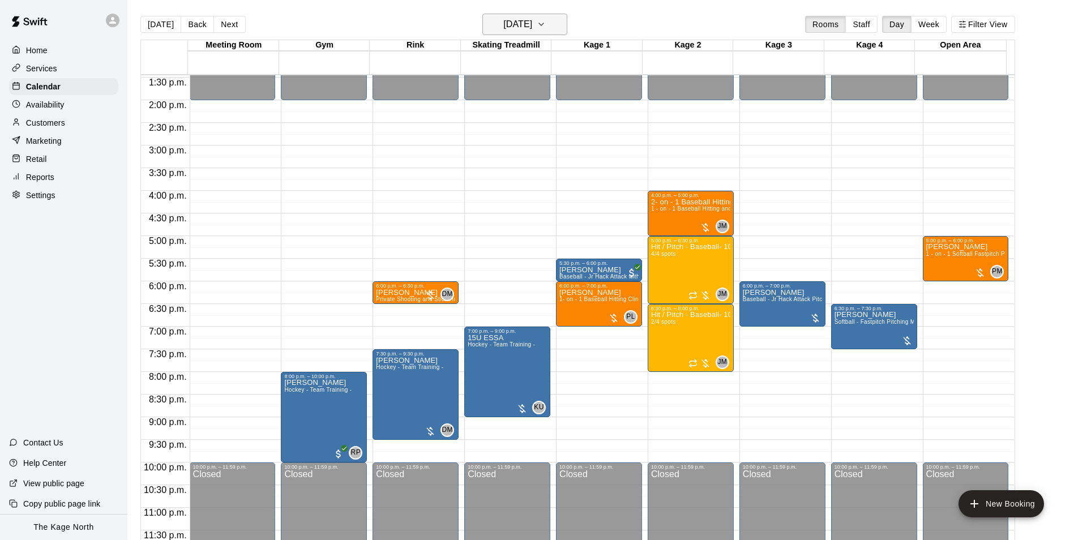
click at [532, 22] on h6 "[DATE]" at bounding box center [517, 24] width 29 height 16
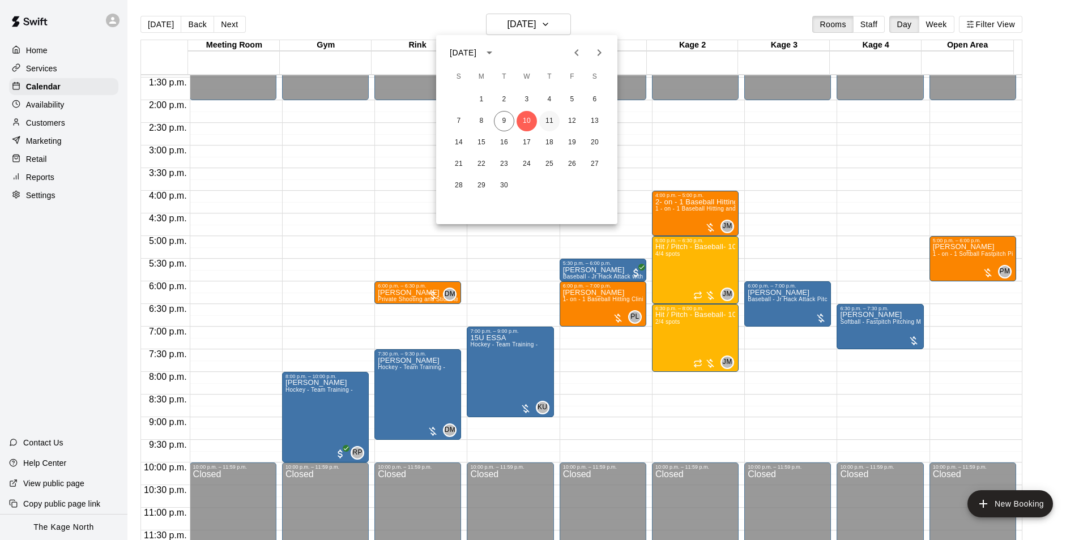
click at [556, 117] on button "11" at bounding box center [549, 121] width 20 height 20
click at [549, 121] on button "11" at bounding box center [549, 121] width 20 height 20
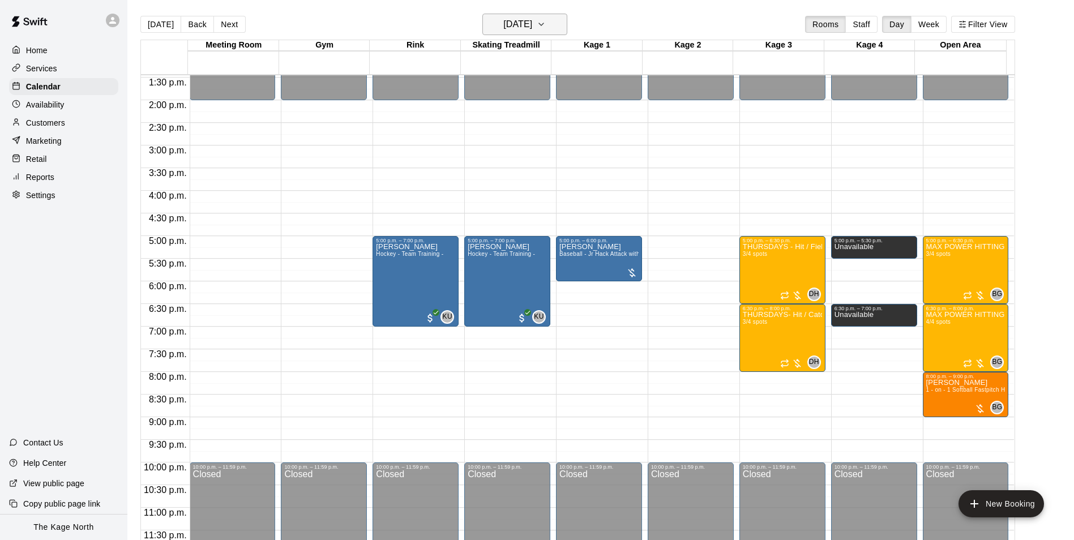
click at [532, 17] on h6 "[DATE]" at bounding box center [517, 24] width 29 height 16
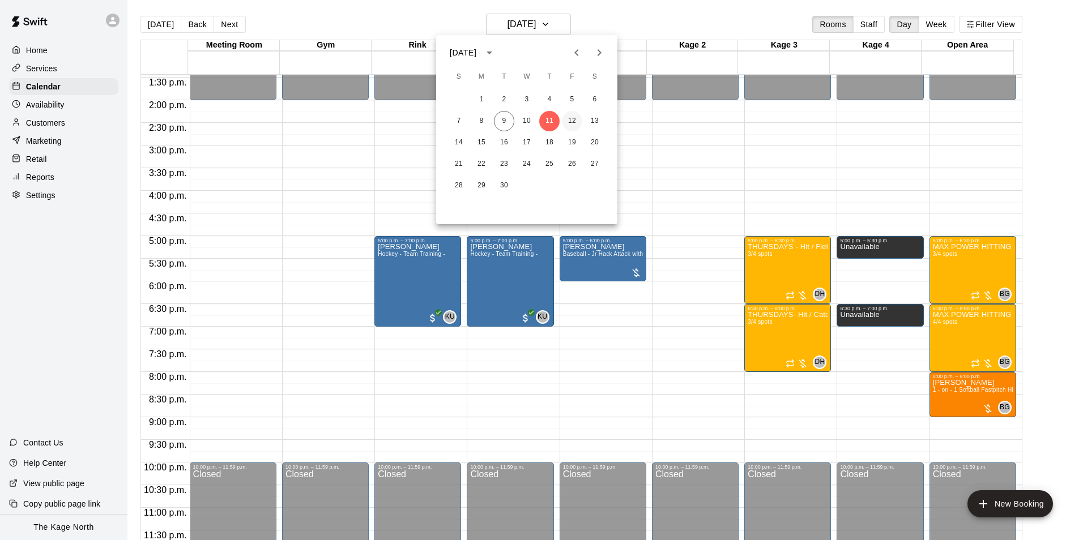
click at [572, 117] on button "12" at bounding box center [572, 121] width 20 height 20
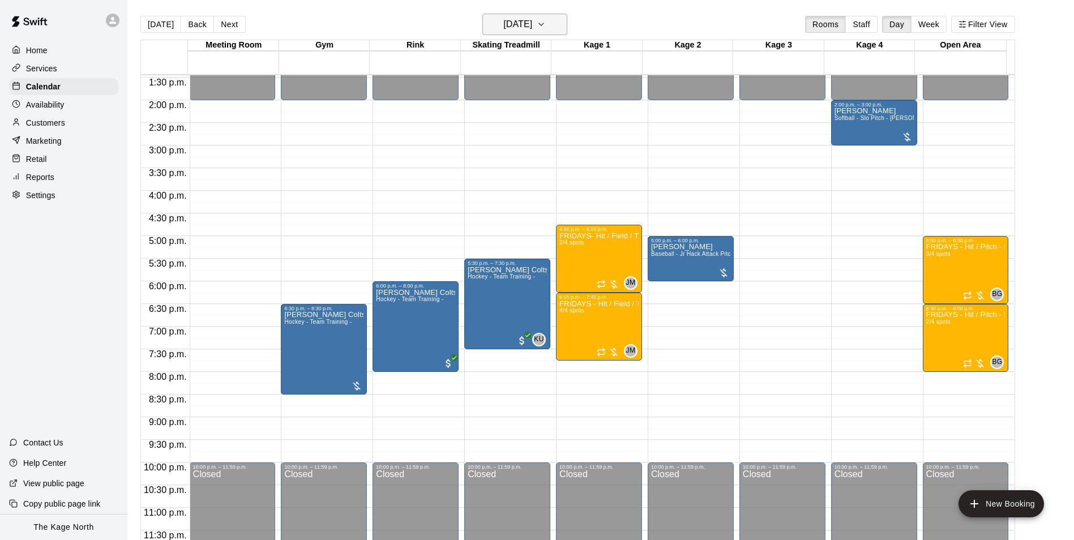
click at [535, 15] on button "[DATE]" at bounding box center [524, 25] width 85 height 22
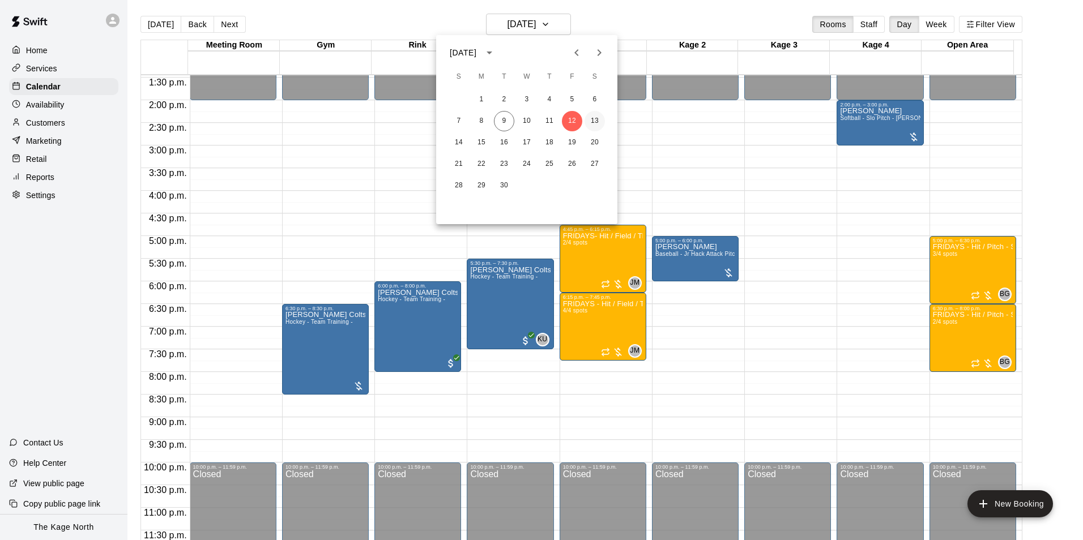
click at [597, 123] on button "13" at bounding box center [594, 121] width 20 height 20
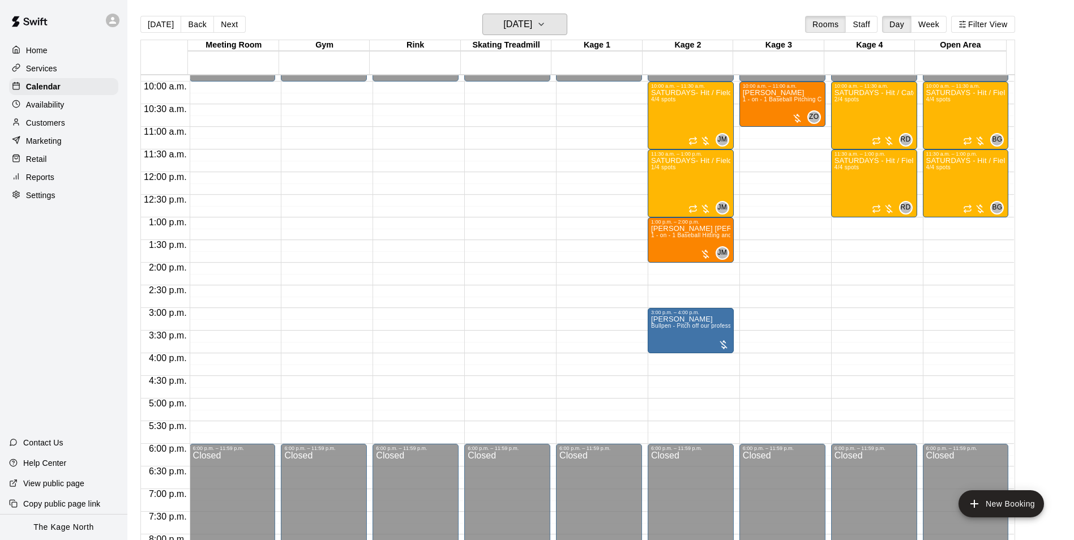
scroll to position [440, 0]
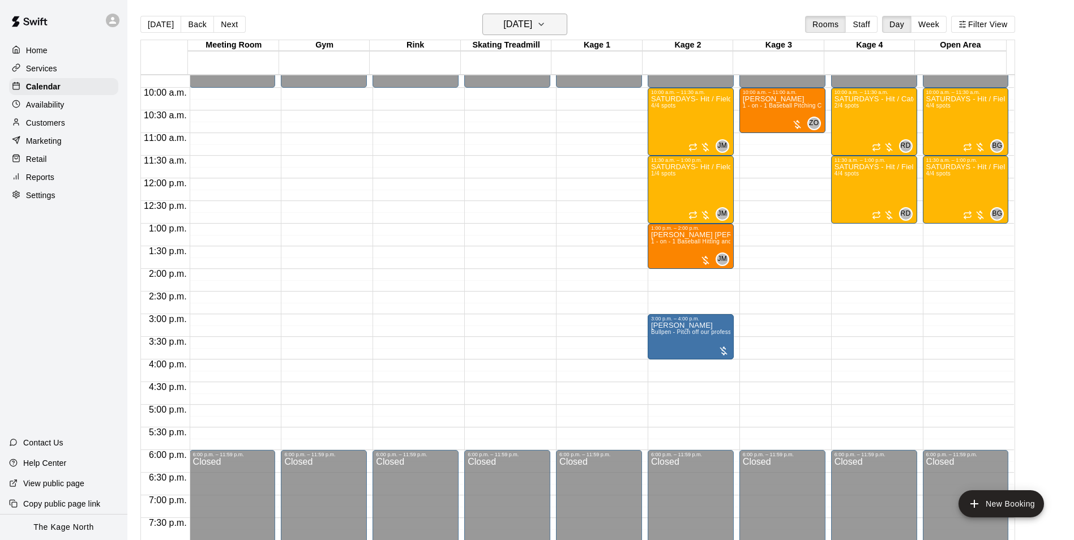
click at [525, 24] on h6 "[DATE]" at bounding box center [517, 24] width 29 height 16
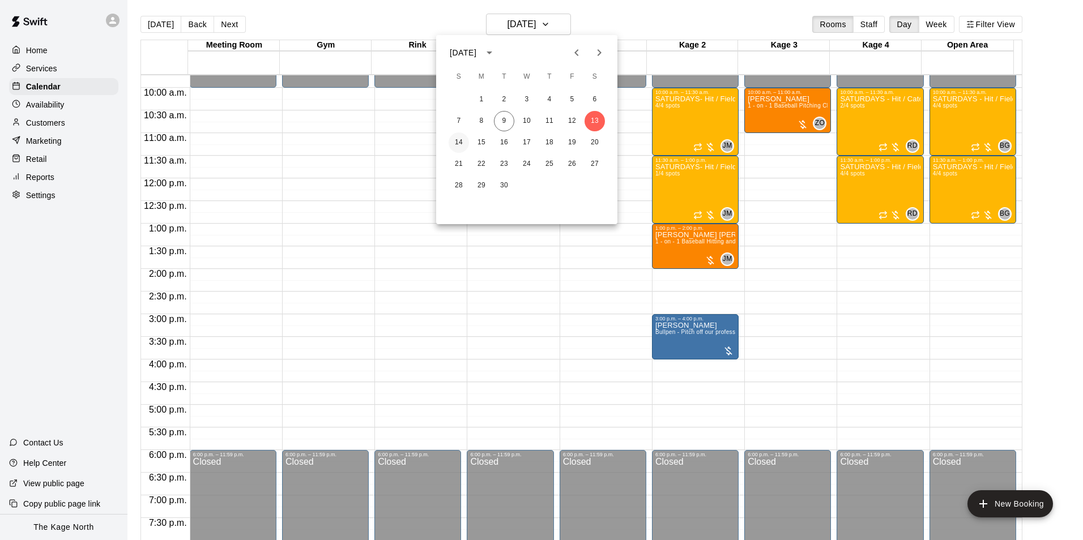
click at [463, 143] on button "14" at bounding box center [458, 142] width 20 height 20
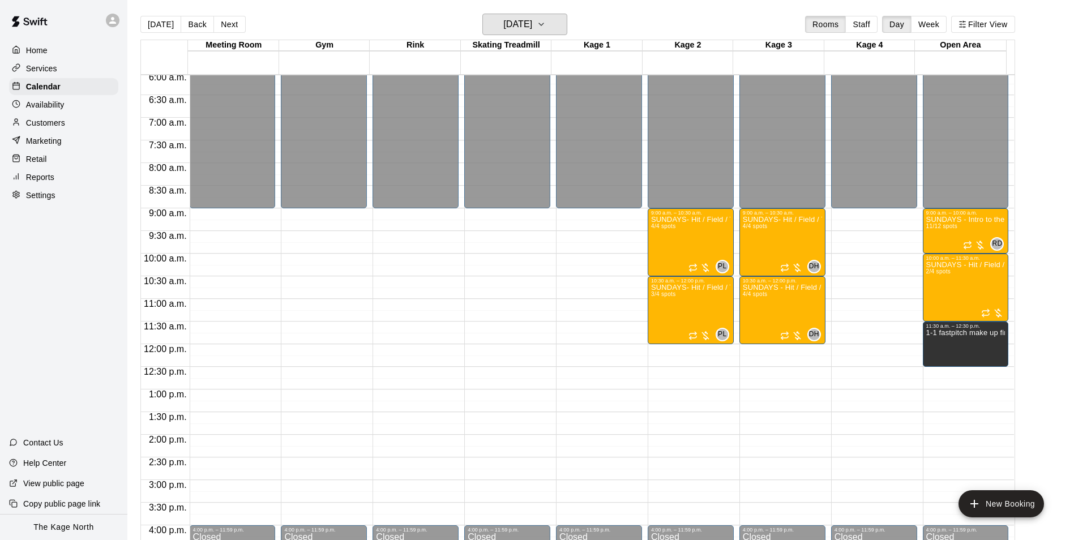
scroll to position [271, 0]
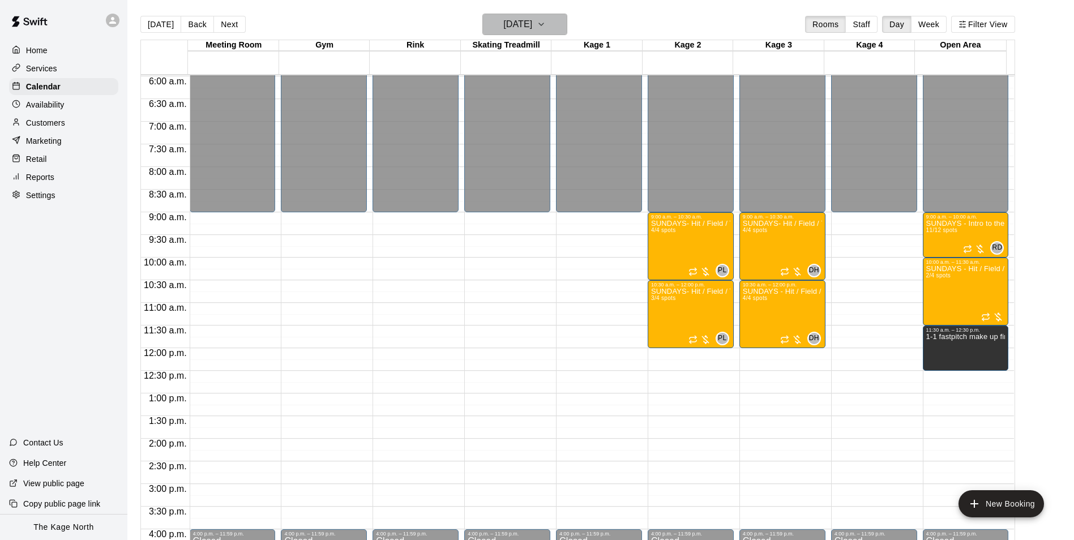
click at [532, 24] on h6 "[DATE]" at bounding box center [517, 24] width 29 height 16
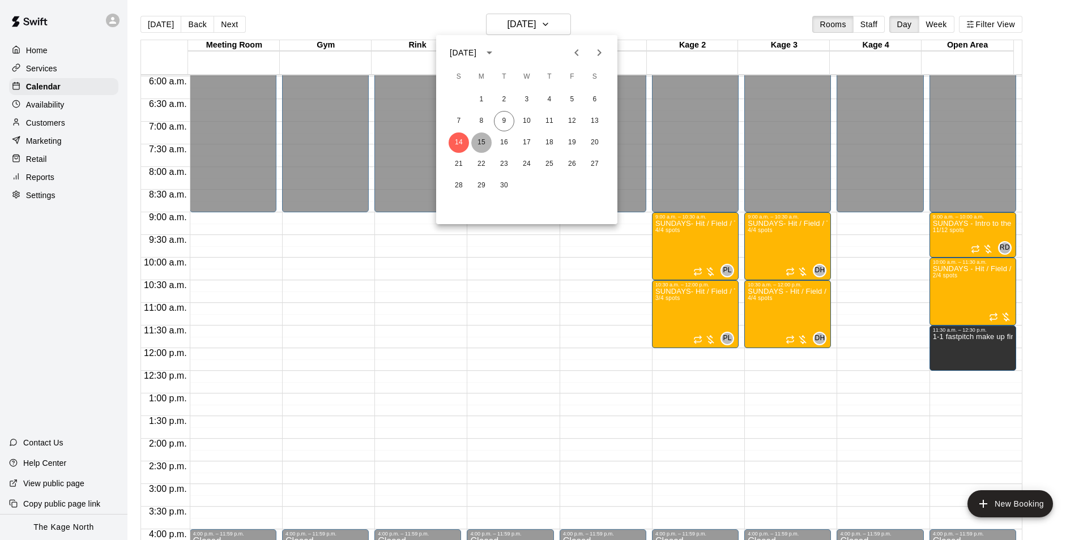
click at [478, 145] on button "15" at bounding box center [481, 142] width 20 height 20
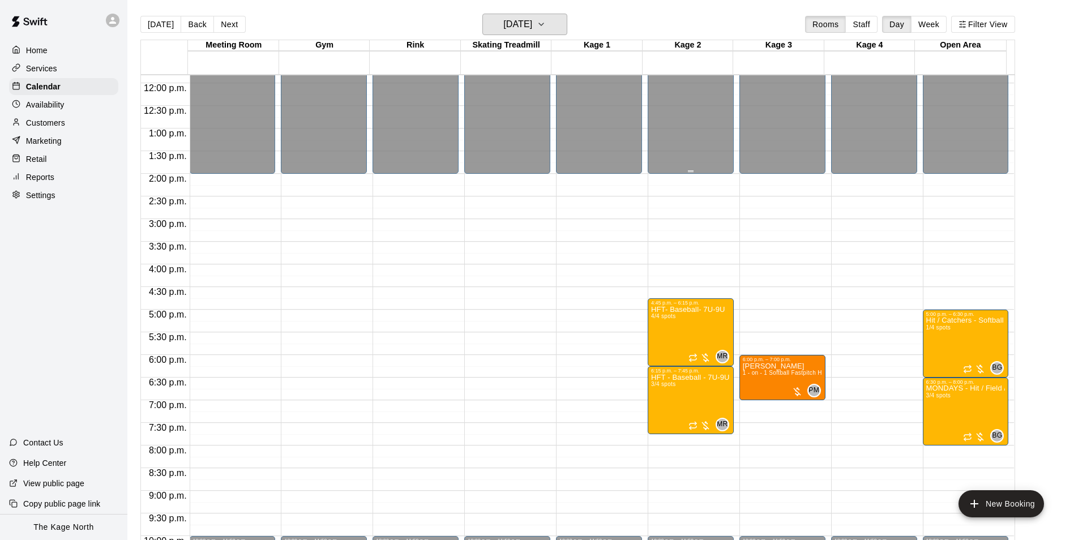
scroll to position [554, 0]
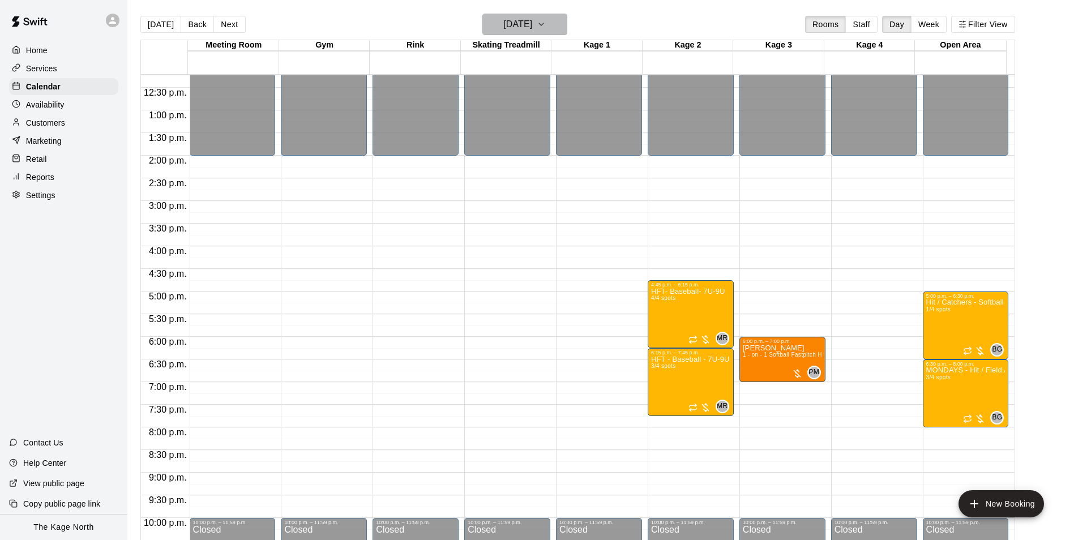
click at [532, 22] on h6 "[DATE]" at bounding box center [517, 24] width 29 height 16
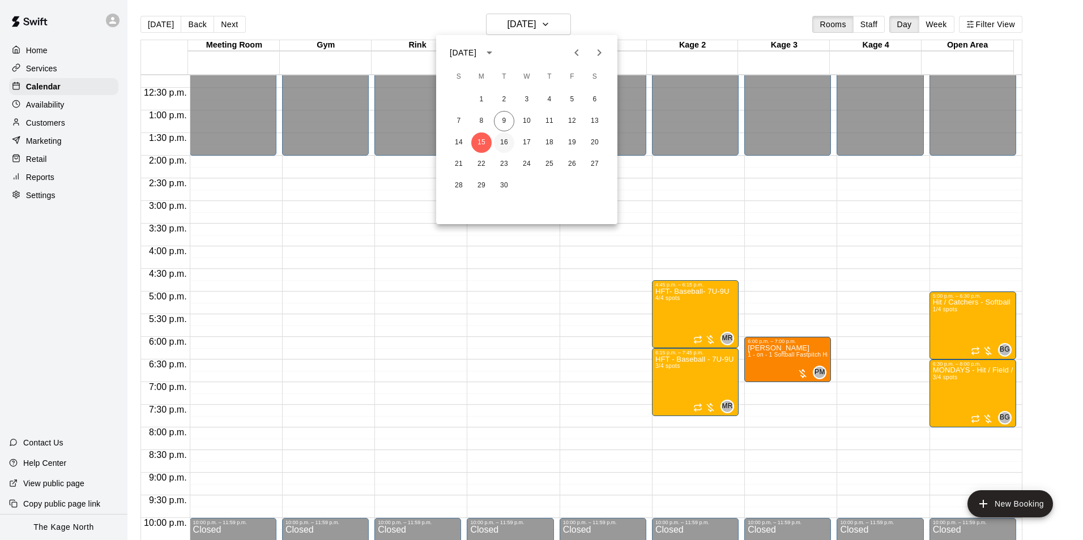
click at [506, 142] on button "16" at bounding box center [504, 142] width 20 height 20
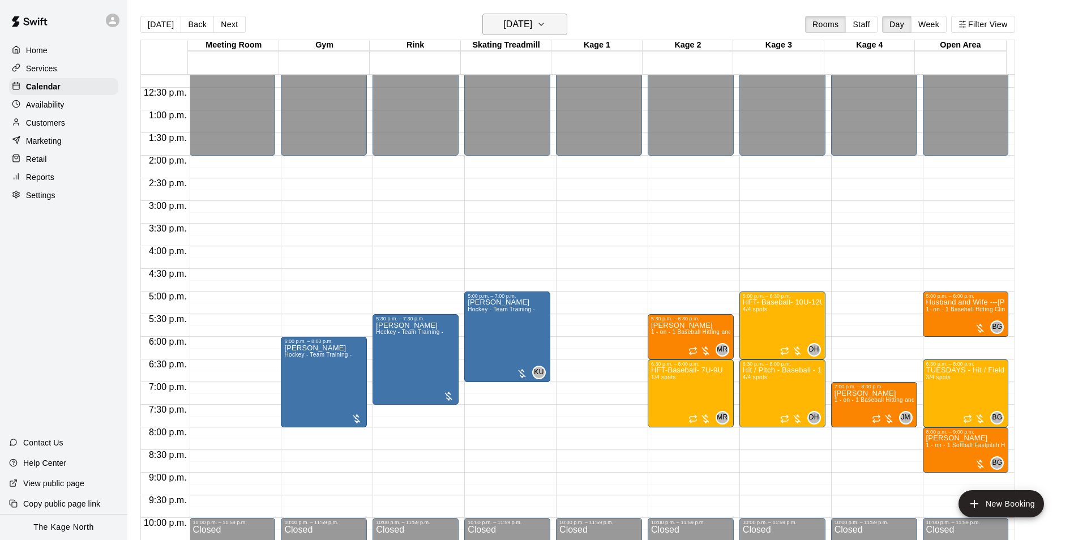
click at [531, 29] on h6 "[DATE]" at bounding box center [517, 24] width 29 height 16
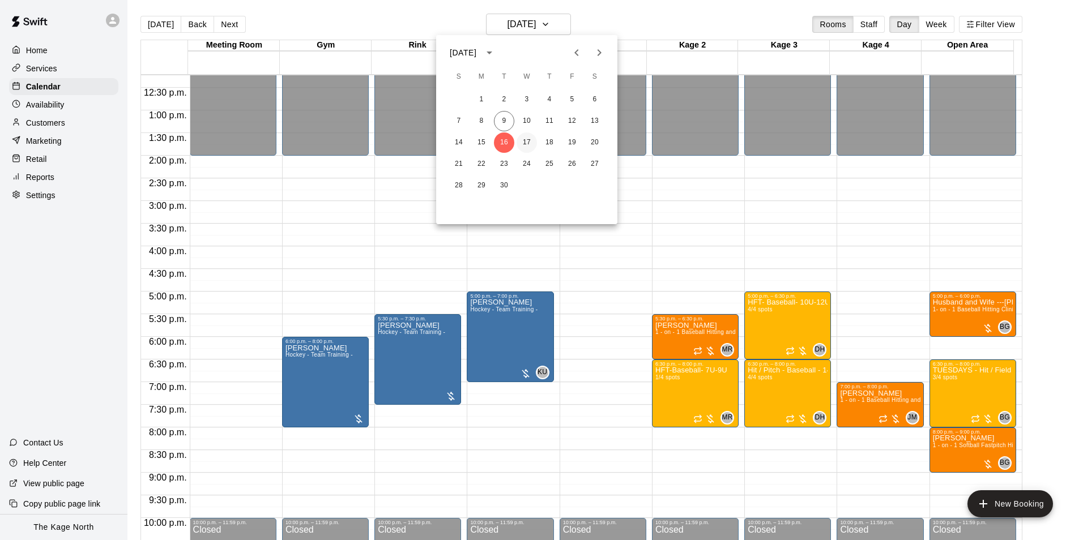
click at [525, 142] on button "17" at bounding box center [526, 142] width 20 height 20
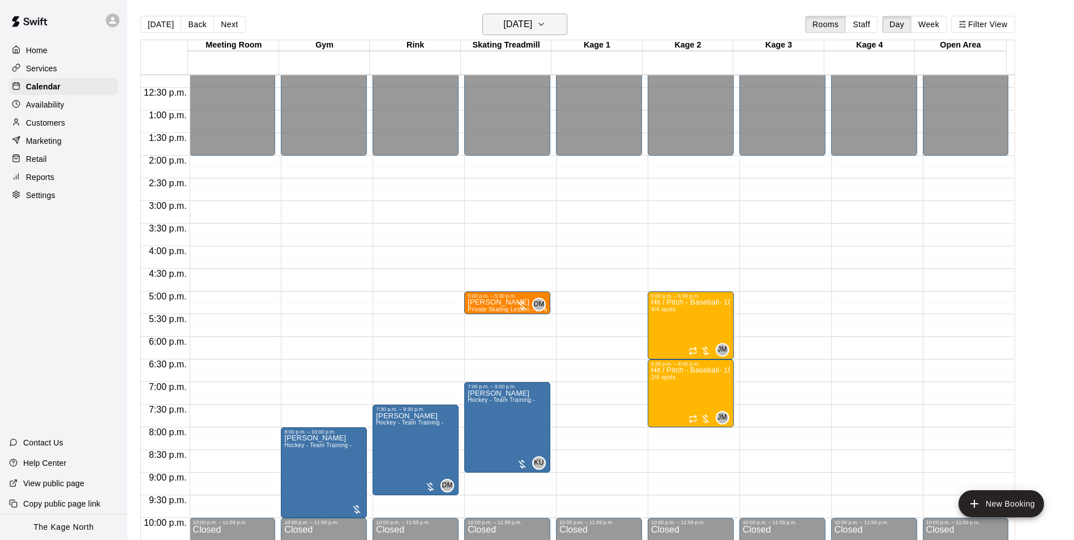
click at [532, 24] on h6 "[DATE]" at bounding box center [517, 24] width 29 height 16
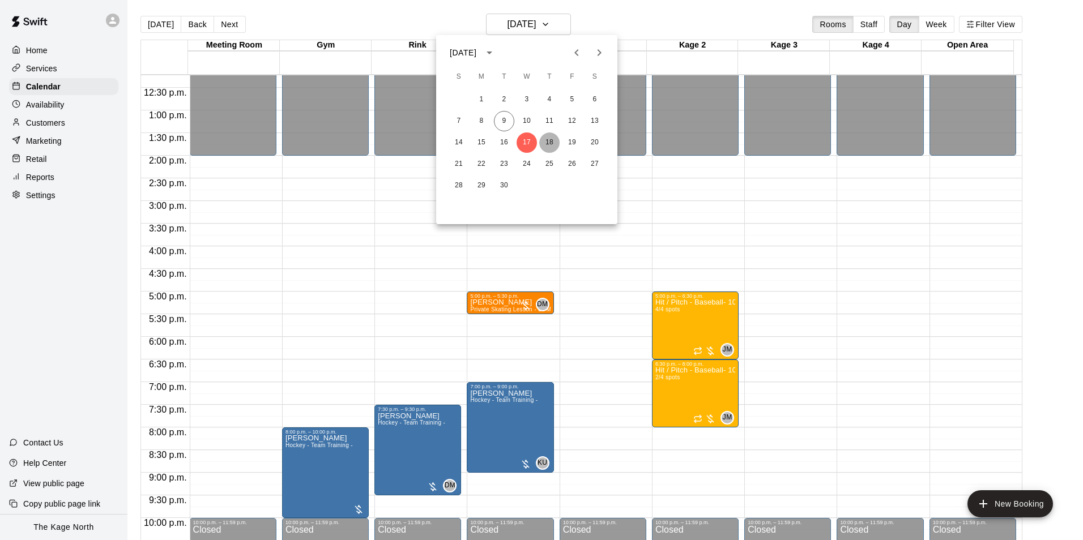
click at [550, 145] on button "18" at bounding box center [549, 142] width 20 height 20
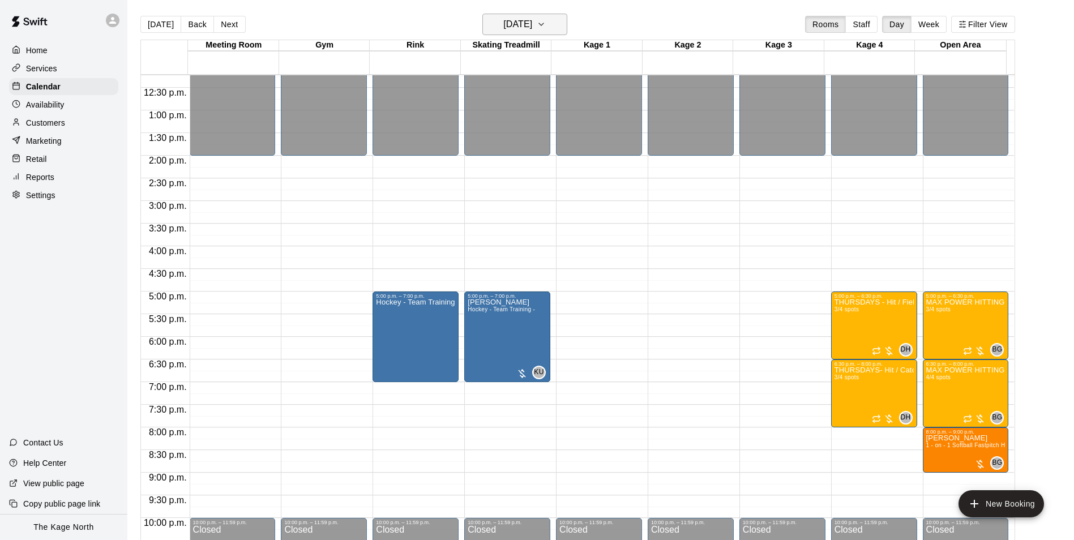
click at [532, 21] on h6 "[DATE]" at bounding box center [517, 24] width 29 height 16
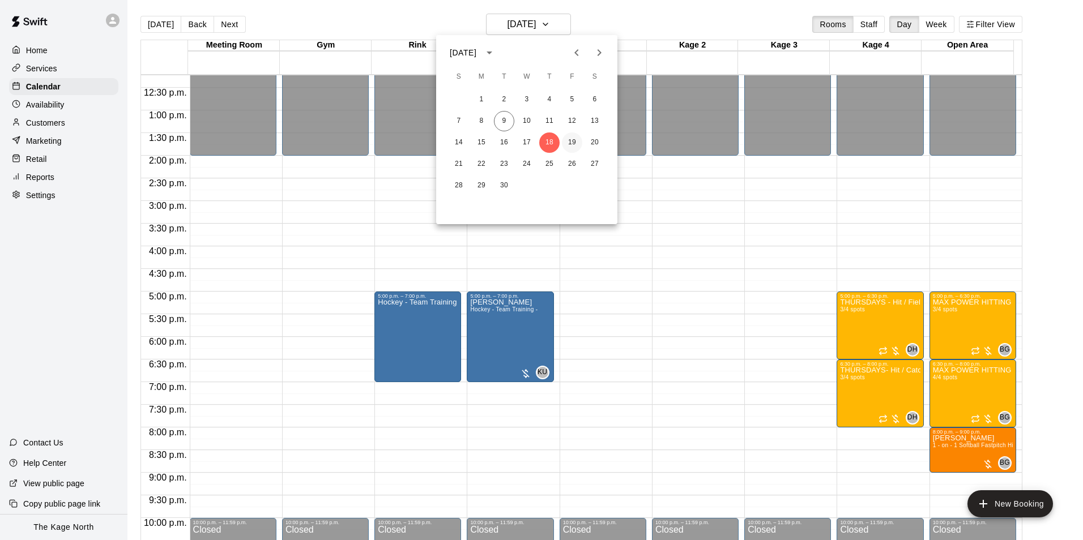
click at [571, 146] on button "19" at bounding box center [572, 142] width 20 height 20
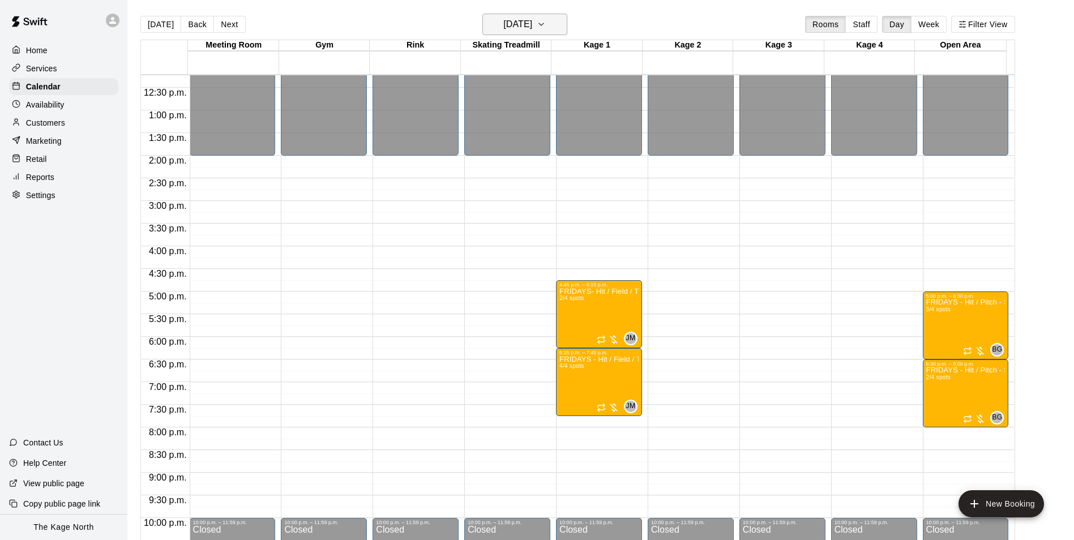
click at [531, 19] on h6 "[DATE]" at bounding box center [517, 24] width 29 height 16
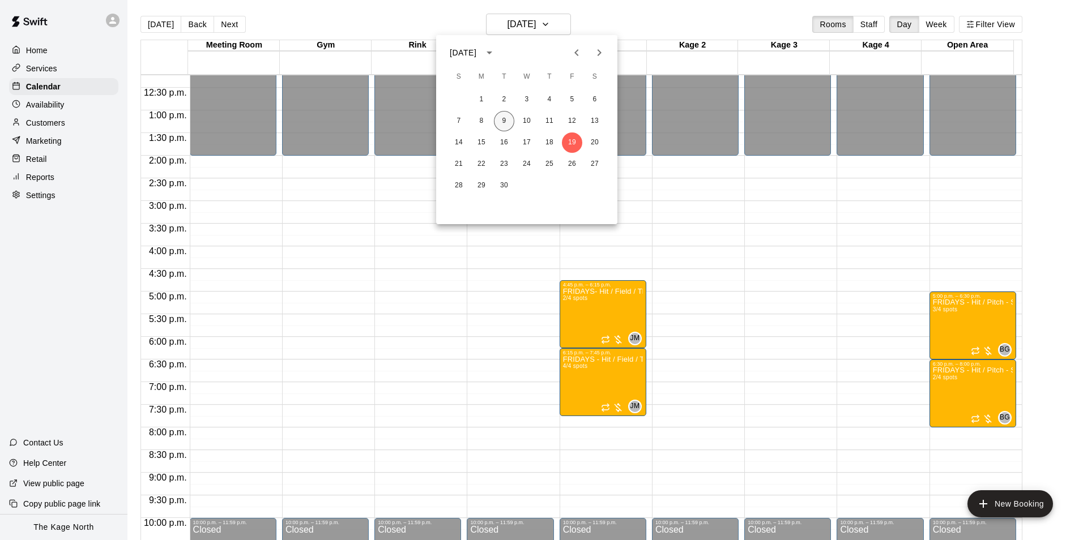
click at [499, 118] on button "9" at bounding box center [504, 121] width 20 height 20
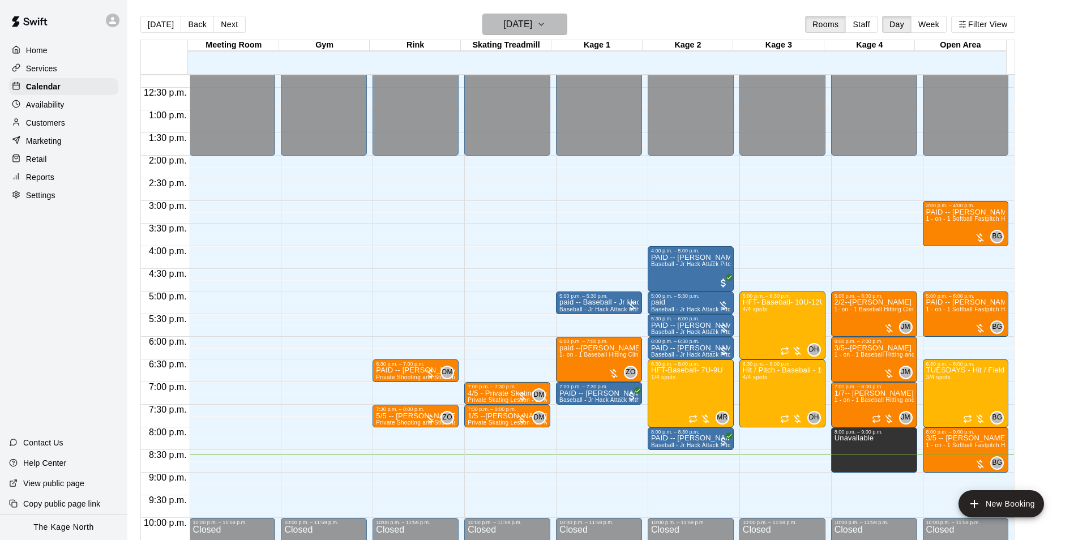
click at [555, 26] on button "[DATE]" at bounding box center [524, 25] width 85 height 22
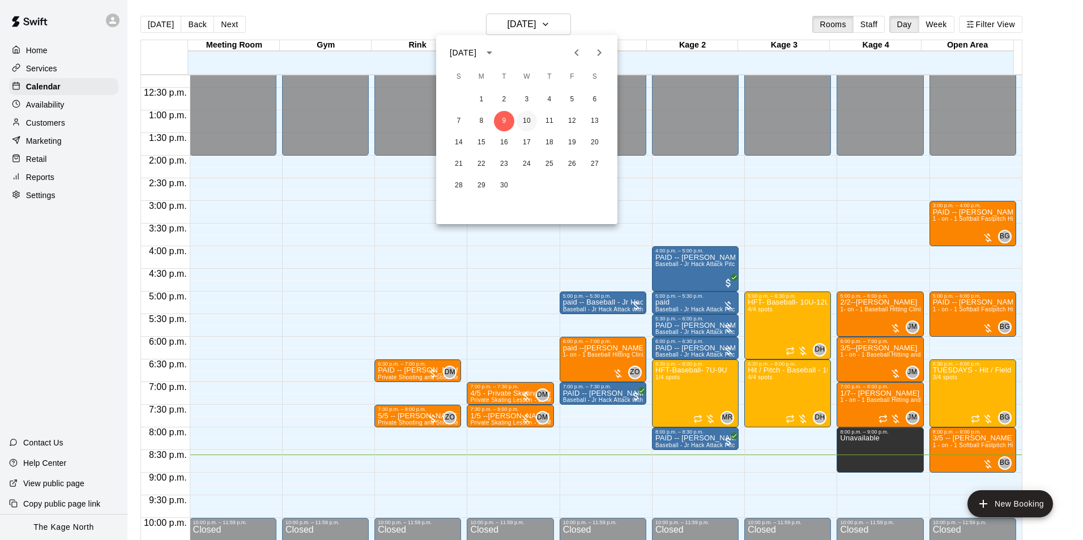
click at [529, 119] on button "10" at bounding box center [526, 121] width 20 height 20
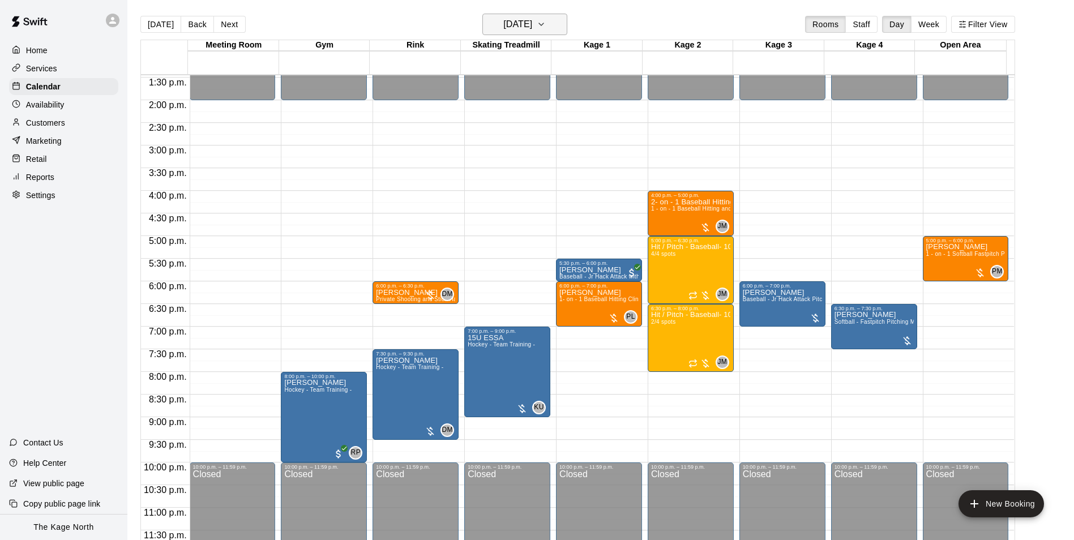
scroll to position [610, 0]
click at [546, 18] on icon "button" at bounding box center [541, 25] width 9 height 14
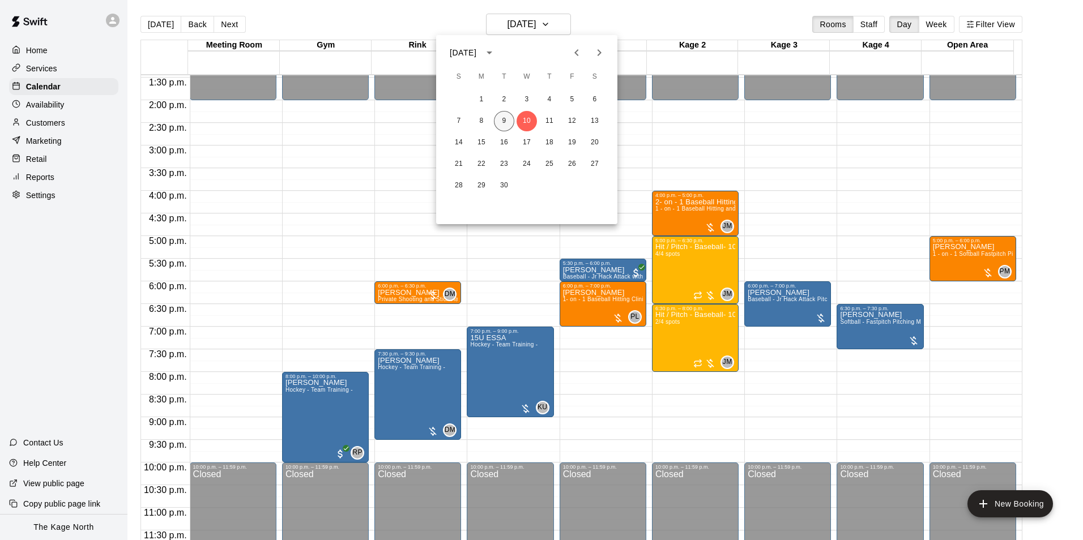
click at [510, 121] on button "9" at bounding box center [504, 121] width 20 height 20
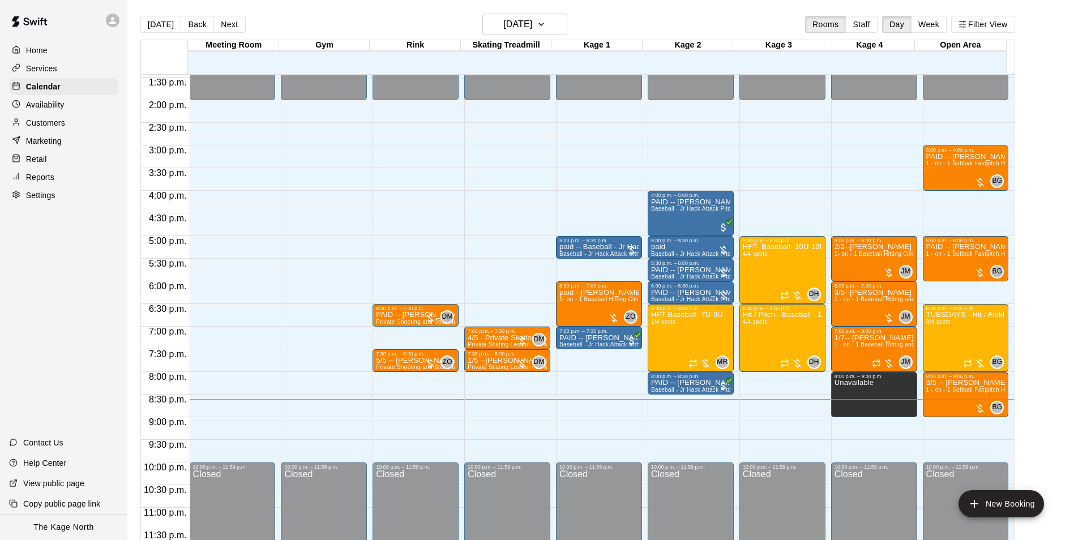
click at [626, 14] on div "[DATE] Back [DATE][DATE] Rooms Staff Day Week Filter View" at bounding box center [577, 27] width 875 height 26
click at [531, 28] on h6 "[DATE]" at bounding box center [517, 24] width 29 height 16
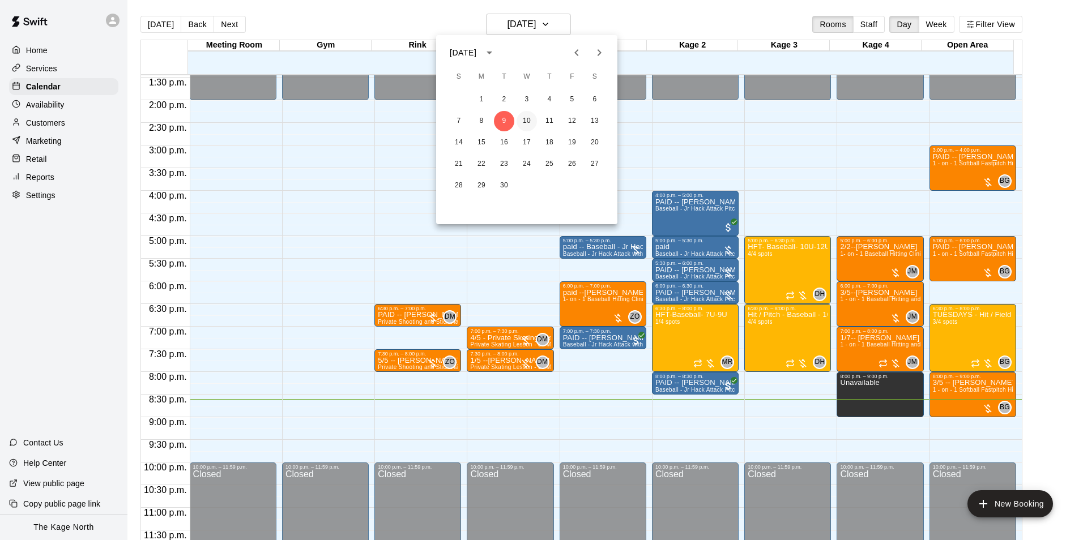
click at [530, 119] on button "10" at bounding box center [526, 121] width 20 height 20
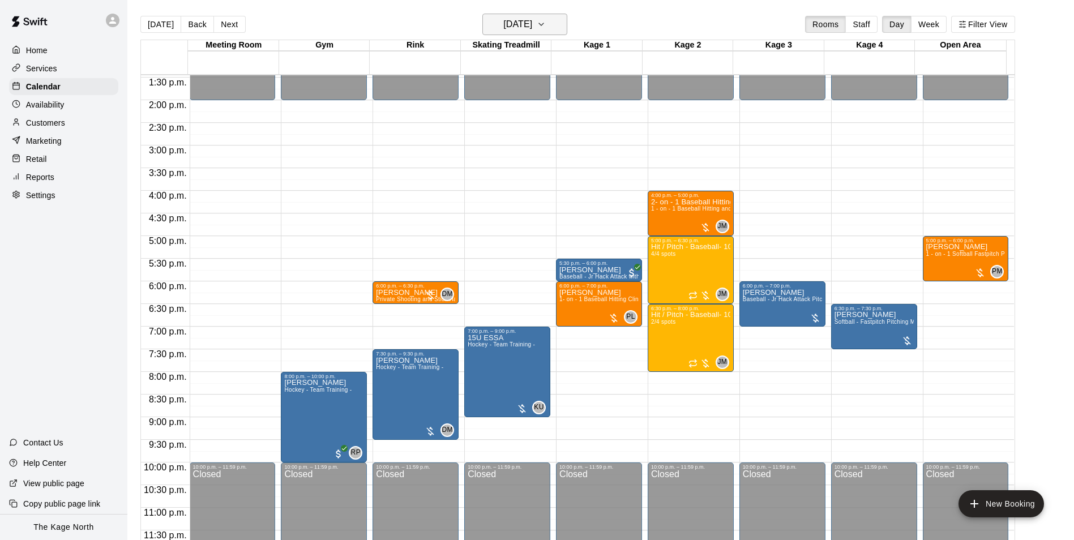
click at [532, 22] on h6 "[DATE]" at bounding box center [517, 24] width 29 height 16
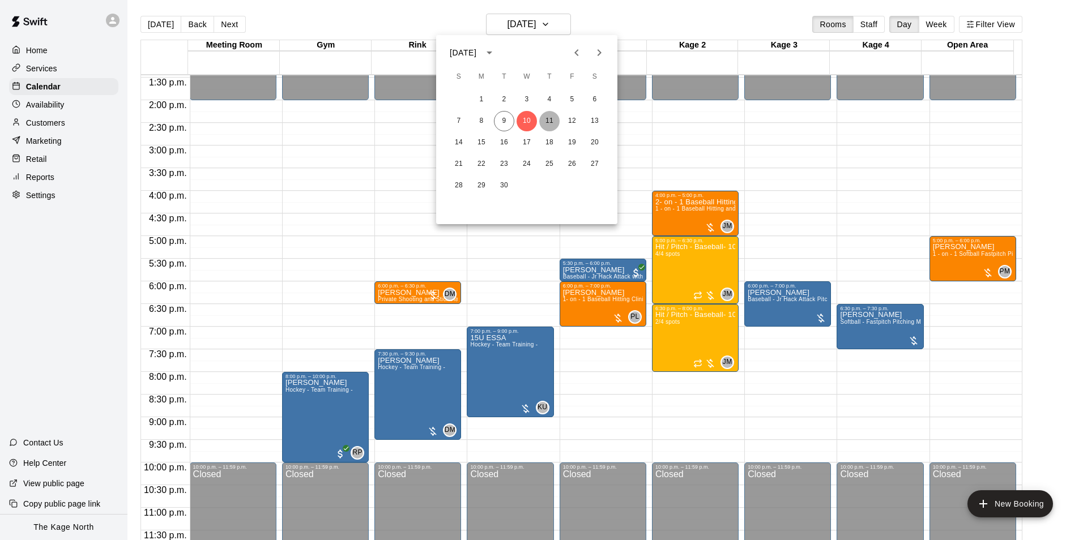
click at [553, 117] on button "11" at bounding box center [549, 121] width 20 height 20
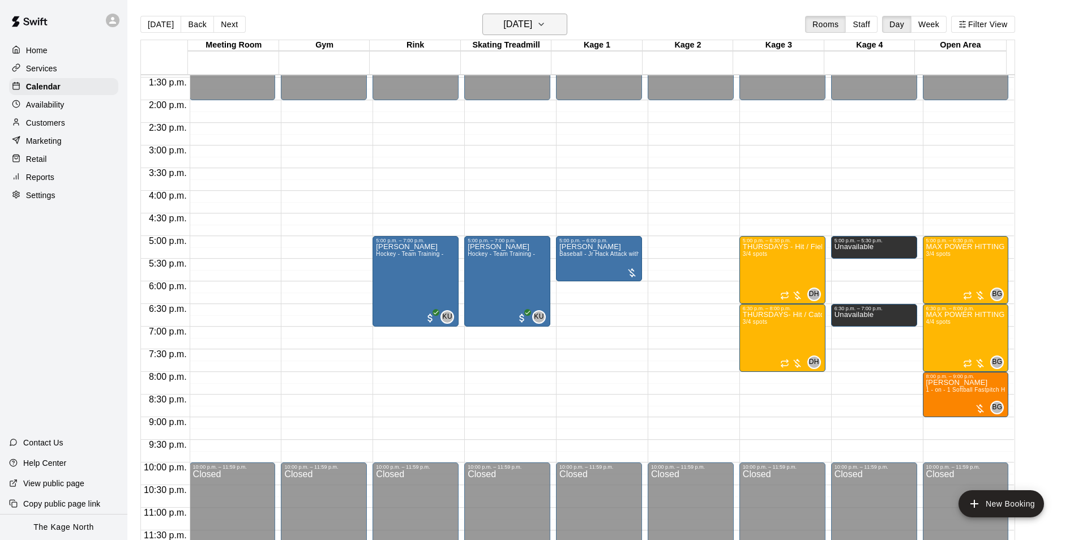
click at [532, 24] on h6 "[DATE]" at bounding box center [517, 24] width 29 height 16
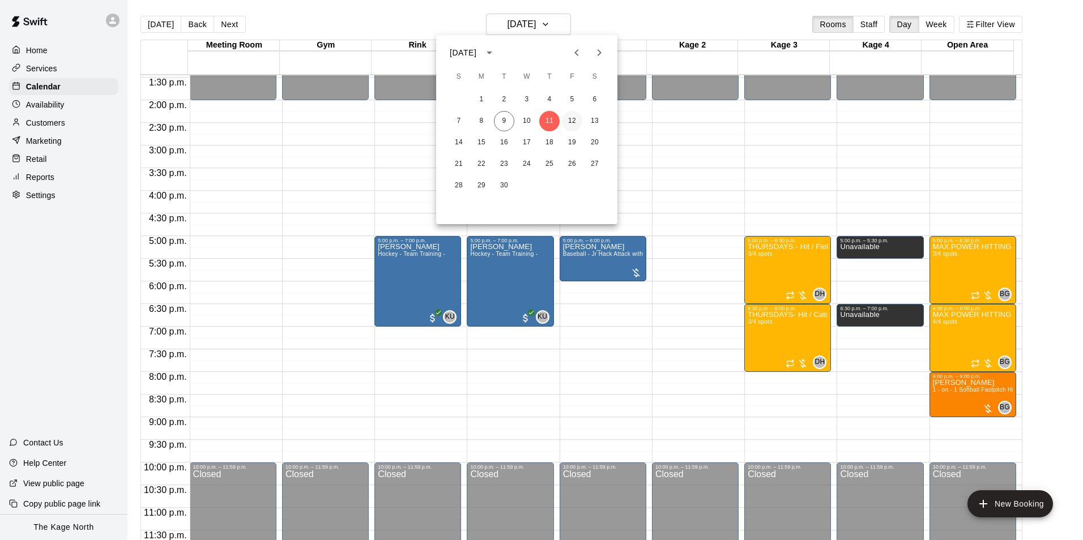
click at [569, 116] on button "12" at bounding box center [572, 121] width 20 height 20
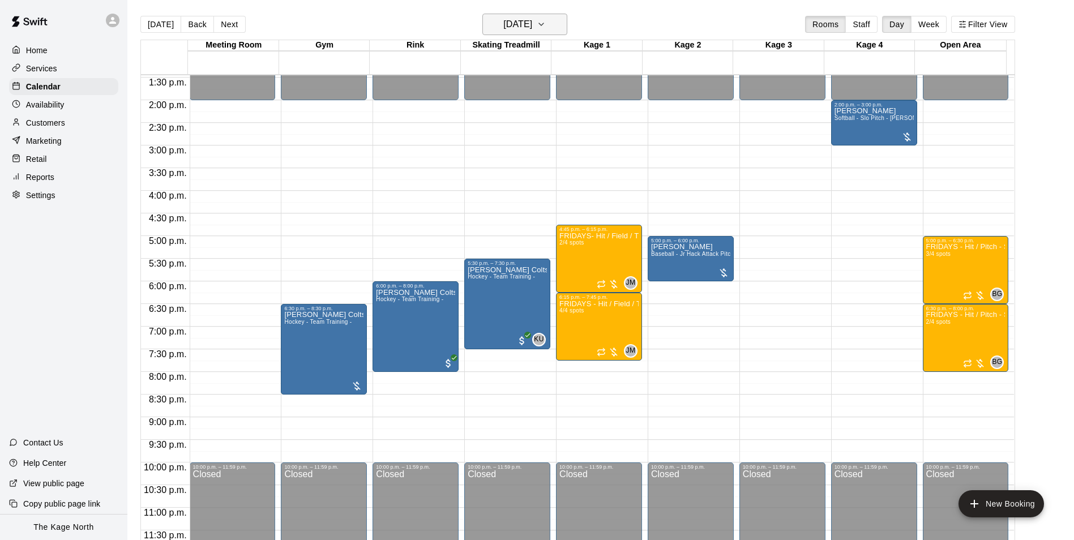
click at [532, 25] on h6 "[DATE]" at bounding box center [517, 24] width 29 height 16
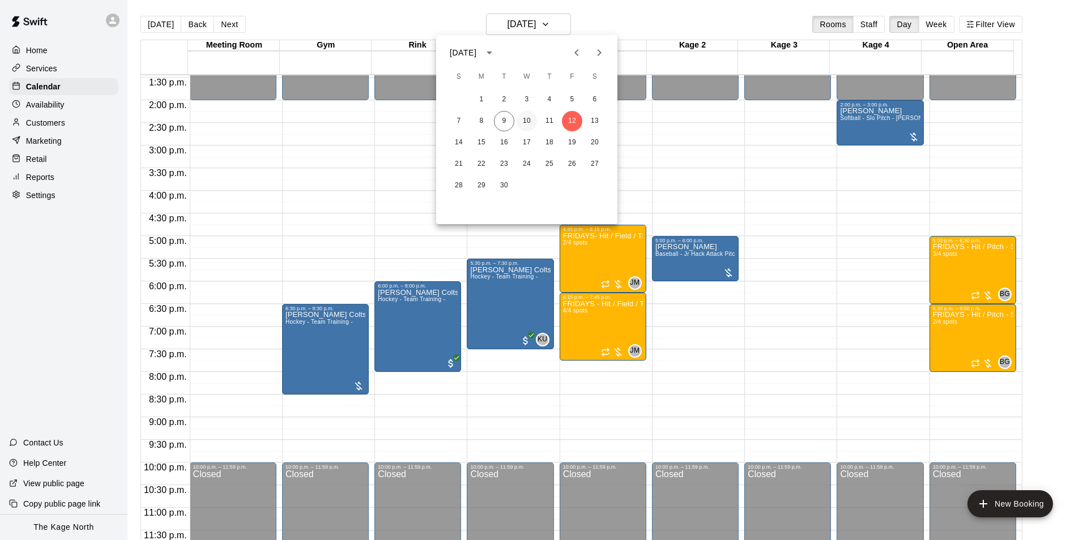
click at [531, 119] on button "10" at bounding box center [526, 121] width 20 height 20
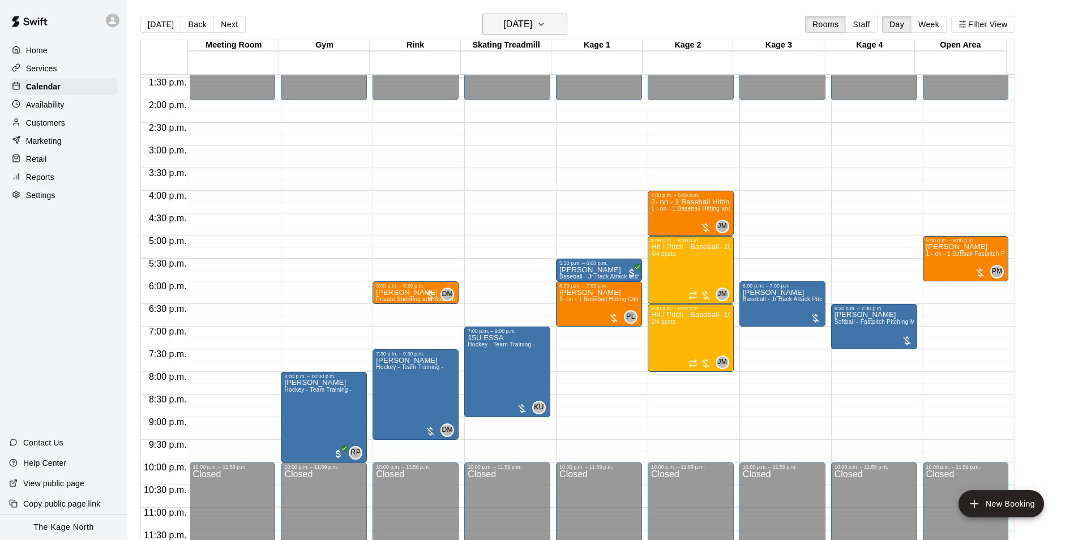
click at [532, 29] on h6 "[DATE]" at bounding box center [517, 24] width 29 height 16
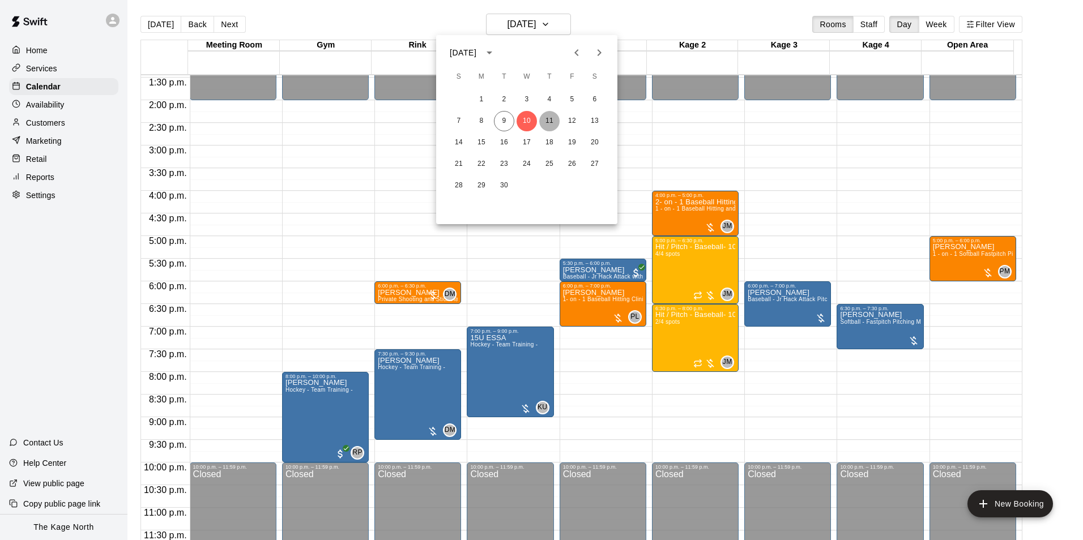
click at [553, 117] on button "11" at bounding box center [549, 121] width 20 height 20
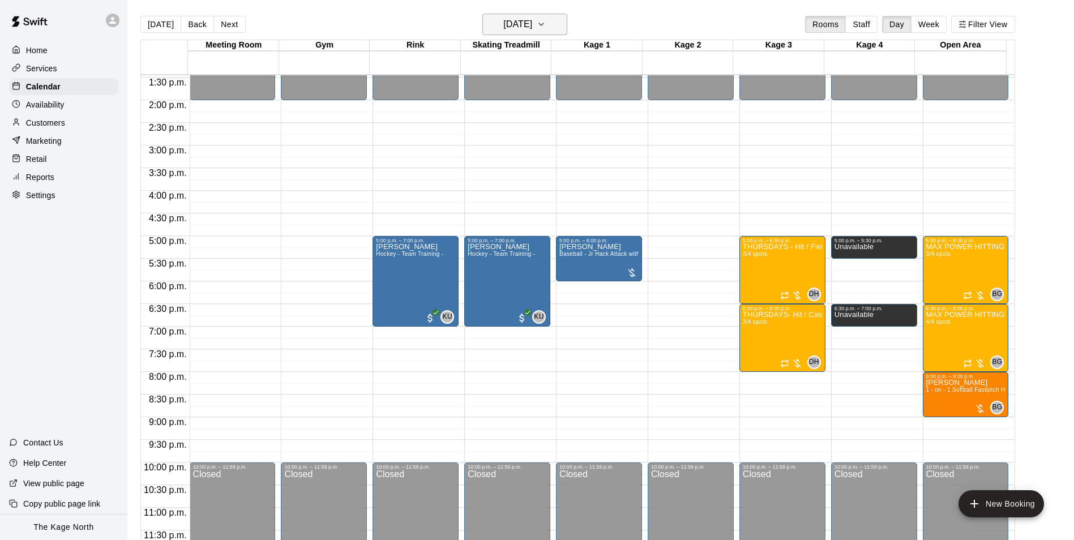
click at [532, 24] on h6 "[DATE]" at bounding box center [517, 24] width 29 height 16
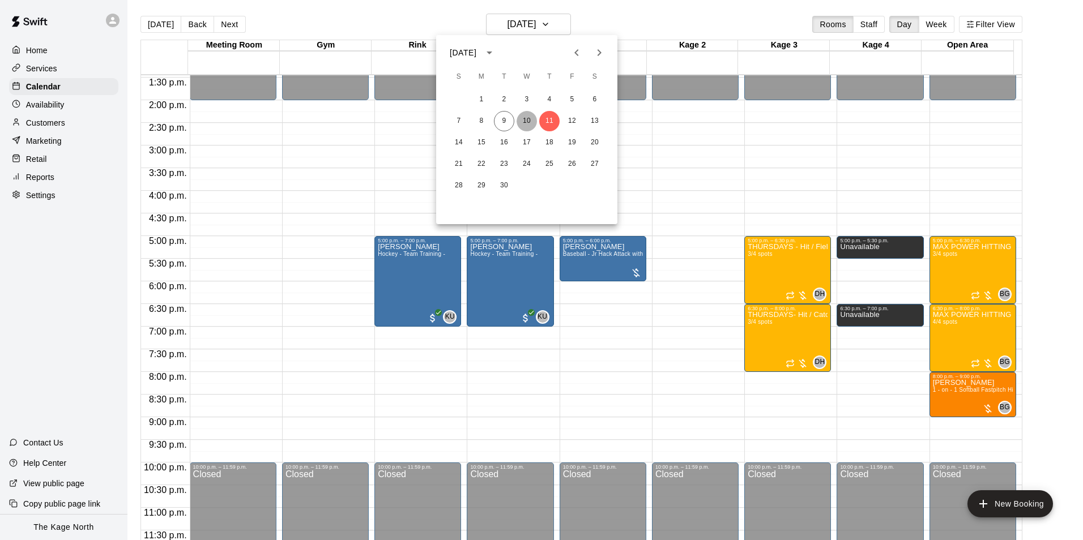
click at [524, 122] on button "10" at bounding box center [526, 121] width 20 height 20
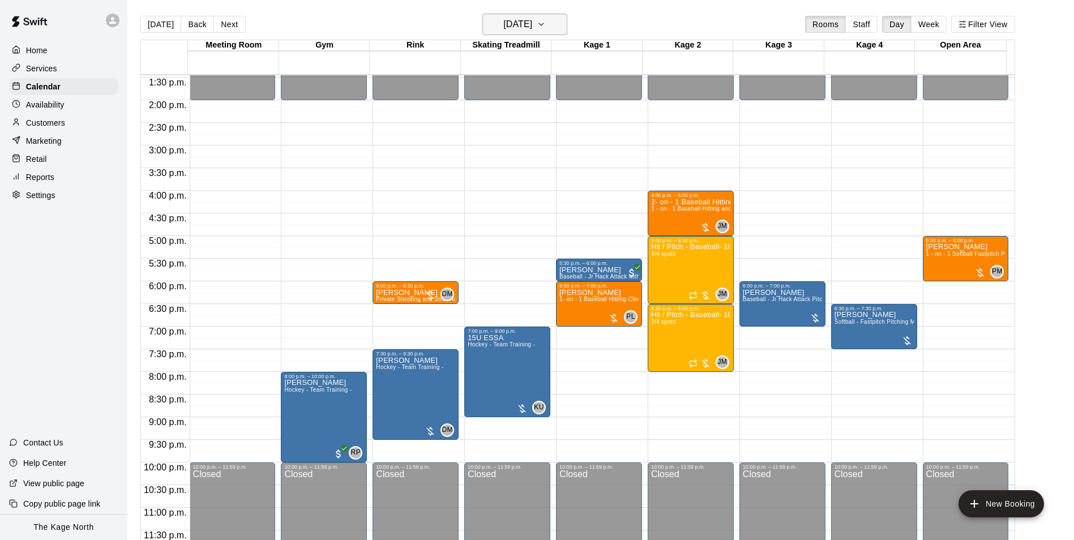
click at [532, 24] on h6 "[DATE]" at bounding box center [517, 24] width 29 height 16
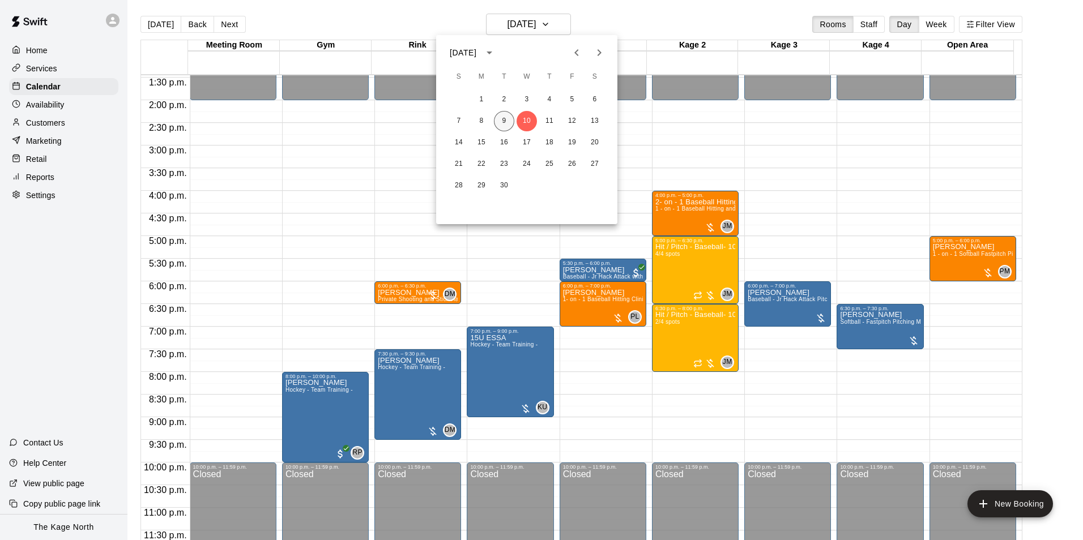
click at [506, 119] on button "9" at bounding box center [504, 121] width 20 height 20
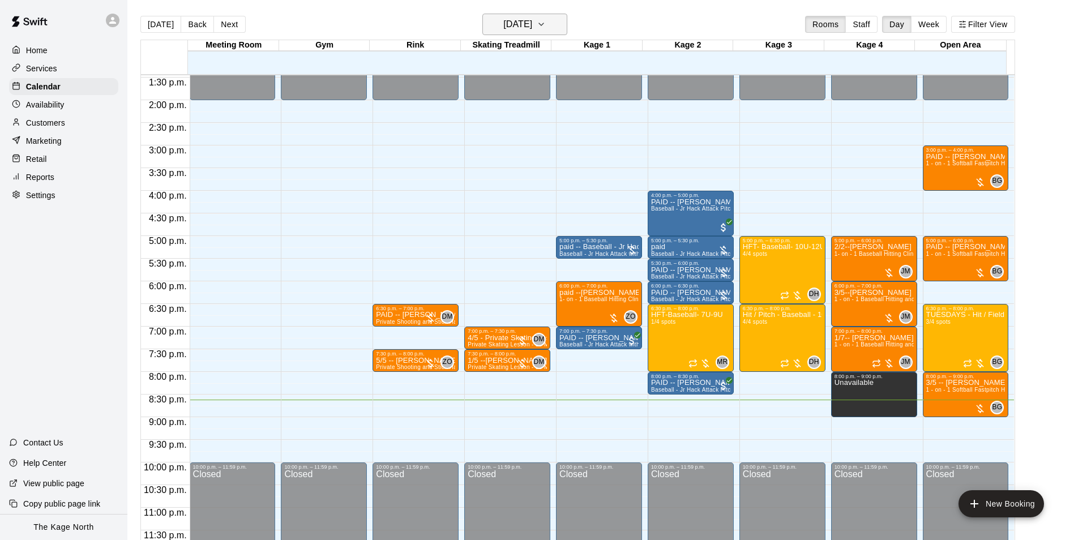
click at [532, 22] on h6 "[DATE]" at bounding box center [517, 24] width 29 height 16
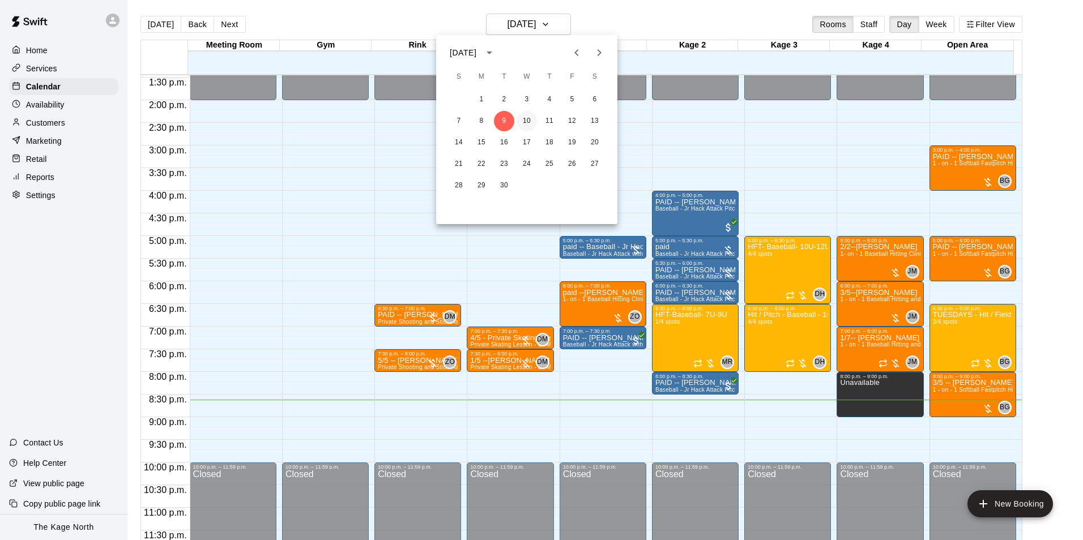
click at [532, 119] on button "10" at bounding box center [526, 121] width 20 height 20
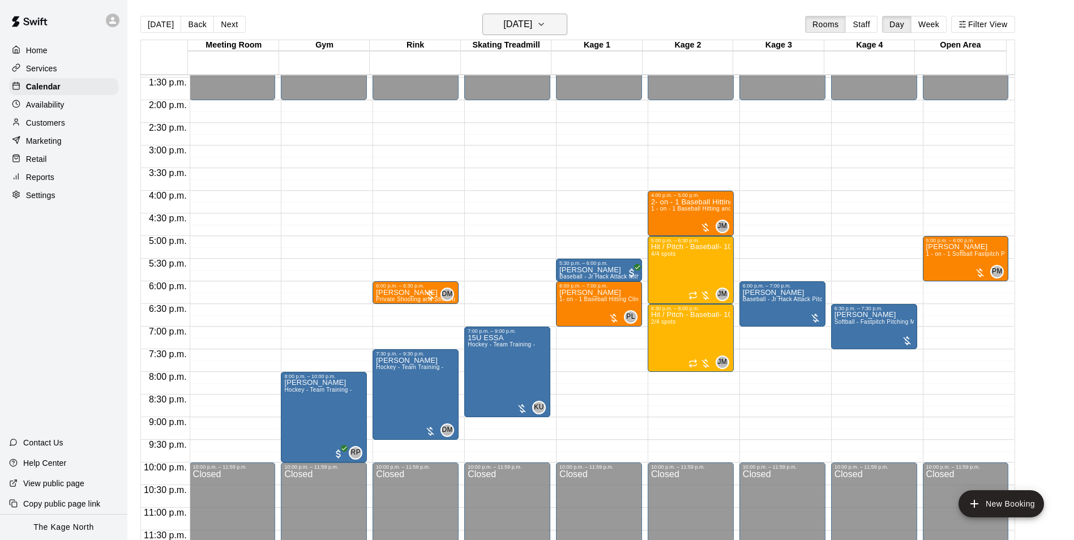
click at [539, 32] on button "[DATE]" at bounding box center [524, 25] width 85 height 22
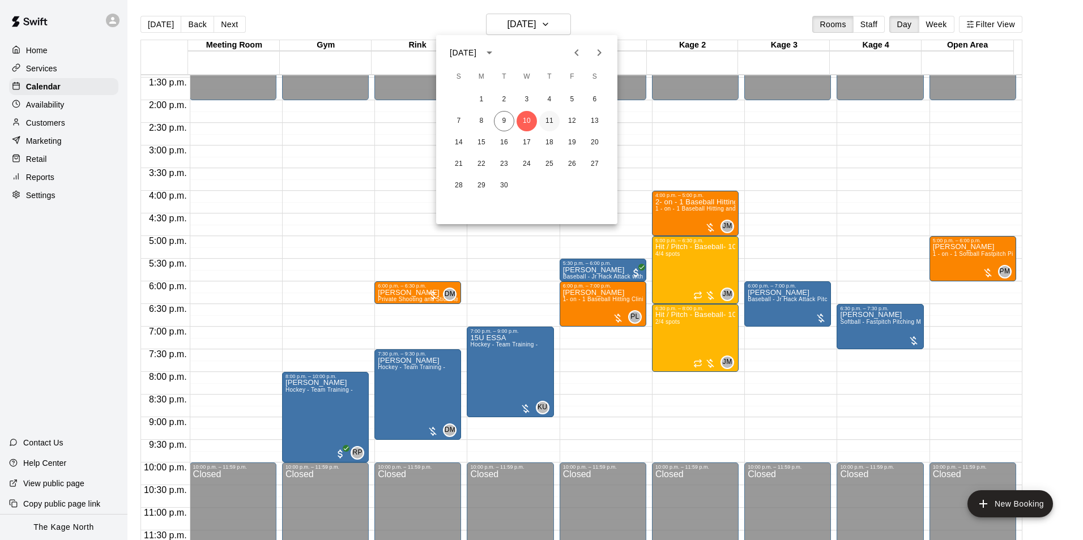
click at [549, 122] on button "11" at bounding box center [549, 121] width 20 height 20
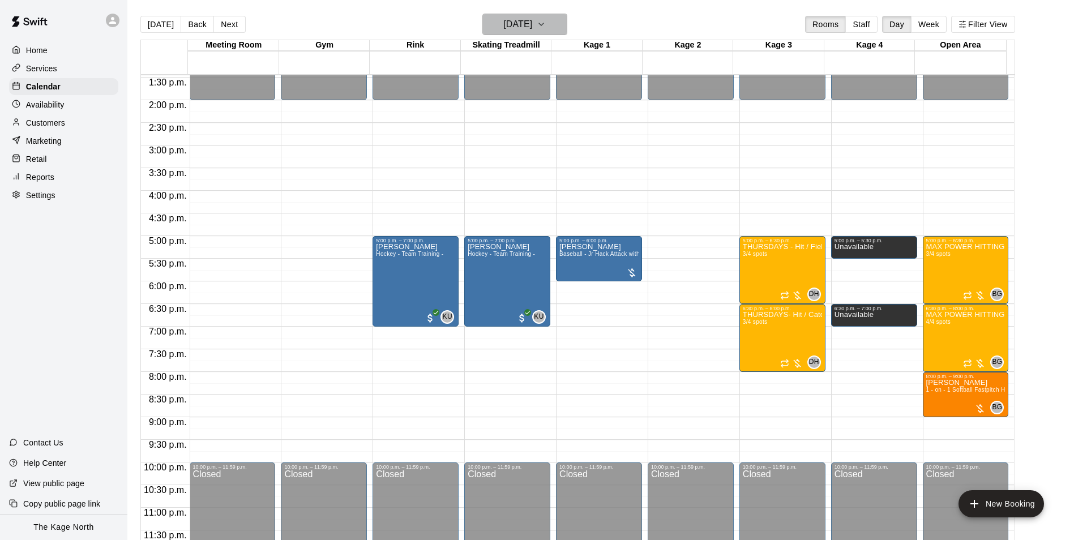
click at [532, 25] on h6 "[DATE]" at bounding box center [517, 24] width 29 height 16
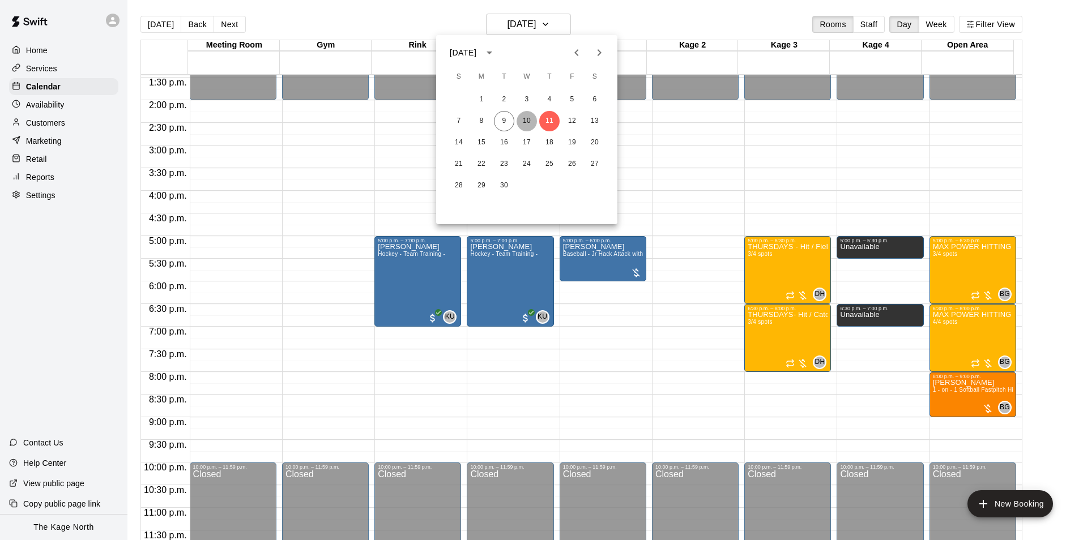
click at [524, 126] on button "10" at bounding box center [526, 121] width 20 height 20
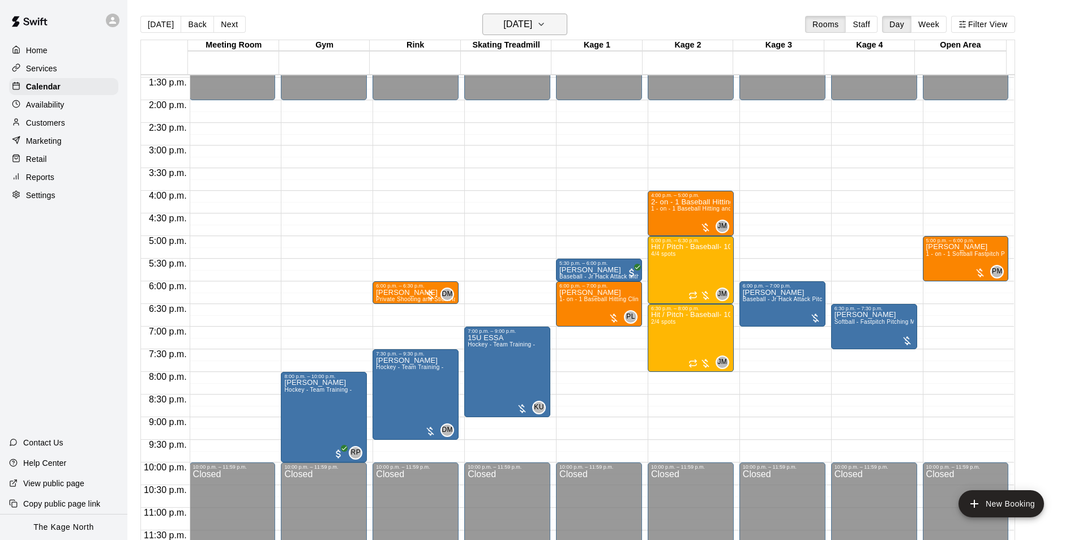
click at [524, 20] on h6 "[DATE]" at bounding box center [517, 24] width 29 height 16
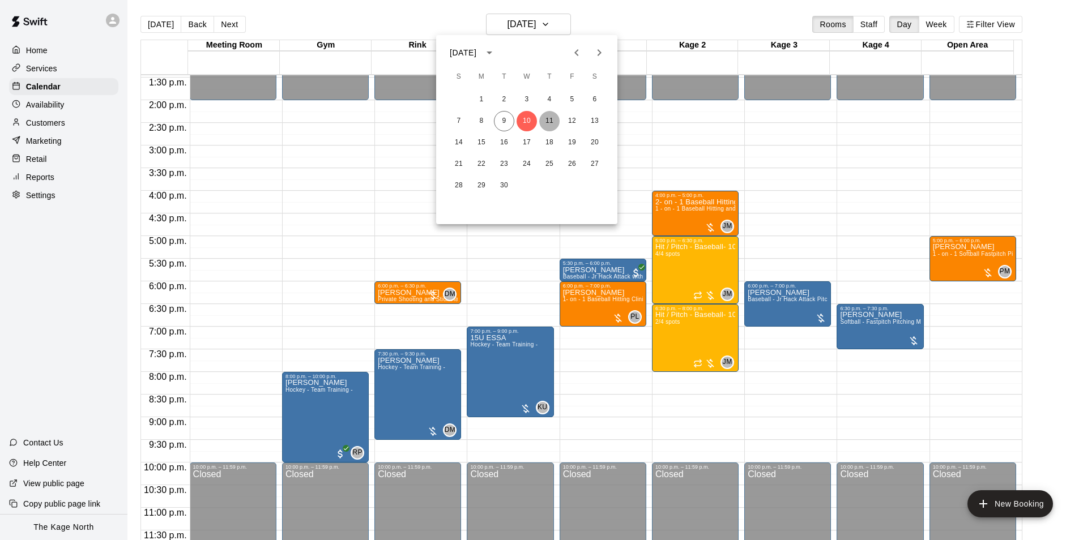
drag, startPoint x: 553, startPoint y: 114, endPoint x: 546, endPoint y: 115, distance: 6.3
click at [550, 114] on button "11" at bounding box center [549, 121] width 20 height 20
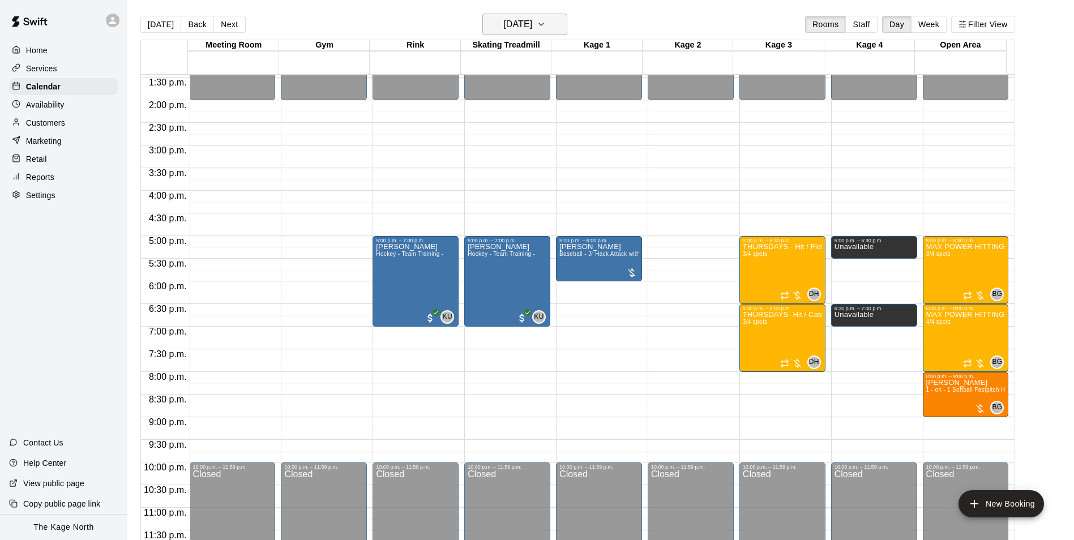
click at [529, 22] on h6 "[DATE]" at bounding box center [517, 24] width 29 height 16
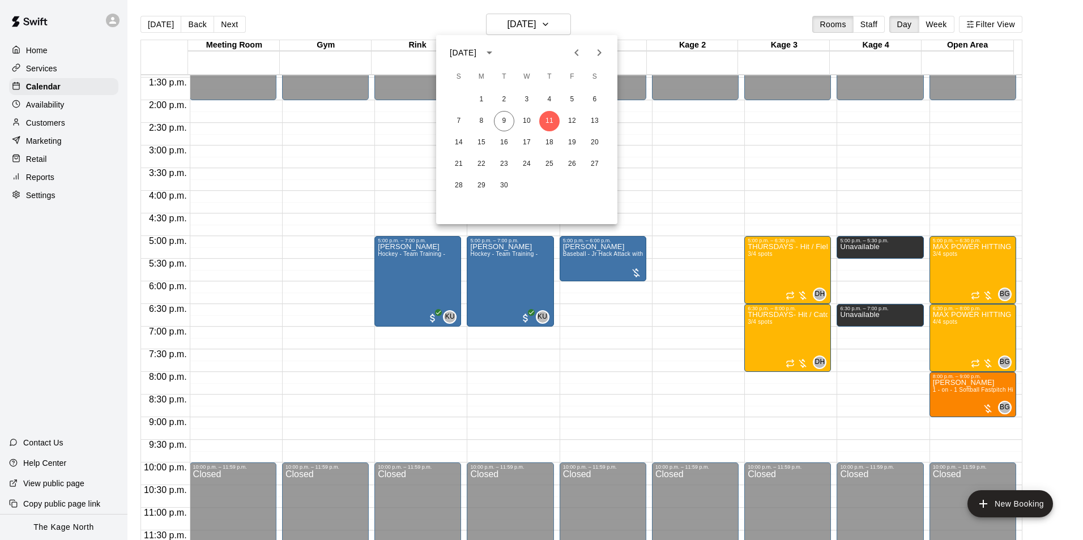
click at [608, 22] on div at bounding box center [541, 270] width 1083 height 540
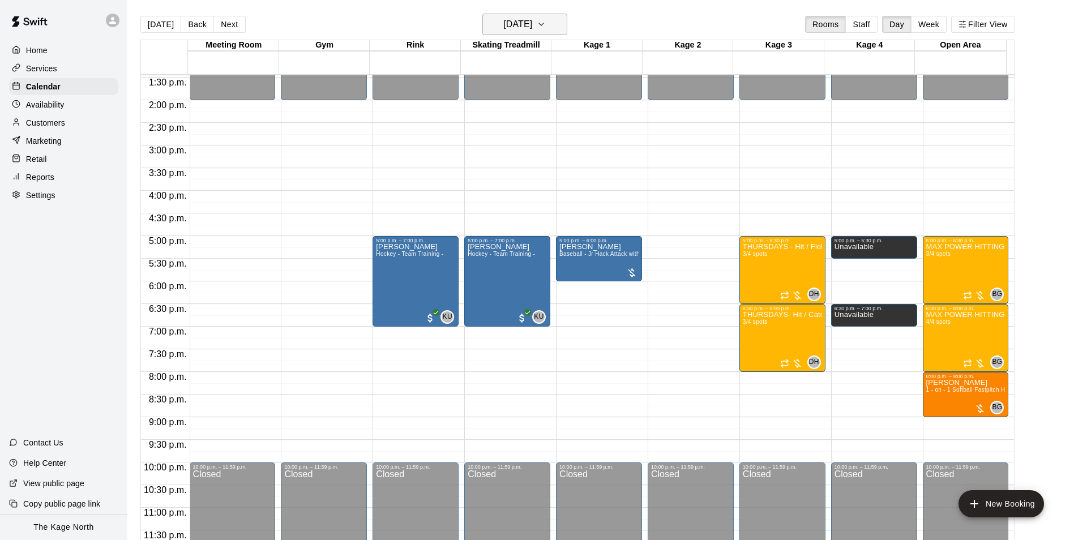
click at [532, 22] on h6 "[DATE]" at bounding box center [517, 24] width 29 height 16
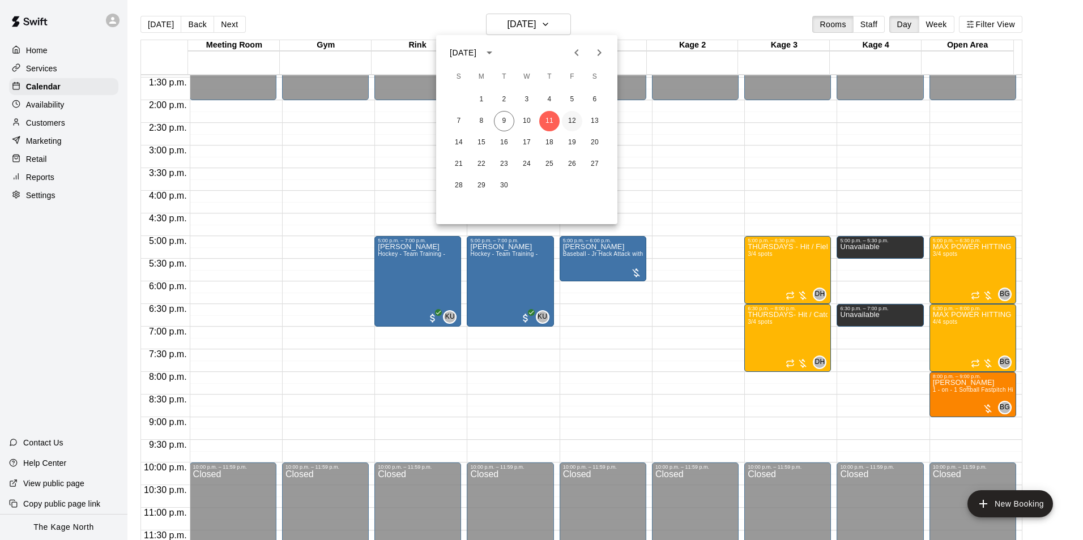
click at [568, 119] on button "12" at bounding box center [572, 121] width 20 height 20
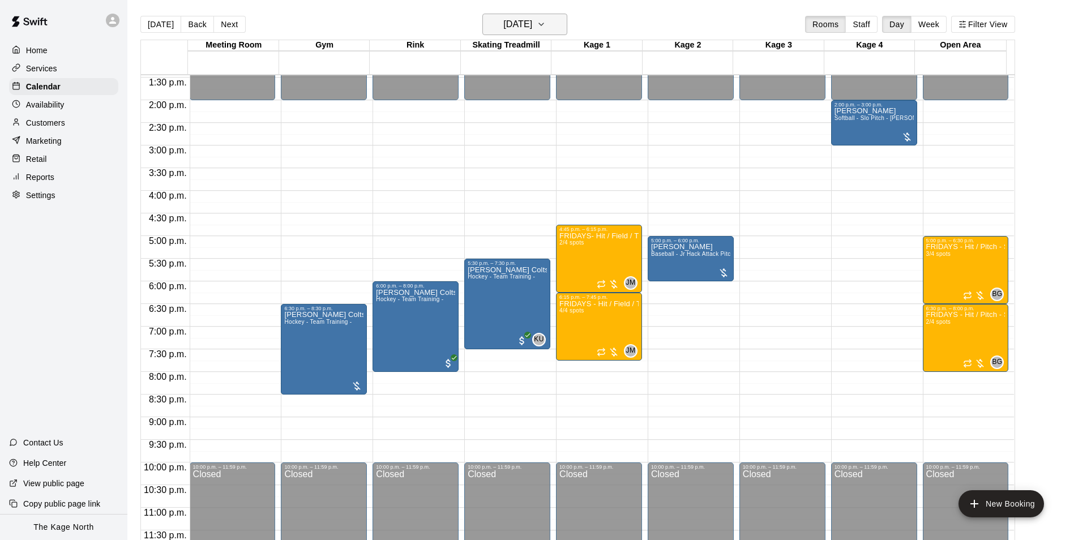
click at [529, 30] on h6 "[DATE]" at bounding box center [517, 24] width 29 height 16
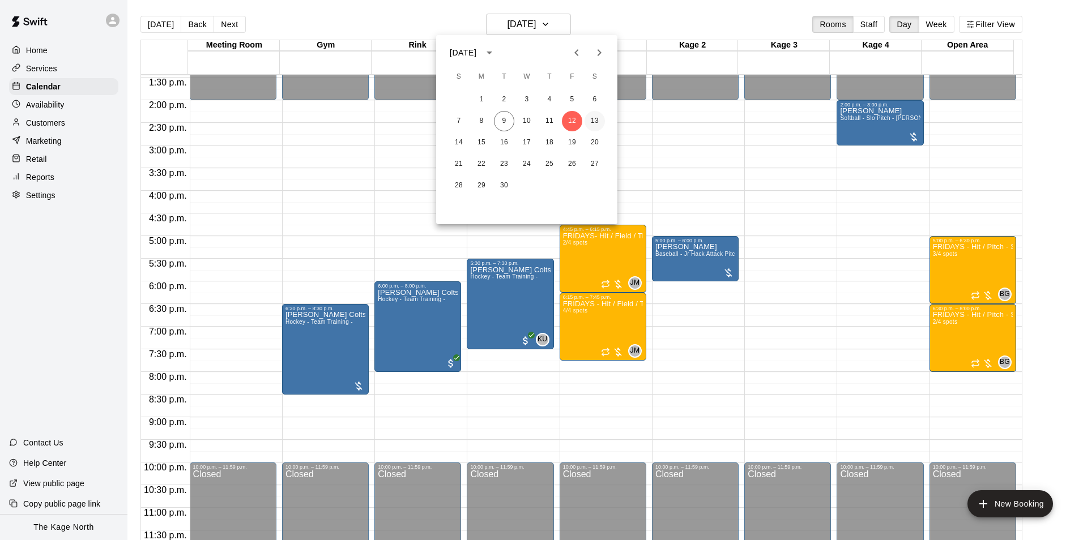
click at [589, 121] on button "13" at bounding box center [594, 121] width 20 height 20
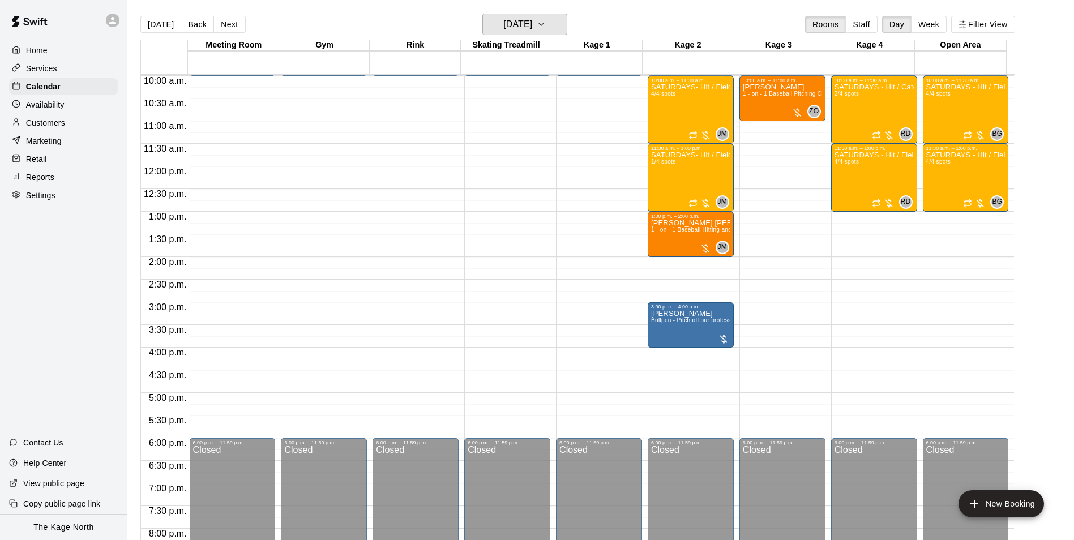
scroll to position [440, 0]
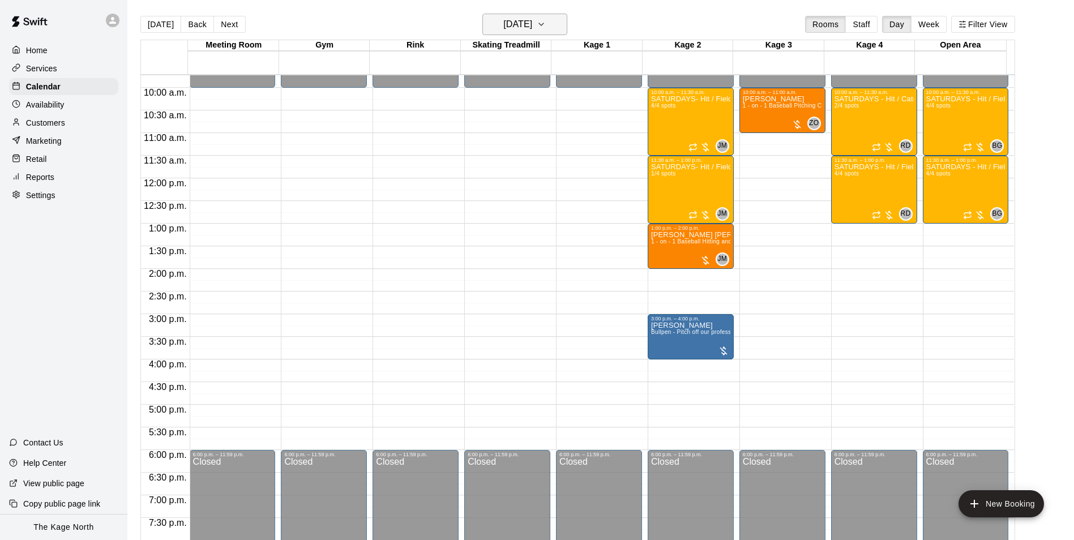
click at [525, 23] on h6 "[DATE]" at bounding box center [517, 24] width 29 height 16
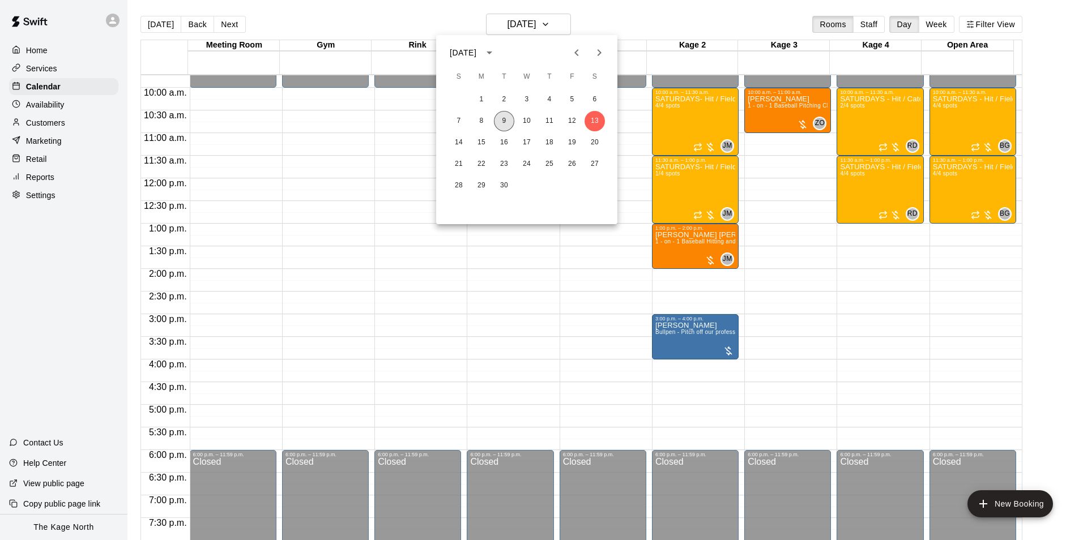
click at [508, 122] on button "9" at bounding box center [504, 121] width 20 height 20
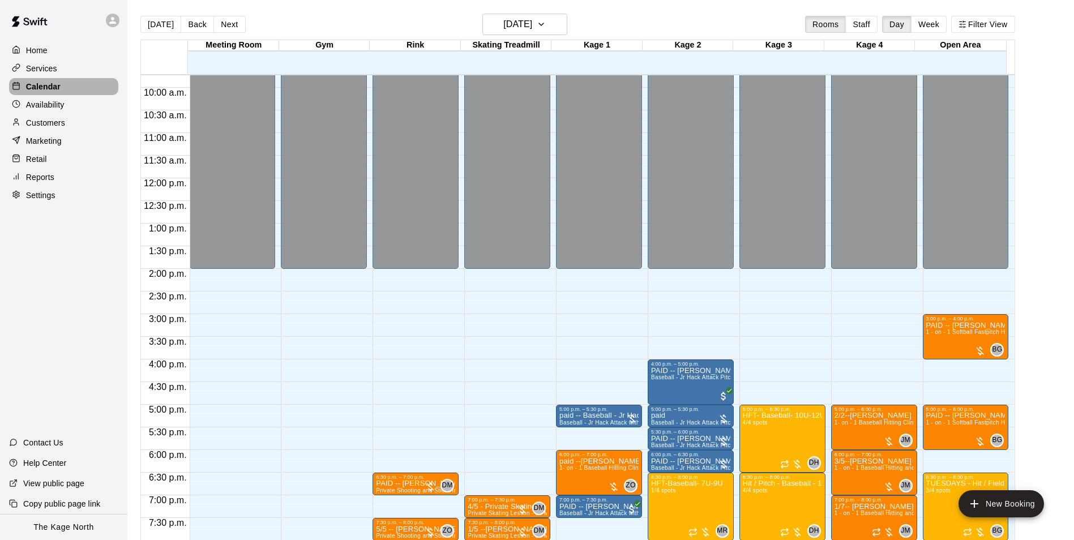
click at [41, 84] on p "Calendar" at bounding box center [43, 86] width 35 height 11
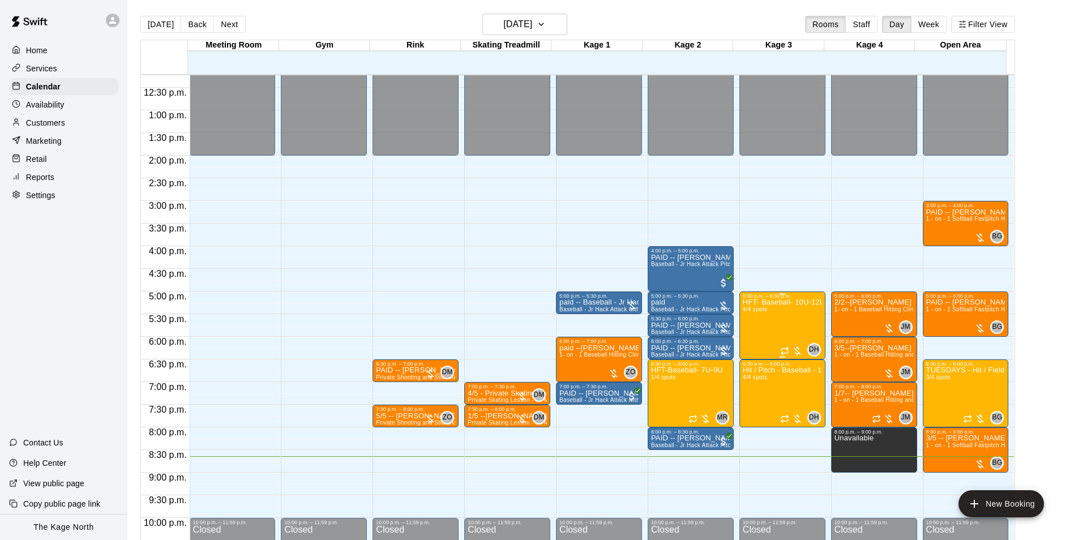
scroll to position [610, 0]
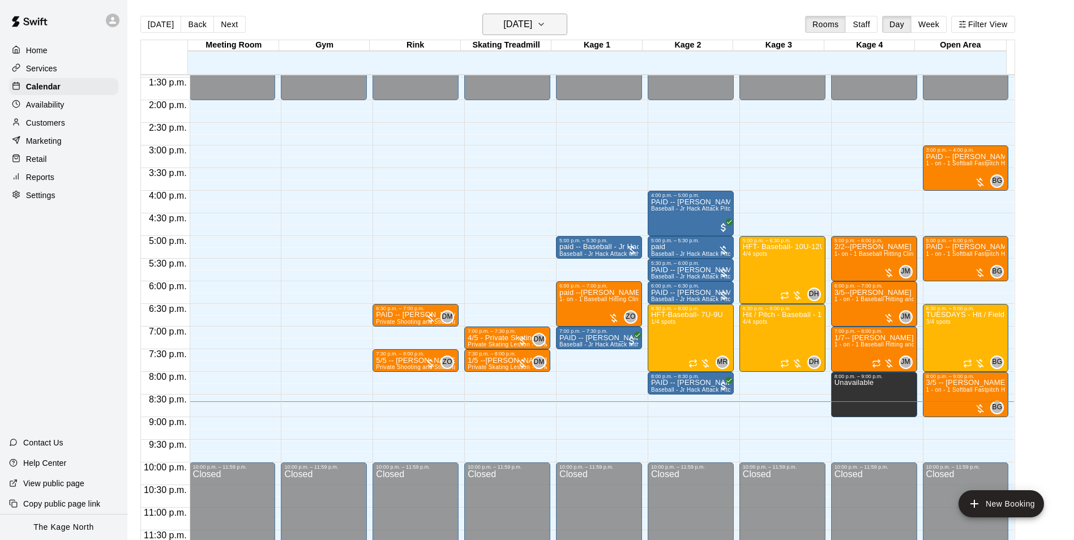
click at [546, 27] on icon "button" at bounding box center [541, 25] width 9 height 14
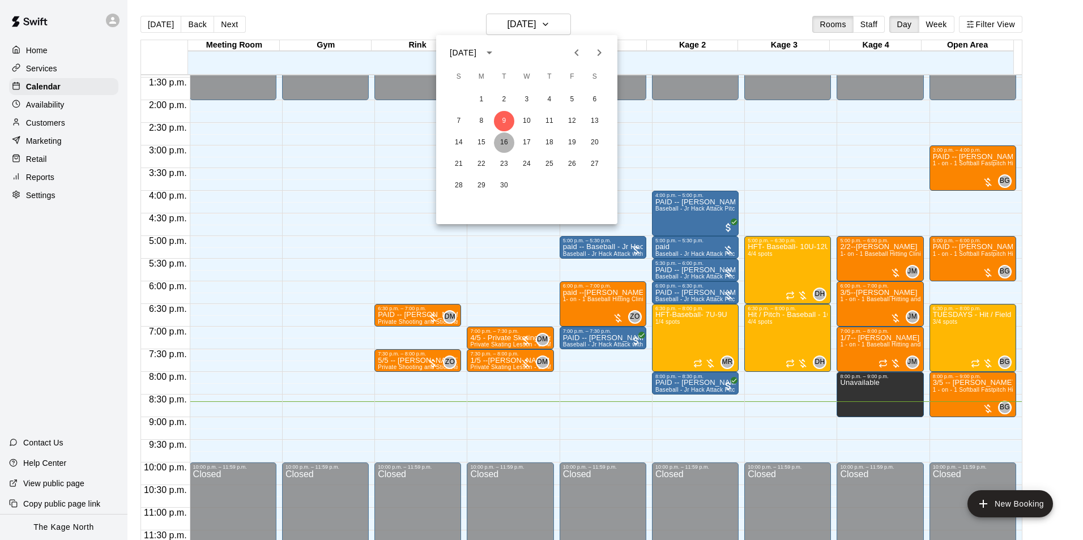
click at [499, 139] on button "16" at bounding box center [504, 142] width 20 height 20
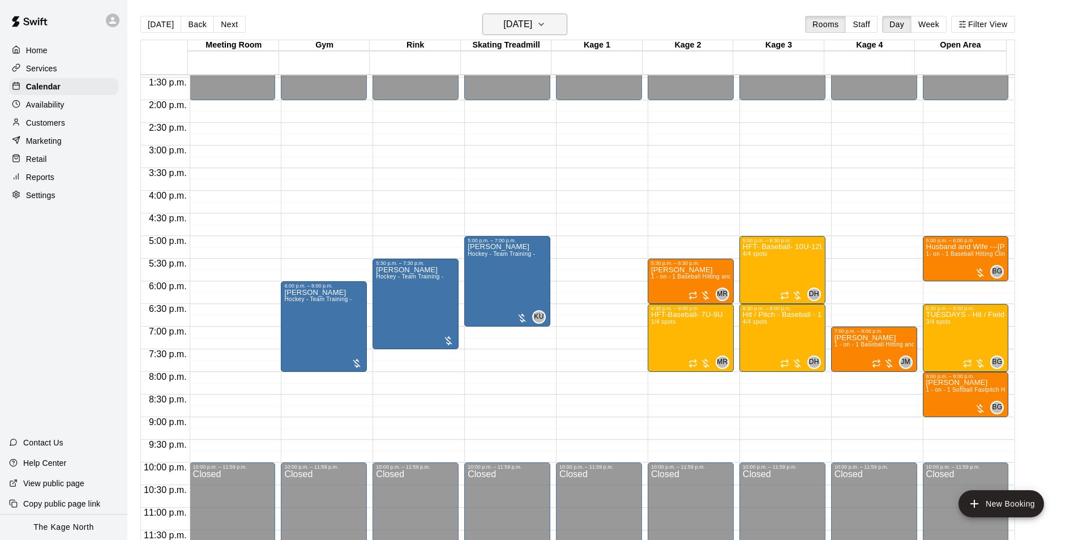
click at [532, 22] on h6 "[DATE]" at bounding box center [517, 24] width 29 height 16
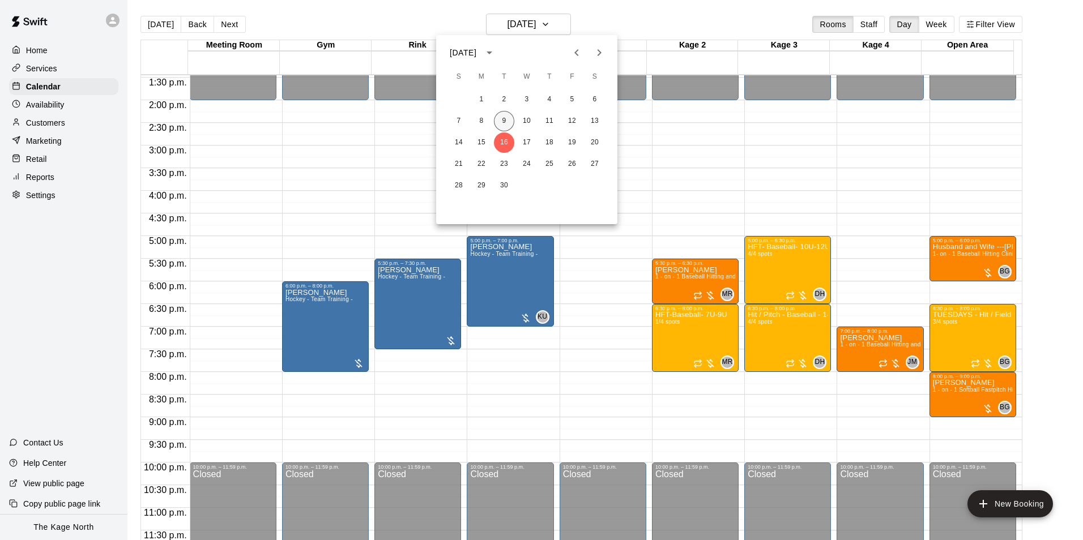
click at [506, 123] on button "9" at bounding box center [504, 121] width 20 height 20
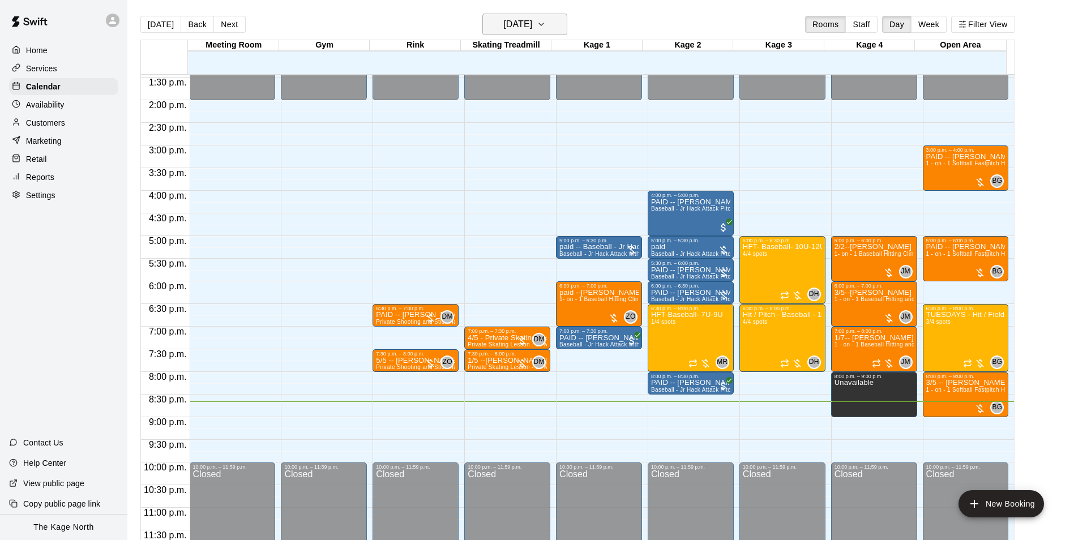
click at [532, 24] on h6 "[DATE]" at bounding box center [517, 24] width 29 height 16
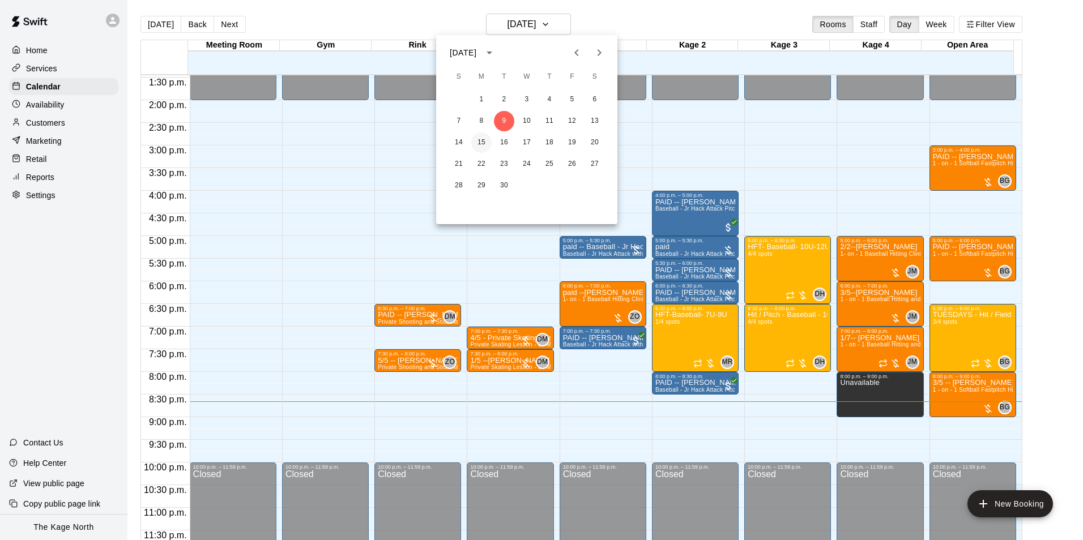
click at [482, 136] on button "15" at bounding box center [481, 142] width 20 height 20
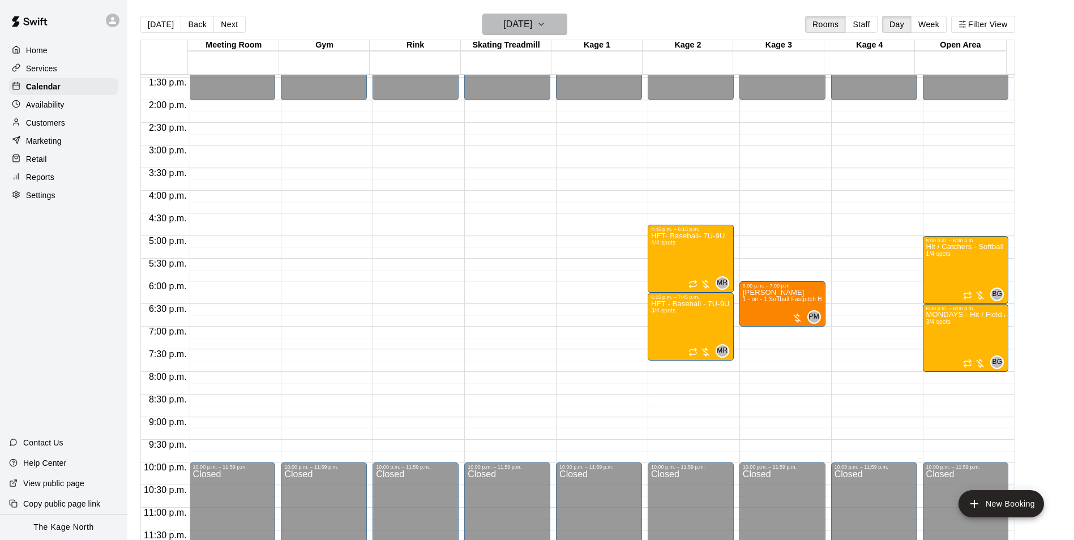
click at [550, 33] on button "[DATE]" at bounding box center [524, 25] width 85 height 22
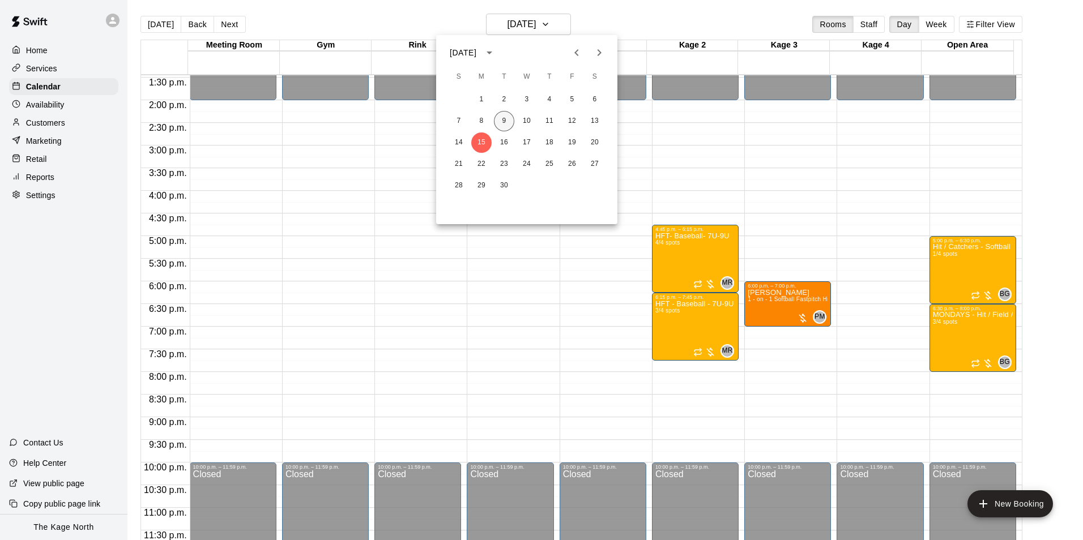
click at [498, 116] on button "9" at bounding box center [504, 121] width 20 height 20
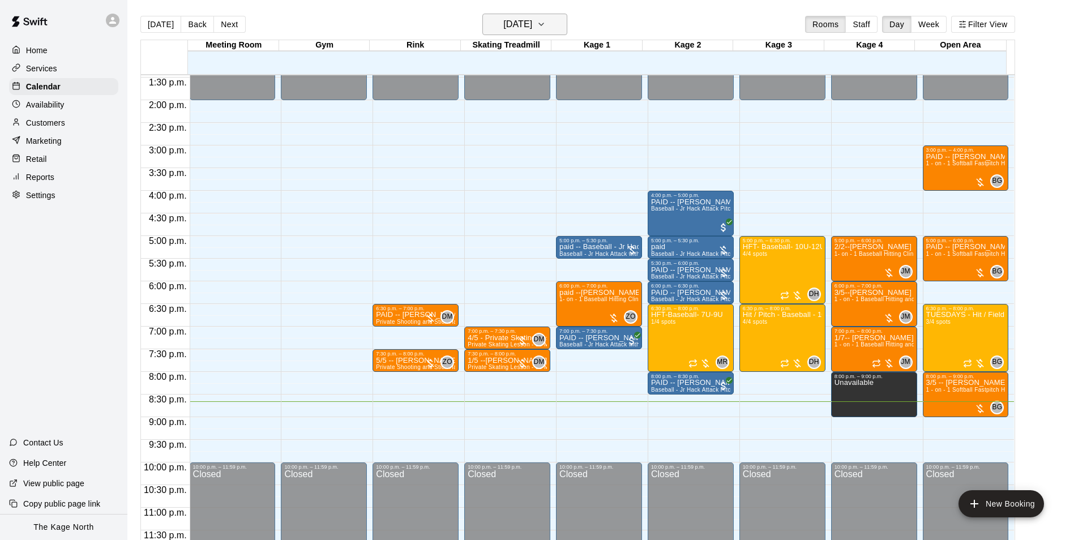
click at [532, 22] on h6 "[DATE]" at bounding box center [517, 24] width 29 height 16
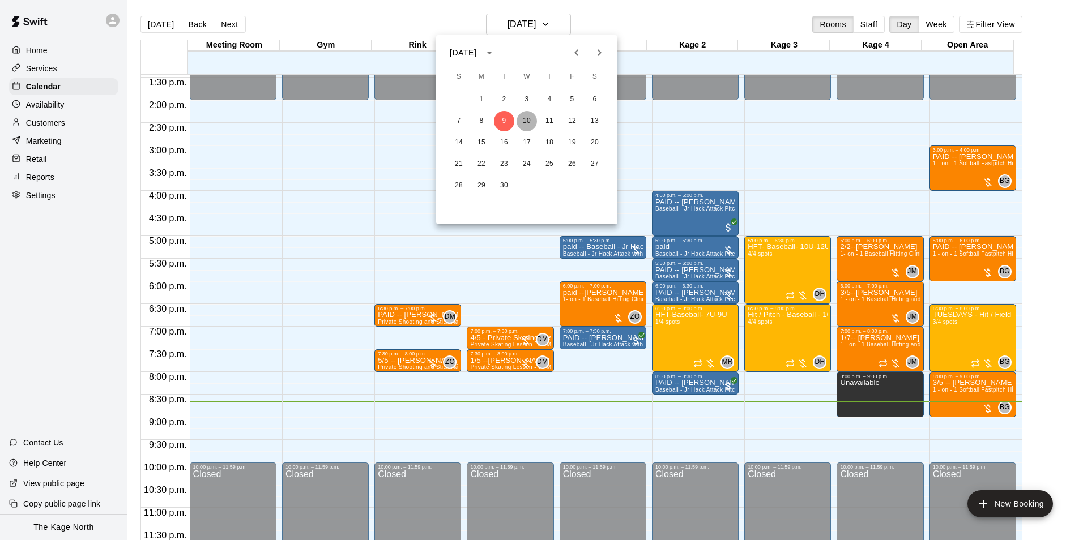
click at [527, 122] on button "10" at bounding box center [526, 121] width 20 height 20
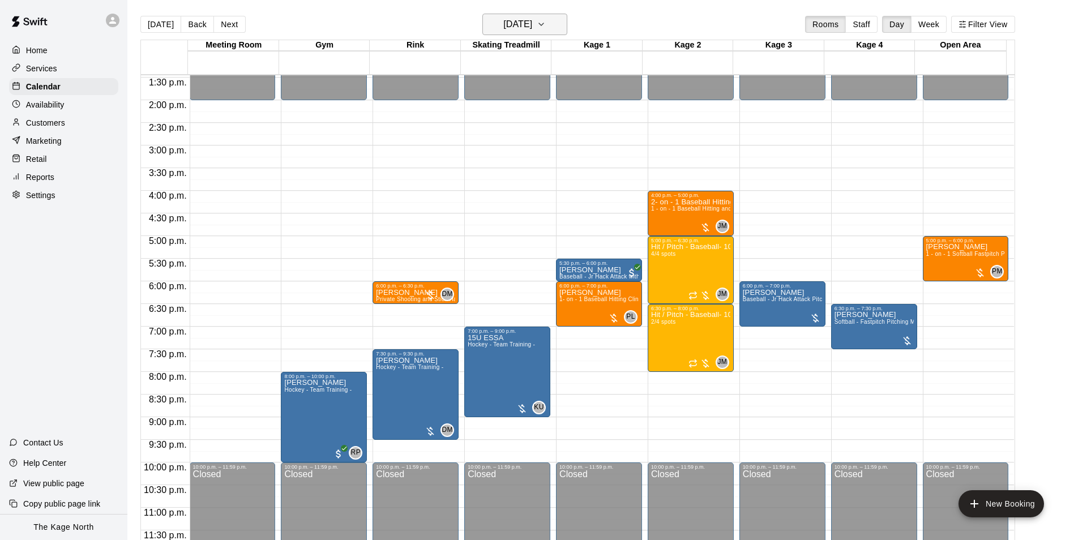
click at [532, 25] on h6 "[DATE]" at bounding box center [517, 24] width 29 height 16
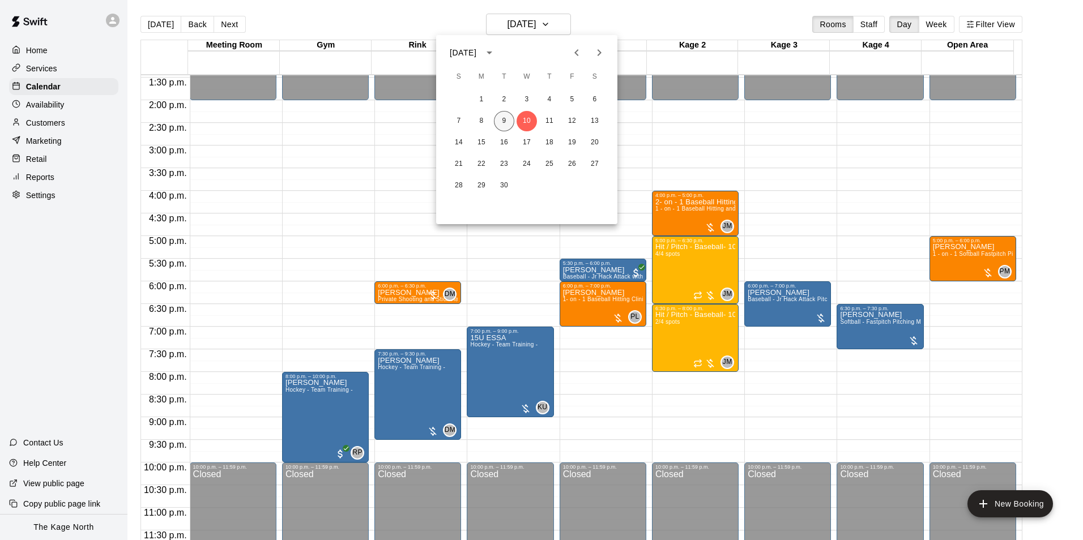
click at [501, 119] on button "9" at bounding box center [504, 121] width 20 height 20
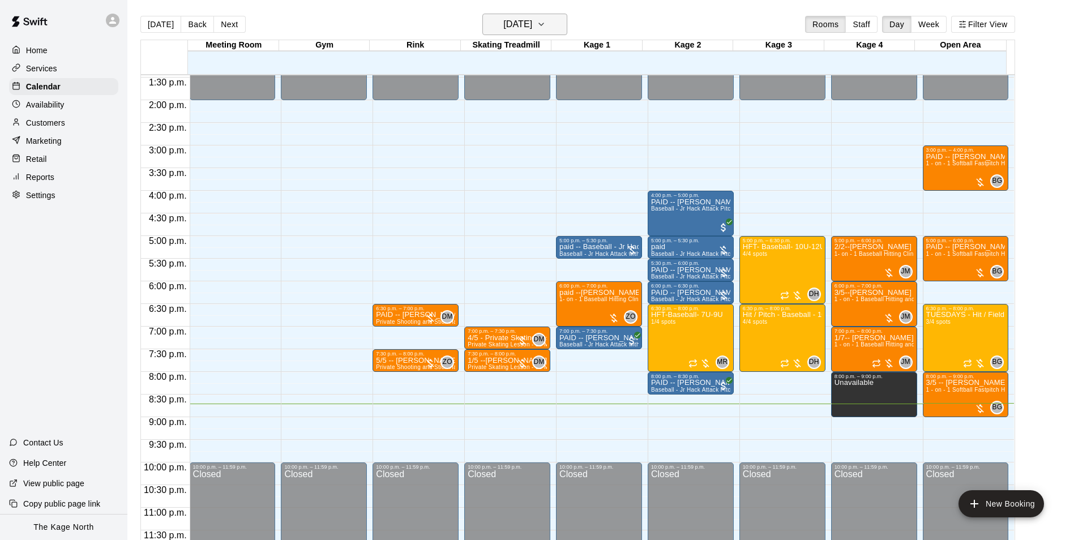
click at [532, 20] on h6 "[DATE]" at bounding box center [517, 24] width 29 height 16
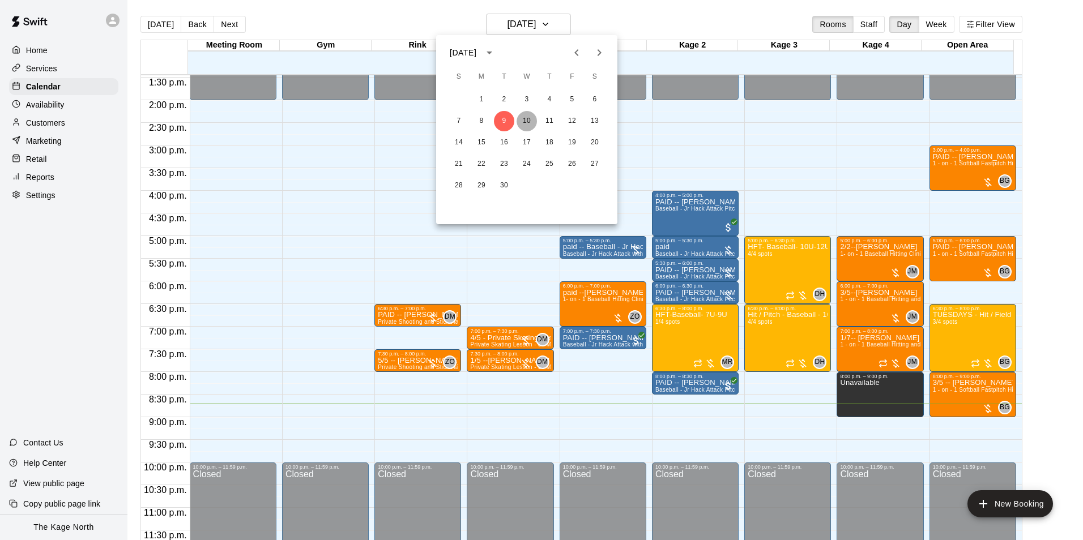
click at [525, 118] on button "10" at bounding box center [526, 121] width 20 height 20
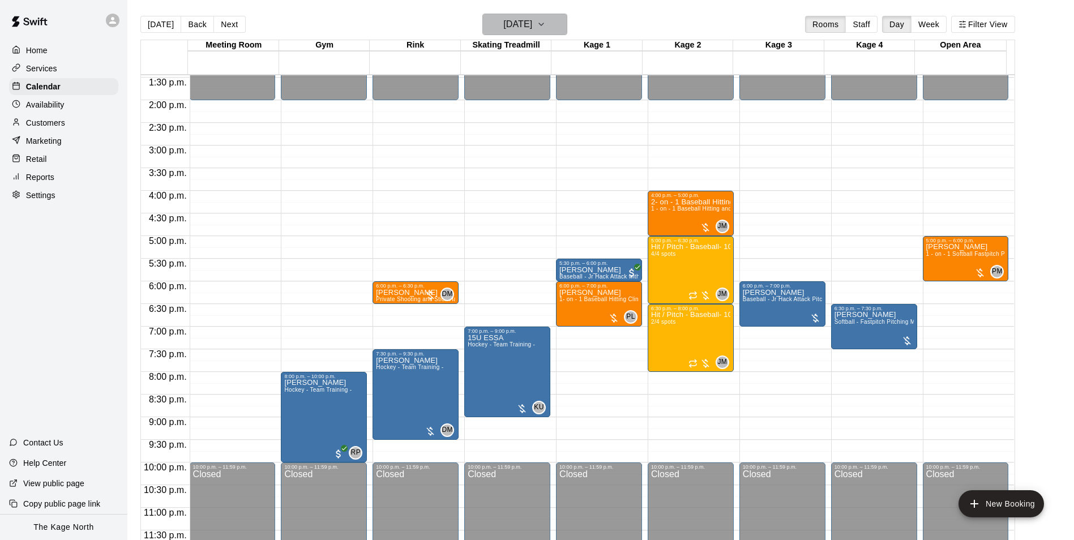
click at [532, 26] on h6 "[DATE]" at bounding box center [517, 24] width 29 height 16
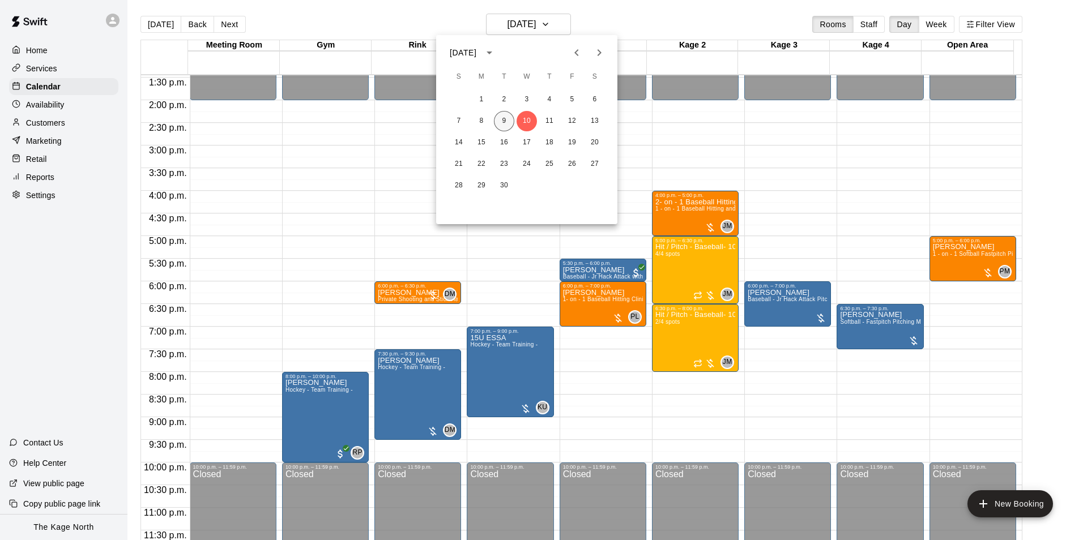
click at [512, 117] on button "9" at bounding box center [504, 121] width 20 height 20
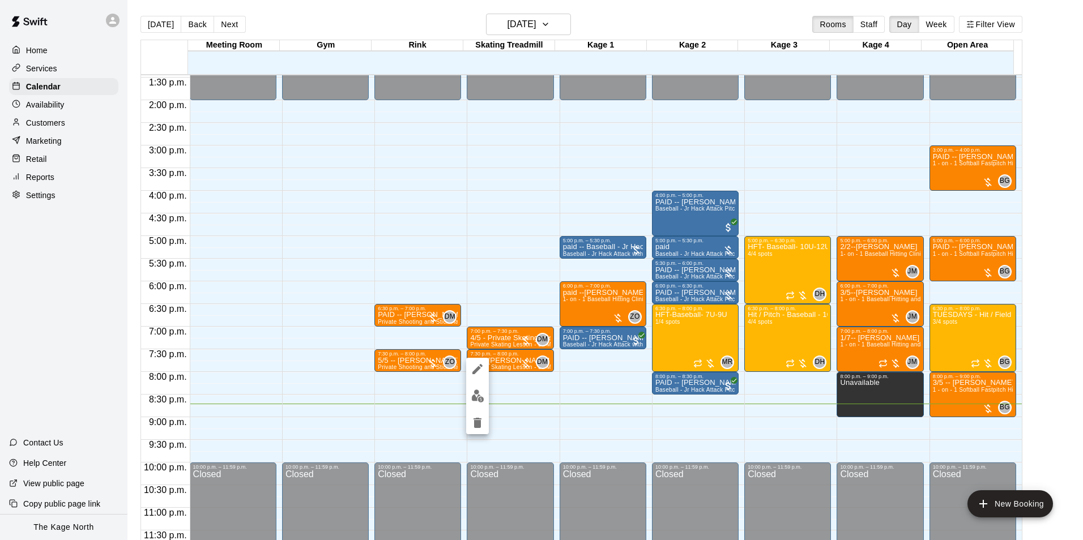
drag, startPoint x: 337, startPoint y: 14, endPoint x: 239, endPoint y: 0, distance: 98.4
click at [337, 13] on div at bounding box center [541, 270] width 1083 height 540
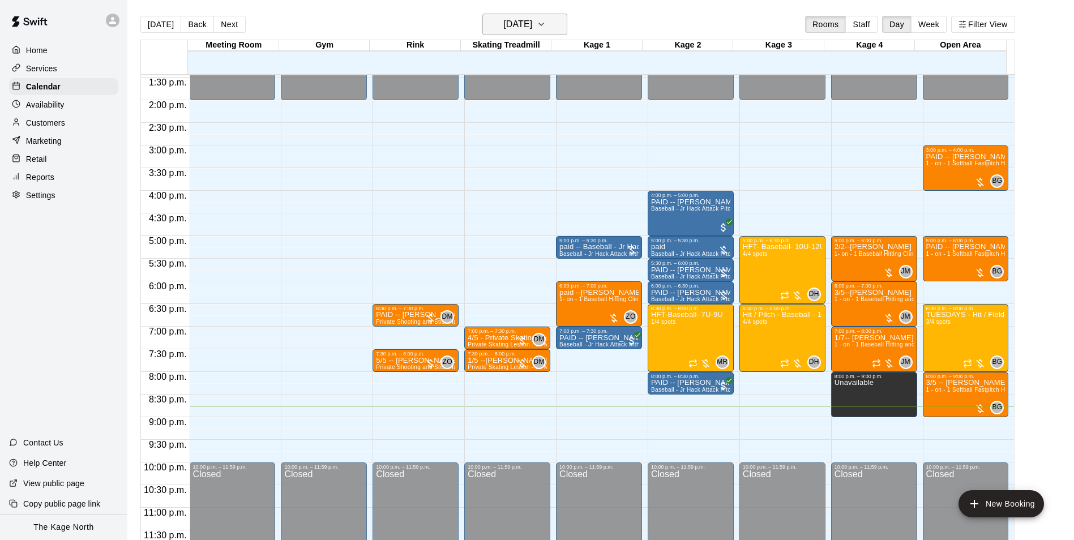
click at [532, 28] on h6 "[DATE]" at bounding box center [517, 24] width 29 height 16
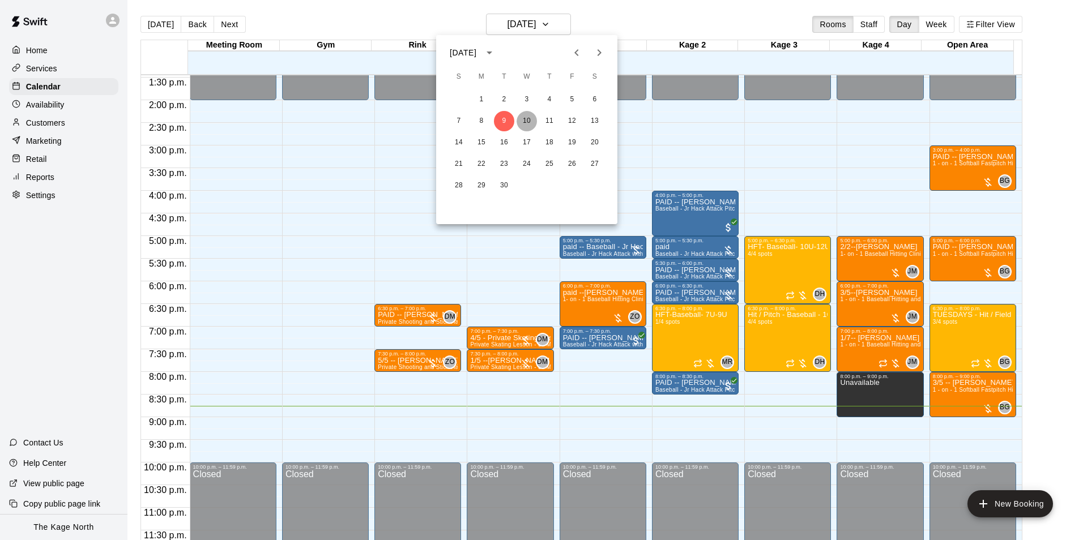
click at [528, 123] on button "10" at bounding box center [526, 121] width 20 height 20
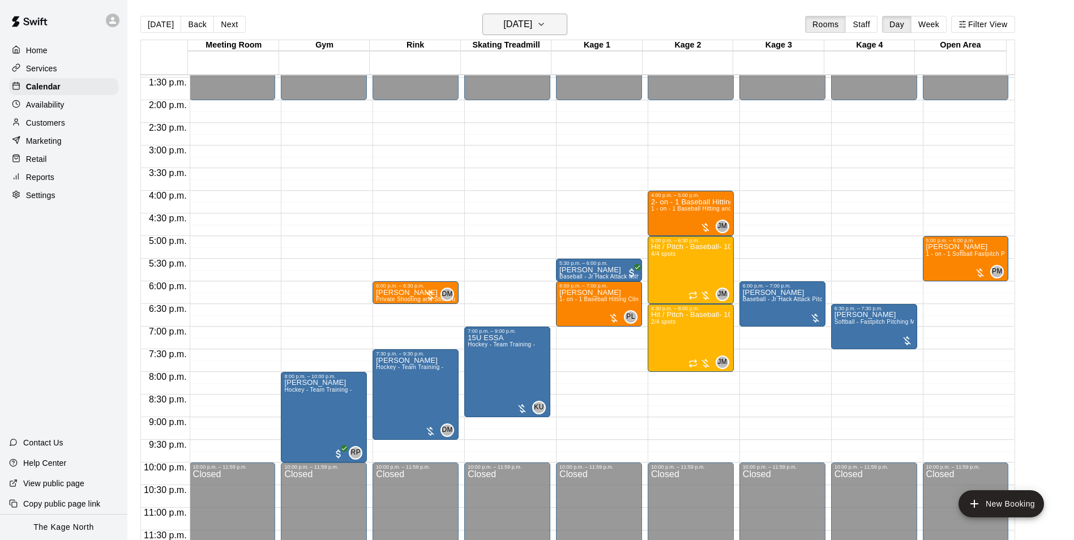
click at [557, 34] on button "[DATE]" at bounding box center [524, 25] width 85 height 22
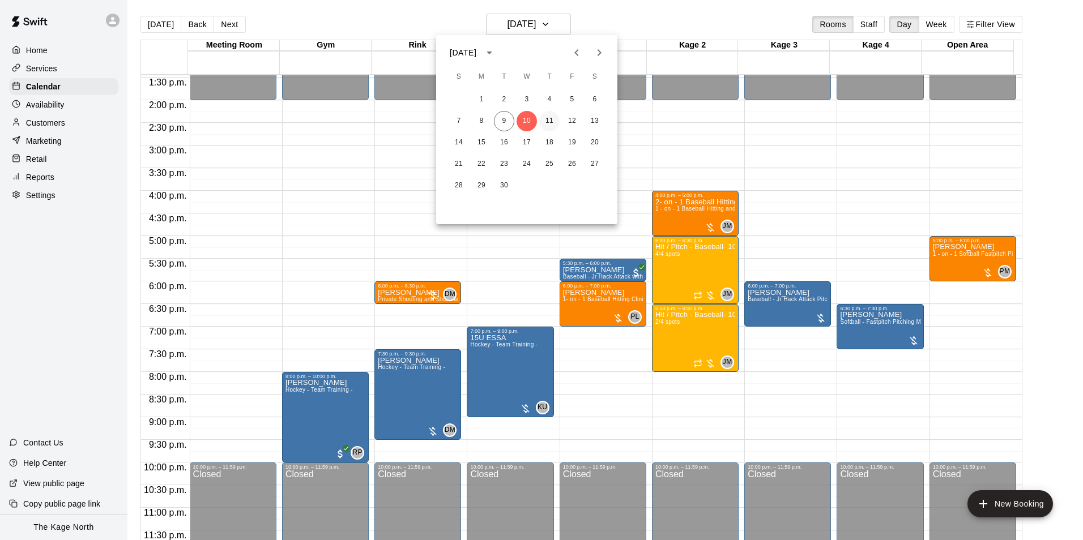
click at [553, 116] on button "11" at bounding box center [549, 121] width 20 height 20
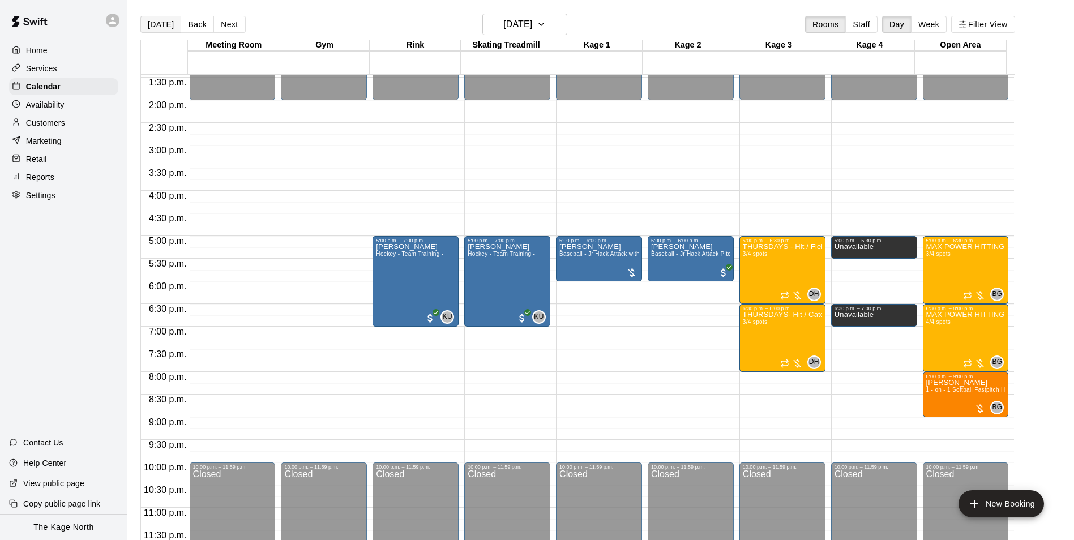
click at [164, 20] on button "[DATE]" at bounding box center [160, 24] width 41 height 17
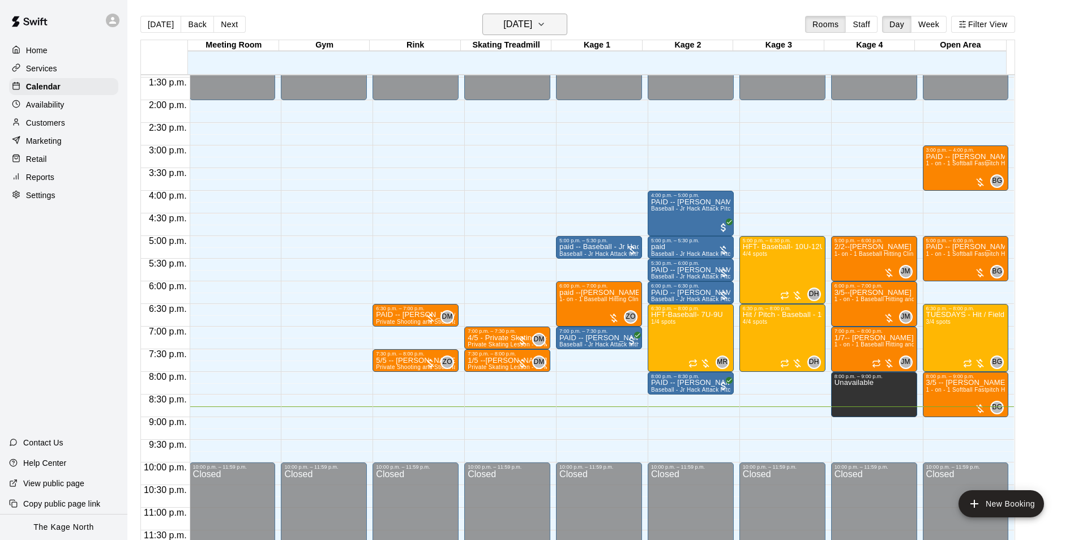
click at [532, 28] on h6 "[DATE]" at bounding box center [517, 24] width 29 height 16
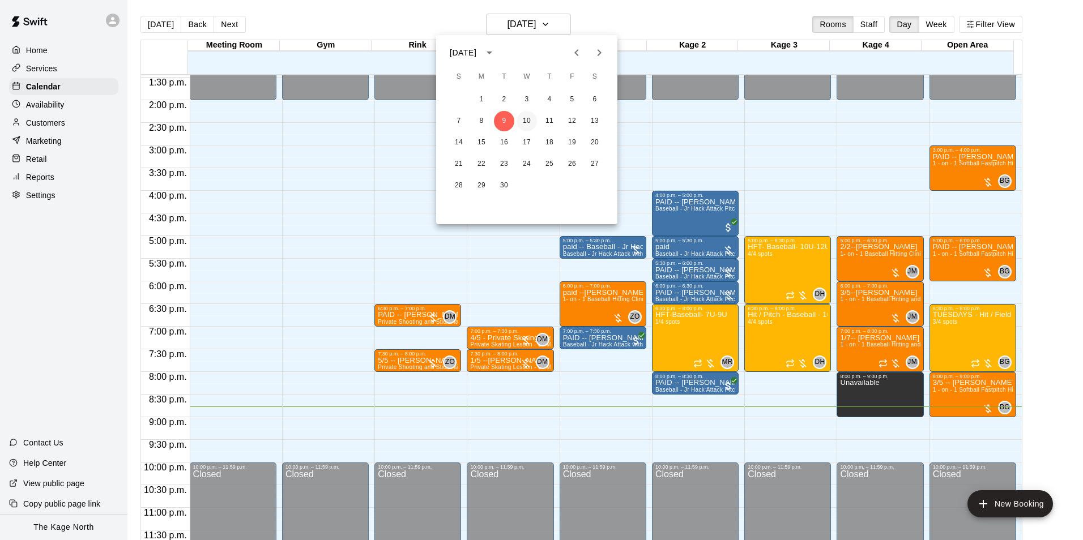
click at [528, 122] on button "10" at bounding box center [526, 121] width 20 height 20
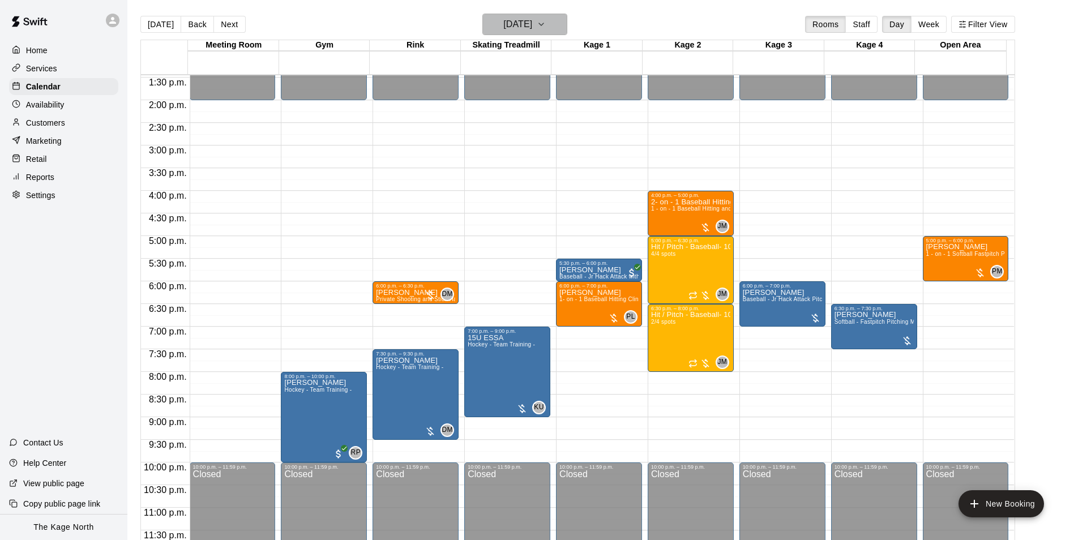
click at [532, 22] on h6 "[DATE]" at bounding box center [517, 24] width 29 height 16
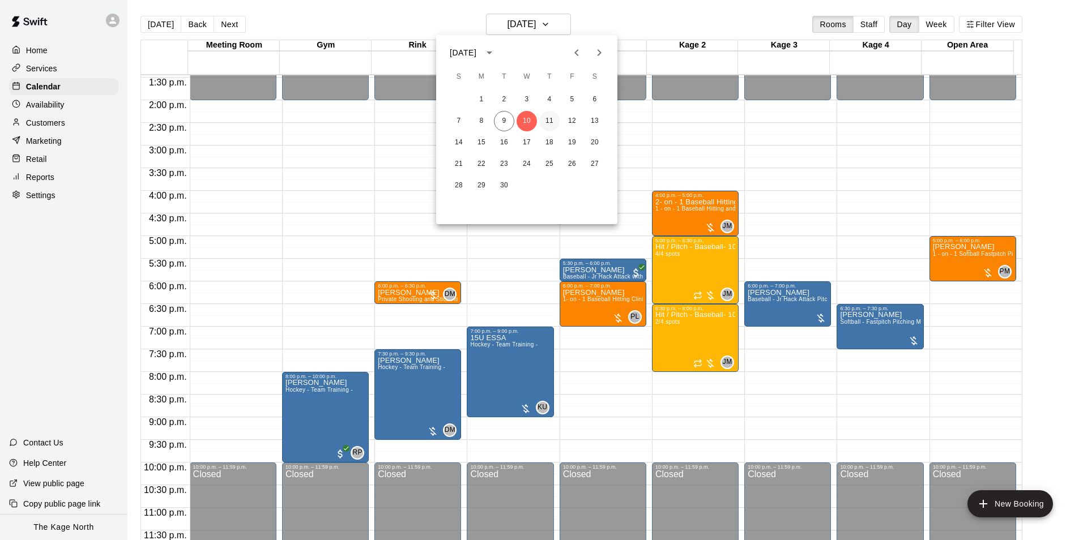
click at [551, 118] on button "11" at bounding box center [549, 121] width 20 height 20
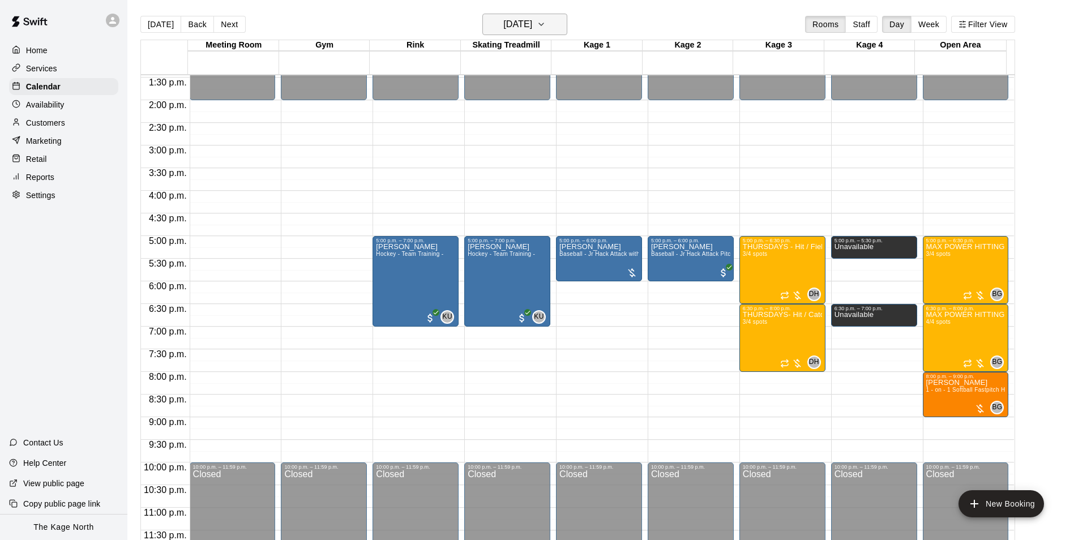
click at [532, 23] on h6 "[DATE]" at bounding box center [517, 24] width 29 height 16
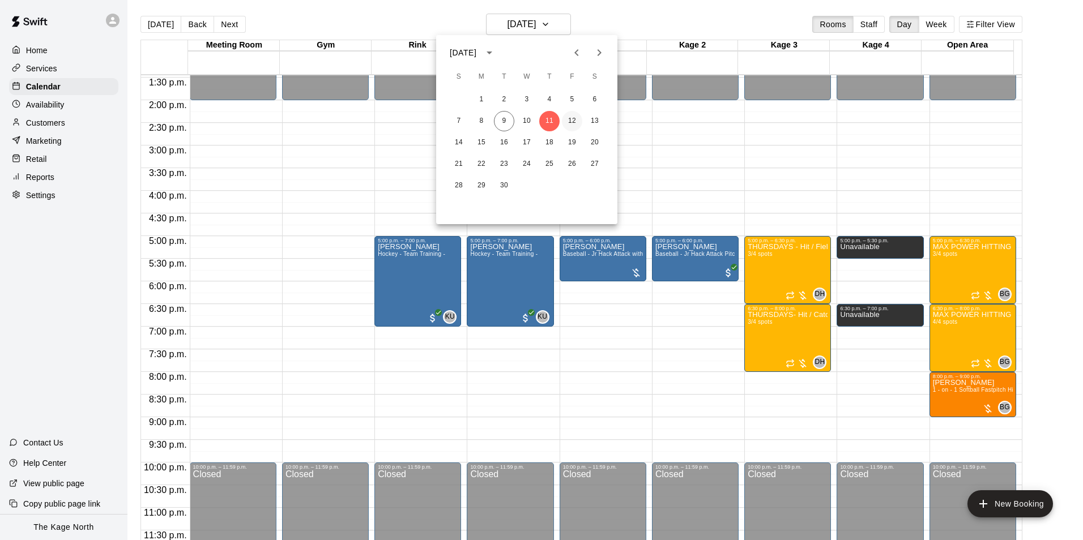
click at [571, 116] on button "12" at bounding box center [572, 121] width 20 height 20
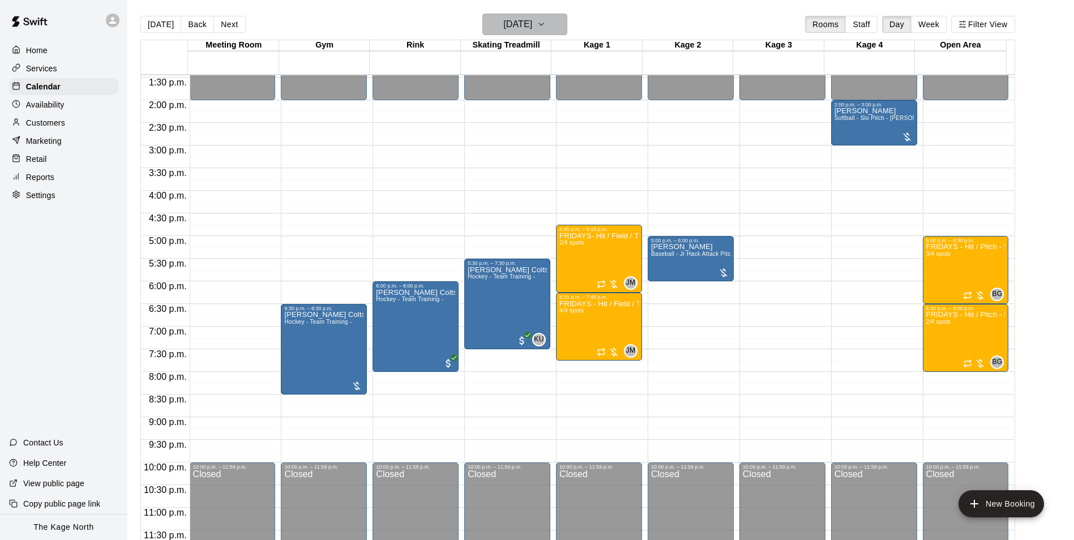
click at [532, 24] on h6 "[DATE]" at bounding box center [517, 24] width 29 height 16
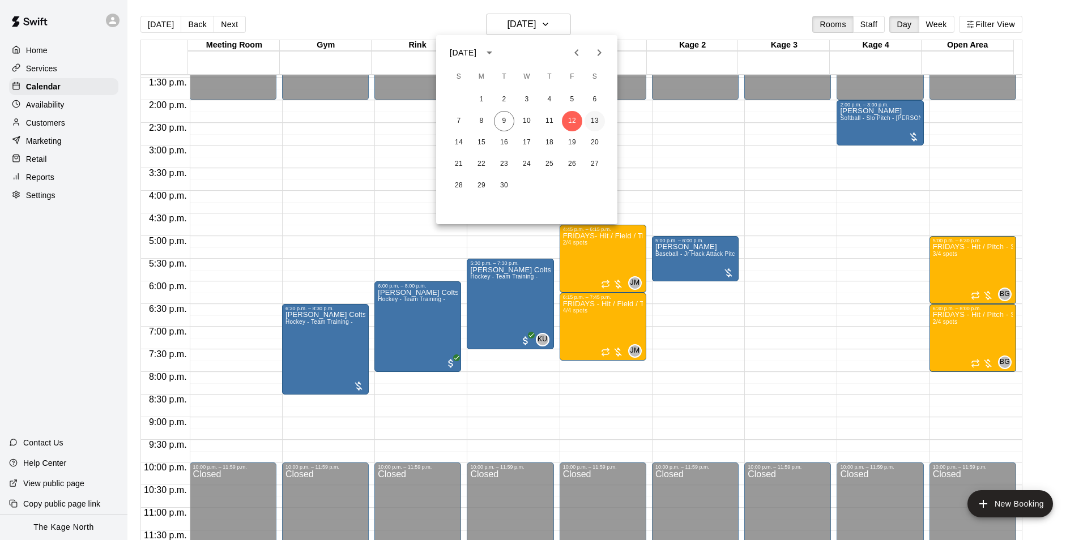
click at [593, 121] on button "13" at bounding box center [594, 121] width 20 height 20
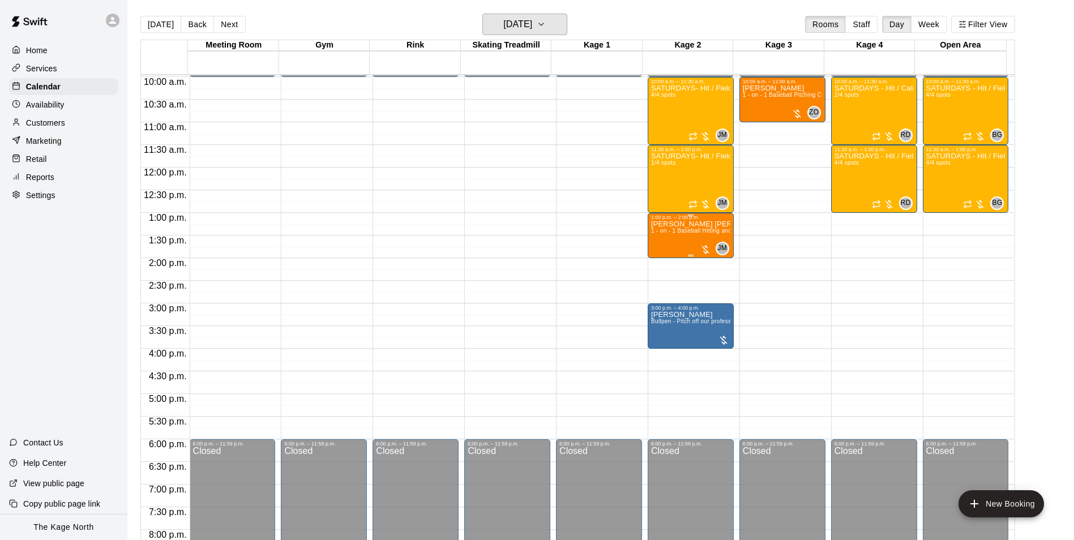
scroll to position [440, 0]
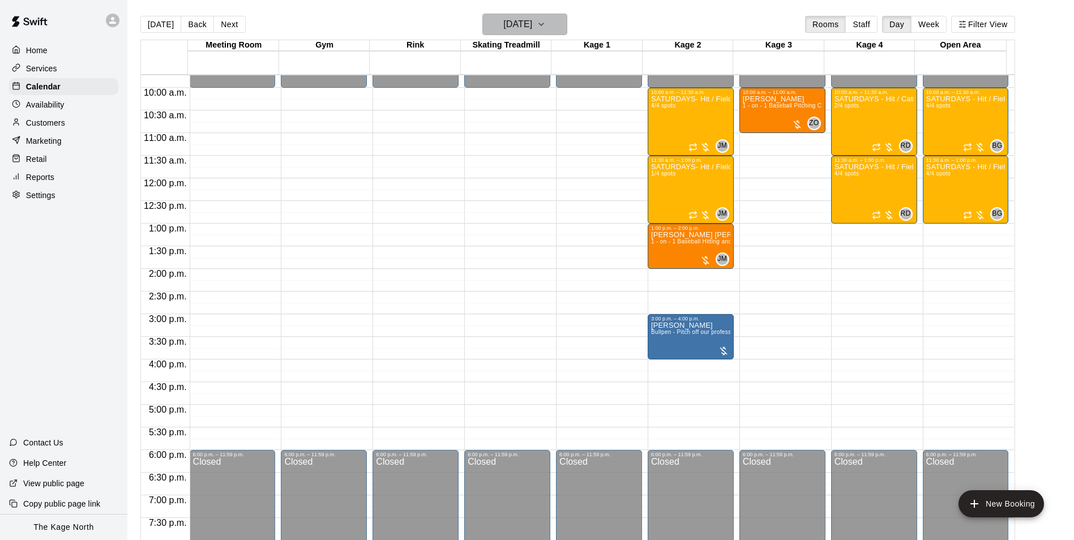
click at [532, 22] on h6 "[DATE]" at bounding box center [517, 24] width 29 height 16
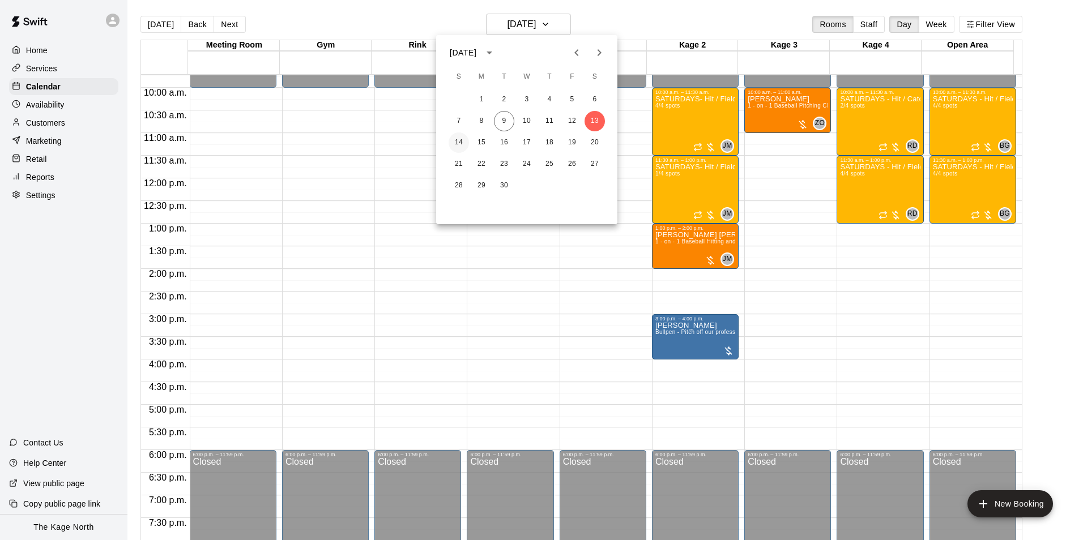
click at [458, 144] on button "14" at bounding box center [458, 142] width 20 height 20
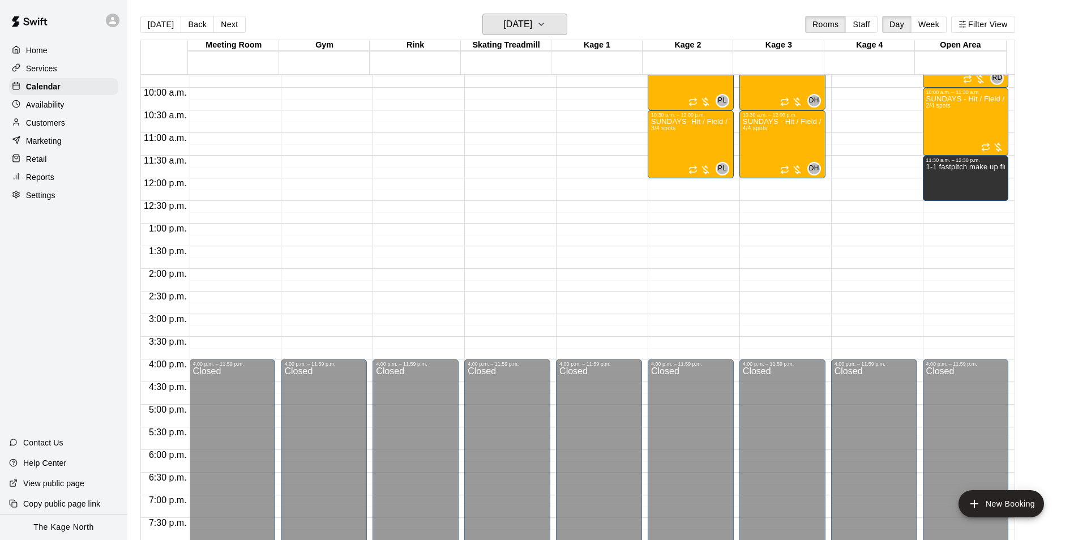
scroll to position [384, 0]
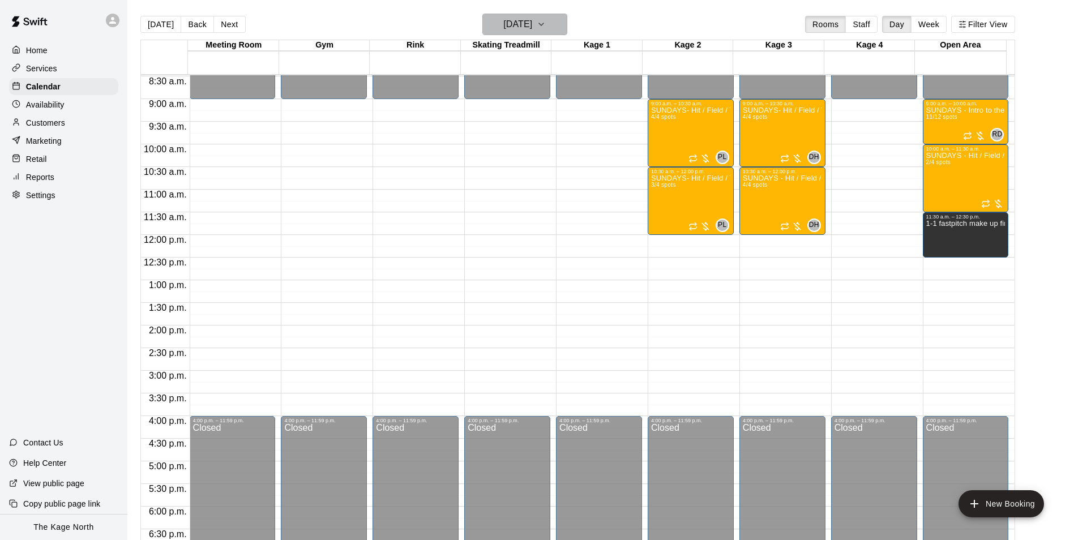
click at [532, 22] on h6 "[DATE]" at bounding box center [517, 24] width 29 height 16
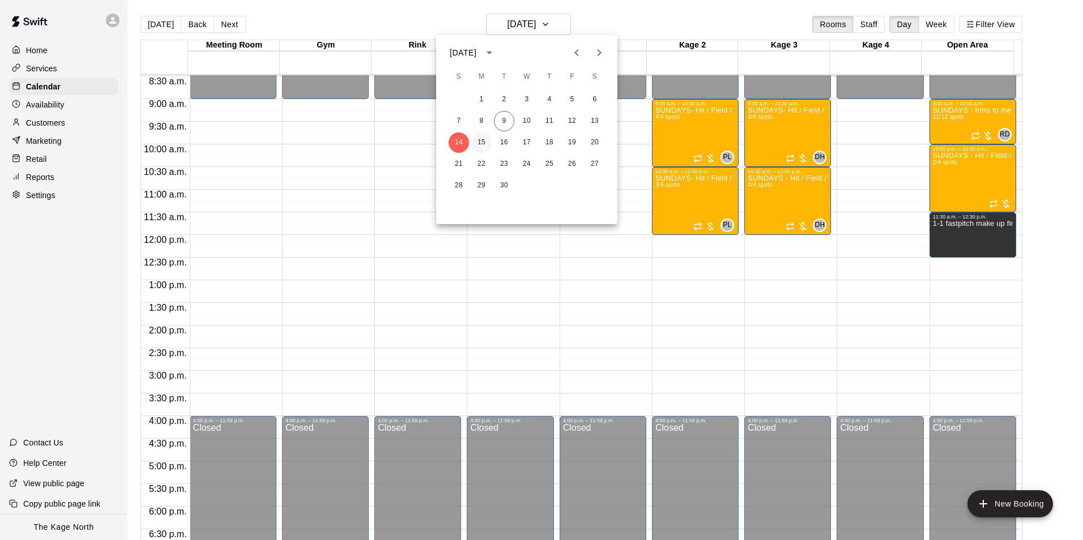
drag, startPoint x: 482, startPoint y: 145, endPoint x: 594, endPoint y: 207, distance: 128.0
click at [482, 145] on button "15" at bounding box center [481, 142] width 20 height 20
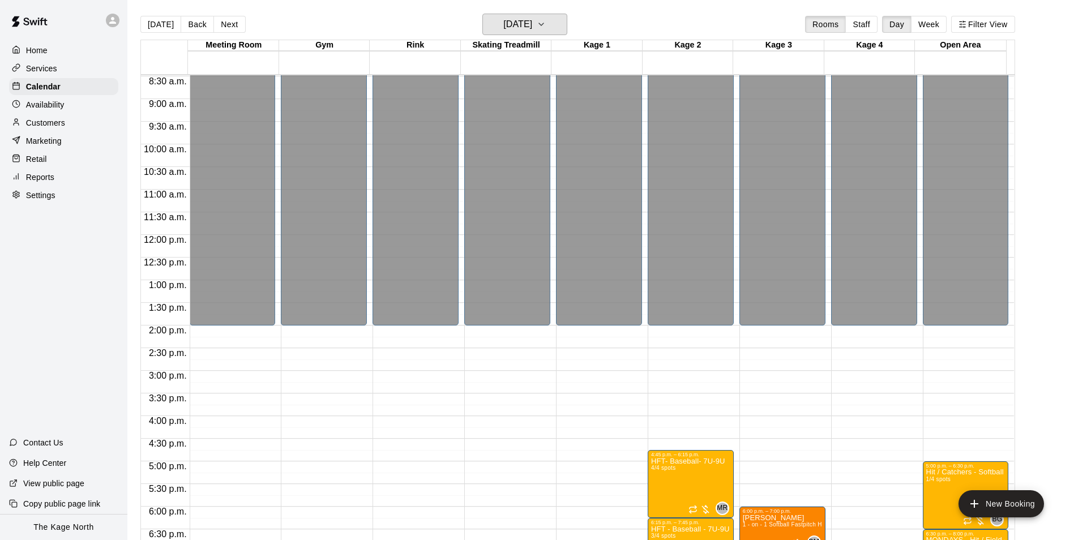
scroll to position [610, 0]
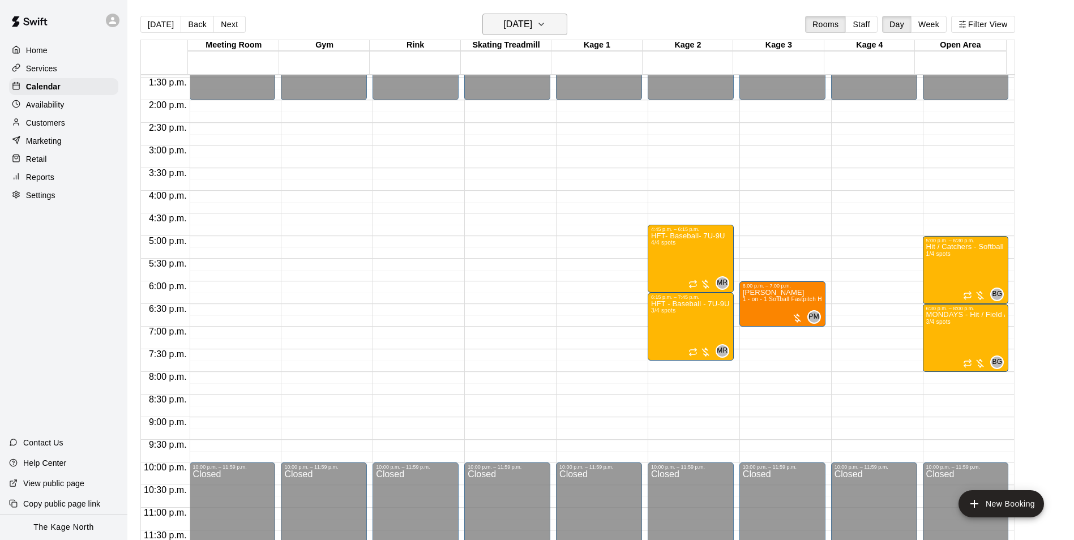
click at [532, 26] on h6 "[DATE]" at bounding box center [517, 24] width 29 height 16
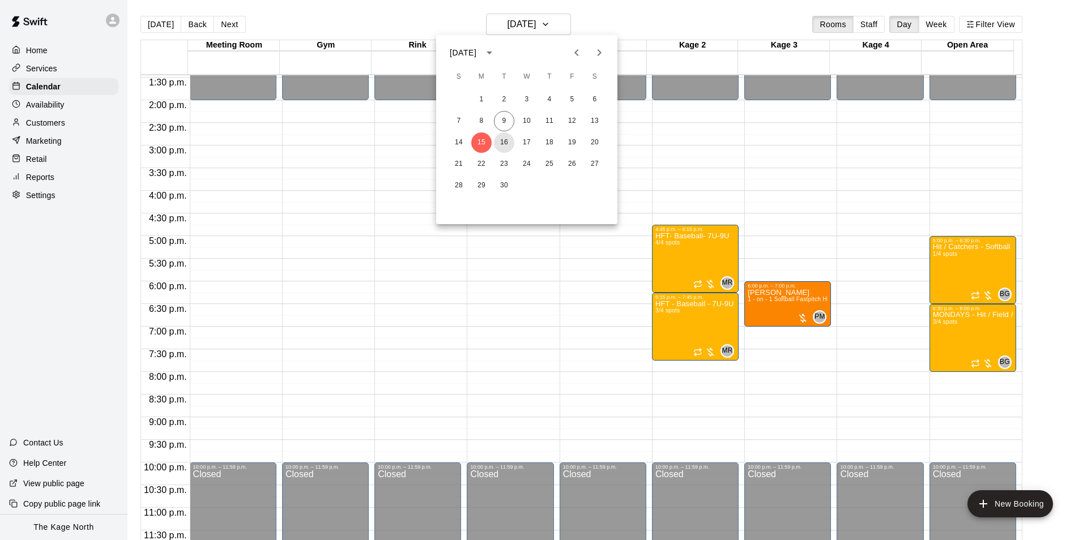
click at [503, 140] on button "16" at bounding box center [504, 142] width 20 height 20
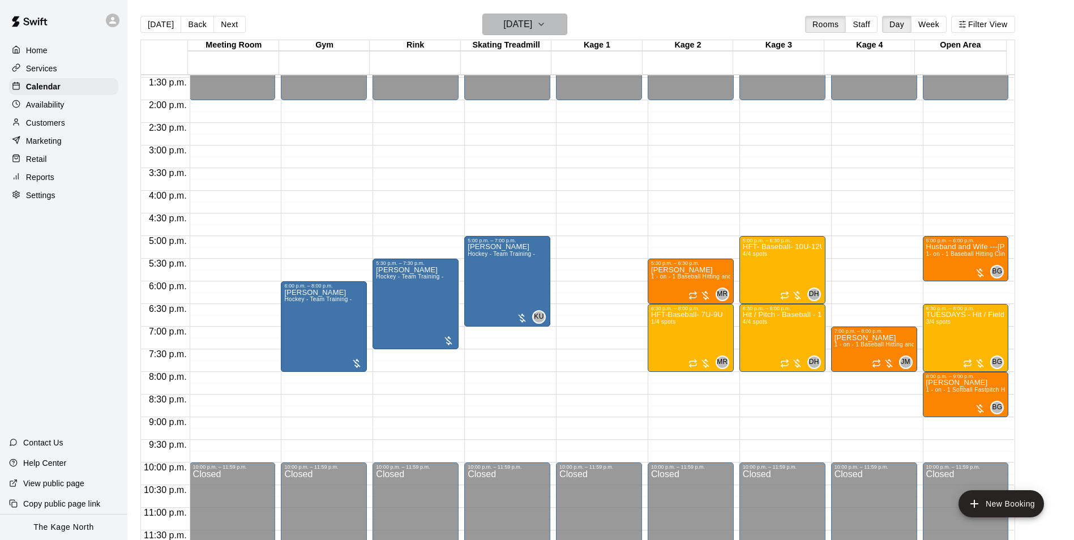
click at [532, 29] on h6 "[DATE]" at bounding box center [517, 24] width 29 height 16
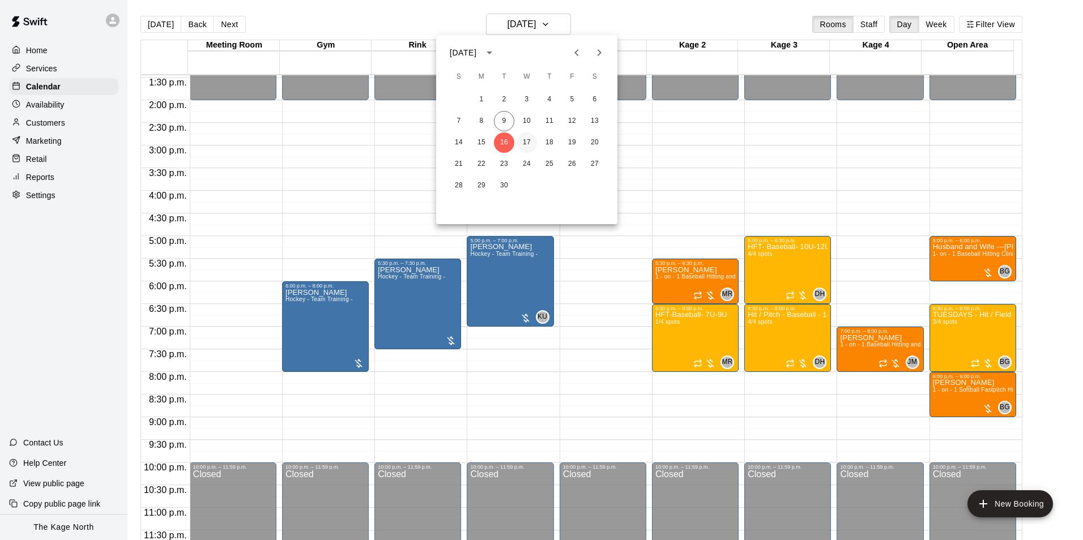
click at [523, 137] on button "17" at bounding box center [526, 142] width 20 height 20
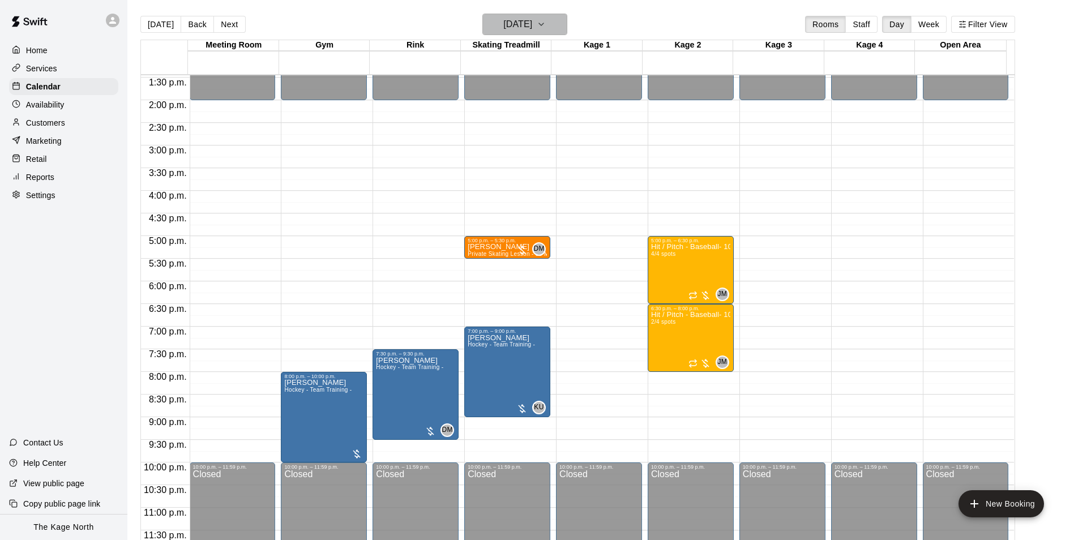
click at [532, 24] on h6 "[DATE]" at bounding box center [517, 24] width 29 height 16
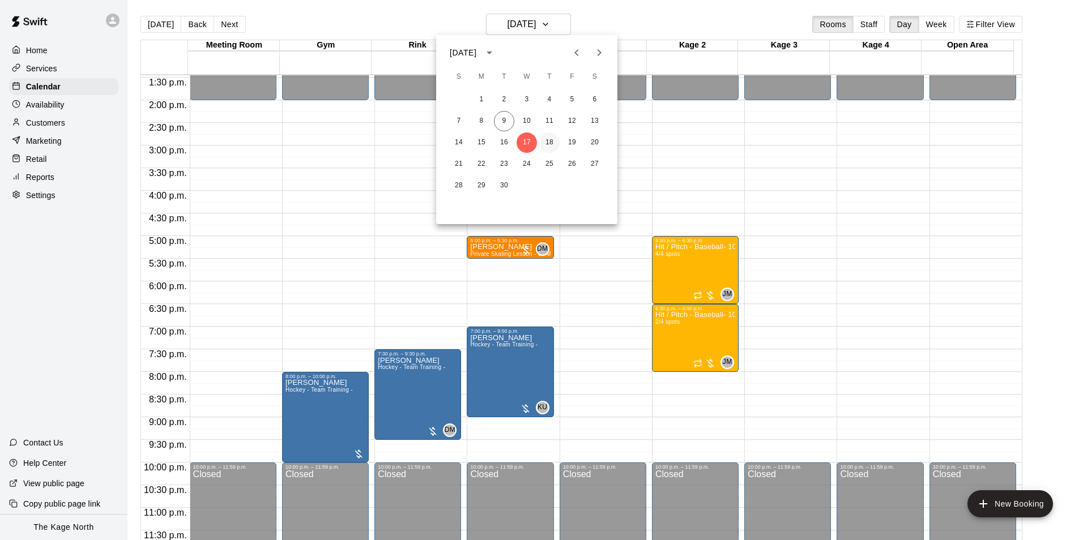
click at [550, 143] on button "18" at bounding box center [549, 142] width 20 height 20
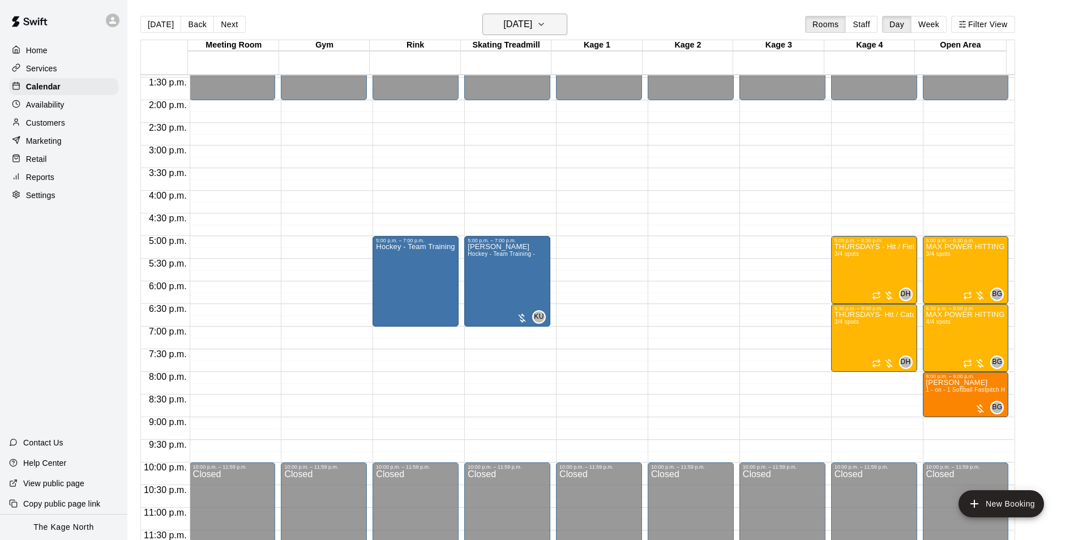
click at [532, 18] on h6 "[DATE]" at bounding box center [517, 24] width 29 height 16
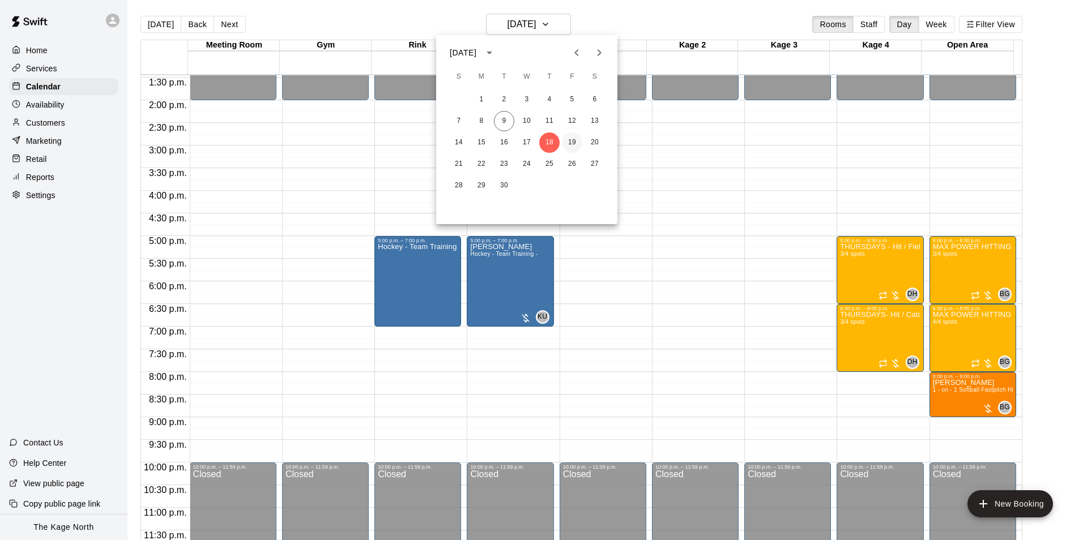
click at [571, 140] on button "19" at bounding box center [572, 142] width 20 height 20
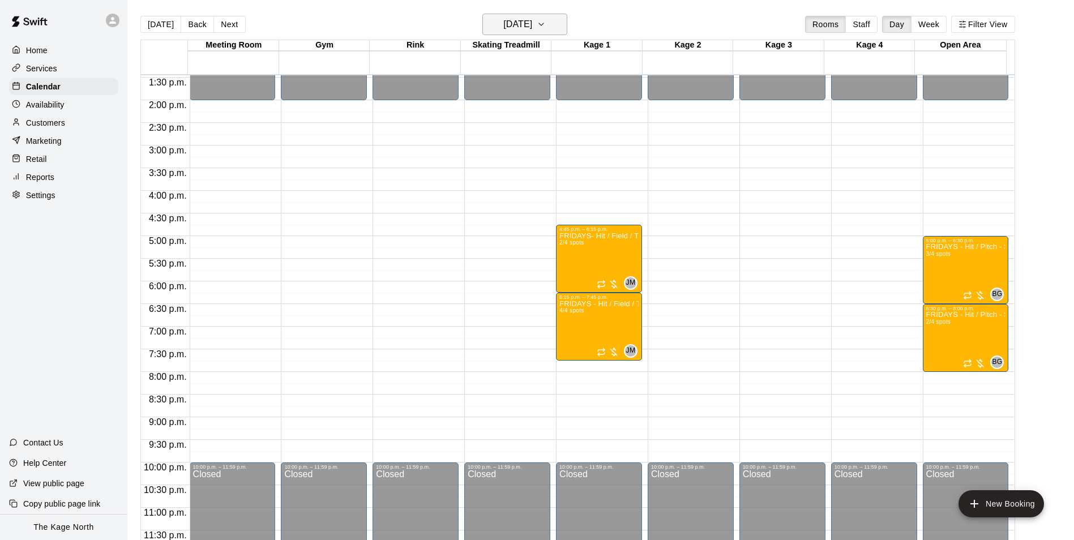
click at [532, 22] on h6 "[DATE]" at bounding box center [517, 24] width 29 height 16
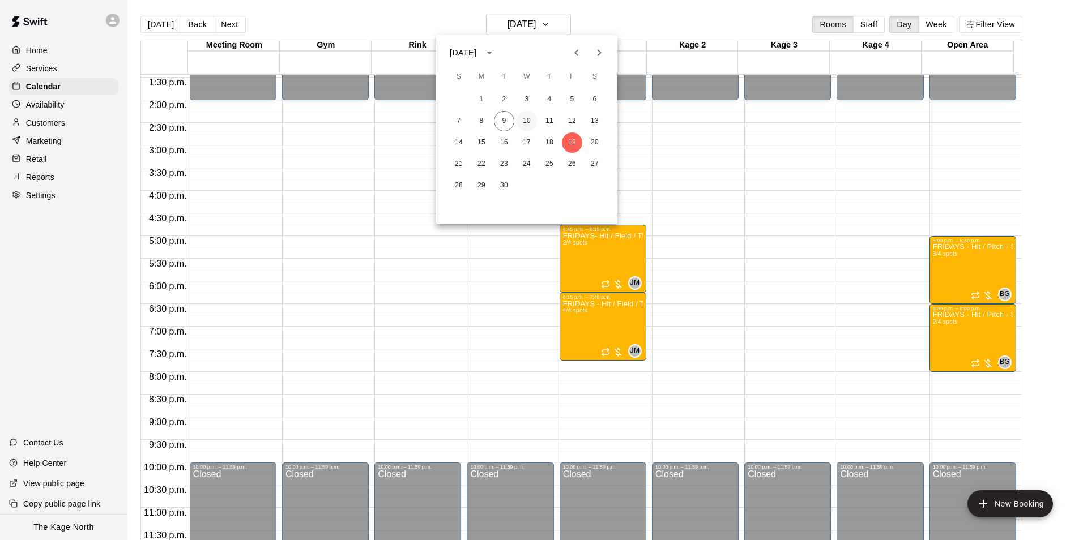
click at [523, 122] on button "10" at bounding box center [526, 121] width 20 height 20
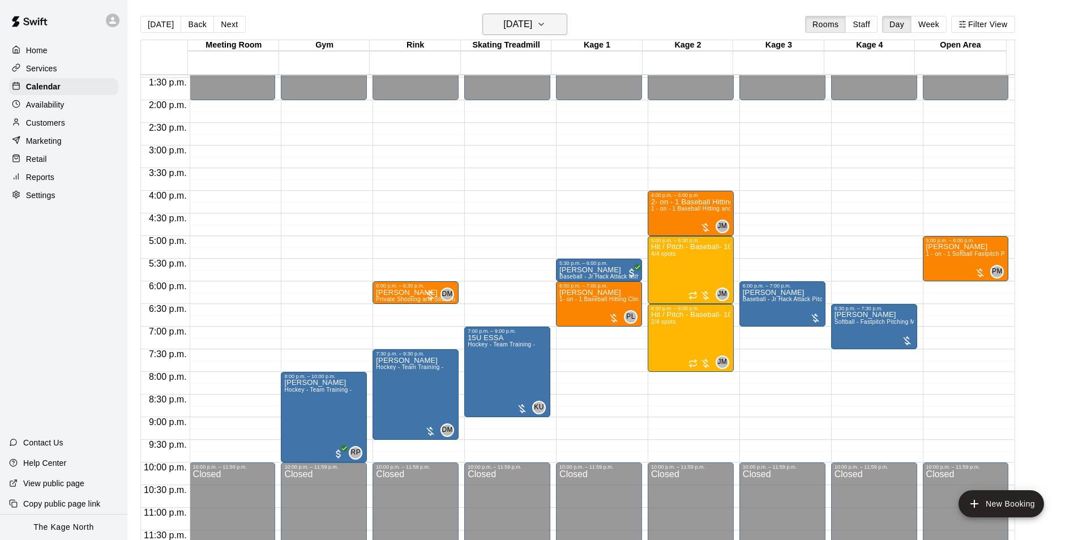
click at [551, 33] on button "[DATE]" at bounding box center [524, 25] width 85 height 22
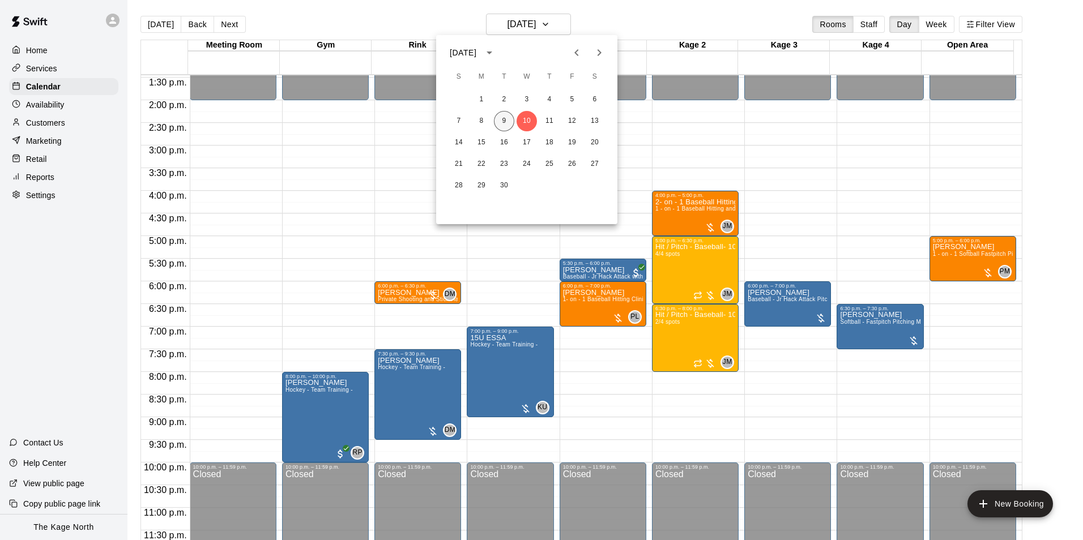
click at [507, 122] on button "9" at bounding box center [504, 121] width 20 height 20
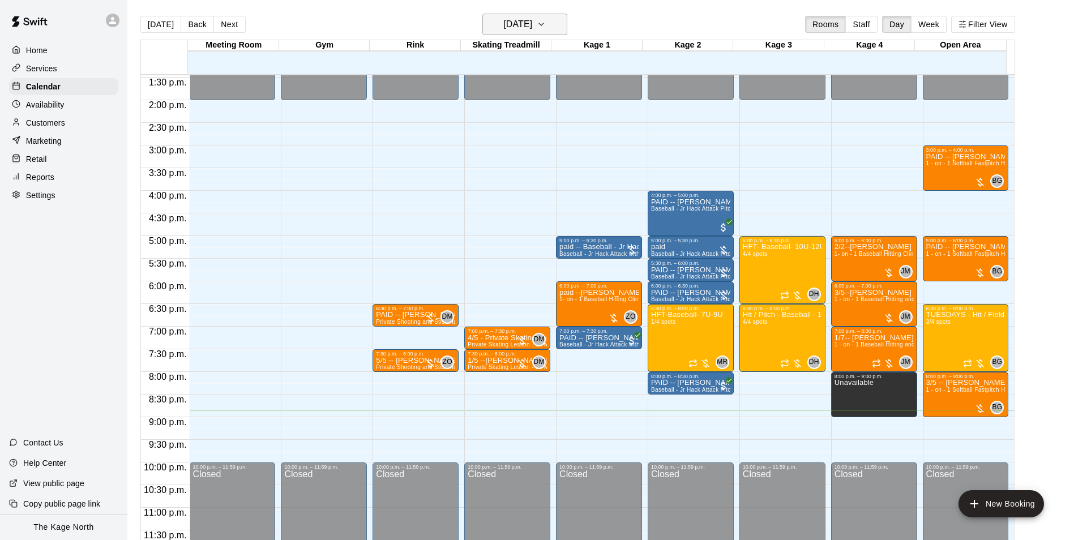
click at [532, 29] on h6 "[DATE]" at bounding box center [517, 24] width 29 height 16
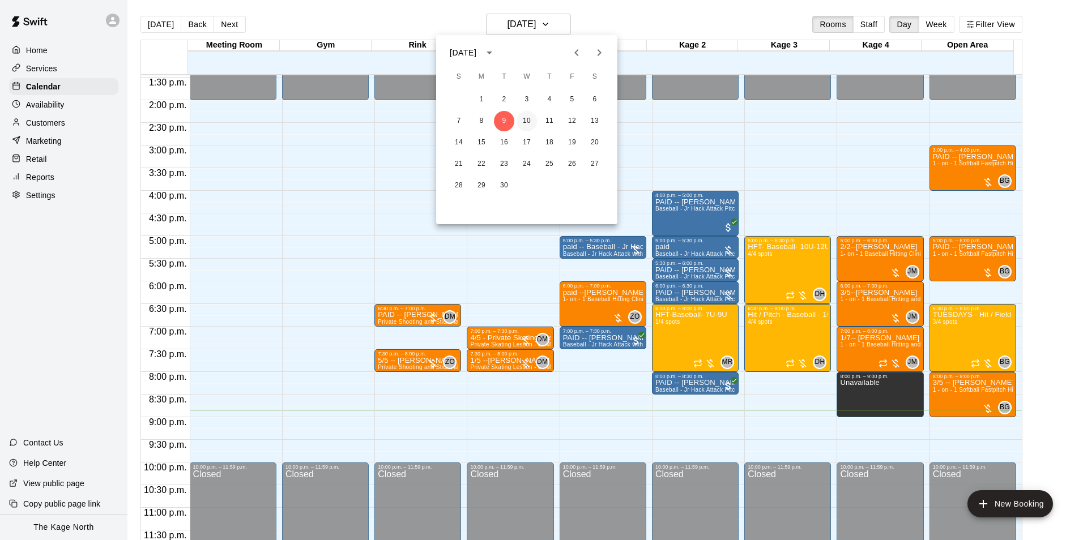
click at [523, 119] on button "10" at bounding box center [526, 121] width 20 height 20
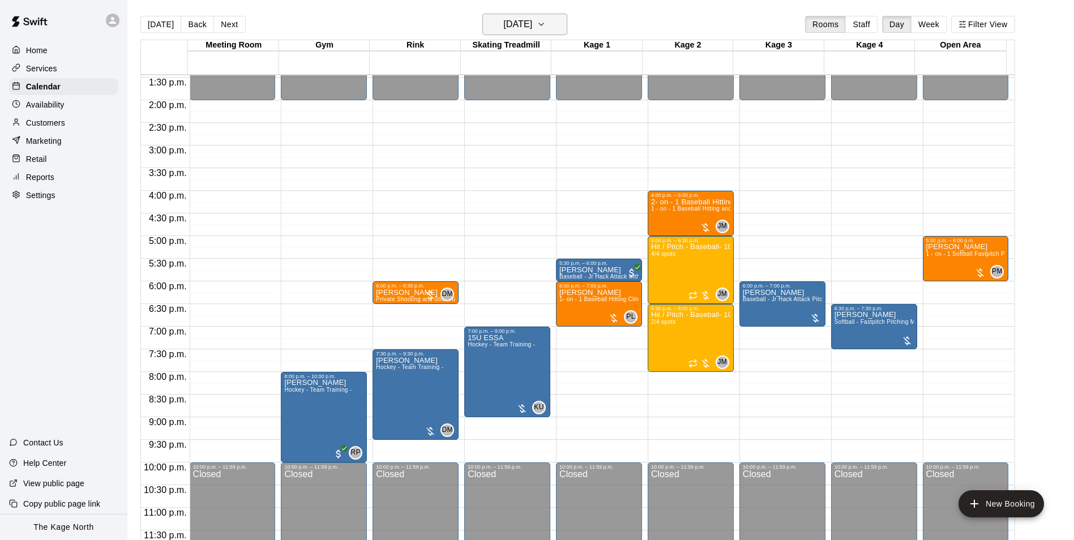
click at [532, 25] on h6 "[DATE]" at bounding box center [517, 24] width 29 height 16
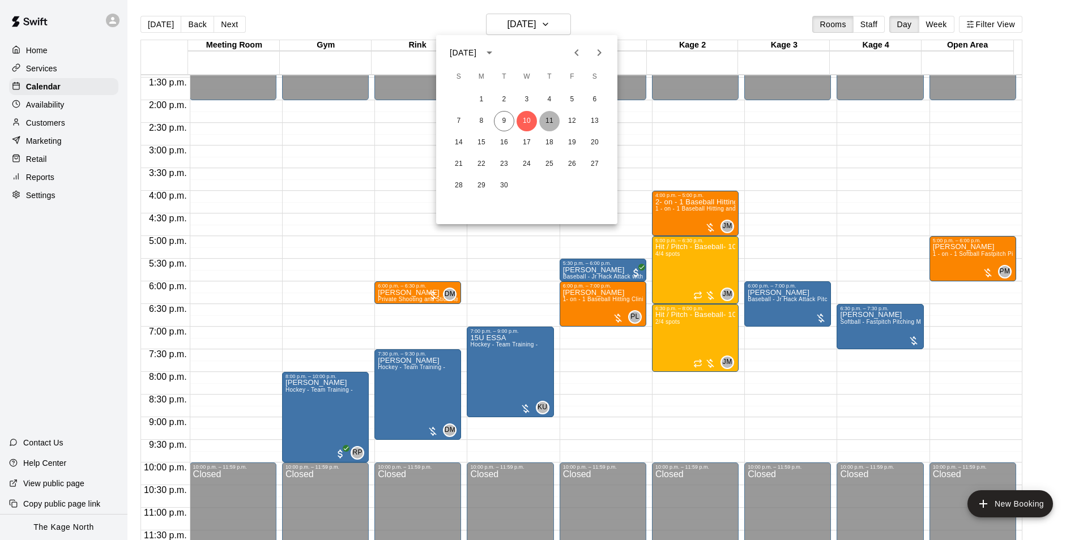
click at [548, 122] on button "11" at bounding box center [549, 121] width 20 height 20
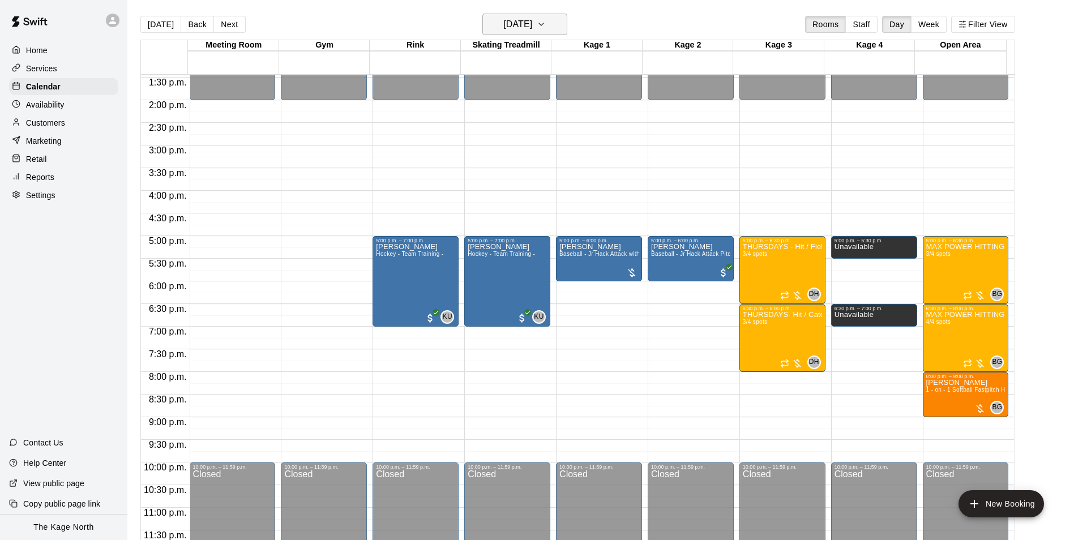
click at [532, 27] on h6 "[DATE]" at bounding box center [517, 24] width 29 height 16
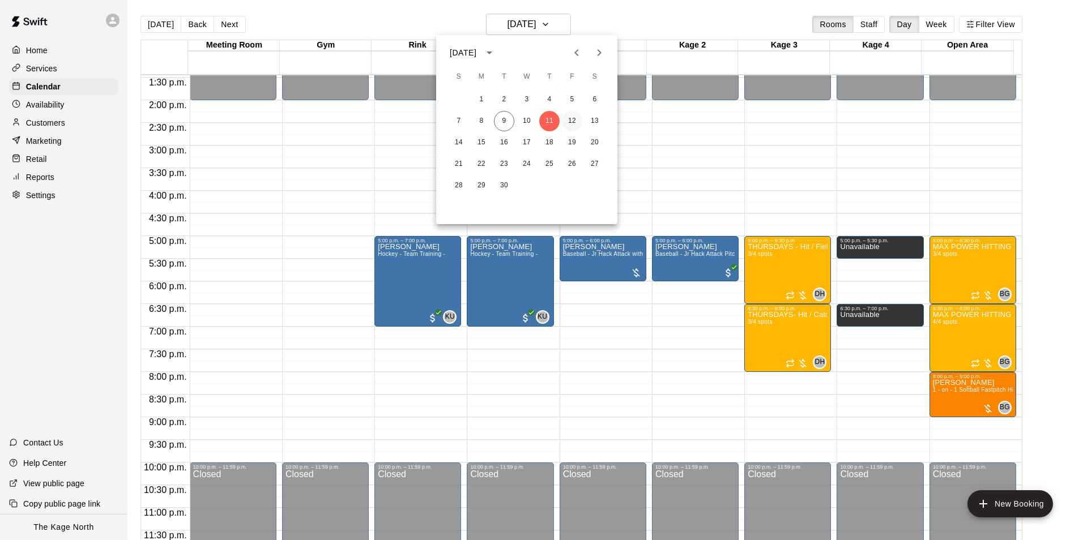
click at [575, 121] on button "12" at bounding box center [572, 121] width 20 height 20
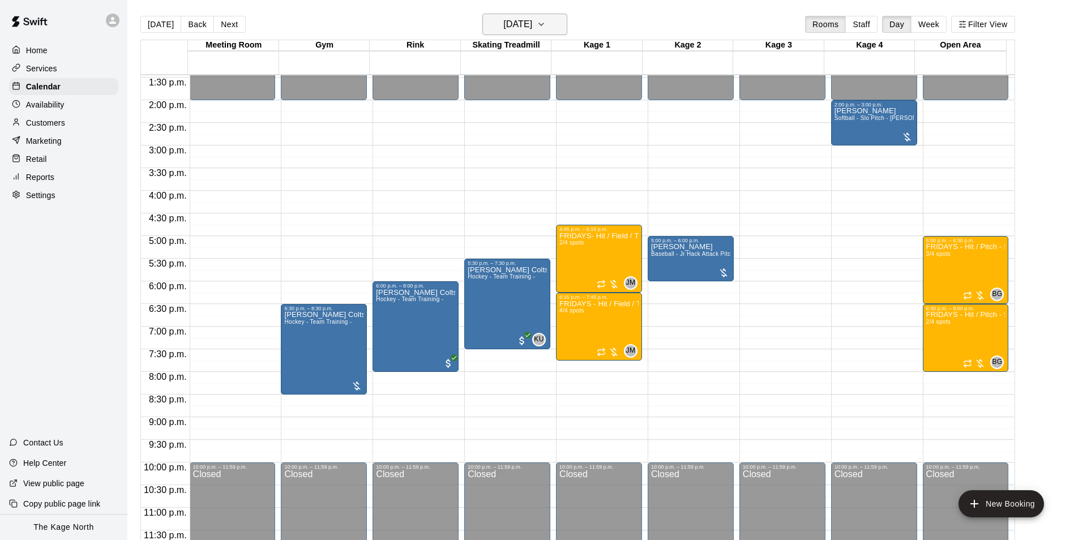
click at [532, 21] on h6 "[DATE]" at bounding box center [517, 24] width 29 height 16
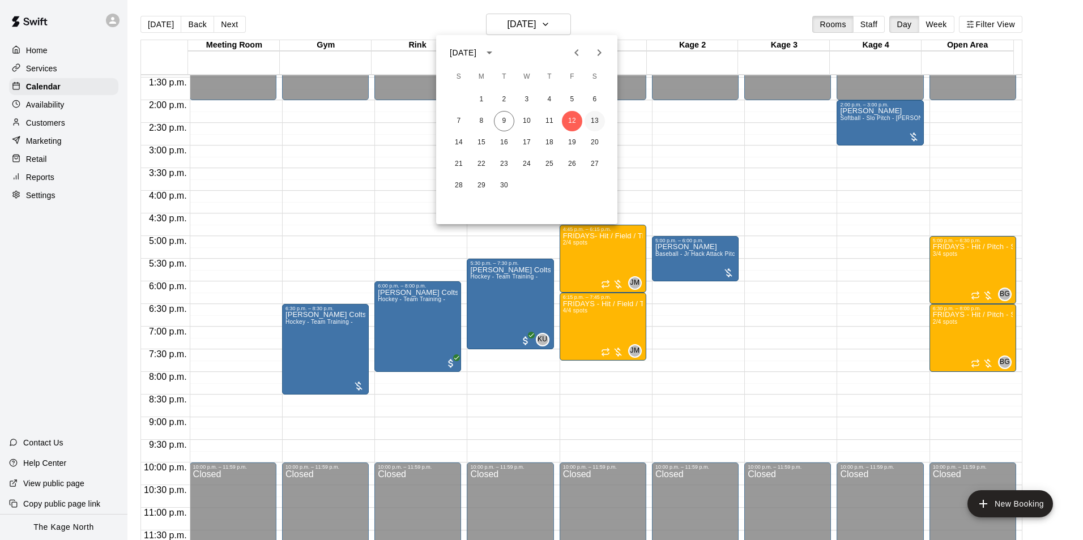
click at [595, 121] on button "13" at bounding box center [594, 121] width 20 height 20
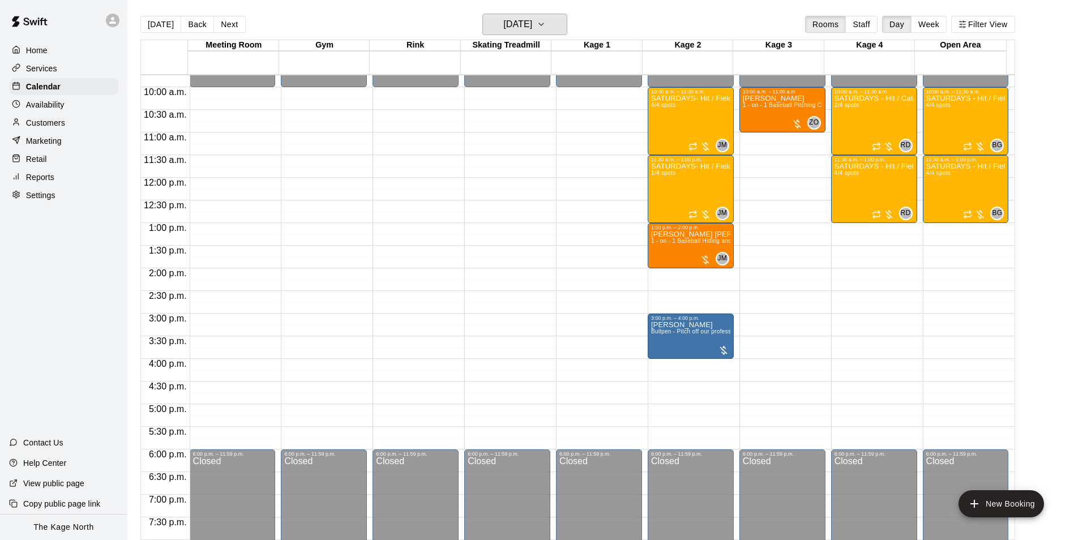
scroll to position [440, 0]
click at [546, 20] on icon "button" at bounding box center [541, 25] width 9 height 14
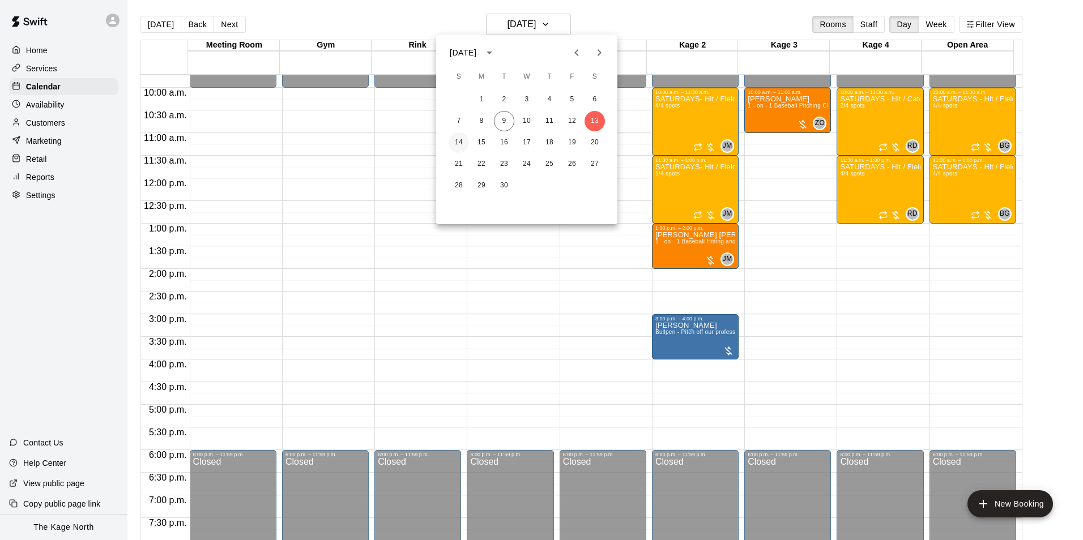
click at [460, 141] on button "14" at bounding box center [458, 142] width 20 height 20
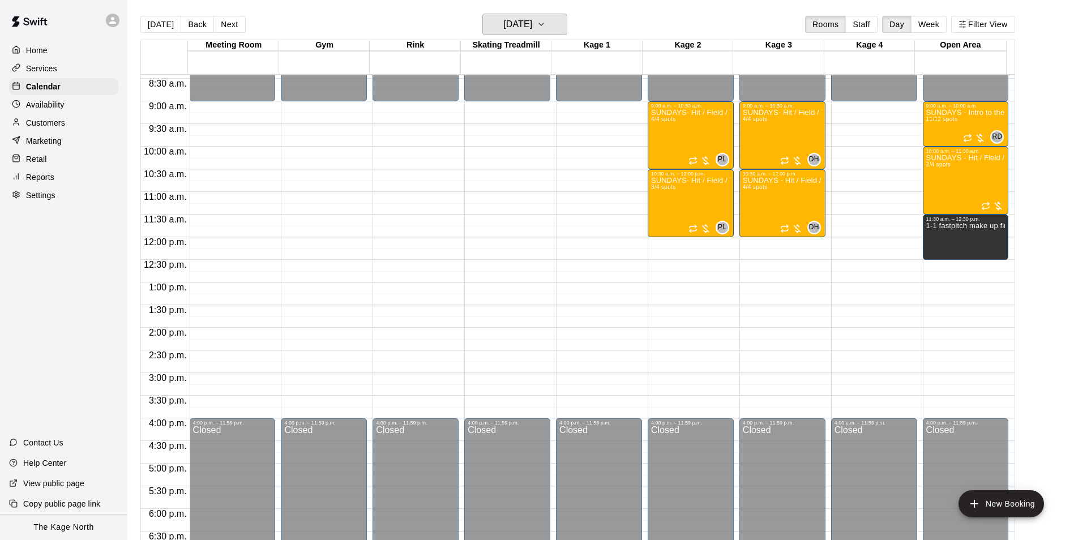
scroll to position [271, 0]
